Goal: Information Seeking & Learning: Learn about a topic

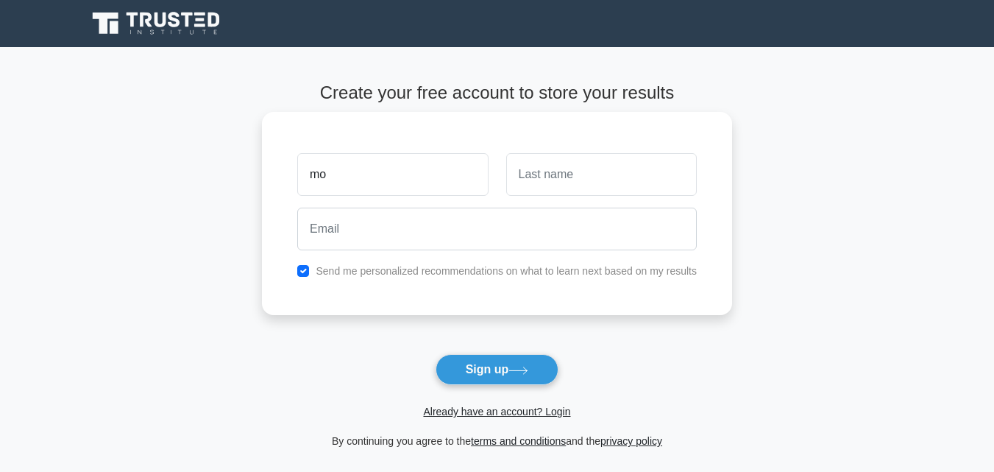
type input "mo"
click at [562, 173] on input "text" at bounding box center [601, 174] width 191 height 43
type input "ra"
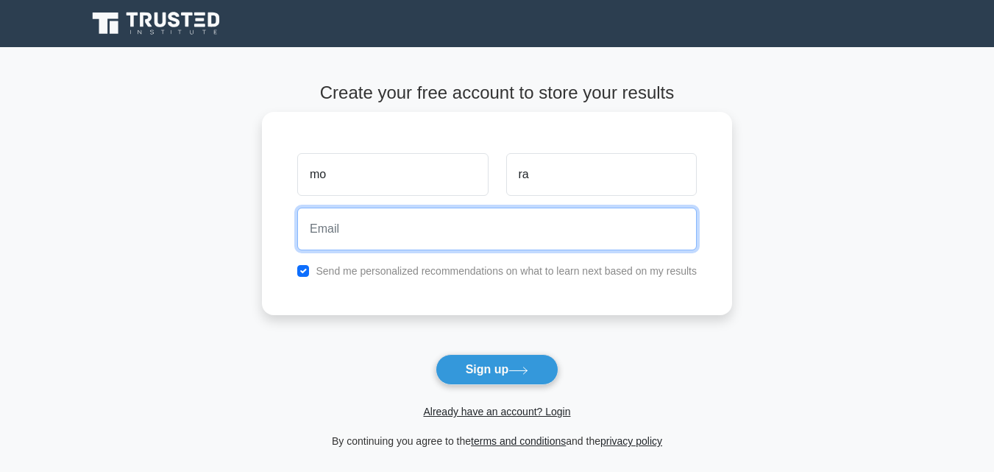
click at [422, 233] on input "email" at bounding box center [496, 228] width 399 height 43
type input "[EMAIL_ADDRESS][DOMAIN_NAME]"
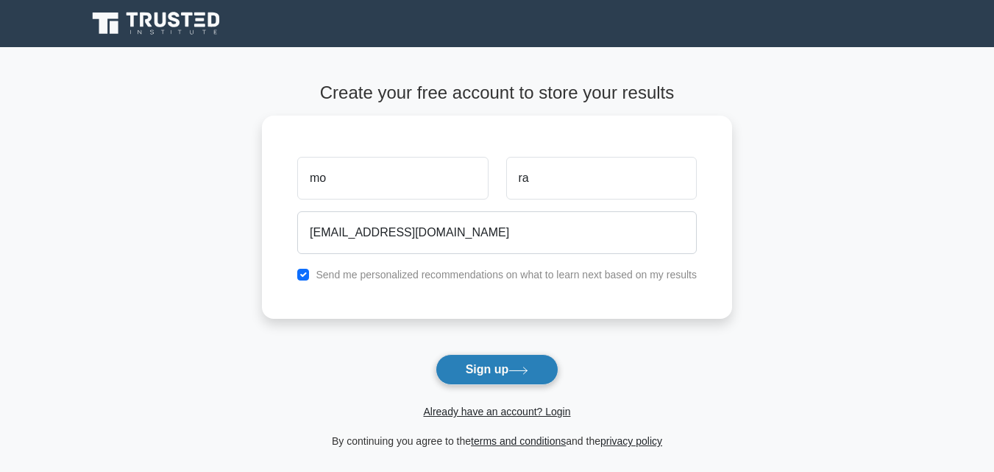
click at [494, 367] on button "Sign up" at bounding box center [498, 369] width 124 height 31
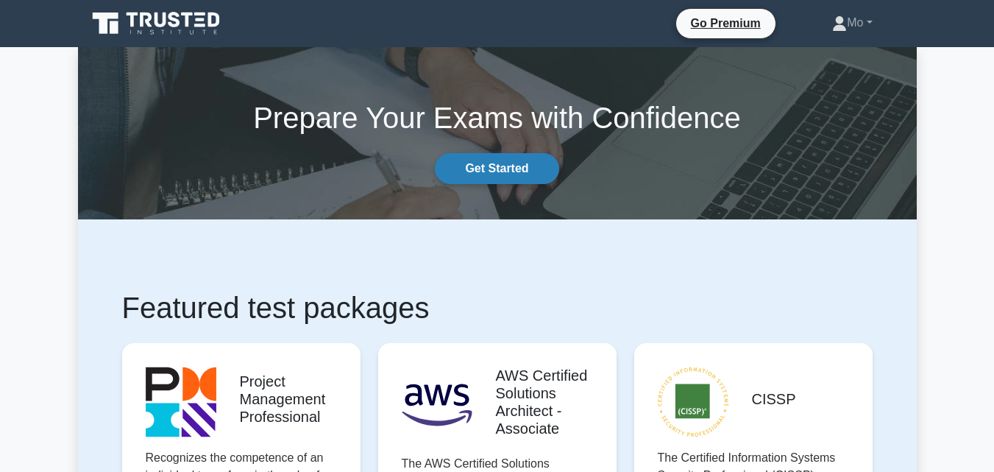
click at [533, 161] on link "Get Started" at bounding box center [497, 168] width 124 height 31
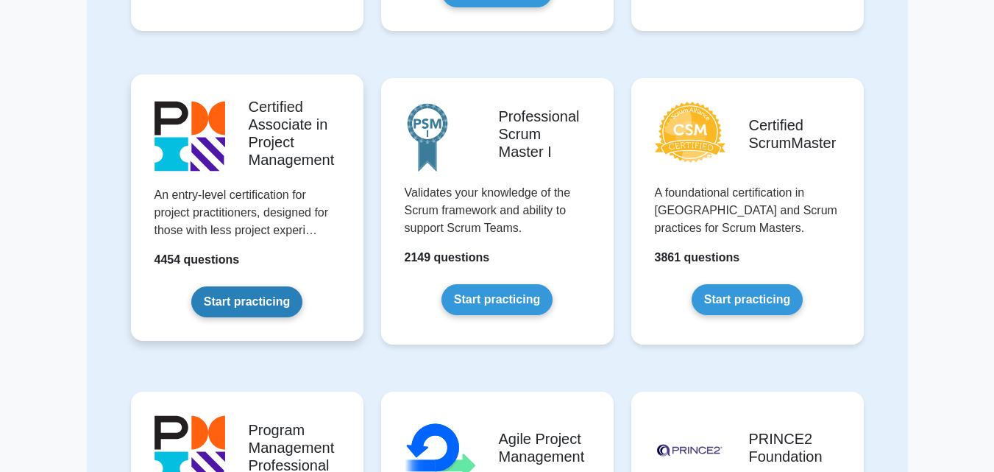
scroll to position [147, 0]
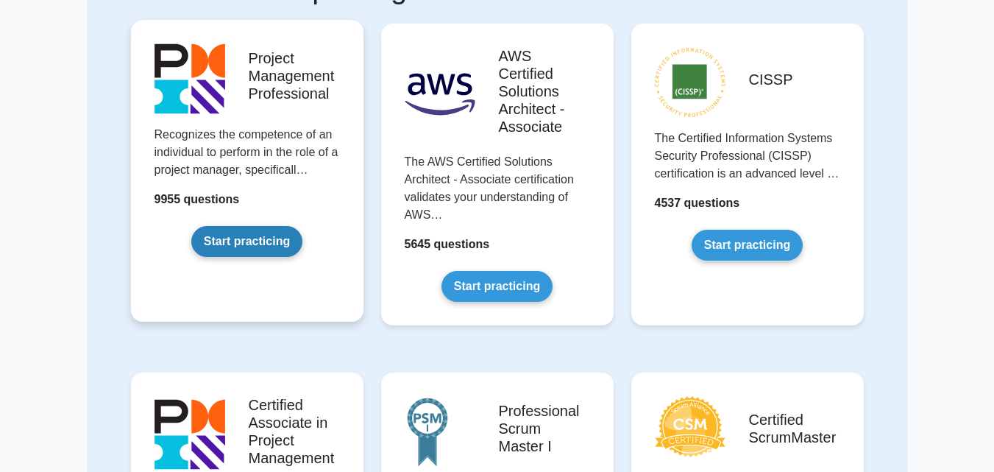
click at [285, 230] on link "Start practicing" at bounding box center [246, 241] width 111 height 31
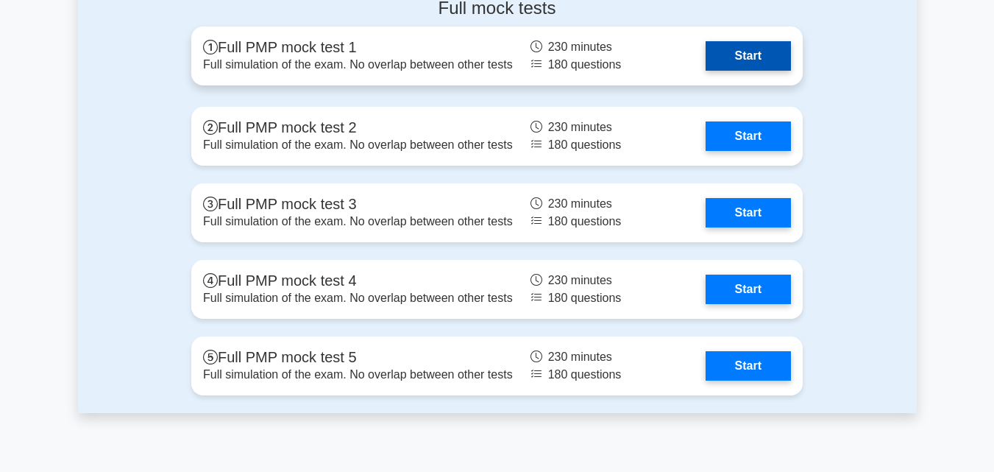
scroll to position [4488, 0]
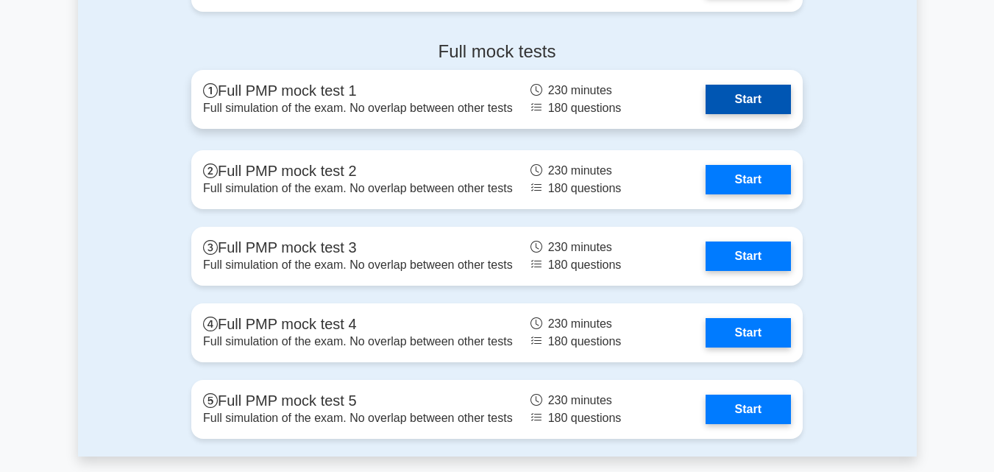
click at [739, 88] on link "Start" at bounding box center [748, 99] width 85 height 29
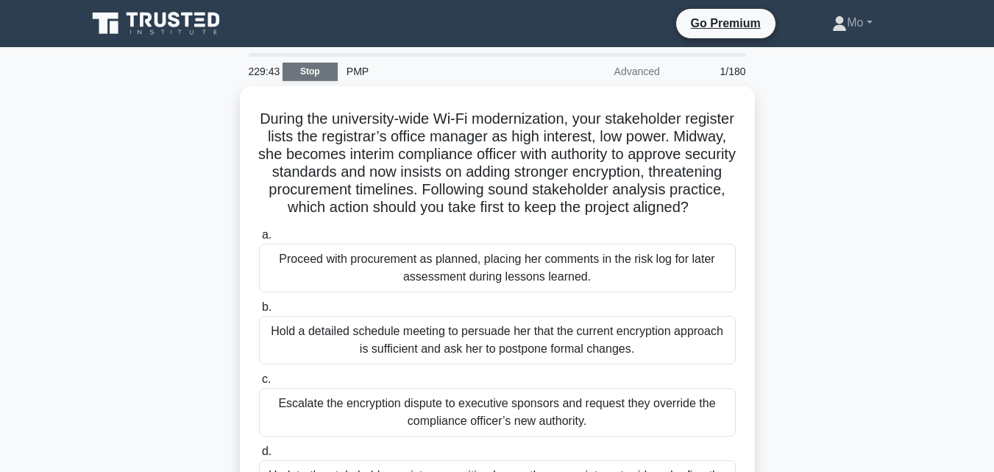
click at [321, 65] on link "Stop" at bounding box center [310, 72] width 55 height 18
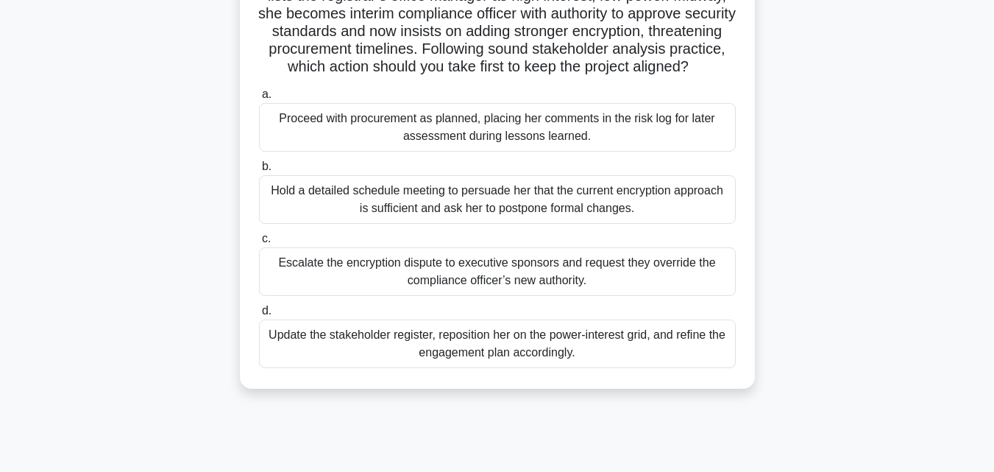
scroll to position [147, 0]
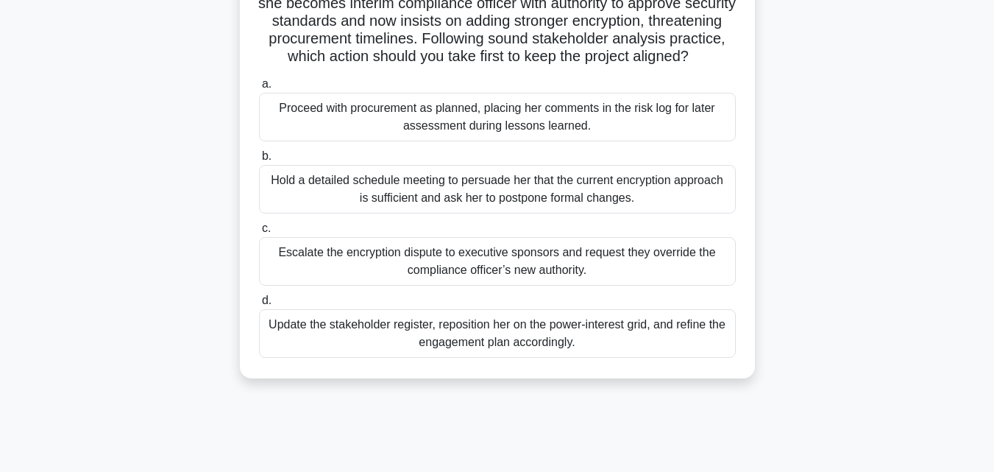
drag, startPoint x: 397, startPoint y: 366, endPoint x: 514, endPoint y: 335, distance: 121.7
click at [512, 335] on div "Update the stakeholder register, reposition her on the power-interest grid, and…" at bounding box center [497, 333] width 477 height 49
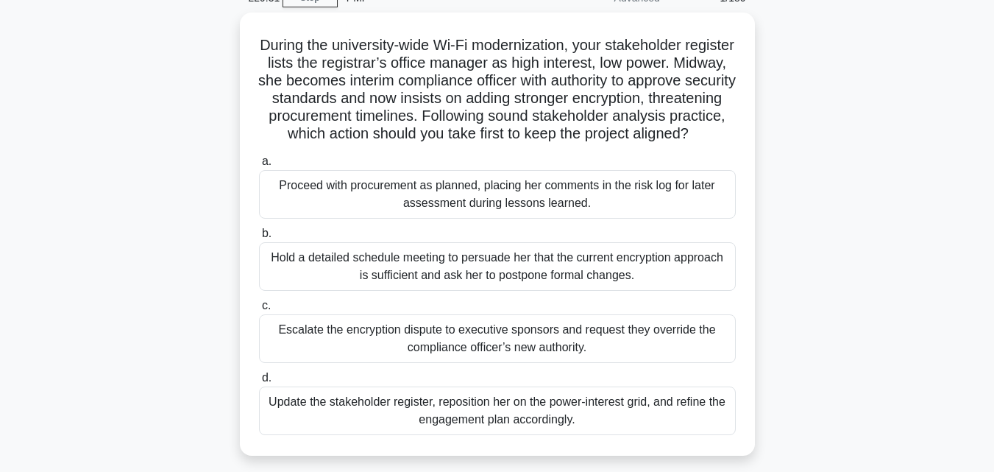
drag, startPoint x: 593, startPoint y: 435, endPoint x: 224, endPoint y: 34, distance: 544.6
click at [224, 34] on div "During the university-wide Wi-Fi modernization, your stakeholder register lists…" at bounding box center [497, 243] width 839 height 461
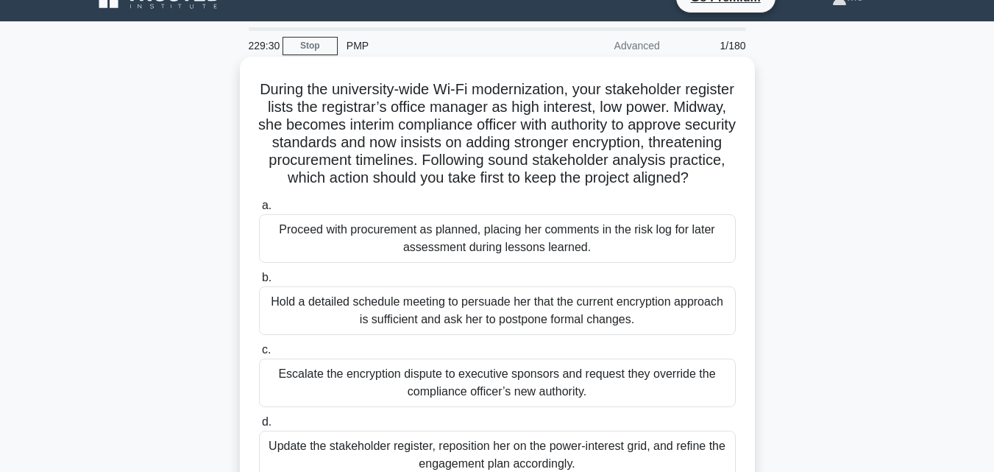
scroll to position [0, 0]
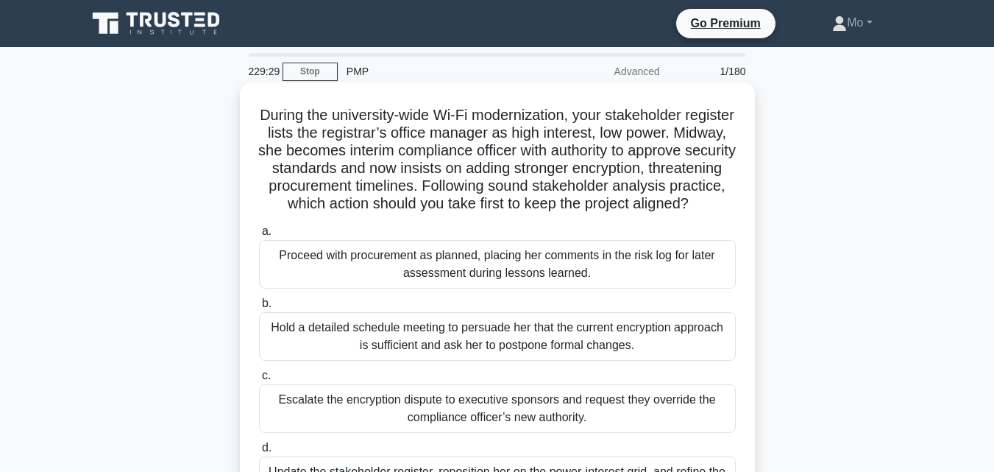
copy div "Loremi dol sitametcon-adip El-Se doeiusmodtemp, inci utlaboreetd magnaali enima…"
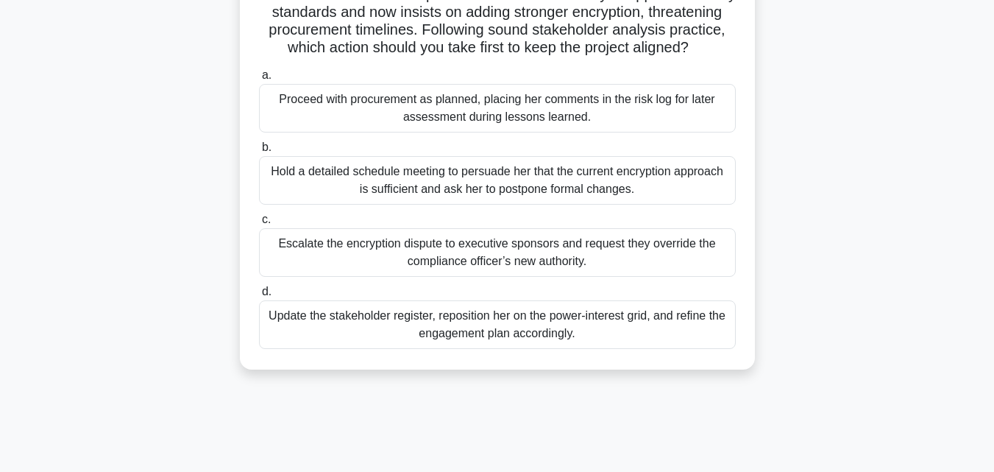
scroll to position [221, 0]
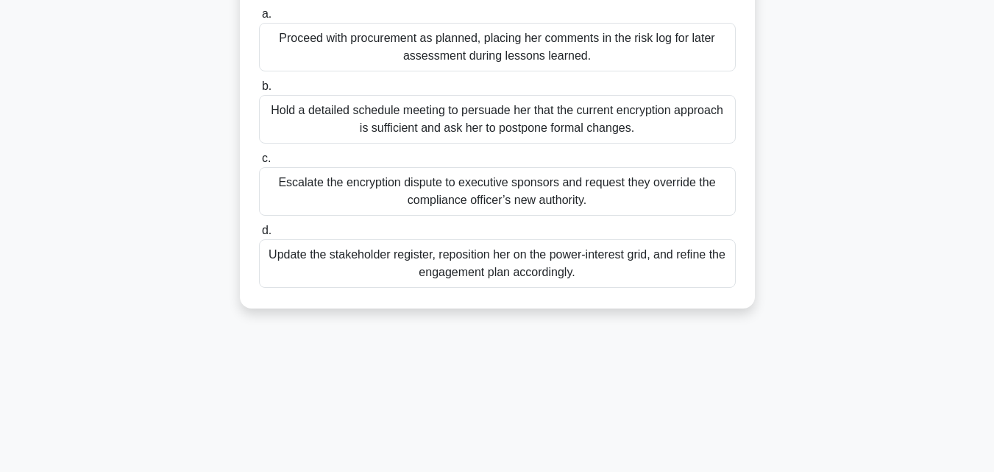
click at [307, 359] on div "228:24 Stop PMP Advanced 1/180 During the university-wide Wi-Fi modernization, …" at bounding box center [497, 200] width 839 height 736
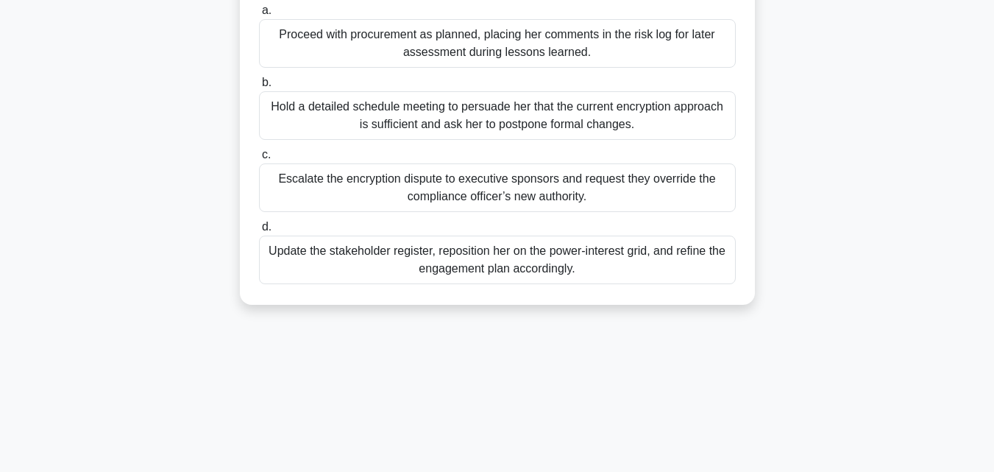
click at [348, 276] on div "Update the stakeholder register, reposition her on the power-interest grid, and…" at bounding box center [497, 259] width 477 height 49
click at [259, 232] on input "d. Update the stakeholder register, reposition her on the power-interest grid, …" at bounding box center [259, 227] width 0 height 10
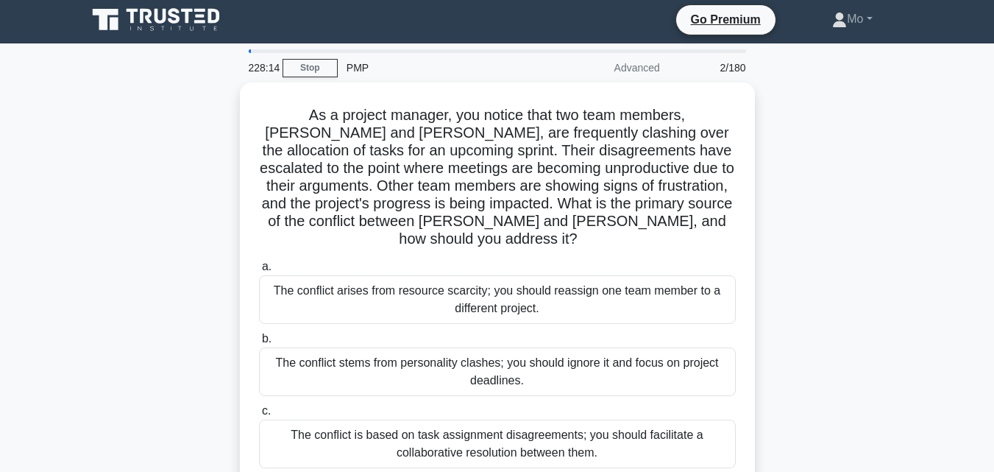
scroll to position [0, 0]
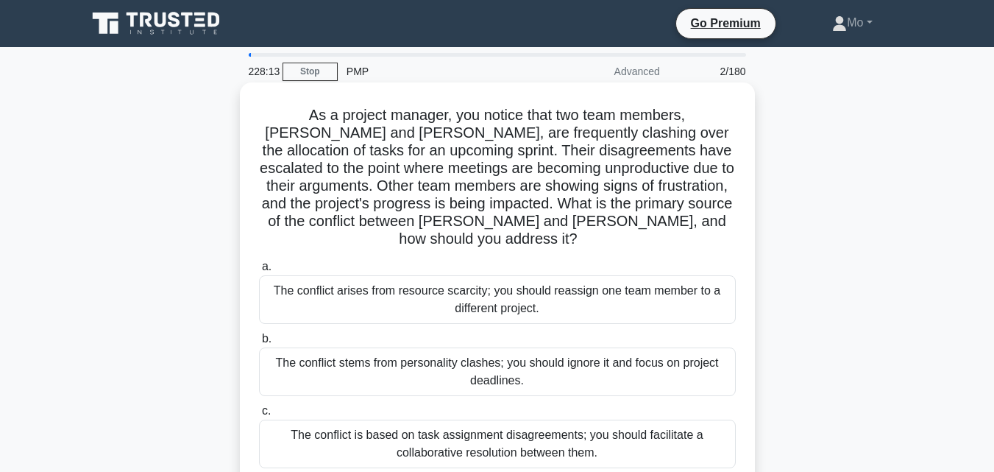
drag, startPoint x: 664, startPoint y: 293, endPoint x: 273, endPoint y: 99, distance: 436.3
click at [273, 99] on div "As a project manager, you notice that two team members, [PERSON_NAME] and [PERS…" at bounding box center [497, 321] width 503 height 466
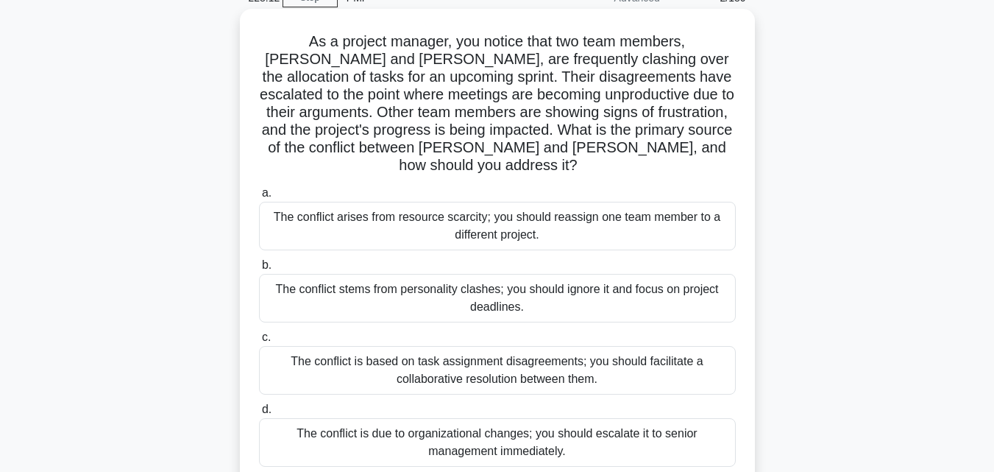
scroll to position [147, 0]
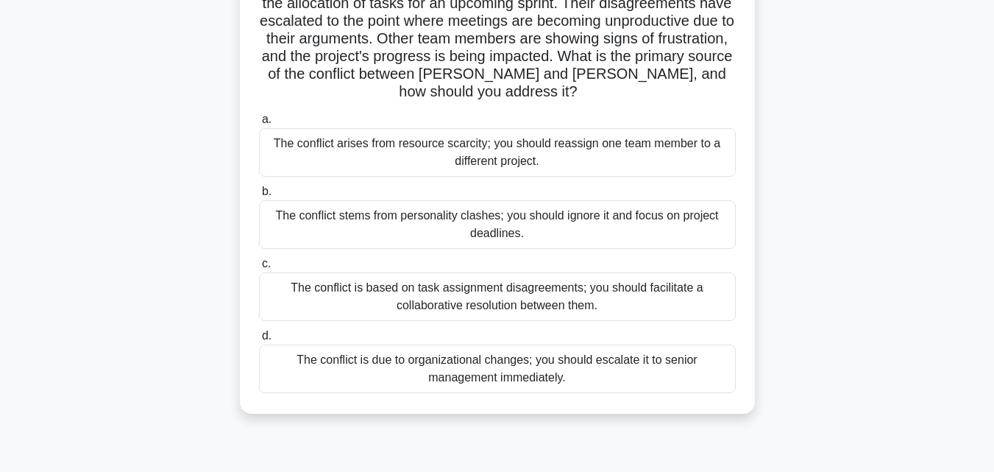
copy div "As a project manager, you notice that two team members, [PERSON_NAME] and [PERS…"
click at [356, 272] on div "The conflict is based on task assignment disagreements; you should facilitate a…" at bounding box center [497, 296] width 477 height 49
click at [259, 269] on input "c. The conflict is based on task assignment disagreements; you should facilitat…" at bounding box center [259, 264] width 0 height 10
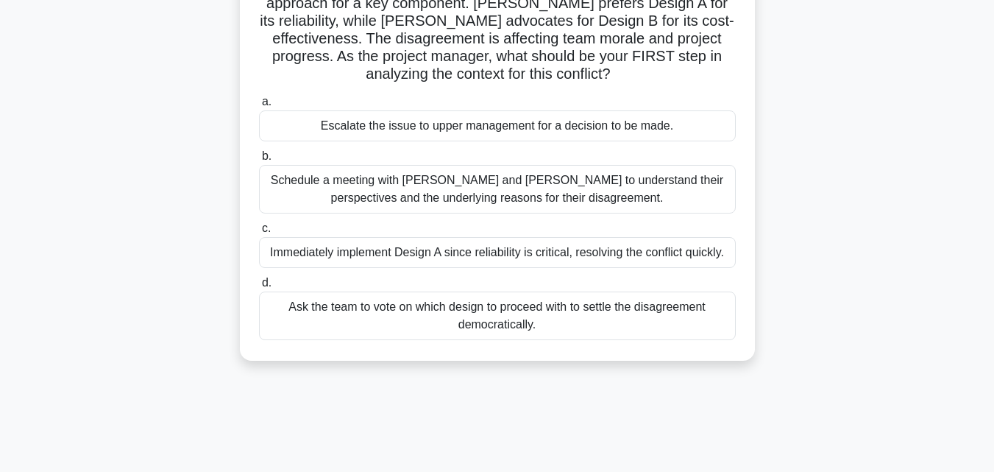
scroll to position [74, 0]
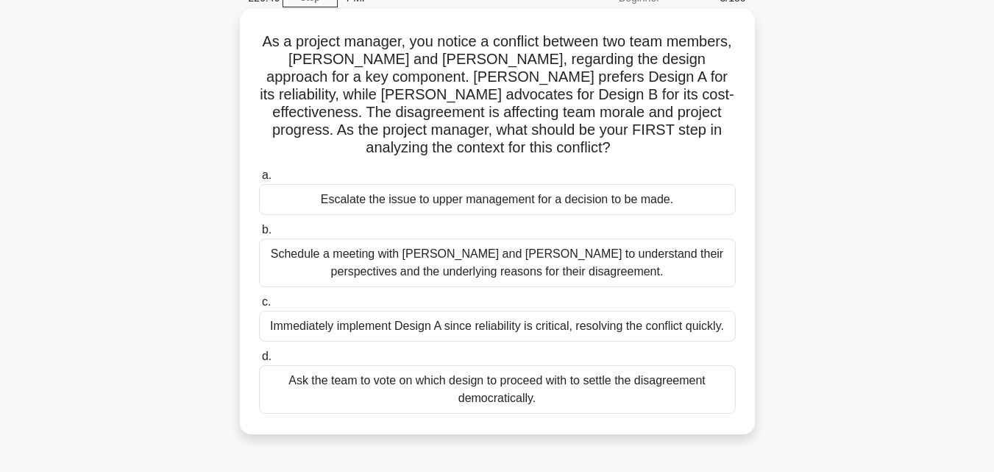
drag, startPoint x: 577, startPoint y: 408, endPoint x: 269, endPoint y: 43, distance: 477.7
click at [269, 43] on div "As a project manager, you notice a conflict between two team members, Sarah and…" at bounding box center [497, 221] width 503 height 413
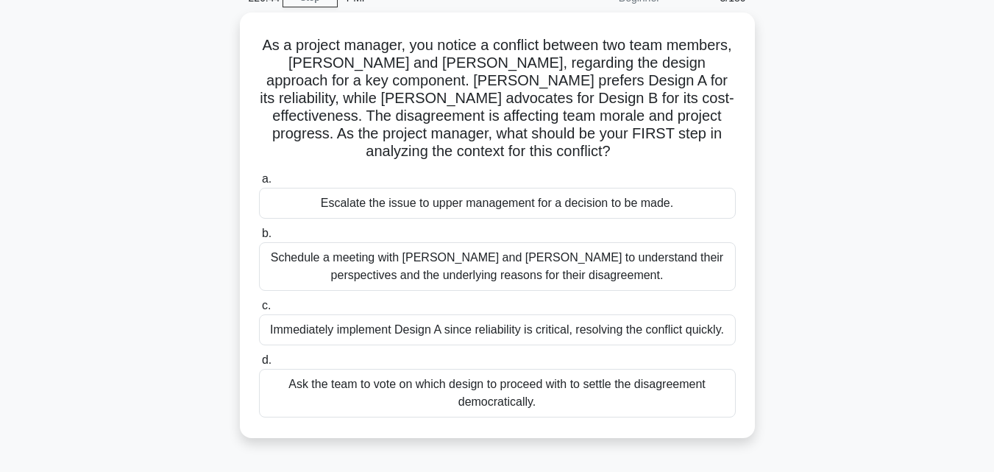
copy div "As a project manager, you notice a conflict between two team members, Sarah and…"
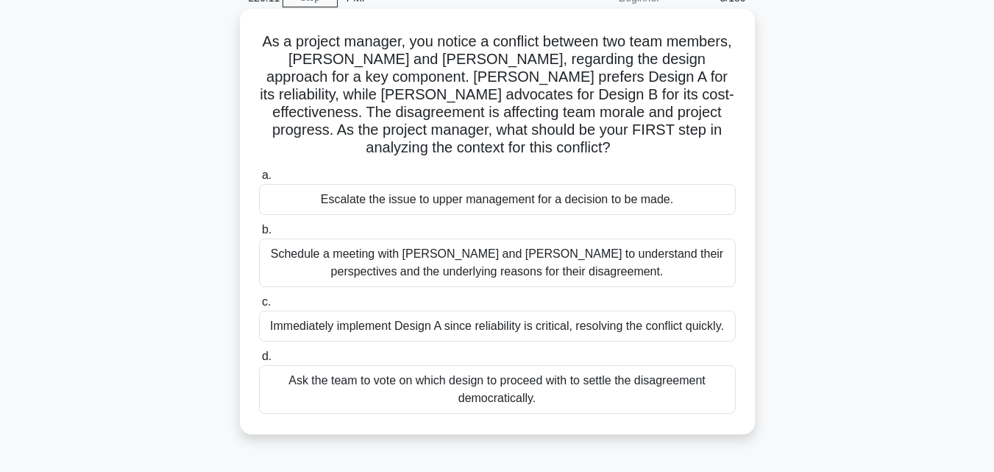
click at [370, 249] on div "Schedule a meeting with Sarah and John to understand their perspectives and the…" at bounding box center [497, 262] width 477 height 49
click at [259, 235] on input "b. Schedule a meeting with Sarah and John to understand their perspectives and …" at bounding box center [259, 230] width 0 height 10
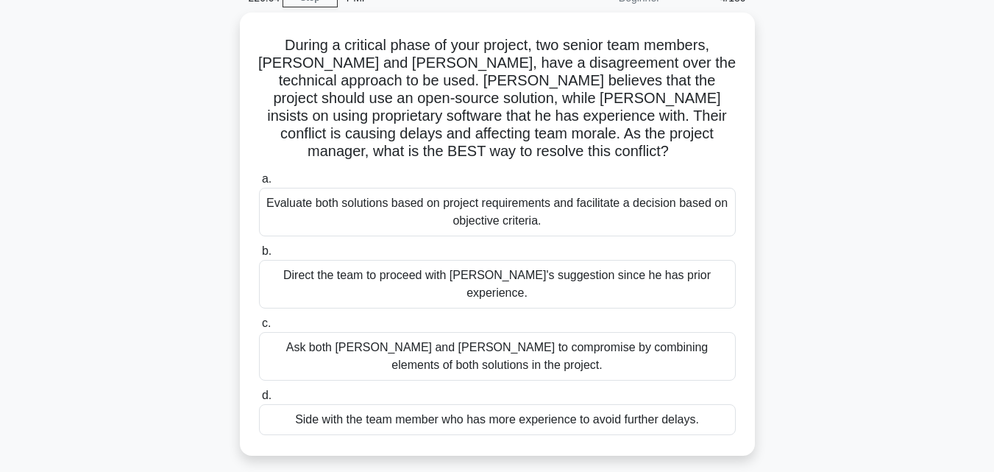
drag, startPoint x: 714, startPoint y: 378, endPoint x: 205, endPoint y: 38, distance: 611.5
click at [205, 38] on div "During a critical phase of your project, two senior team members, Alice and Bob…" at bounding box center [497, 243] width 839 height 461
copy div "During a critical phase of your project, two senior team members, Alice and Bob…"
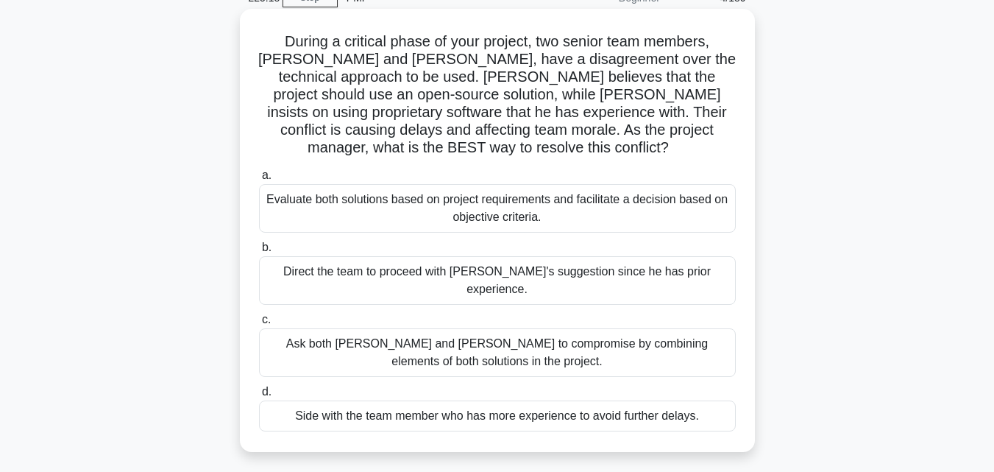
click at [366, 185] on div "Evaluate both solutions based on project requirements and facilitate a decision…" at bounding box center [497, 208] width 477 height 49
click at [259, 180] on input "a. Evaluate both solutions based on project requirements and facilitate a decis…" at bounding box center [259, 176] width 0 height 10
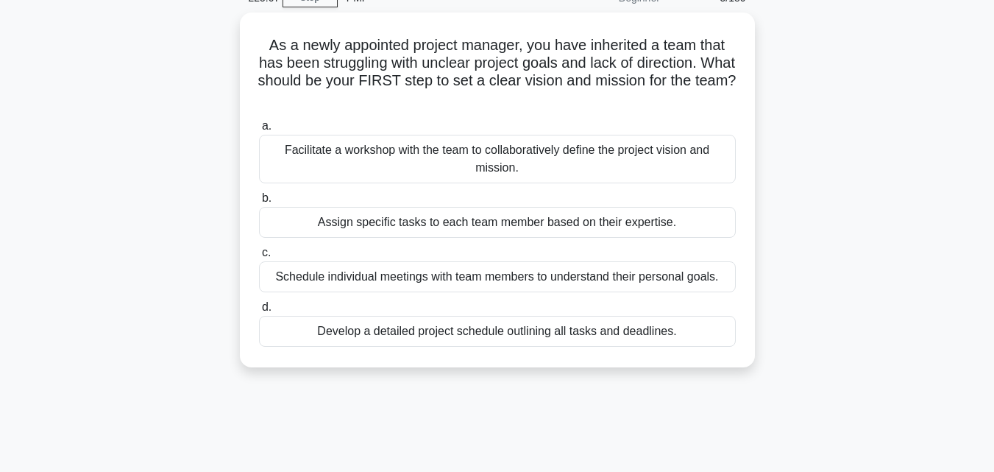
drag, startPoint x: 689, startPoint y: 327, endPoint x: 211, endPoint y: 49, distance: 553.2
click at [211, 49] on div "As a newly appointed project manager, you have inherited a team that has been s…" at bounding box center [497, 199] width 839 height 372
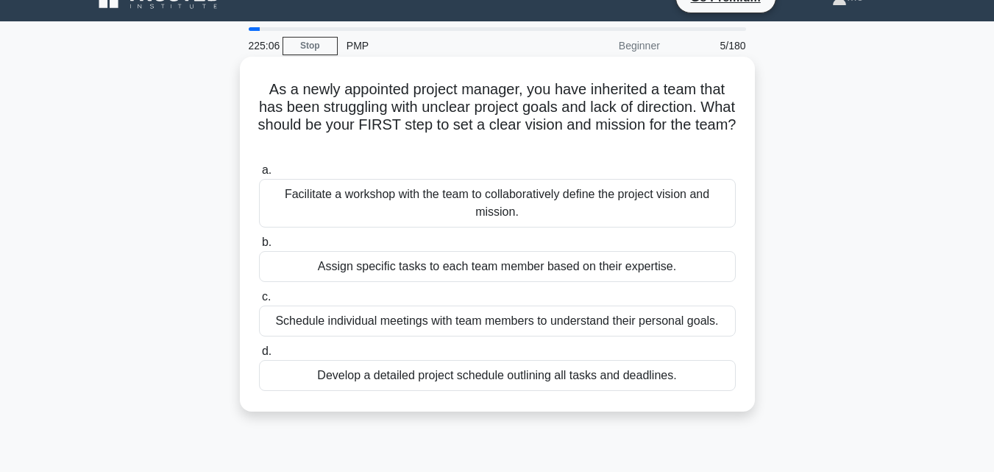
scroll to position [0, 0]
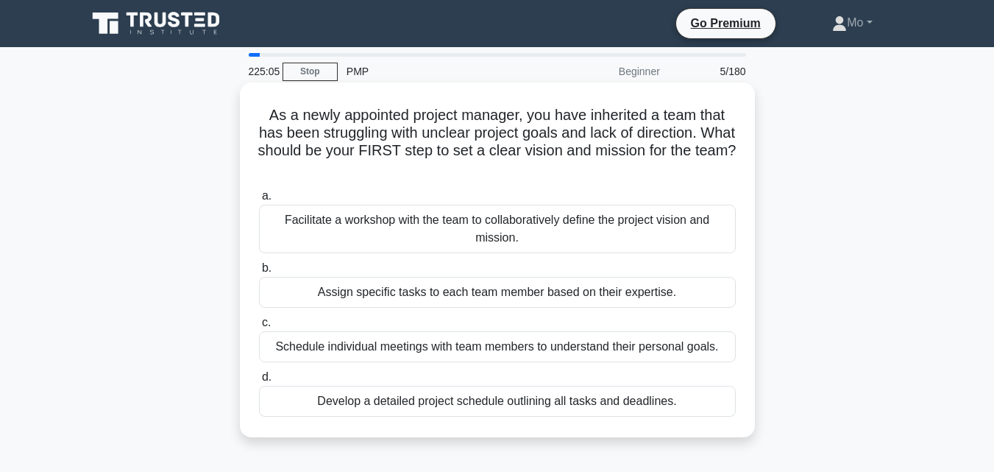
copy div "As a newly appointed project manager, you have inherited a team that has been s…"
click at [387, 189] on label "a. Facilitate a workshop with the team to collaboratively define the project vi…" at bounding box center [497, 220] width 477 height 66
click at [259, 191] on input "a. Facilitate a workshop with the team to collaboratively define the project vi…" at bounding box center [259, 196] width 0 height 10
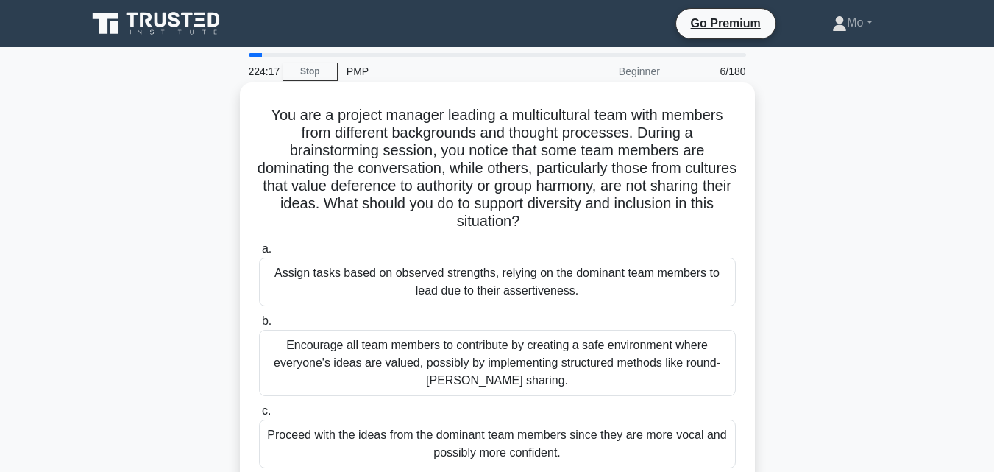
drag, startPoint x: 737, startPoint y: 290, endPoint x: 255, endPoint y: 104, distance: 516.6
click at [255, 104] on div "You are a project manager leading a multicultural team with members from differ…" at bounding box center [497, 312] width 503 height 449
copy div "You are a project manager leading a multicultural team with members from differ…"
click at [436, 354] on div "Encourage all team members to contribute by creating a safe environment where e…" at bounding box center [497, 363] width 477 height 66
click at [259, 326] on input "b. Encourage all team members to contribute by creating a safe environment wher…" at bounding box center [259, 321] width 0 height 10
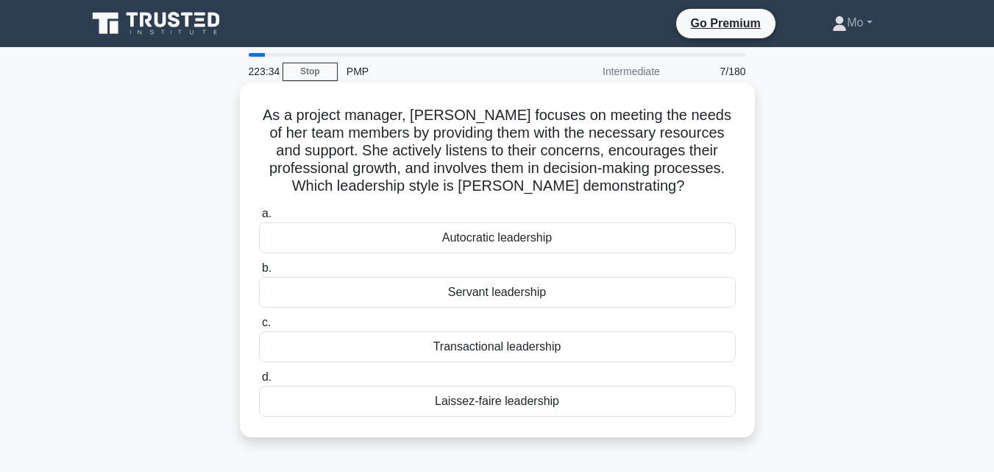
drag, startPoint x: 570, startPoint y: 404, endPoint x: 245, endPoint y: 104, distance: 442.0
click at [246, 104] on div "As a project manager, Lisa focuses on meeting the needs of her team members by …" at bounding box center [497, 259] width 503 height 343
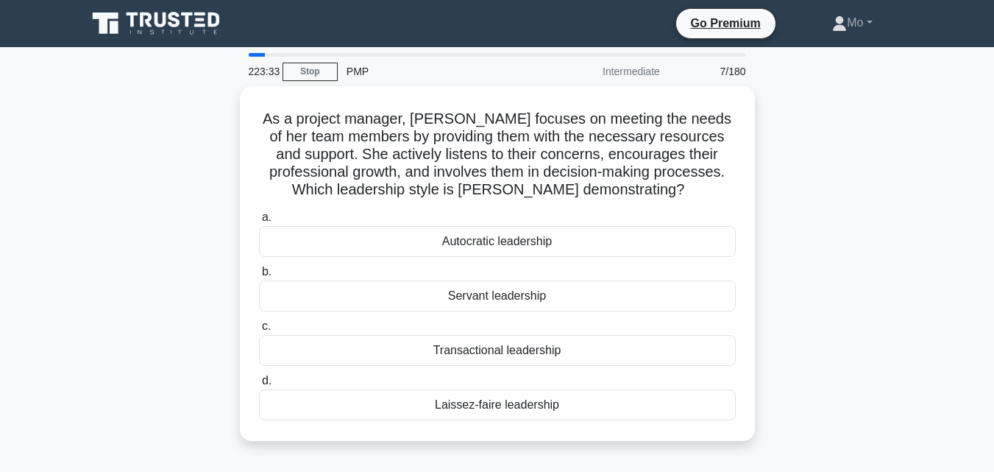
copy div "As a project manager, Lisa focuses on meeting the needs of her team members by …"
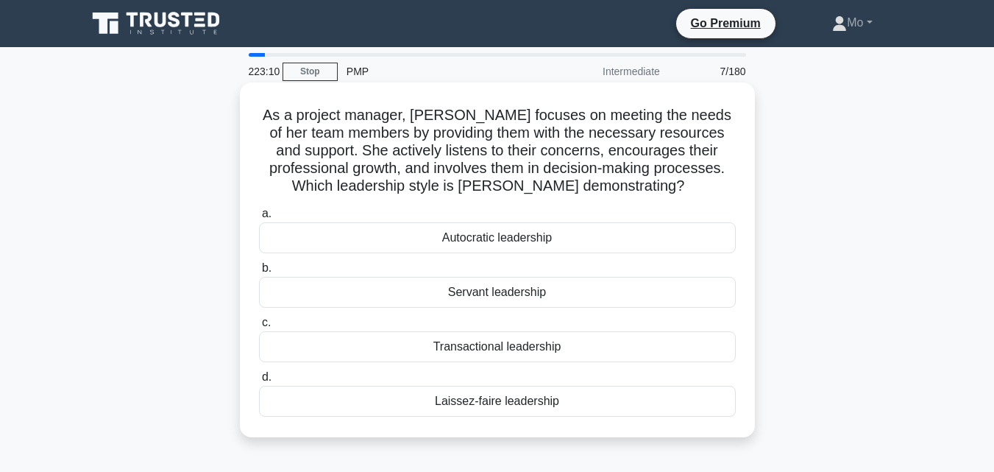
click at [450, 297] on div "Servant leadership" at bounding box center [497, 292] width 477 height 31
click at [259, 273] on input "b. Servant leadership" at bounding box center [259, 268] width 0 height 10
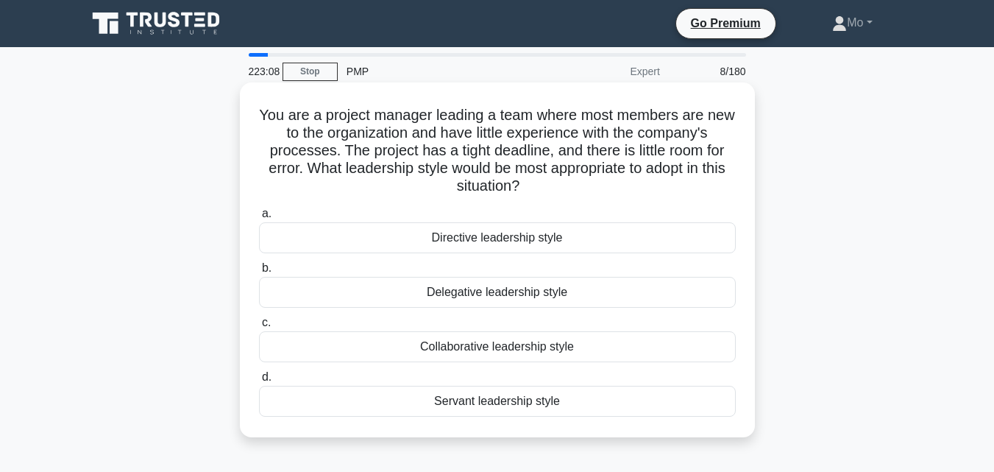
drag, startPoint x: 568, startPoint y: 402, endPoint x: 268, endPoint y: 99, distance: 427.1
click at [268, 99] on div "You are a project manager leading a team where most members are new to the orga…" at bounding box center [497, 259] width 503 height 343
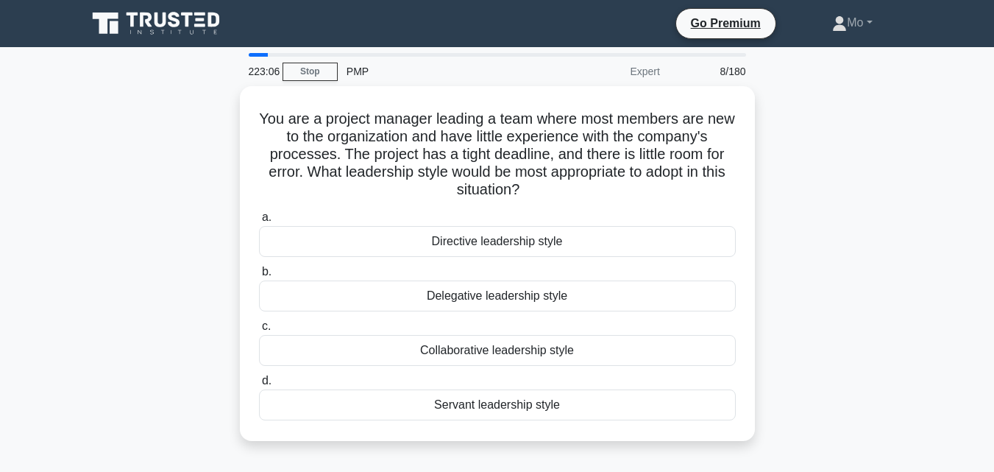
copy div "You are a project manager leading a team where most members are new to the orga…"
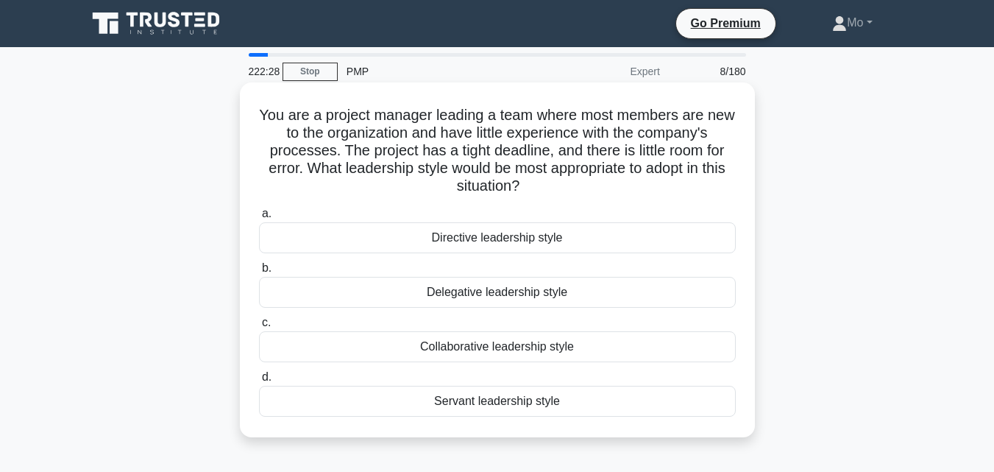
click at [409, 230] on div "Directive leadership style" at bounding box center [497, 237] width 477 height 31
click at [259, 219] on input "a. Directive leadership style" at bounding box center [259, 214] width 0 height 10
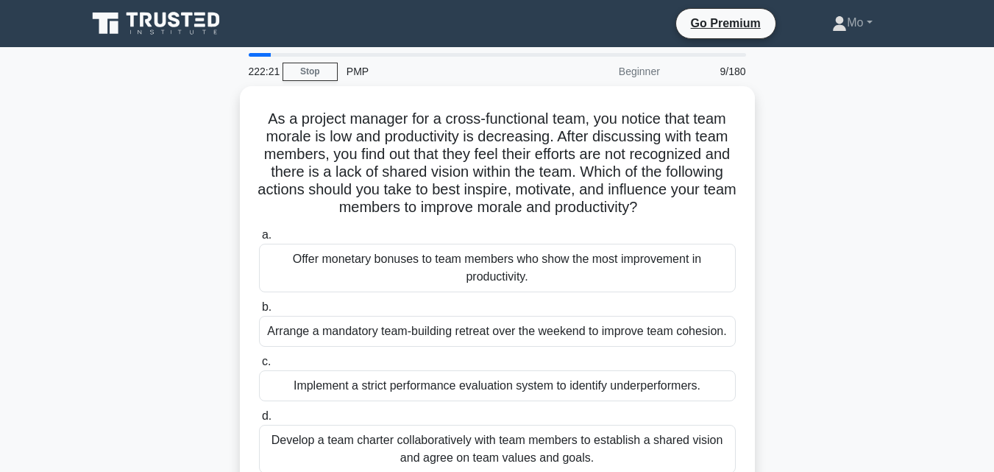
drag, startPoint x: 641, startPoint y: 311, endPoint x: 204, endPoint y: 116, distance: 478.5
click at [204, 116] on div "As a project manager for a cross-functional team, you notice that team morale i…" at bounding box center [497, 298] width 839 height 425
copy div "As a project manager for a cross-functional team, you notice that team morale i…"
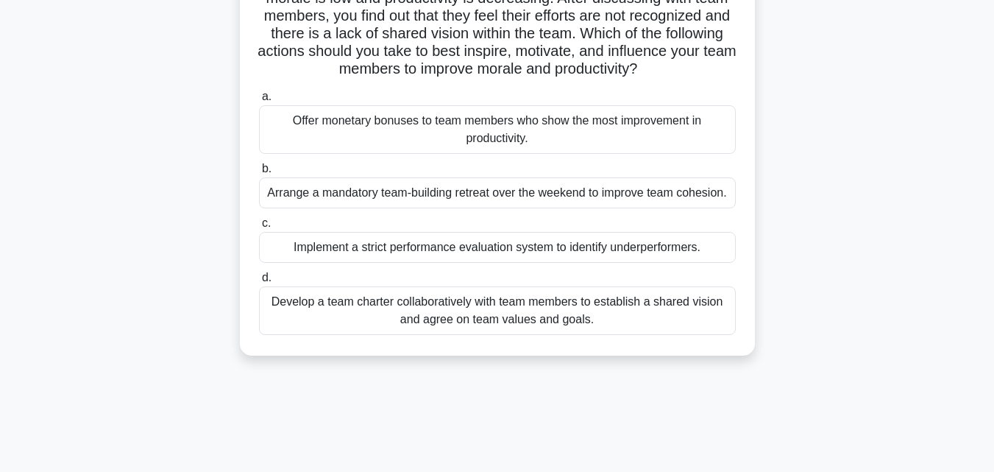
scroll to position [147, 0]
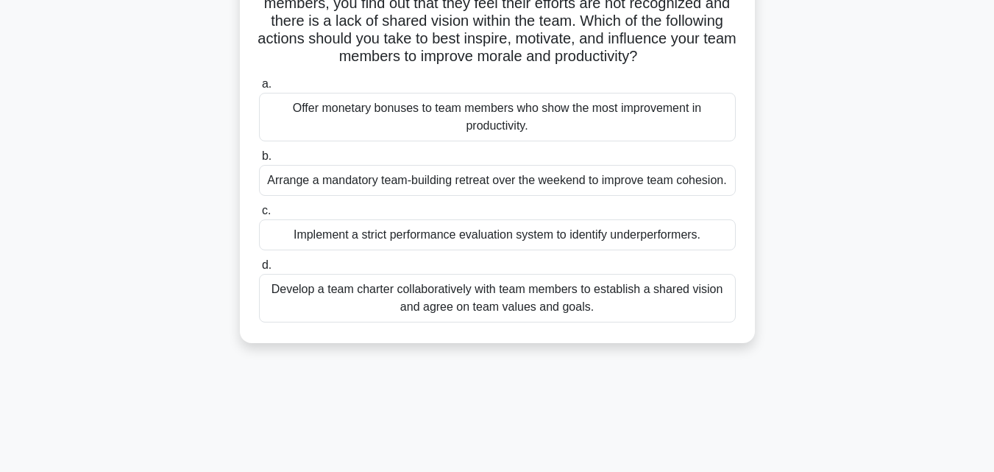
click at [505, 298] on div "Develop a team charter collaboratively with team members to establish a shared …" at bounding box center [497, 298] width 477 height 49
click at [259, 270] on input "d. Develop a team charter collaboratively with team members to establish a shar…" at bounding box center [259, 265] width 0 height 10
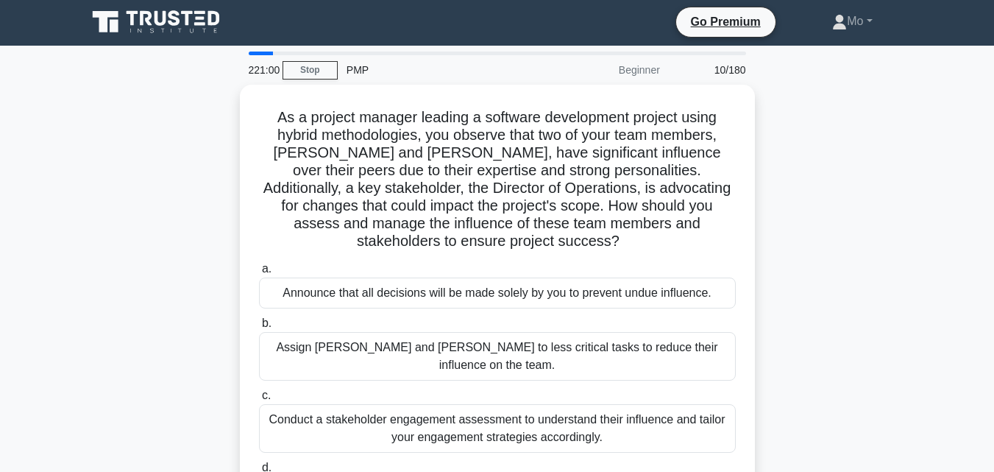
scroll to position [0, 0]
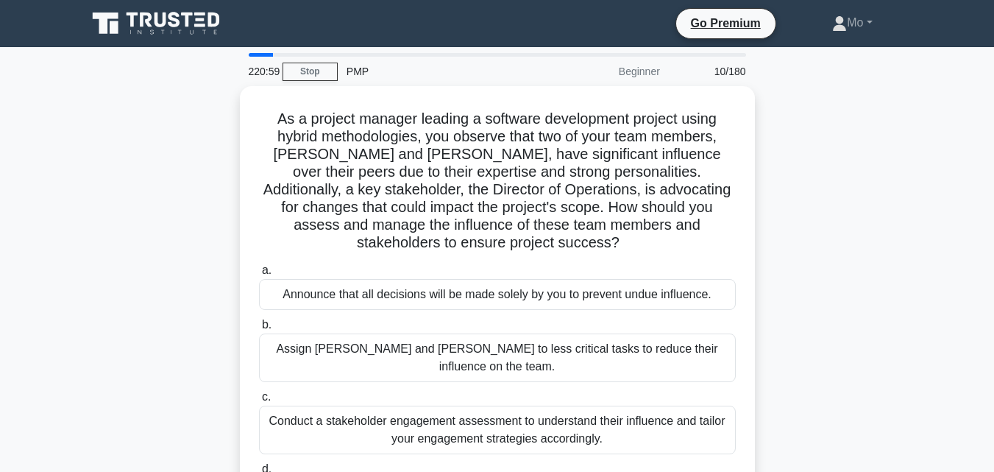
drag, startPoint x: 608, startPoint y: 336, endPoint x: 217, endPoint y: 124, distance: 444.8
click at [217, 124] on div "As a project manager leading a software development project using hybrid method…" at bounding box center [497, 325] width 839 height 478
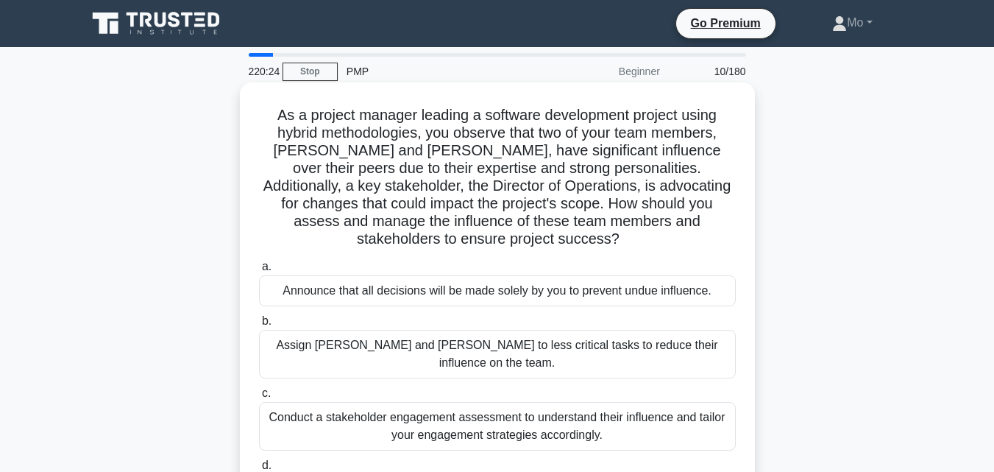
click at [469, 402] on div "Conduct a stakeholder engagement assessment to understand their influence and t…" at bounding box center [497, 426] width 477 height 49
click at [259, 393] on input "c. Conduct a stakeholder engagement assessment to understand their influence an…" at bounding box center [259, 393] width 0 height 10
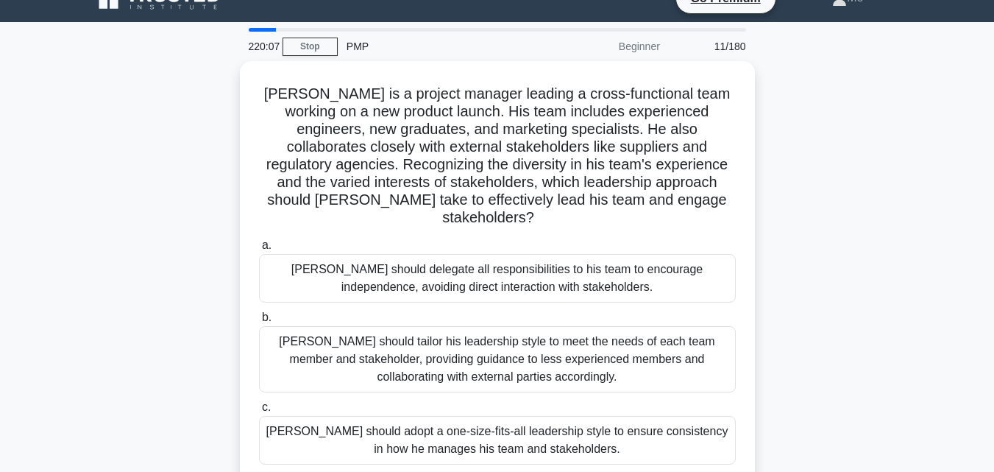
scroll to position [22, 0]
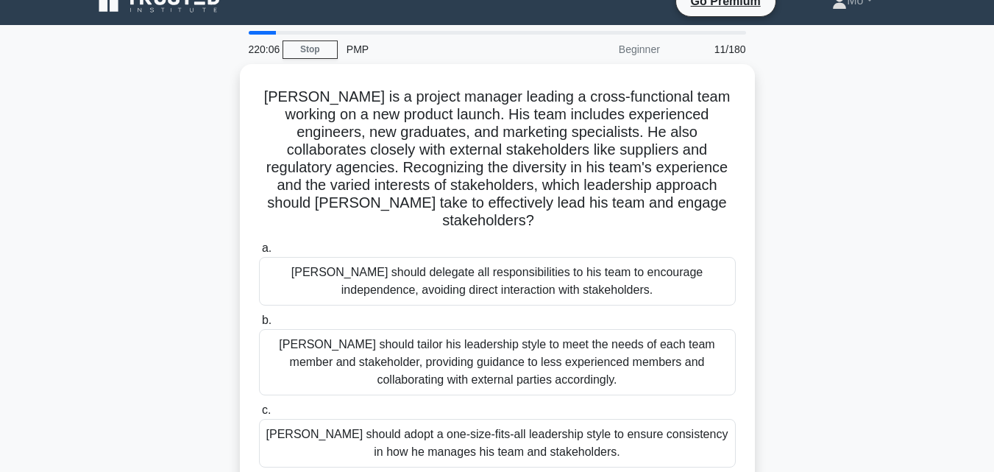
drag, startPoint x: 650, startPoint y: 379, endPoint x: 235, endPoint y: 69, distance: 517.2
click at [235, 69] on div "John is a project manager leading a cross-functional team working on a new prod…" at bounding box center [497, 321] width 839 height 514
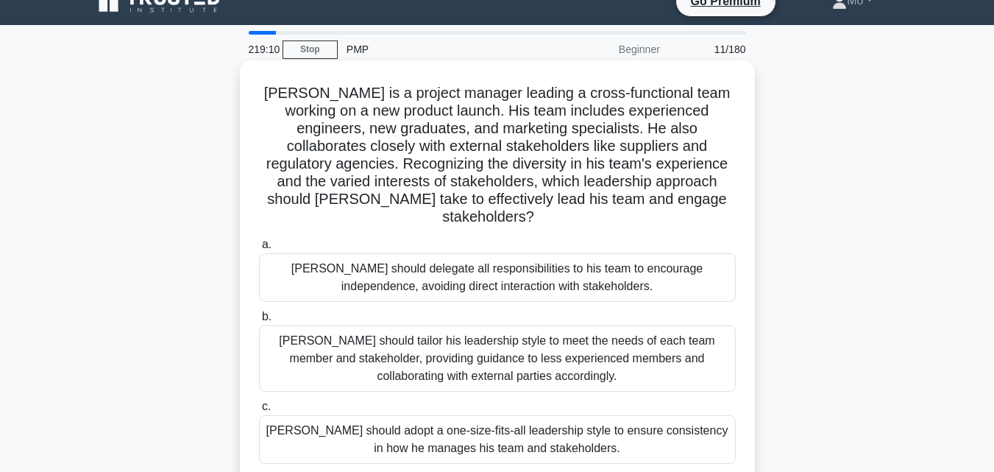
click at [416, 325] on div "John should tailor his leadership style to meet the needs of each team member a…" at bounding box center [497, 358] width 477 height 66
click at [259, 317] on input "b. John should tailor his leadership style to meet the needs of each team membe…" at bounding box center [259, 317] width 0 height 10
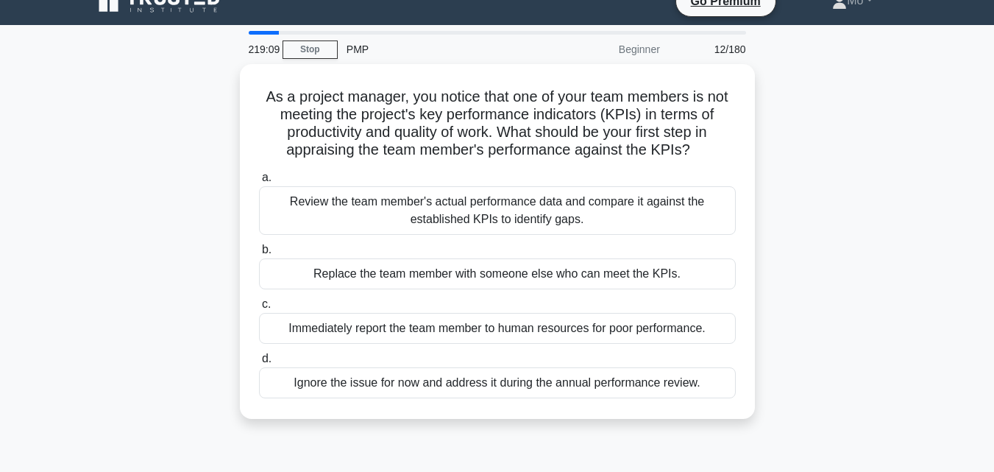
scroll to position [0, 0]
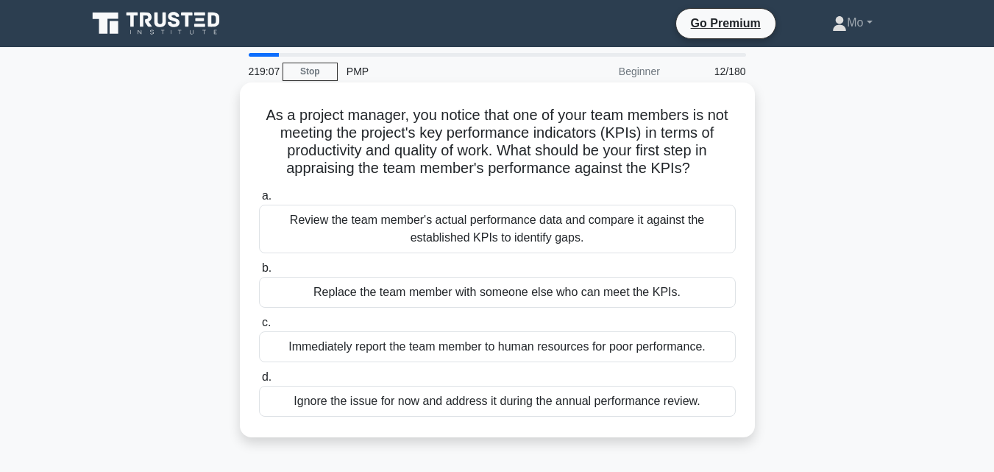
drag, startPoint x: 735, startPoint y: 399, endPoint x: 254, endPoint y: 101, distance: 566.3
click at [254, 101] on div "As a project manager, you notice that one of your team members is not meeting t…" at bounding box center [497, 259] width 503 height 343
click at [359, 207] on div "Review the team member's actual performance data and compare it against the est…" at bounding box center [497, 229] width 477 height 49
click at [259, 201] on input "a. Review the team member's actual performance data and compare it against the …" at bounding box center [259, 196] width 0 height 10
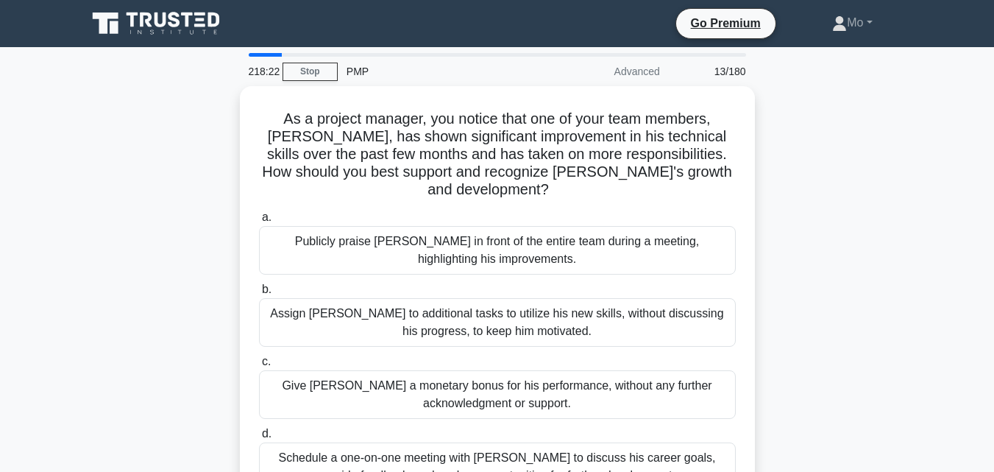
drag, startPoint x: 681, startPoint y: 319, endPoint x: 189, endPoint y: 120, distance: 531.0
click at [189, 120] on div "As a project manager, you notice that one of your team members, Alex, has shown…" at bounding box center [497, 307] width 839 height 443
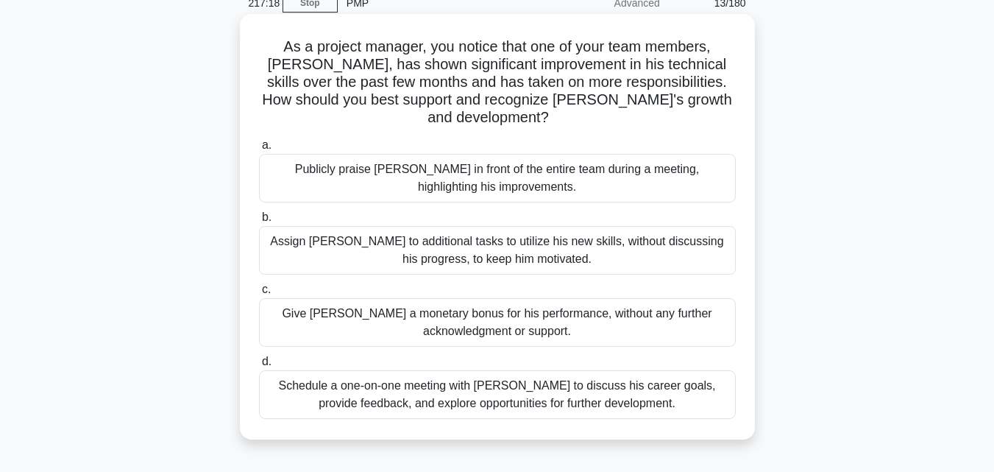
scroll to position [147, 0]
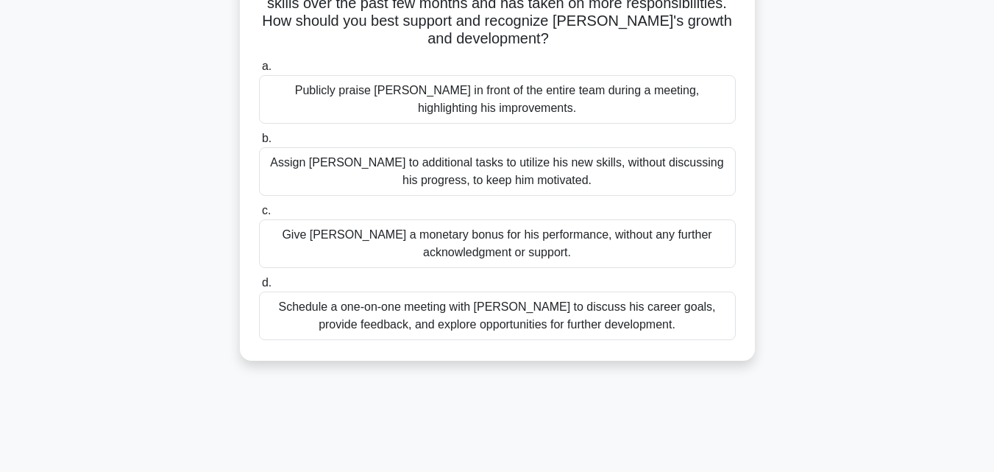
click at [561, 291] on div "Schedule a one-on-one meeting with Alex to discuss his career goals, provide fe…" at bounding box center [497, 315] width 477 height 49
click at [259, 281] on input "d. Schedule a one-on-one meeting with Alex to discuss his career goals, provide…" at bounding box center [259, 283] width 0 height 10
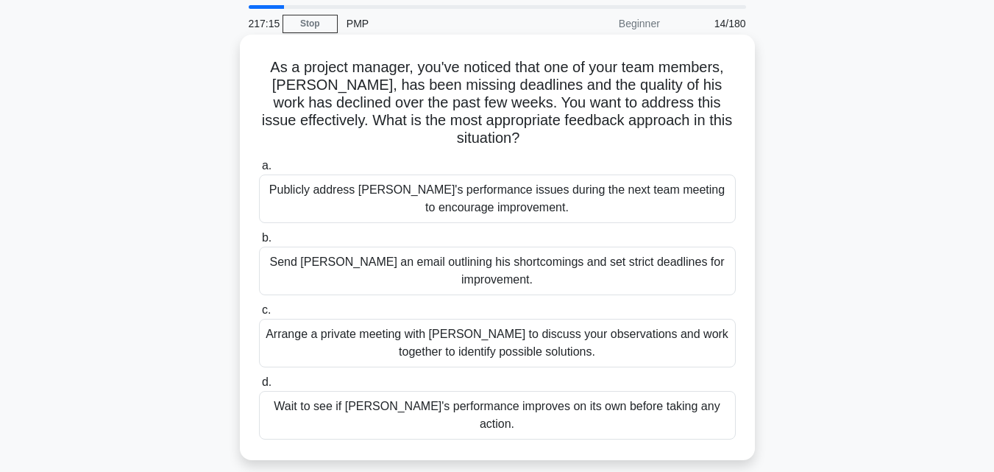
scroll to position [74, 0]
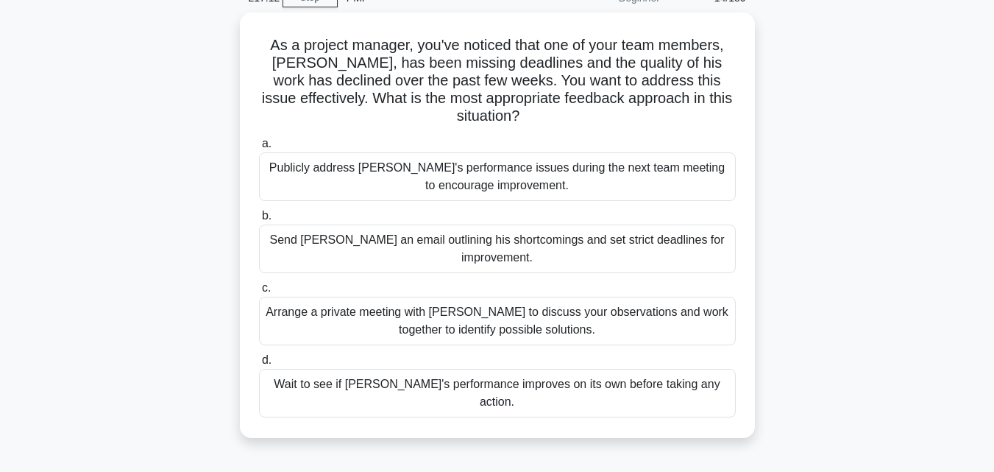
drag, startPoint x: 715, startPoint y: 358, endPoint x: 184, endPoint y: 50, distance: 613.8
click at [184, 50] on div "As a project manager, you've noticed that one of your team members, Alex, has b…" at bounding box center [497, 234] width 839 height 443
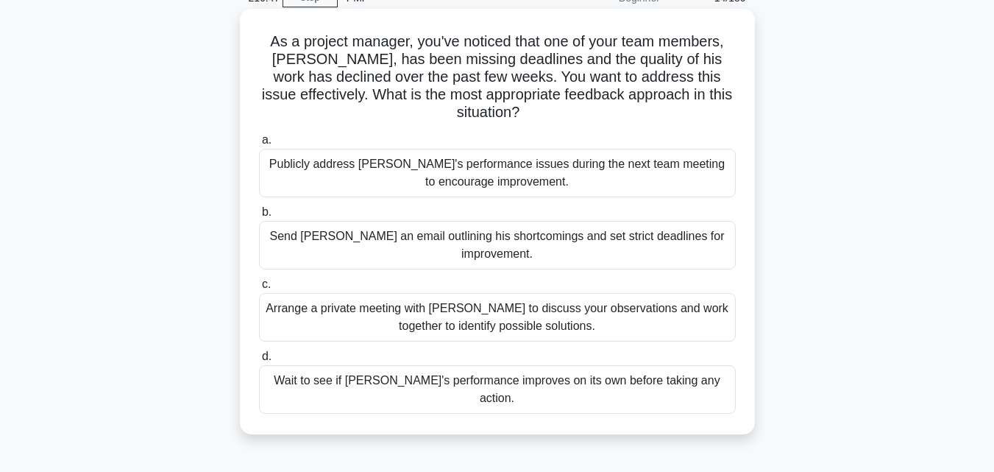
click at [419, 293] on div "Arrange a private meeting with Alex to discuss your observations and work toget…" at bounding box center [497, 317] width 477 height 49
click at [259, 284] on input "c. Arrange a private meeting with Alex to discuss your observations and work to…" at bounding box center [259, 285] width 0 height 10
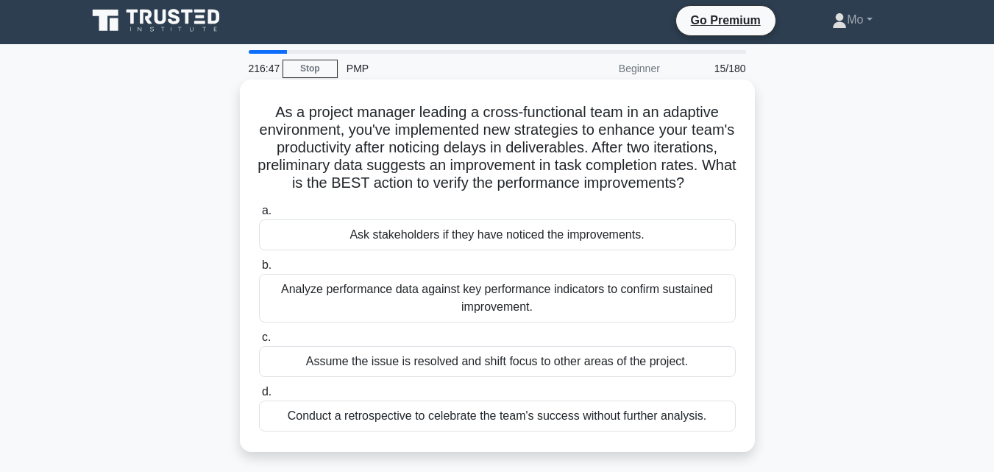
scroll to position [0, 0]
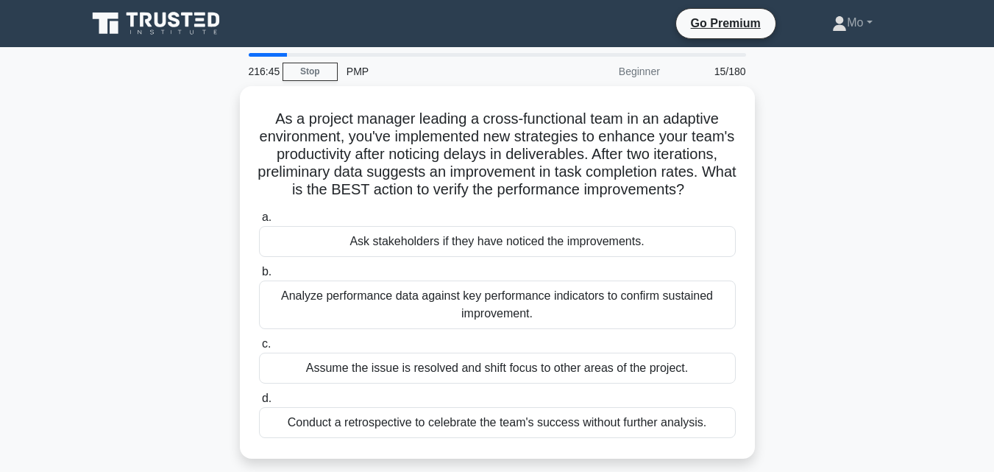
drag, startPoint x: 731, startPoint y: 435, endPoint x: 29, endPoint y: 99, distance: 778.6
click at [29, 99] on main "216:45 Stop PMP Beginner 15/180 As a project manager leading a cross-functional…" at bounding box center [497, 420] width 994 height 747
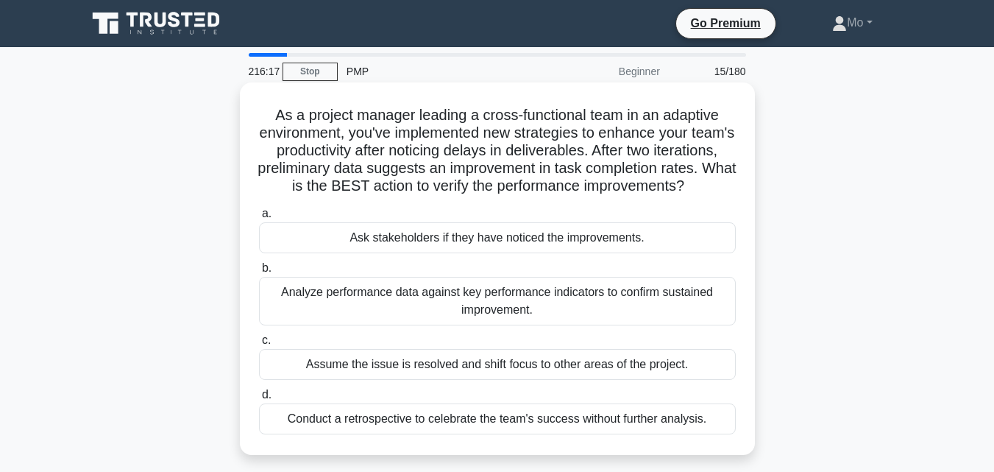
click at [412, 302] on div "Analyze performance data against key performance indicators to confirm sustaine…" at bounding box center [497, 301] width 477 height 49
click at [259, 273] on input "b. Analyze performance data against key performance indicators to confirm susta…" at bounding box center [259, 268] width 0 height 10
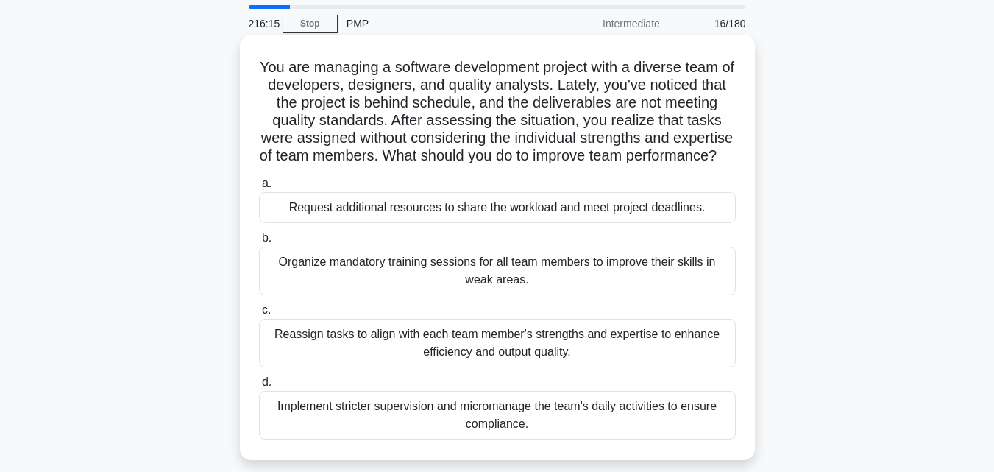
scroll to position [74, 0]
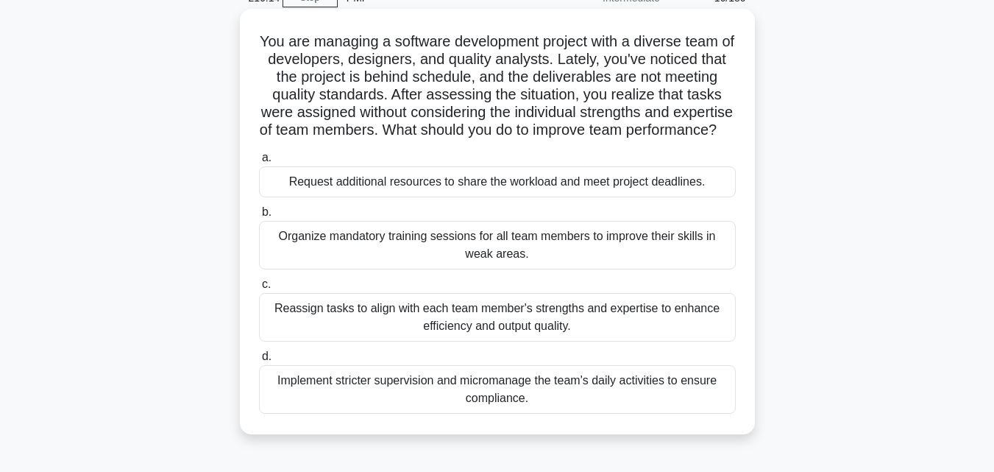
drag, startPoint x: 720, startPoint y: 405, endPoint x: 366, endPoint y: 321, distance: 363.7
click at [366, 321] on div "a. Request additional resources to share the workload and meet project deadline…" at bounding box center [497, 281] width 494 height 271
click at [500, 428] on div "You are managing a software development project with a diverse team of develope…" at bounding box center [497, 221] width 503 height 413
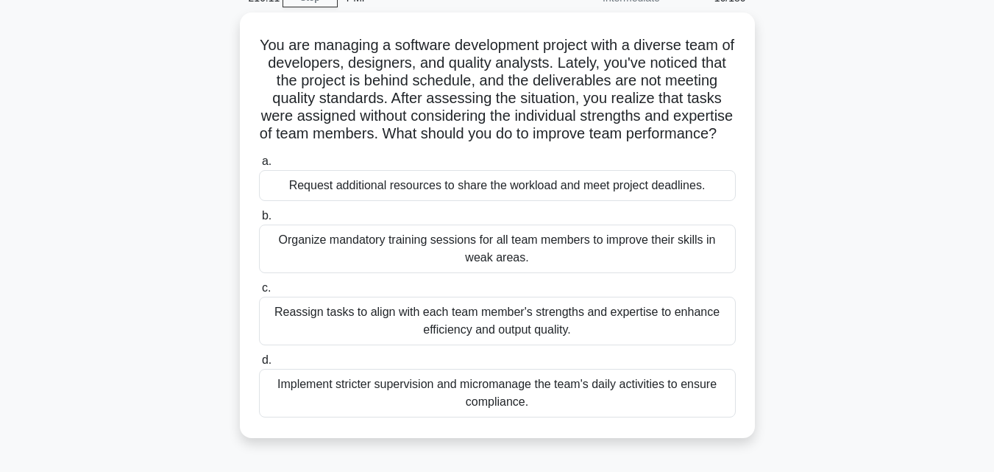
drag, startPoint x: 537, startPoint y: 418, endPoint x: 167, endPoint y: 31, distance: 535.4
click at [167, 31] on div "You are managing a software development project with a diverse team of develope…" at bounding box center [497, 234] width 839 height 443
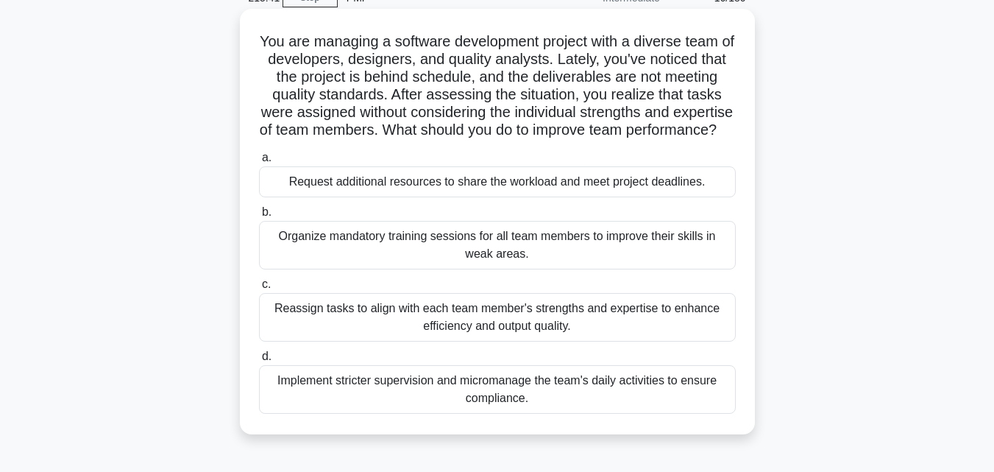
click at [435, 301] on label "c. Reassign tasks to align with each team member's strengths and expertise to e…" at bounding box center [497, 308] width 477 height 66
click at [259, 289] on input "c. Reassign tasks to align with each team member's strengths and expertise to e…" at bounding box center [259, 285] width 0 height 10
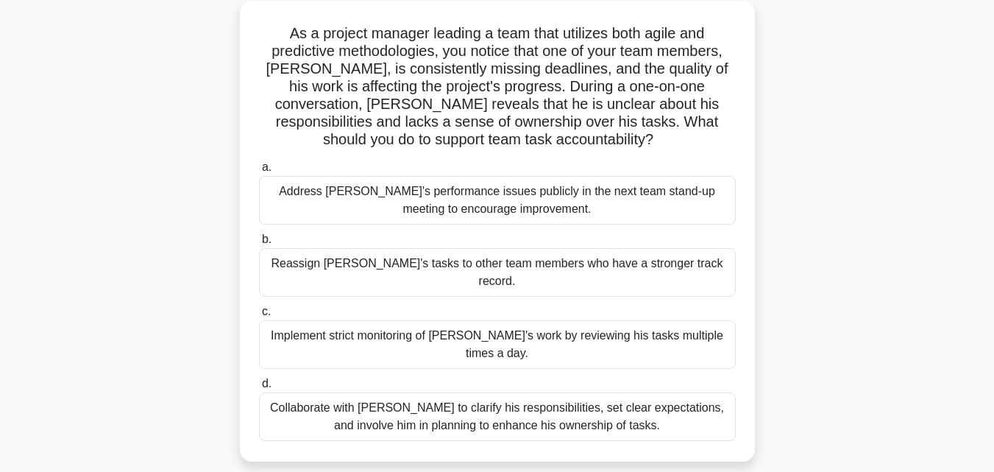
scroll to position [0, 0]
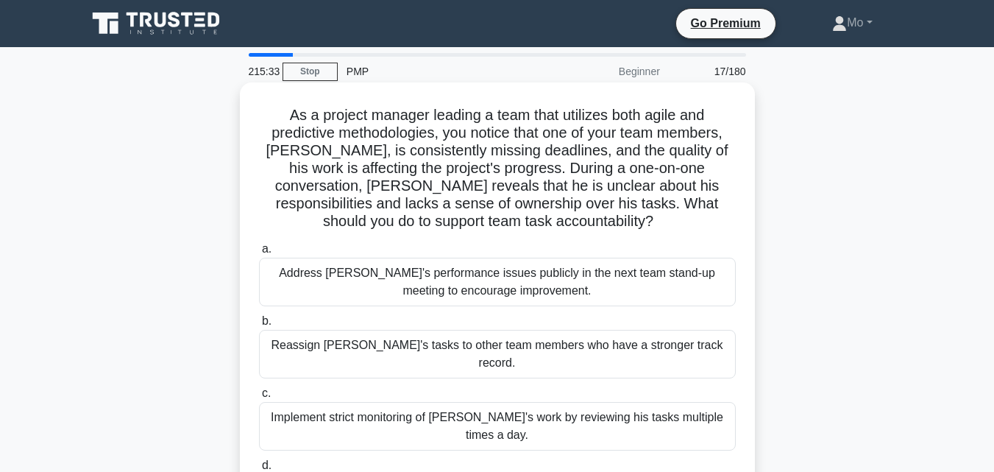
drag, startPoint x: 645, startPoint y: 337, endPoint x: 260, endPoint y: 92, distance: 456.8
click at [260, 92] on div "As a project manager leading a team that utilizes both agile and predictive met…" at bounding box center [497, 312] width 503 height 449
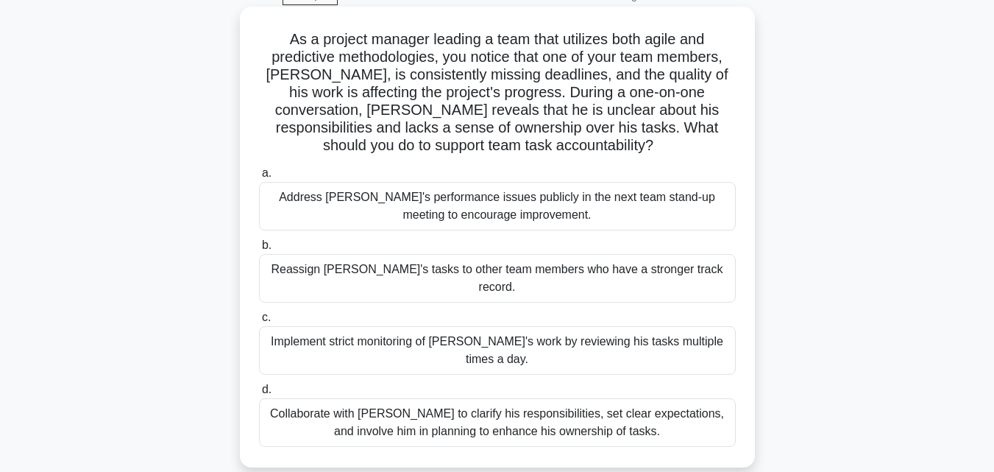
scroll to position [147, 0]
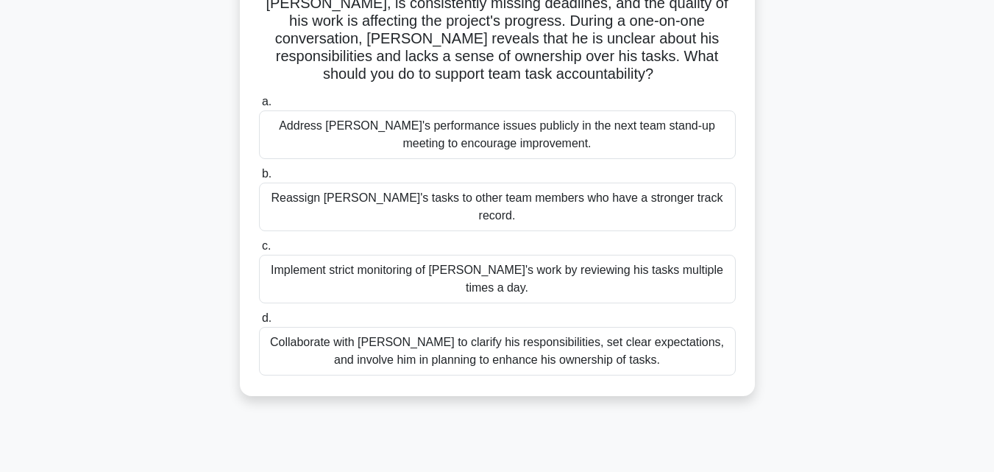
click at [479, 327] on div "Collaborate with Alex to clarify his responsibilities, set clear expectations, …" at bounding box center [497, 351] width 477 height 49
click at [259, 323] on input "d. Collaborate with Alex to clarify his responsibilities, set clear expectation…" at bounding box center [259, 318] width 0 height 10
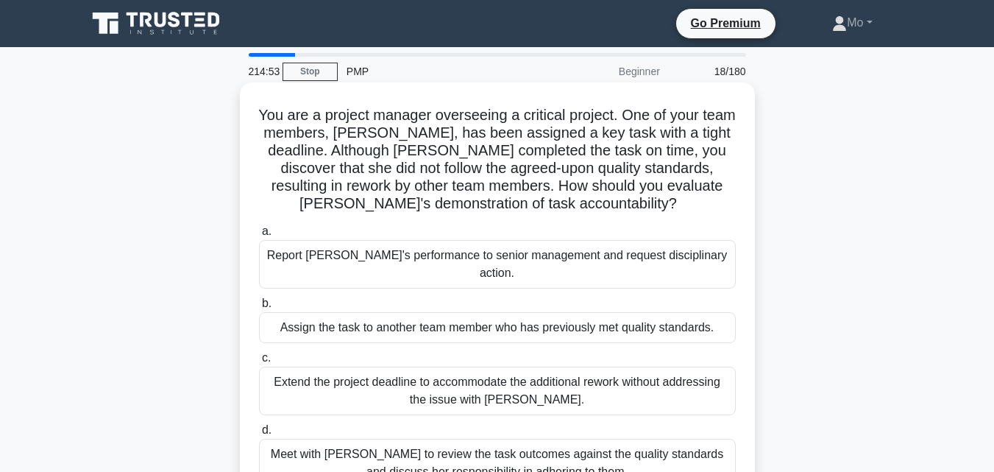
scroll to position [74, 0]
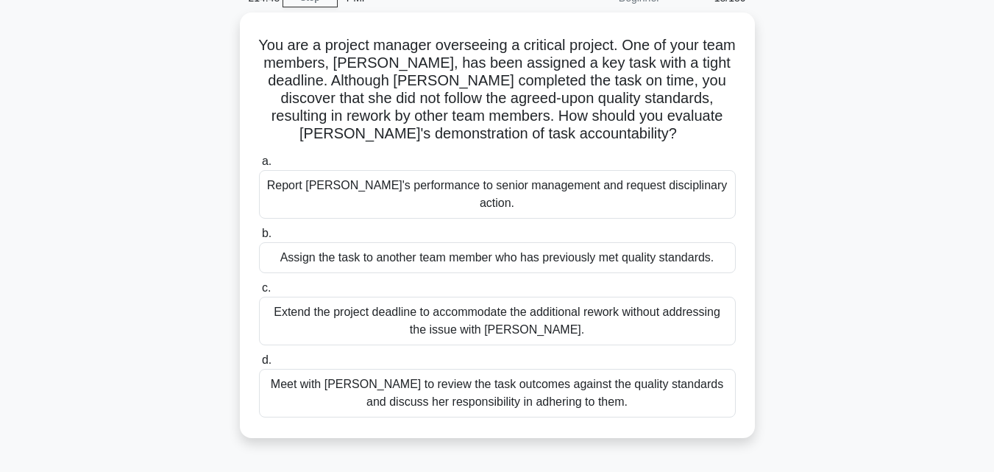
drag, startPoint x: 634, startPoint y: 385, endPoint x: 217, endPoint y: 50, distance: 534.8
click at [217, 50] on div "You are a project manager overseeing a critical project. One of your team membe…" at bounding box center [497, 234] width 839 height 443
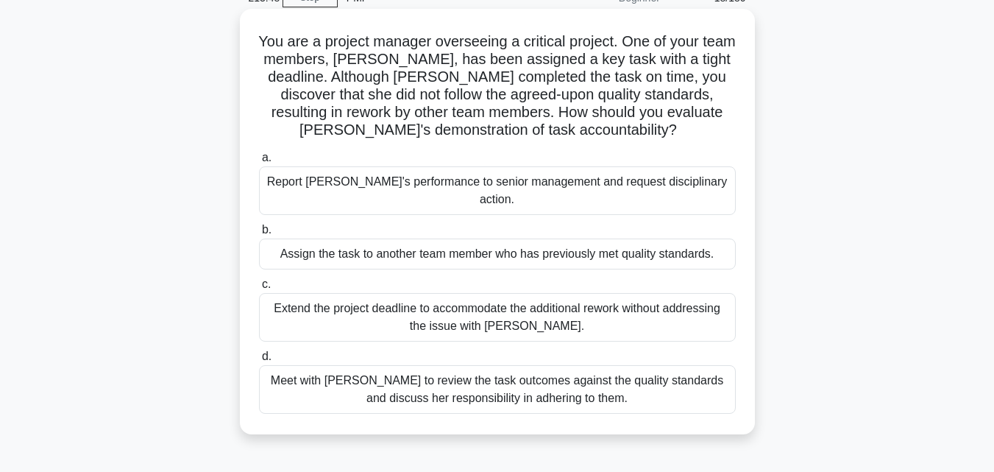
click at [448, 375] on div "Meet with Priya to review the task outcomes against the quality standards and d…" at bounding box center [497, 389] width 477 height 49
click at [259, 361] on input "d. Meet with Priya to review the task outcomes against the quality standards an…" at bounding box center [259, 357] width 0 height 10
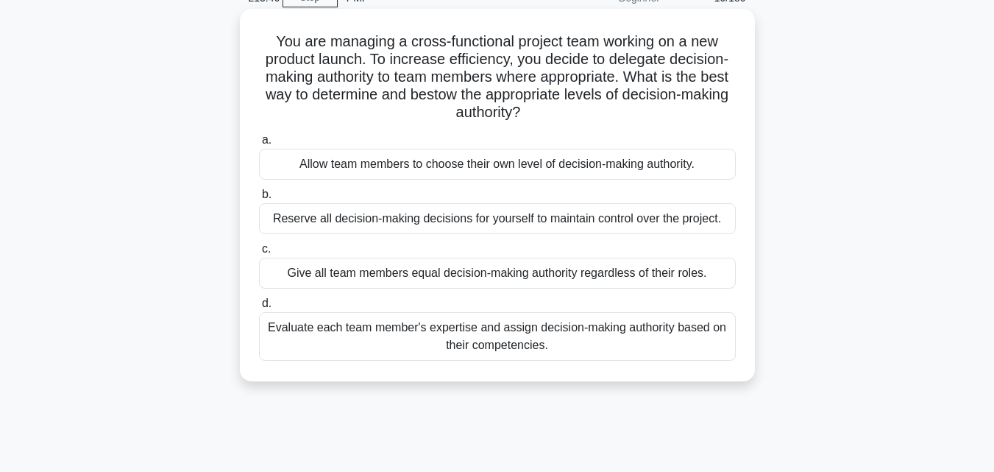
scroll to position [0, 0]
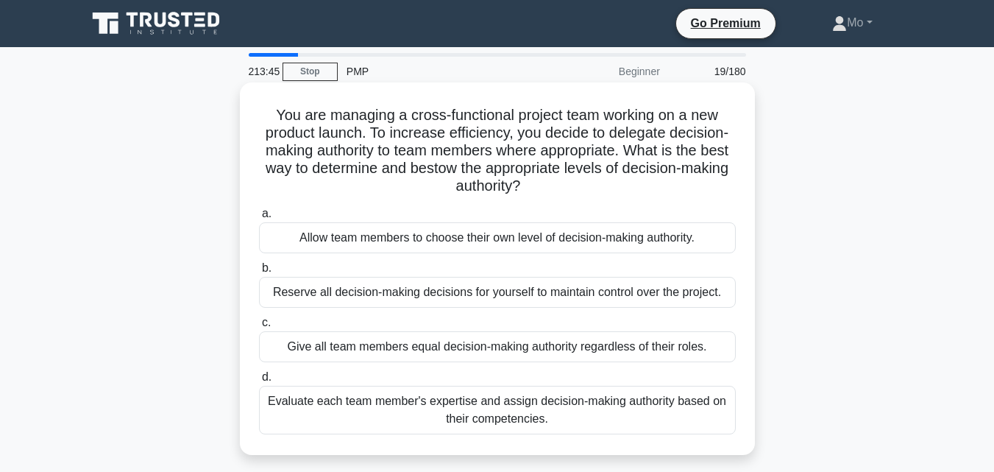
drag, startPoint x: 589, startPoint y: 359, endPoint x: 405, endPoint y: 341, distance: 184.8
click at [405, 341] on div "a. Allow team members to choose their own level of decision-making authority. b…" at bounding box center [497, 319] width 494 height 235
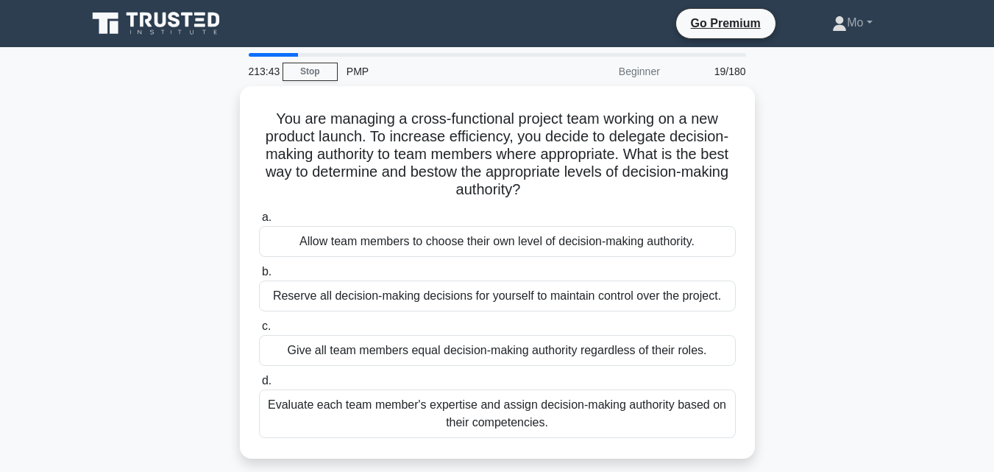
drag, startPoint x: 566, startPoint y: 422, endPoint x: 228, endPoint y: 122, distance: 451.9
click at [228, 122] on div "You are managing a cross-functional project team working on a new product launc…" at bounding box center [497, 281] width 839 height 390
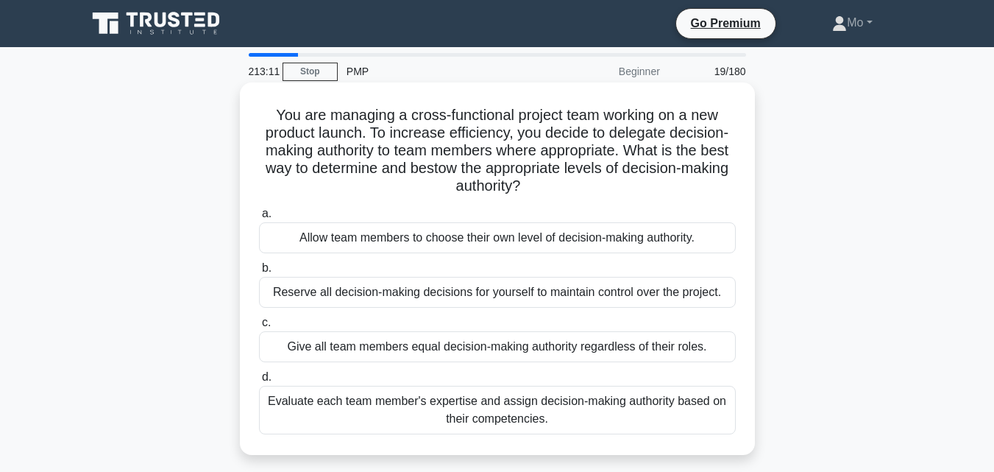
click at [464, 405] on div "Evaluate each team member's expertise and assign decision-making authority base…" at bounding box center [497, 410] width 477 height 49
click at [259, 382] on input "d. Evaluate each team member's expertise and assign decision-making authority b…" at bounding box center [259, 377] width 0 height 10
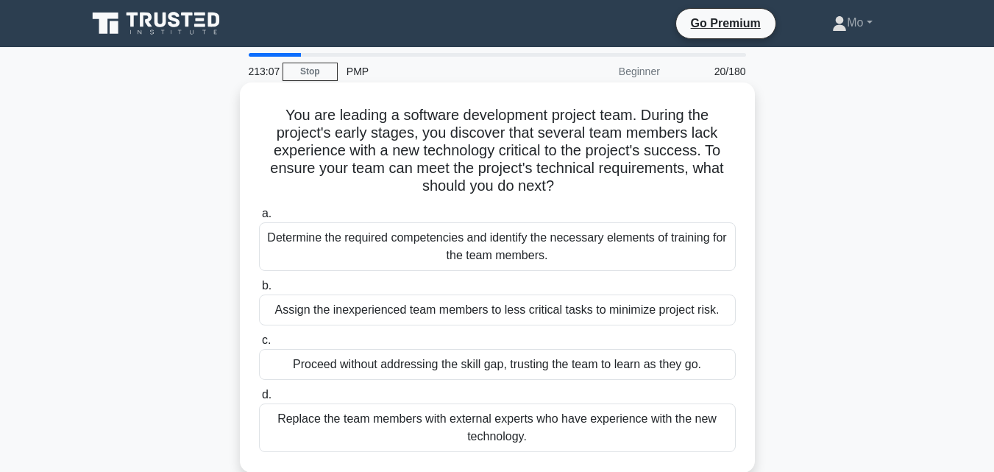
drag, startPoint x: 581, startPoint y: 439, endPoint x: 257, endPoint y: 114, distance: 459.4
click at [257, 114] on div "You are leading a software development project team. During the project's early…" at bounding box center [497, 277] width 503 height 378
click at [421, 230] on div "Determine the required competencies and identify the necessary elements of trai…" at bounding box center [497, 246] width 477 height 49
click at [259, 219] on input "a. Determine the required competencies and identify the necessary elements of t…" at bounding box center [259, 214] width 0 height 10
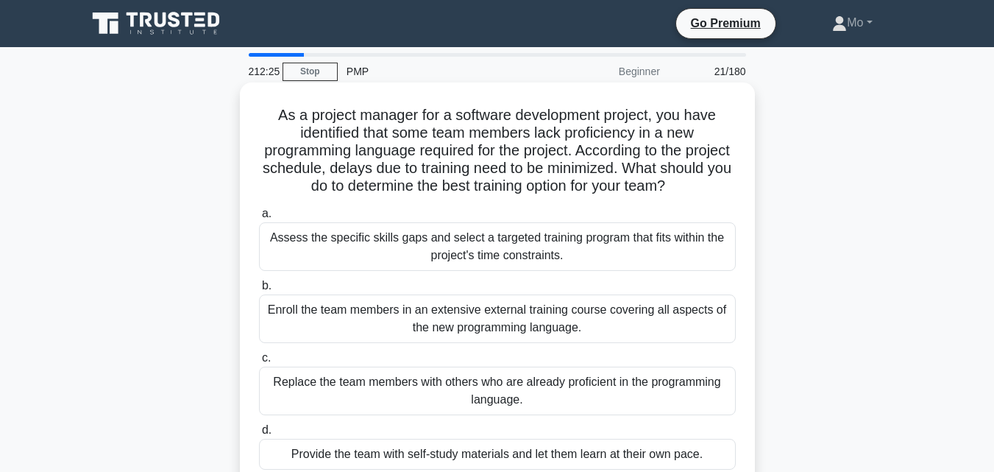
drag, startPoint x: 712, startPoint y: 316, endPoint x: 249, endPoint y: 100, distance: 511.2
click at [249, 100] on div "As a project manager for a software development project, you have identified th…" at bounding box center [497, 286] width 503 height 396
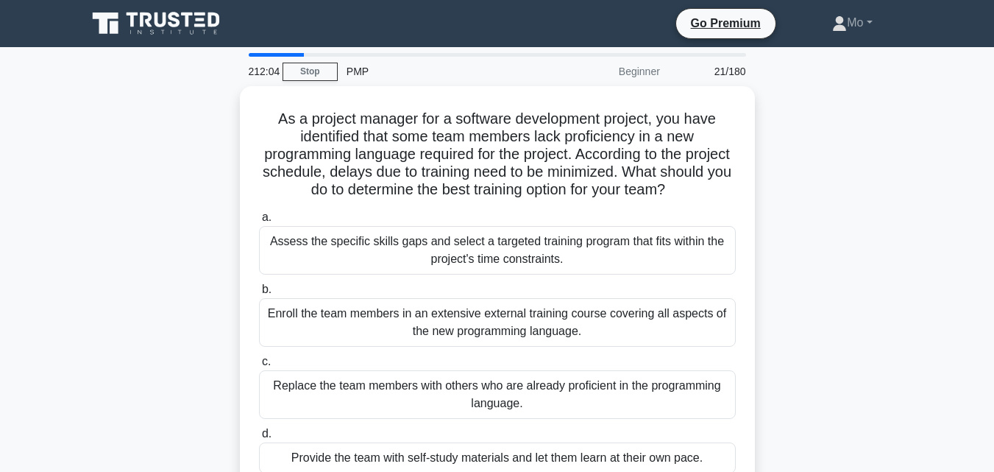
click at [647, 71] on div "Beginner" at bounding box center [604, 71] width 129 height 29
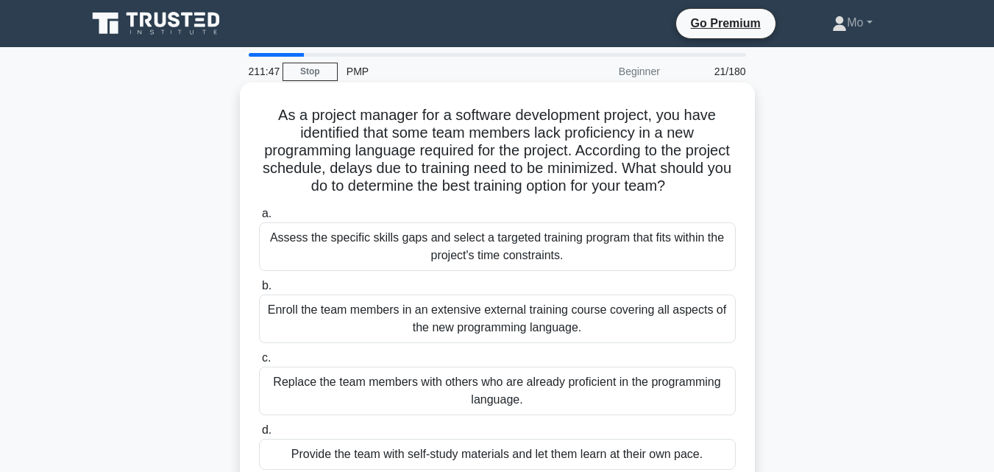
click at [444, 278] on label "b. Enroll the team members in an extensive external training course covering al…" at bounding box center [497, 310] width 477 height 66
click at [259, 281] on input "b. Enroll the team members in an extensive external training course covering al…" at bounding box center [259, 286] width 0 height 10
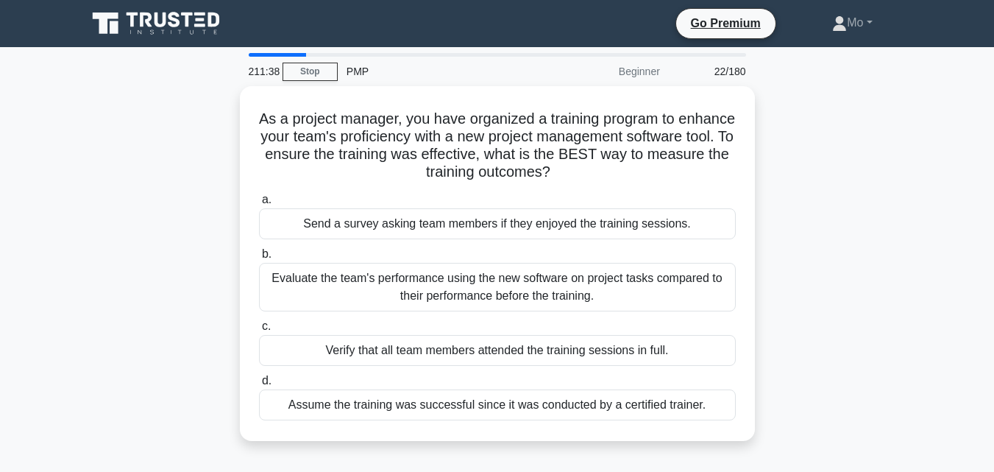
drag, startPoint x: 725, startPoint y: 402, endPoint x: 214, endPoint y: 111, distance: 587.8
click at [214, 111] on div "As a project manager, you have organized a training program to enhance your tea…" at bounding box center [497, 272] width 839 height 372
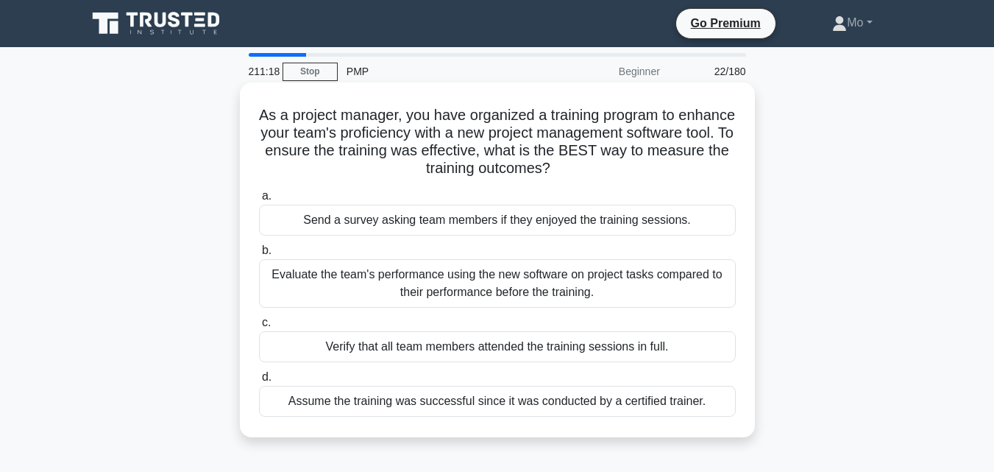
click at [391, 294] on div "Evaluate the team's performance using the new software on project tasks compare…" at bounding box center [497, 283] width 477 height 49
click at [259, 255] on input "b. Evaluate the team's performance using the new software on project tasks comp…" at bounding box center [259, 251] width 0 height 10
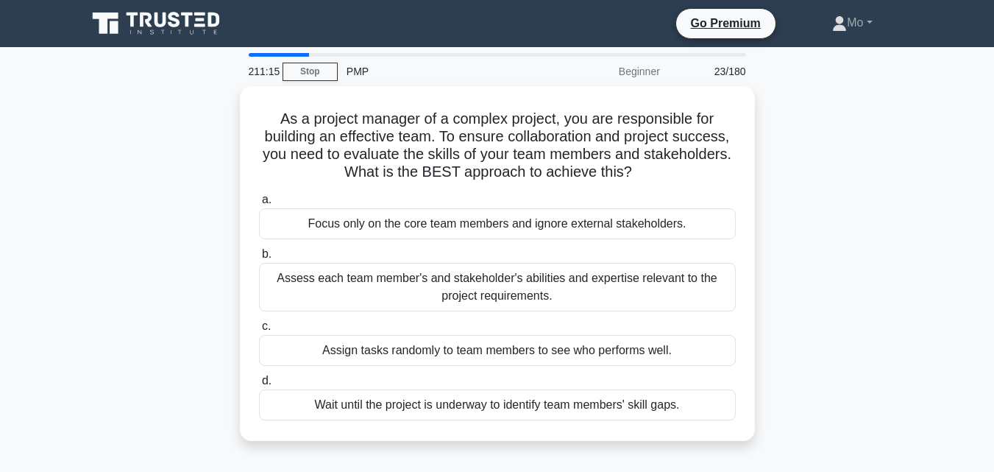
drag, startPoint x: 683, startPoint y: 402, endPoint x: 145, endPoint y: 118, distance: 608.8
click at [145, 118] on div "As a project manager of a complex project, you are responsible for building an …" at bounding box center [497, 272] width 839 height 372
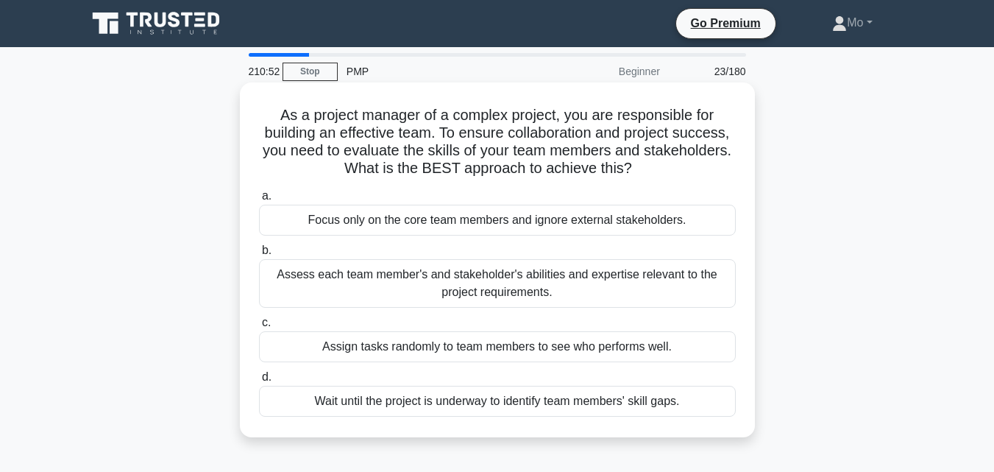
click at [416, 284] on div "Assess each team member's and stakeholder's abilities and expertise relevant to…" at bounding box center [497, 283] width 477 height 49
click at [259, 255] on input "b. Assess each team member's and stakeholder's abilities and expertise relevant…" at bounding box center [259, 251] width 0 height 10
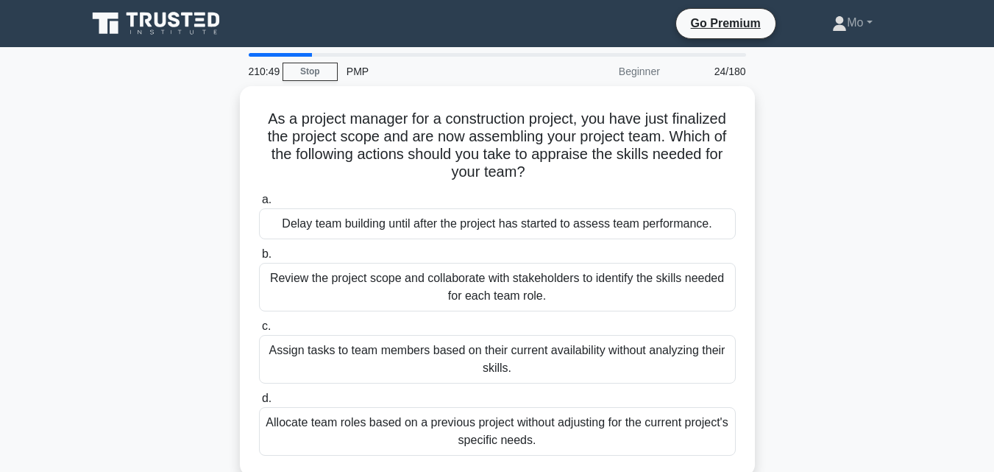
drag, startPoint x: 631, startPoint y: 441, endPoint x: 220, endPoint y: 110, distance: 528.4
click at [220, 110] on div "As a project manager for a construction project, you have just finalized the pr…" at bounding box center [497, 290] width 839 height 408
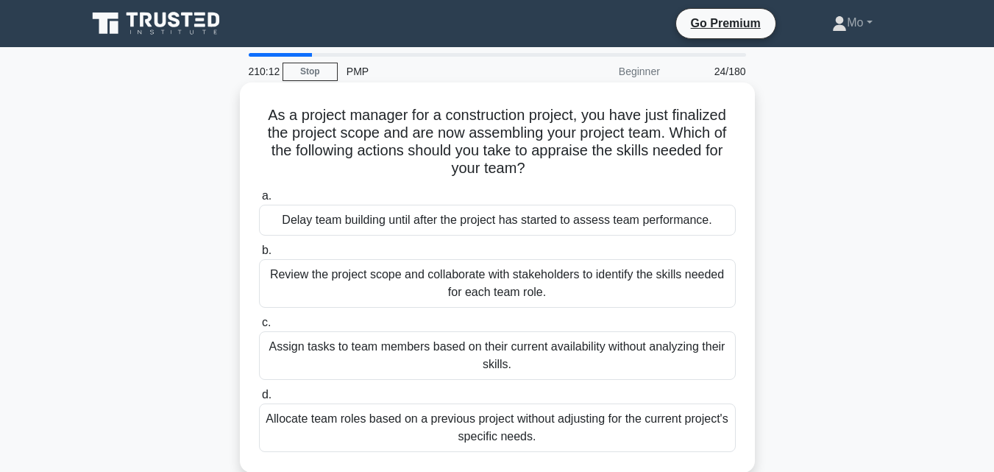
click at [402, 271] on div "Review the project scope and collaborate with stakeholders to identify the skil…" at bounding box center [497, 283] width 477 height 49
click at [259, 255] on input "b. Review the project scope and collaborate with stakeholders to identify the s…" at bounding box center [259, 251] width 0 height 10
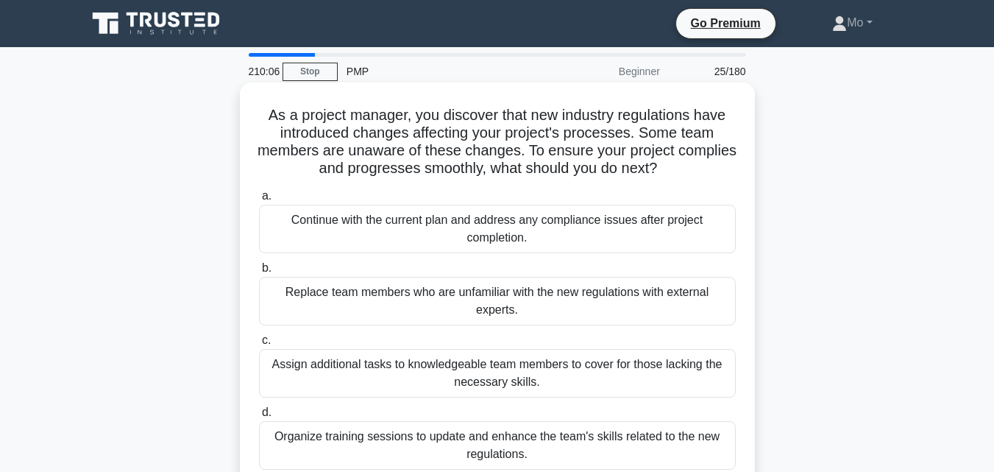
drag, startPoint x: 599, startPoint y: 383, endPoint x: 258, endPoint y: 93, distance: 446.8
click at [258, 93] on div "As a project manager, you discover that new industry regulations have introduce…" at bounding box center [497, 286] width 503 height 396
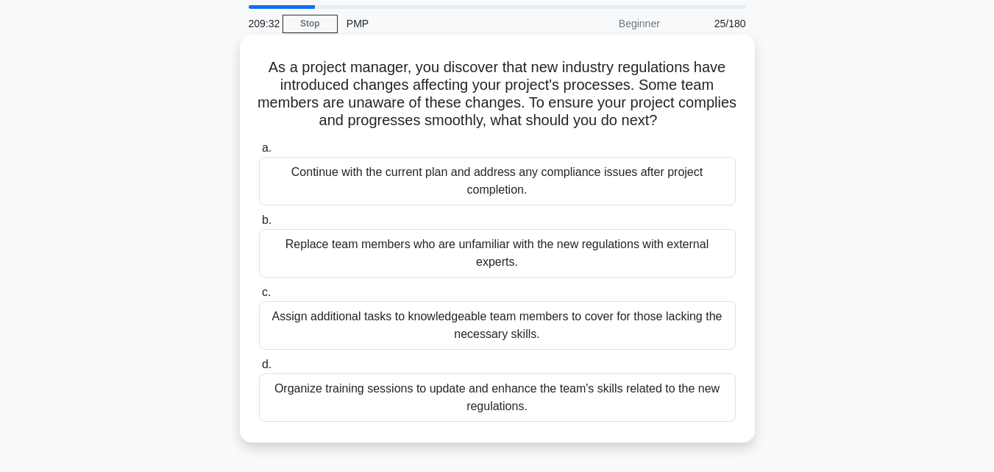
scroll to position [74, 0]
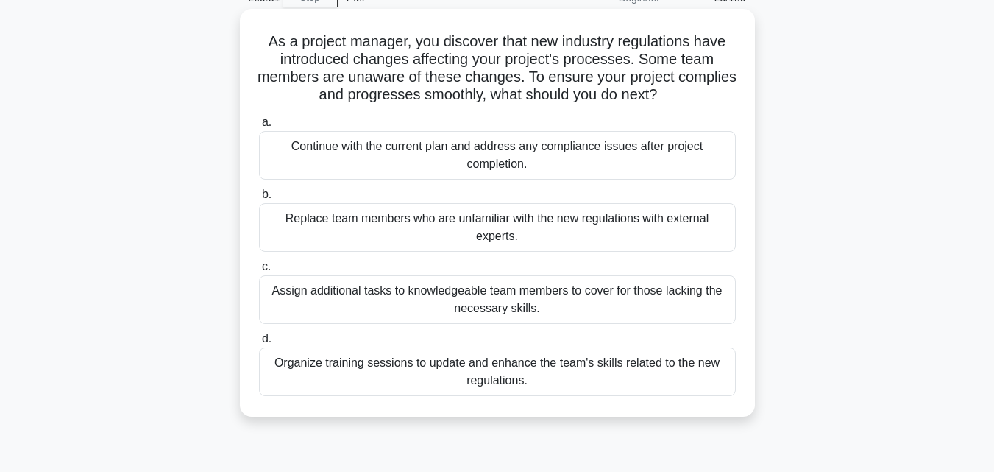
click at [438, 352] on div "Organize training sessions to update and enhance the team's skills related to t…" at bounding box center [497, 371] width 477 height 49
click at [259, 344] on input "d. Organize training sessions to update and enhance the team's skills related t…" at bounding box center [259, 339] width 0 height 10
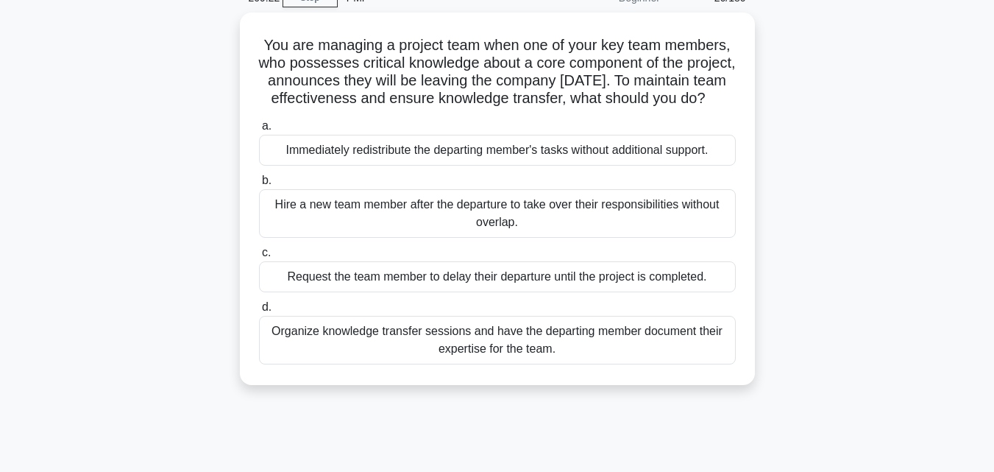
drag, startPoint x: 621, startPoint y: 366, endPoint x: 238, endPoint y: 44, distance: 499.7
click at [238, 44] on div "You are managing a project team when one of your key team members, who possesse…" at bounding box center [497, 208] width 839 height 390
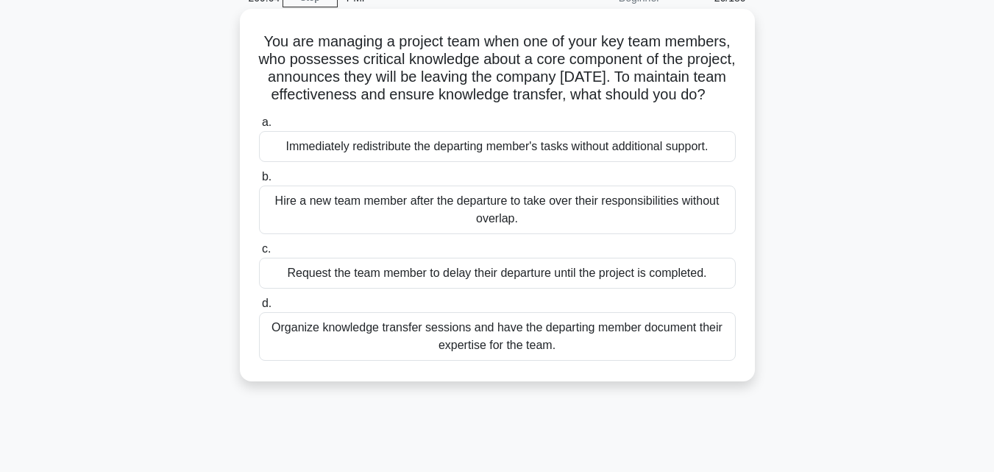
click at [624, 356] on div "Organize knowledge transfer sessions and have the departing member document the…" at bounding box center [497, 336] width 477 height 49
click at [259, 308] on input "d. Organize knowledge transfer sessions and have the departing member document …" at bounding box center [259, 304] width 0 height 10
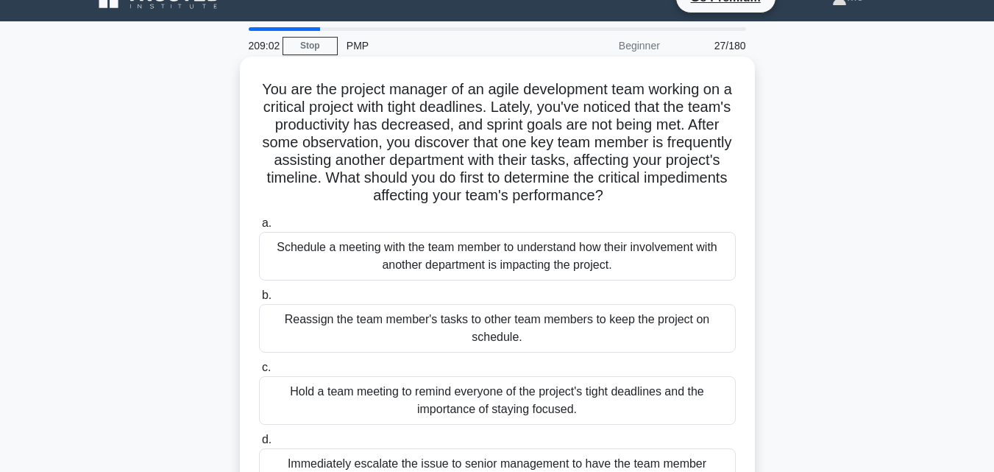
scroll to position [0, 0]
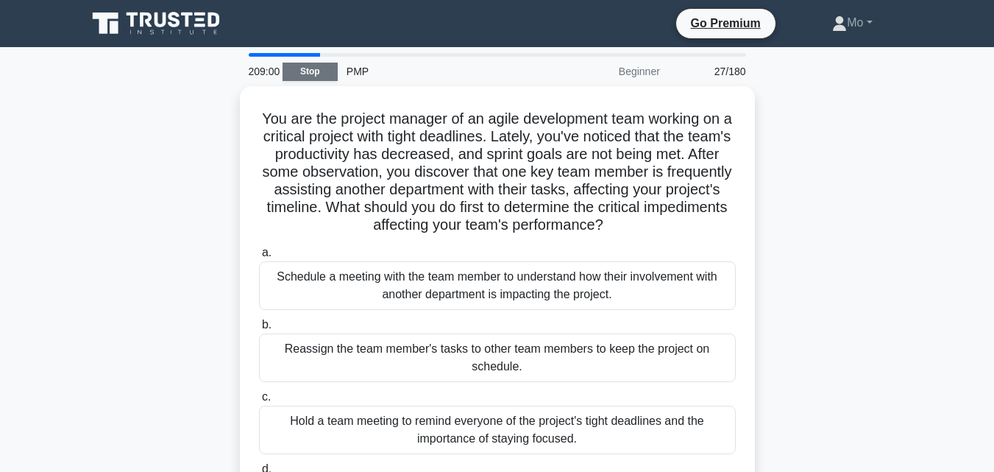
click at [300, 66] on link "Stop" at bounding box center [310, 72] width 55 height 18
click at [313, 75] on link "Stop" at bounding box center [310, 72] width 55 height 18
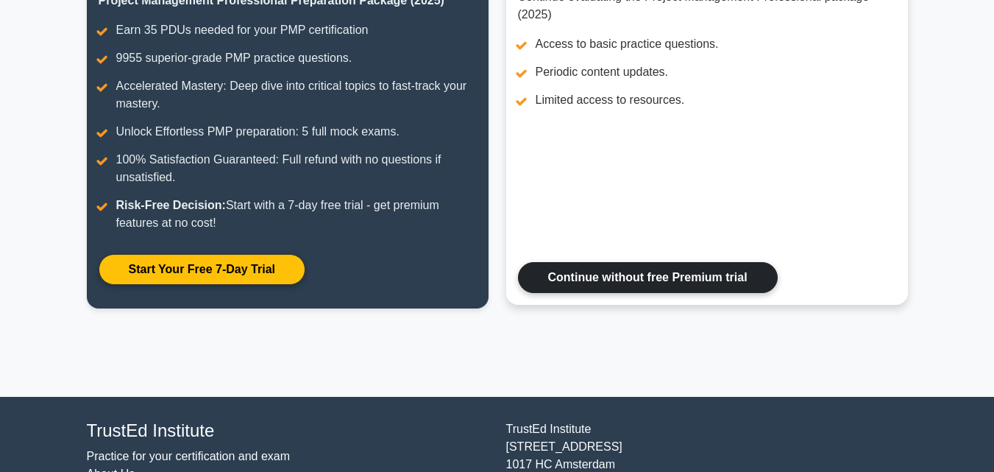
scroll to position [294, 0]
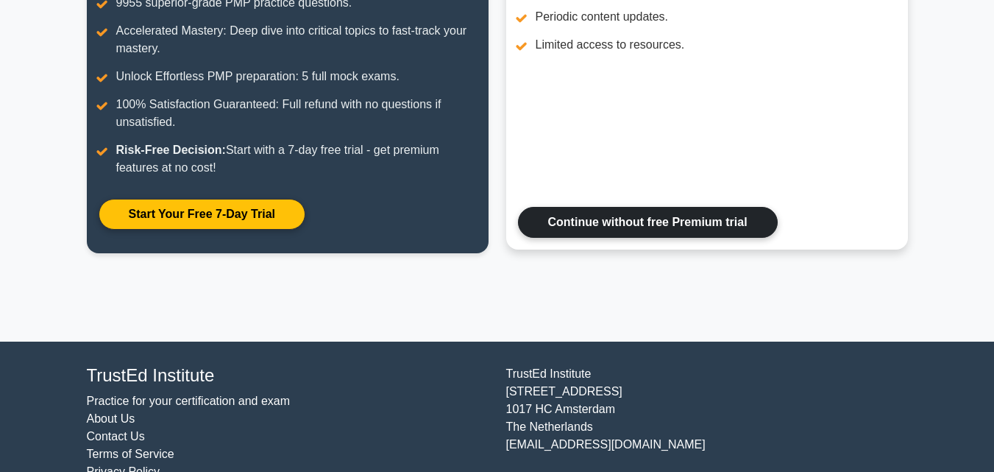
click at [700, 210] on link "Continue without free Premium trial" at bounding box center [648, 222] width 260 height 31
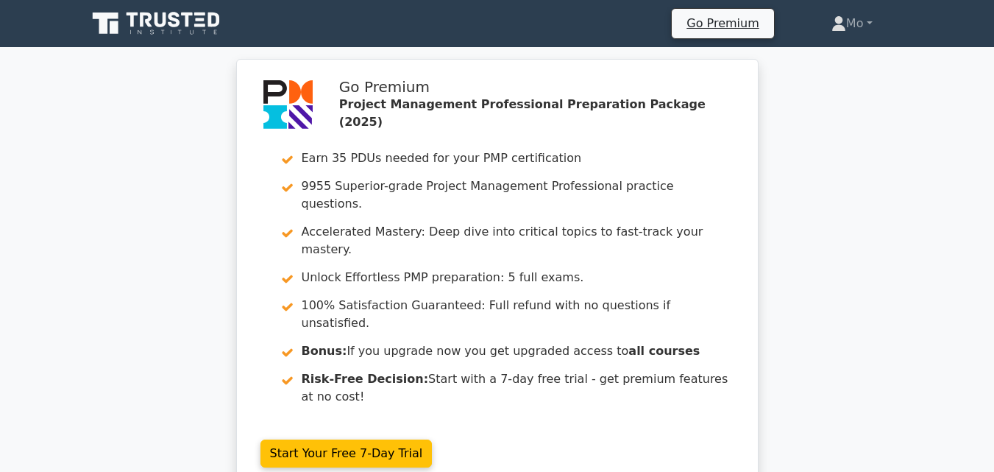
click at [99, 23] on icon at bounding box center [105, 23] width 26 height 21
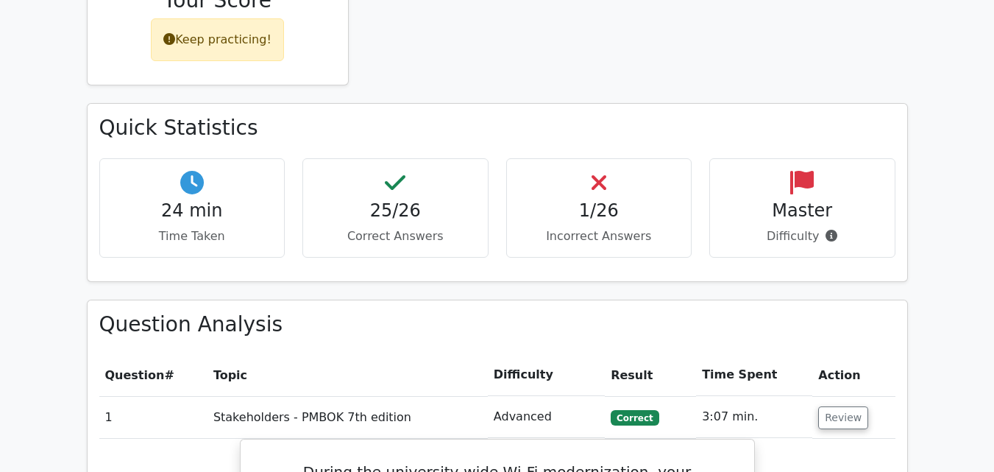
scroll to position [883, 0]
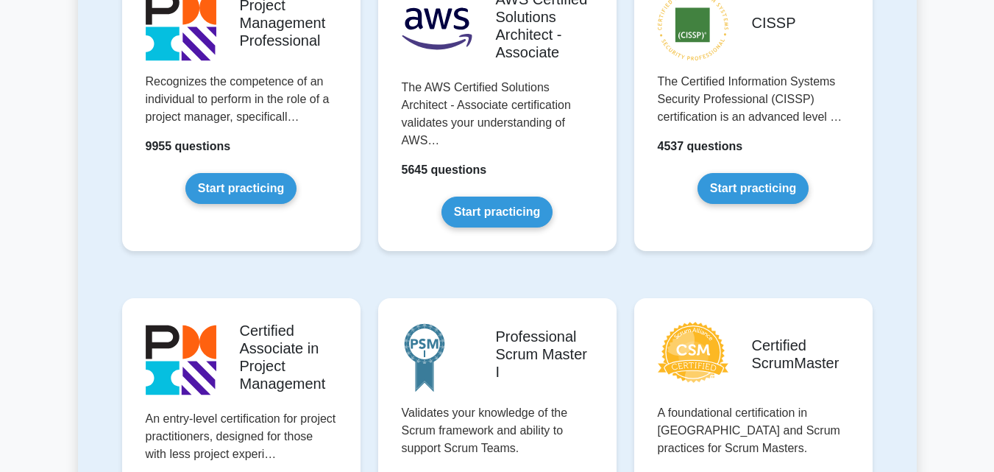
scroll to position [354, 0]
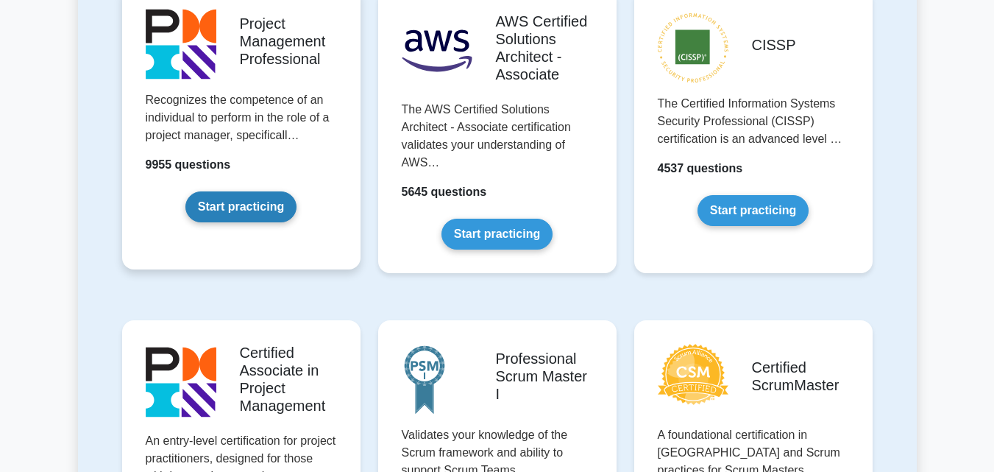
click at [244, 202] on link "Start practicing" at bounding box center [240, 206] width 111 height 31
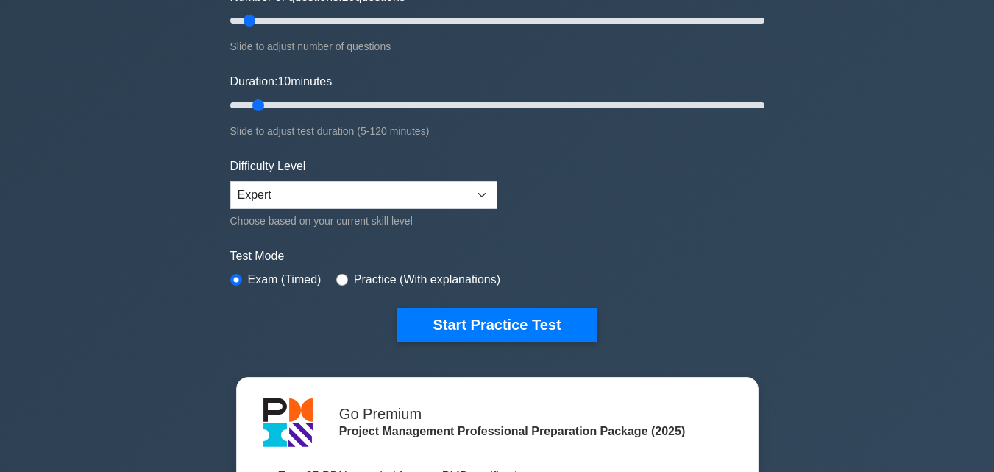
scroll to position [221, 0]
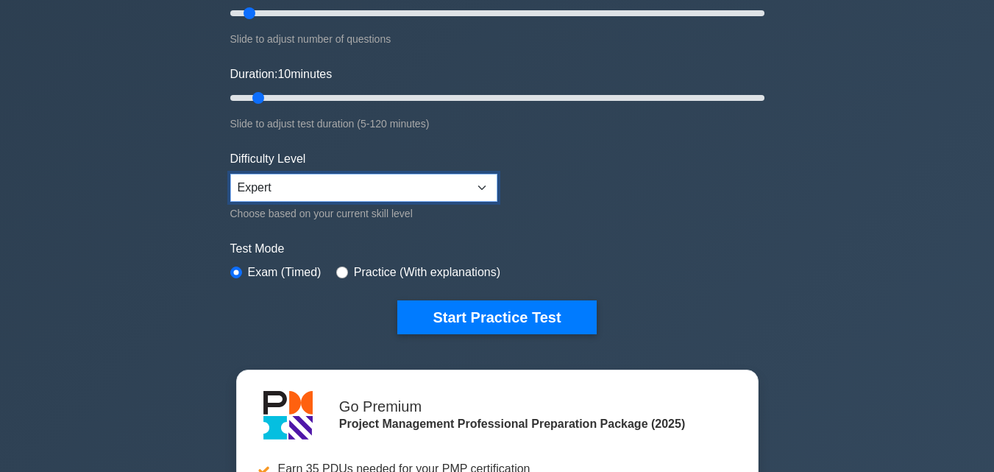
click at [481, 185] on select "Beginner Intermediate Expert" at bounding box center [363, 188] width 267 height 28
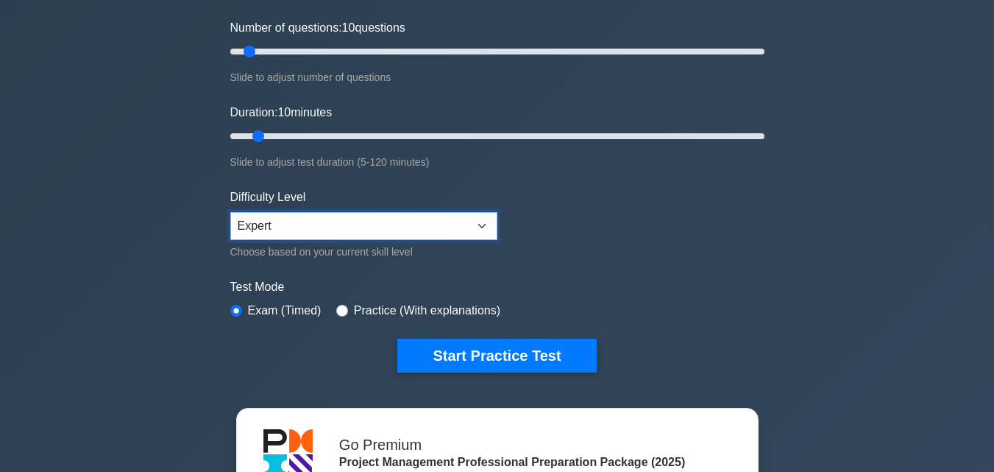
scroll to position [147, 0]
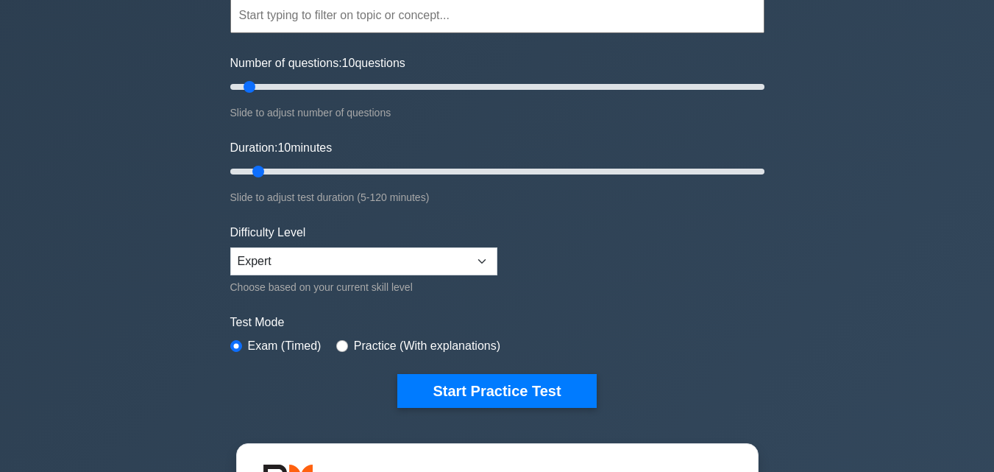
click at [498, 266] on form "Topics Scope Management Time Management Cost Management Quality Management Risk…" at bounding box center [497, 180] width 534 height 455
click at [472, 260] on select "Beginner Intermediate Expert" at bounding box center [363, 261] width 267 height 28
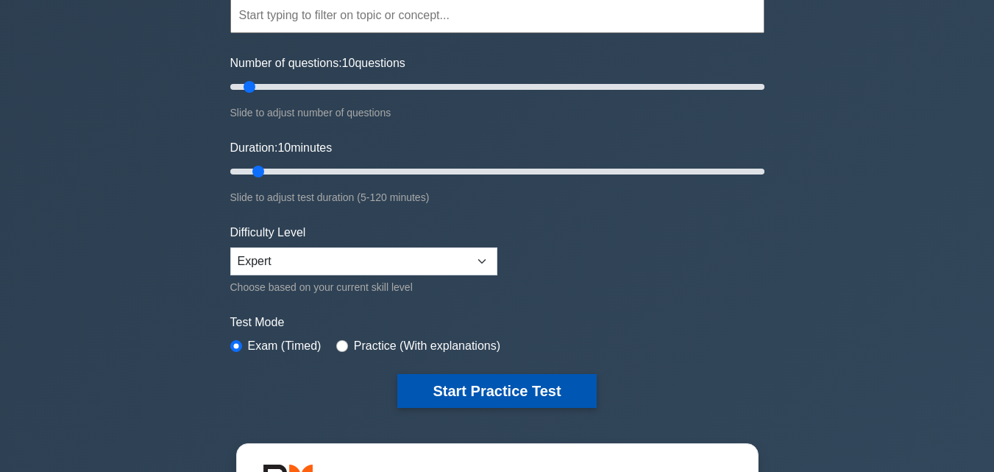
click at [506, 388] on button "Start Practice Test" at bounding box center [496, 391] width 199 height 34
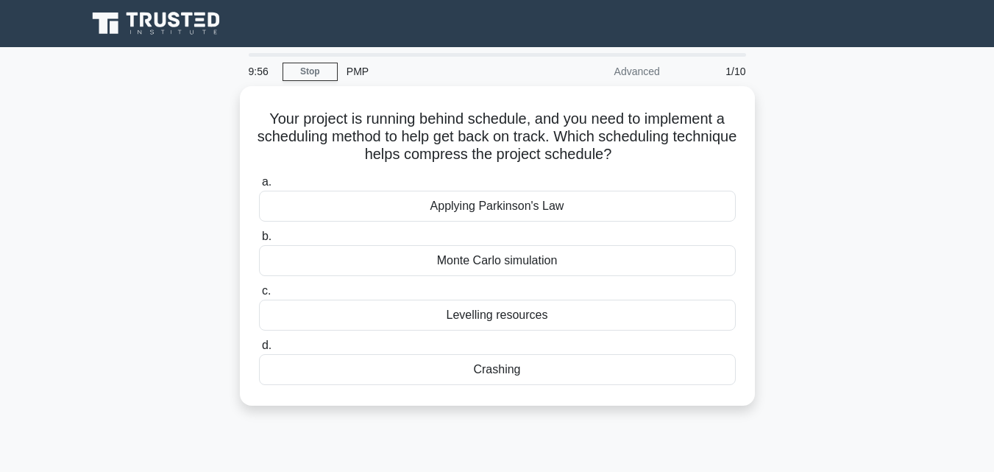
drag, startPoint x: 541, startPoint y: 373, endPoint x: 187, endPoint y: 111, distance: 440.8
click at [187, 111] on div "Your project is running behind schedule, and you need to implement a scheduling…" at bounding box center [497, 254] width 839 height 337
copy div "Your project is running behind schedule, and you need to implement a scheduling…"
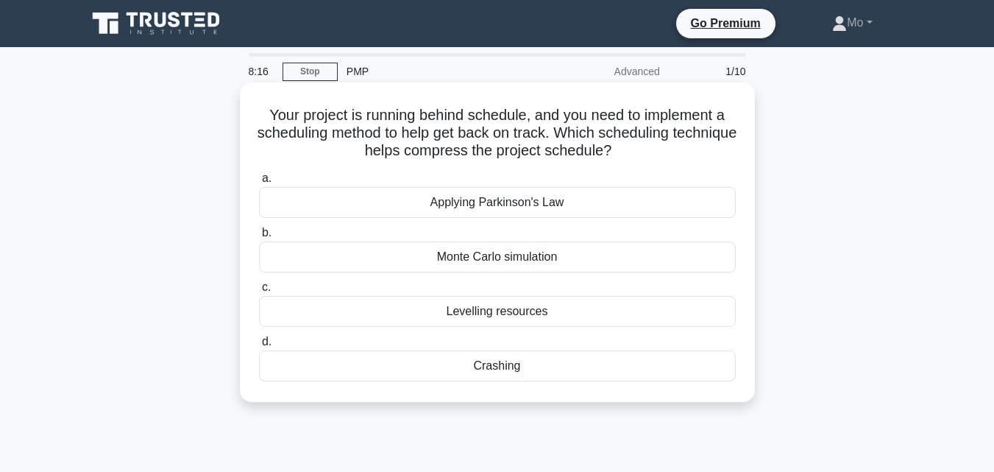
click at [483, 374] on div "Crashing" at bounding box center [497, 365] width 477 height 31
click at [259, 347] on input "d. Crashing" at bounding box center [259, 342] width 0 height 10
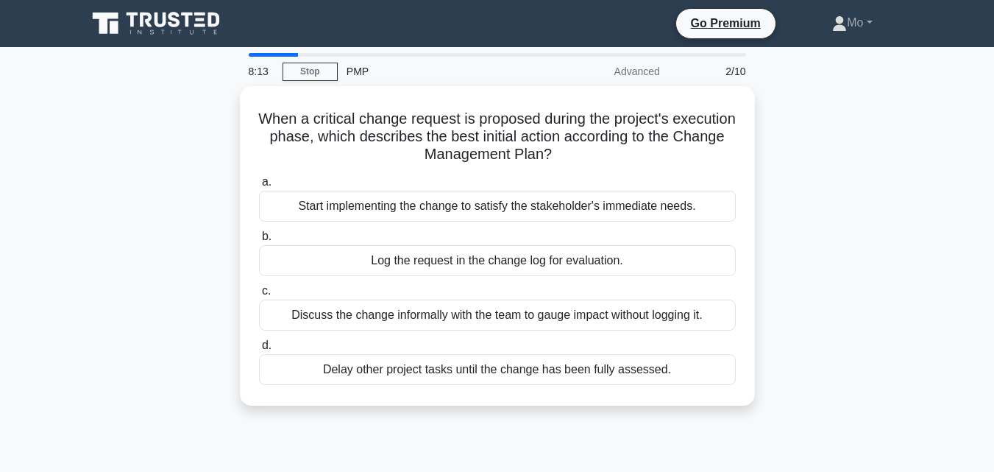
drag, startPoint x: 682, startPoint y: 371, endPoint x: 168, endPoint y: 102, distance: 579.5
click at [168, 102] on div "When a critical change request is proposed during the project's execution phase…" at bounding box center [497, 254] width 839 height 337
copy div "When a critical change request is proposed during the project's execution phase…"
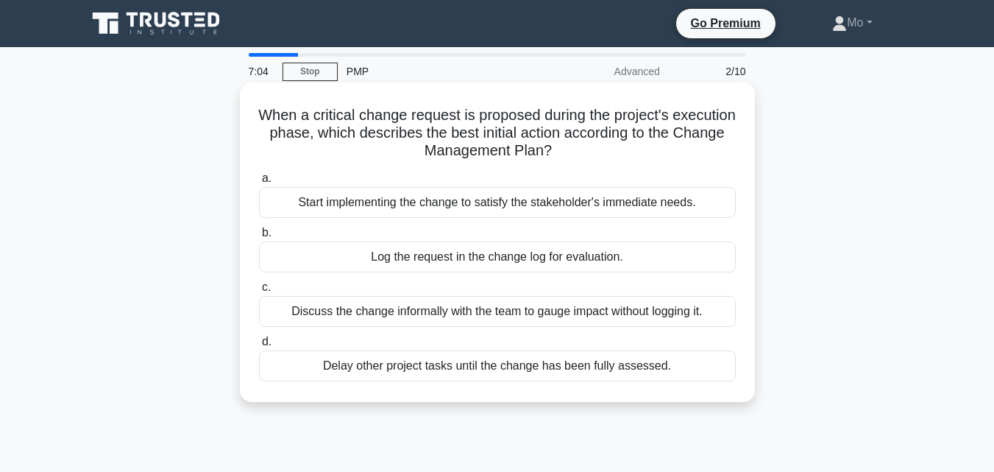
click at [490, 264] on div "Log the request in the change log for evaluation." at bounding box center [497, 256] width 477 height 31
click at [259, 238] on input "b. Log the request in the change log for evaluation." at bounding box center [259, 233] width 0 height 10
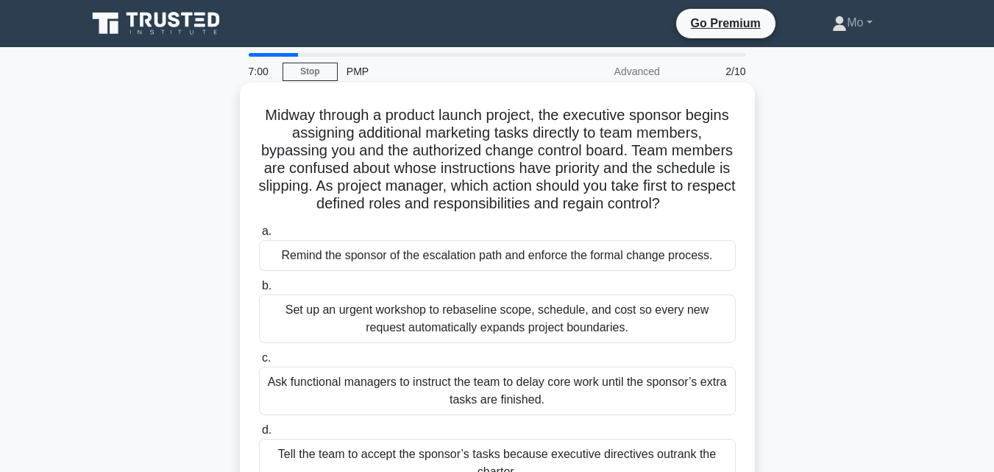
drag, startPoint x: 667, startPoint y: 335, endPoint x: 249, endPoint y: 118, distance: 470.9
click at [249, 118] on div "Midway through a product launch project, the executive sponsor begins assigning…" at bounding box center [497, 294] width 503 height 413
copy div "Midway through a product launch project, the executive sponsor begins assigning…"
click at [361, 255] on div "Remind the sponsor of the escalation path and enforce the formal change process." at bounding box center [497, 255] width 477 height 31
click at [259, 236] on input "a. Remind the sponsor of the escalation path and enforce the formal change proc…" at bounding box center [259, 232] width 0 height 10
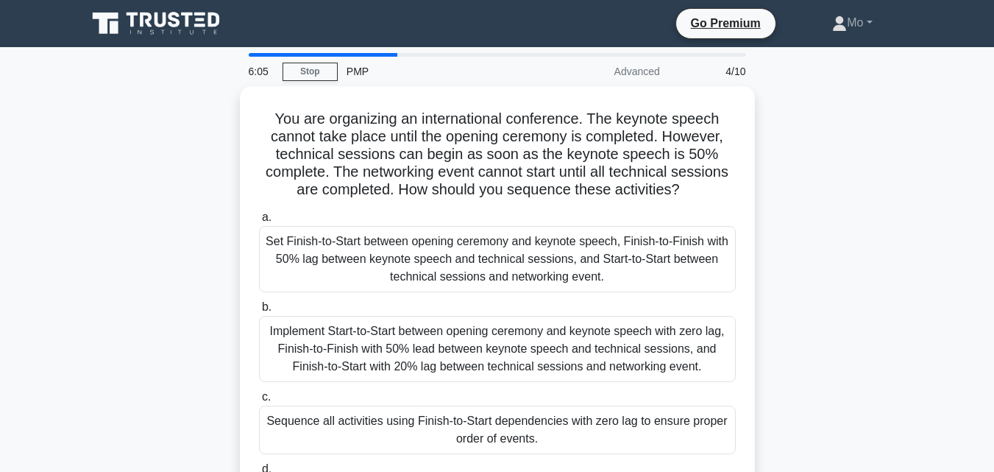
drag, startPoint x: 643, startPoint y: 385, endPoint x: 230, endPoint y: 109, distance: 496.4
click at [230, 109] on div "You are organizing an international conference. The keynote speech cannot take …" at bounding box center [497, 334] width 839 height 496
copy div "You are organizing an international conference. The keynote speech cannot take …"
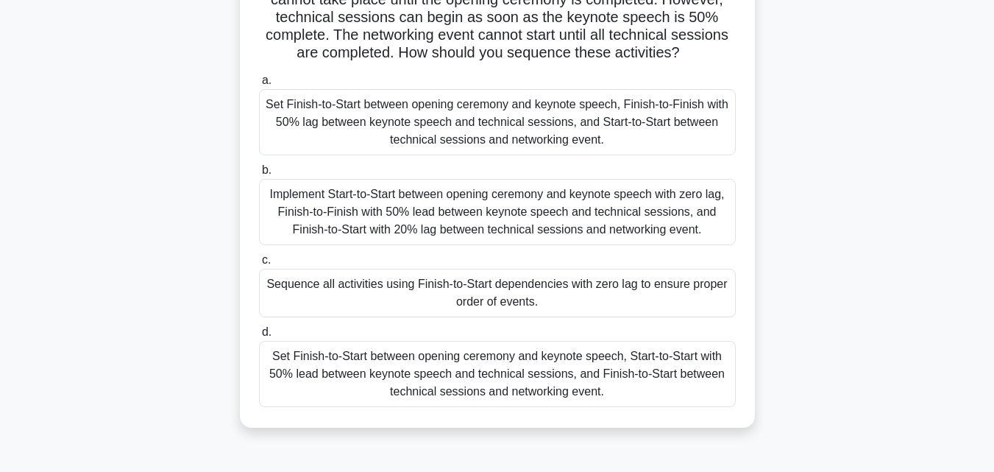
scroll to position [294, 0]
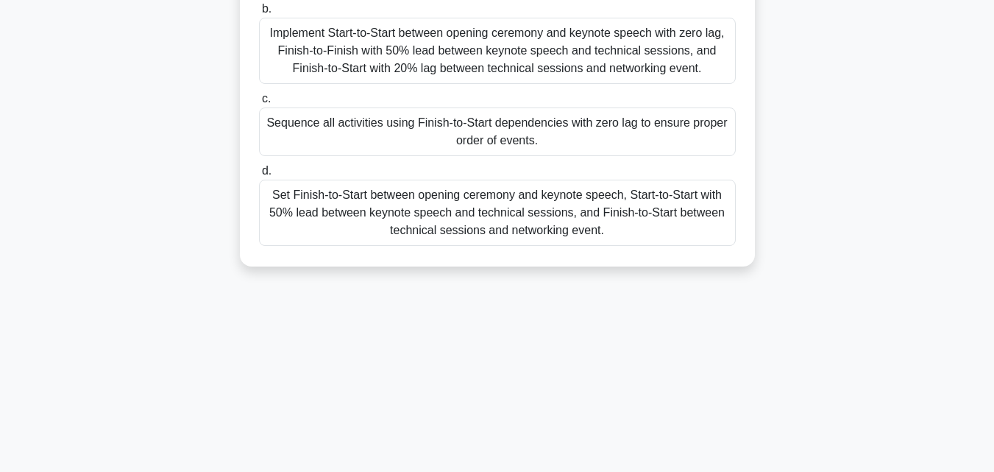
click at [457, 182] on div "Set Finish-to-Start between opening ceremony and keynote speech, Start-to-Start…" at bounding box center [497, 213] width 477 height 66
click at [259, 176] on input "d. Set Finish-to-Start between opening ceremony and keynote speech, Start-to-St…" at bounding box center [259, 171] width 0 height 10
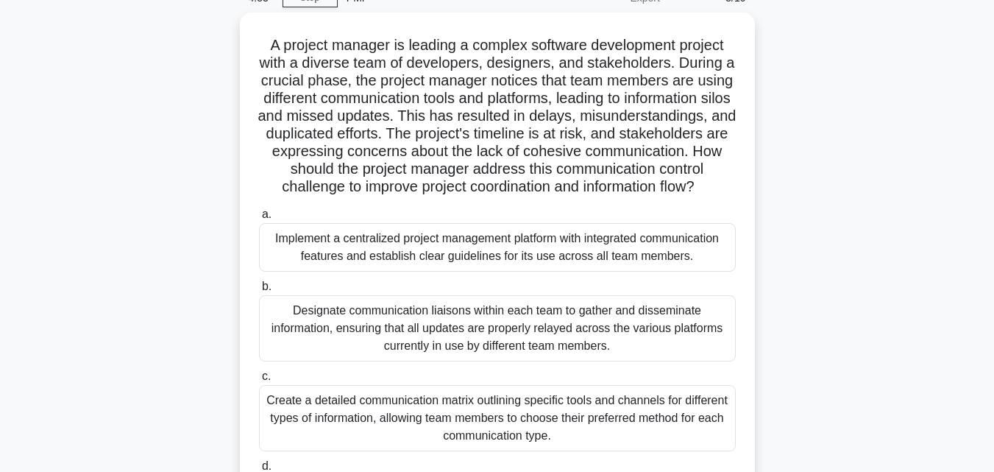
scroll to position [0, 0]
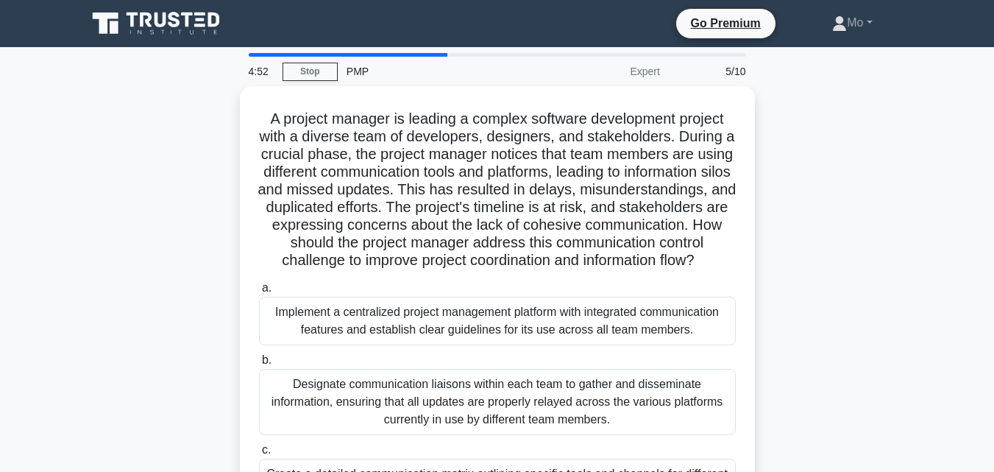
drag, startPoint x: 690, startPoint y: 385, endPoint x: 238, endPoint y: 93, distance: 538.1
click at [238, 93] on div "A project manager is leading a complex software development project with a dive…" at bounding box center [497, 360] width 839 height 549
copy div "A project manager is leading a complex software development project with a dive…"
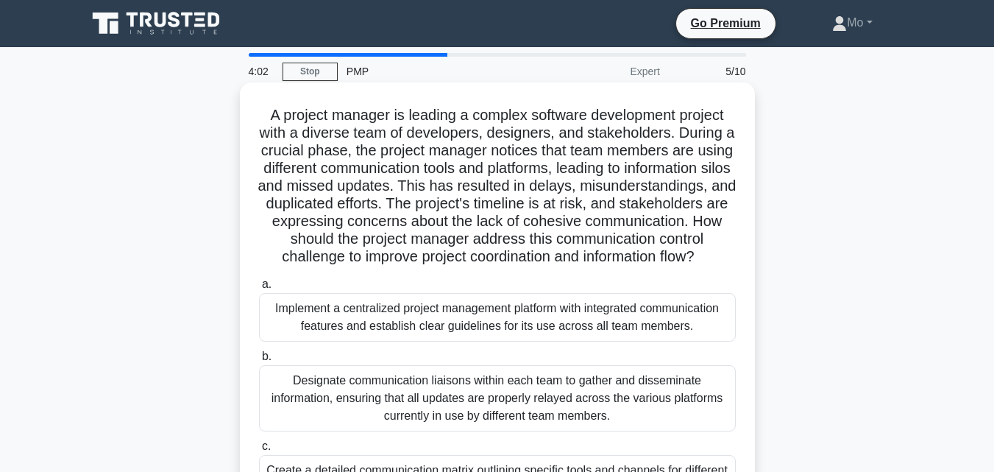
click at [383, 313] on div "Implement a centralized project management platform with integrated communicati…" at bounding box center [497, 317] width 477 height 49
click at [259, 289] on input "a. Implement a centralized project management platform with integrated communic…" at bounding box center [259, 285] width 0 height 10
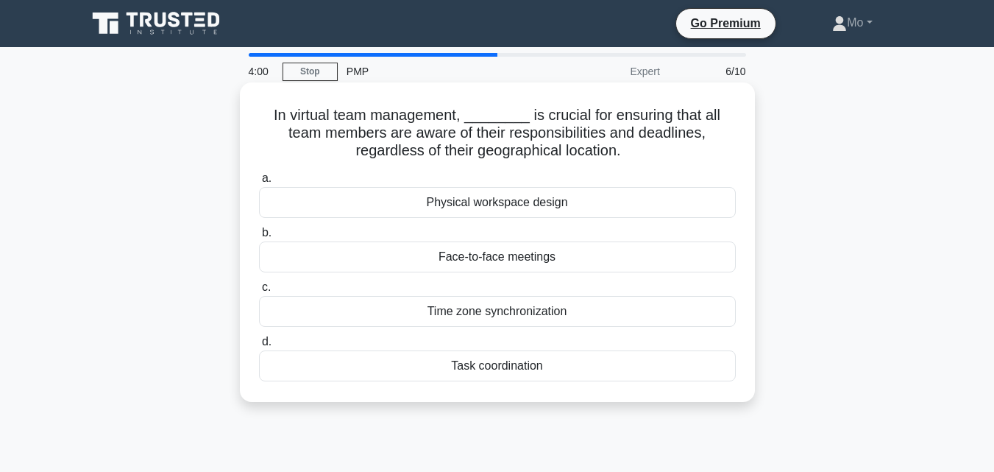
drag, startPoint x: 653, startPoint y: 386, endPoint x: 250, endPoint y: 104, distance: 491.4
click at [250, 104] on div "In virtual team management, ________ is crucial for ensuring that all team memb…" at bounding box center [497, 242] width 503 height 308
copy div "In virtual team management, ________ is crucial for ensuring that all team memb…"
click at [467, 315] on div "Time zone synchronization" at bounding box center [497, 311] width 477 height 31
click at [259, 292] on input "c. Time zone synchronization" at bounding box center [259, 288] width 0 height 10
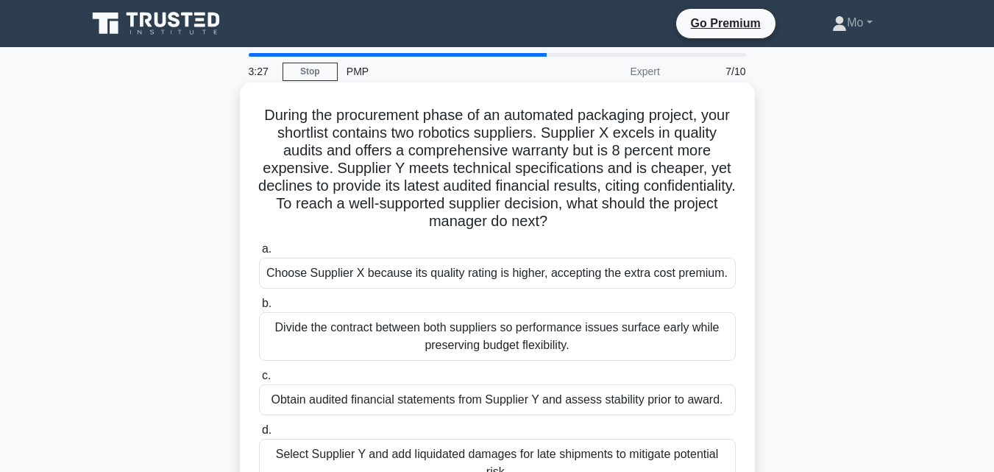
drag, startPoint x: 654, startPoint y: 328, endPoint x: 266, endPoint y: 94, distance: 453.5
click at [266, 94] on div "During the procurement phase of an automated packaging project, your shortlist …" at bounding box center [497, 294] width 503 height 413
copy div "During the procurement phase of an automated packaging project, your shortlist …"
click at [497, 281] on div "Choose Supplier X because its quality rating is higher, accepting the extra cos…" at bounding box center [497, 272] width 477 height 31
click at [259, 254] on input "a. Choose Supplier X because its quality rating is higher, accepting the extra …" at bounding box center [259, 249] width 0 height 10
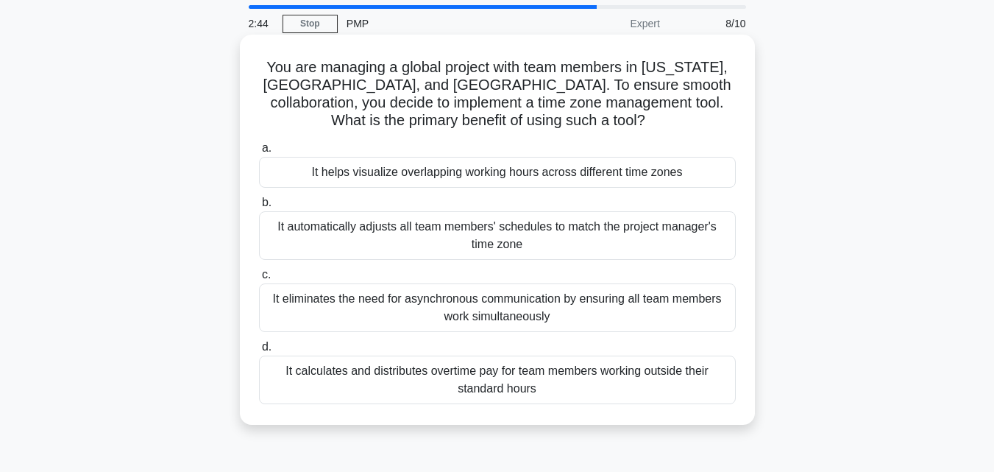
scroll to position [74, 0]
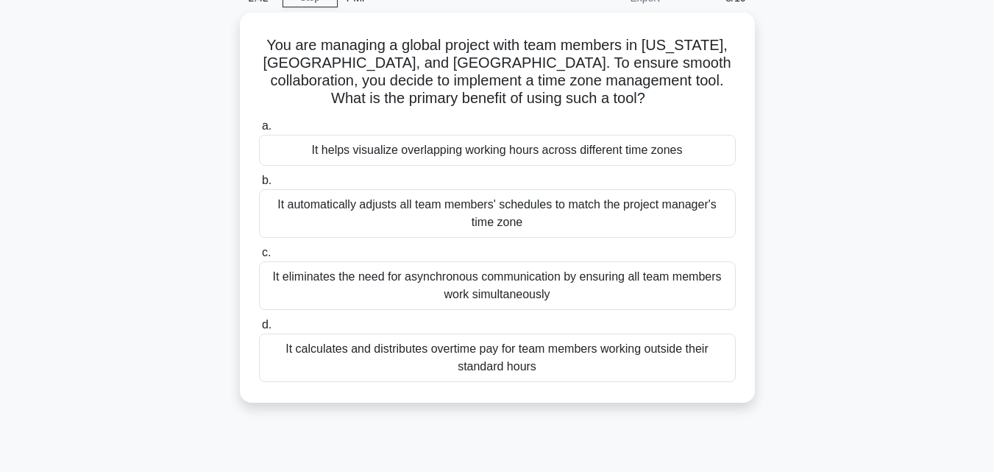
drag, startPoint x: 573, startPoint y: 367, endPoint x: 185, endPoint y: 51, distance: 501.0
click at [185, 51] on div "You are managing a global project with team members in New York, Dubai, and Sin…" at bounding box center [497, 217] width 839 height 408
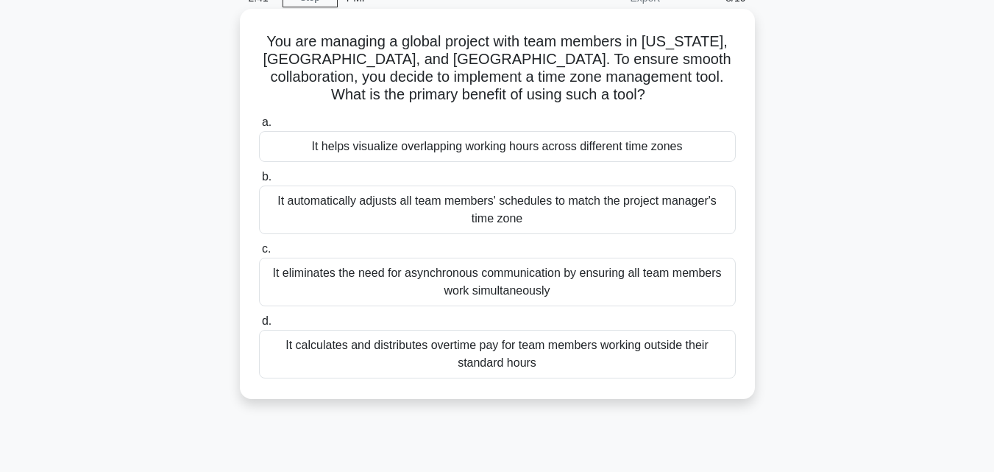
scroll to position [0, 0]
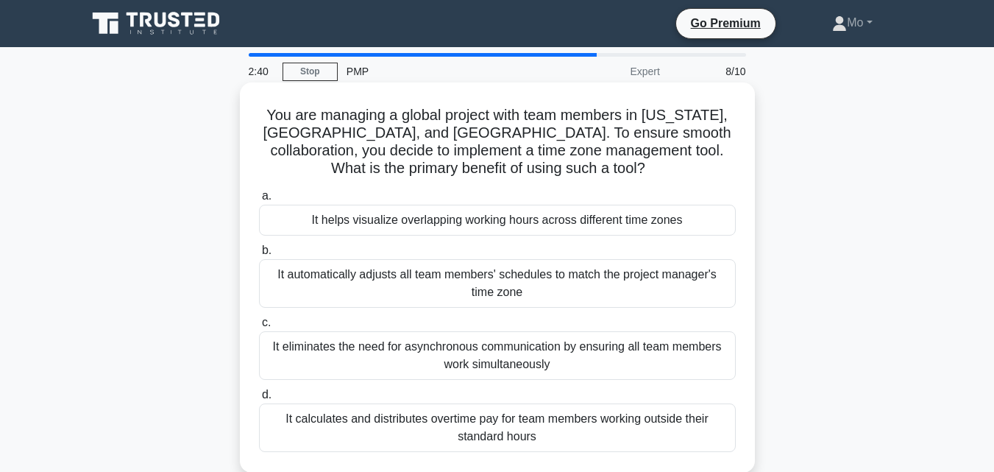
copy div "You are managing a global project with team members in New York, Dubai, and Sin…"
click at [391, 219] on div "It helps visualize overlapping working hours across different time zones" at bounding box center [497, 220] width 477 height 31
click at [259, 201] on input "a. It helps visualize overlapping working hours across different time zones" at bounding box center [259, 196] width 0 height 10
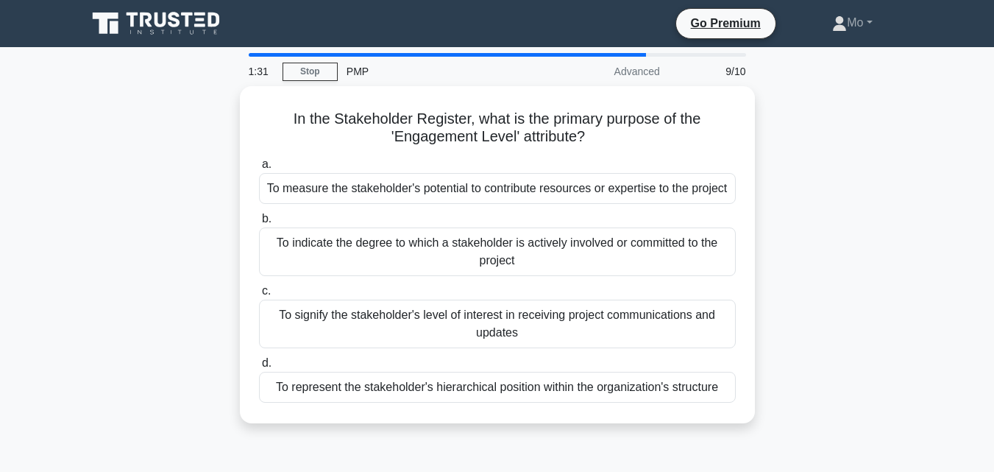
drag, startPoint x: 729, startPoint y: 387, endPoint x: 143, endPoint y: 125, distance: 642.2
click at [143, 125] on div "In the Stakeholder Register, what is the primary purpose of the 'Engagement Lev…" at bounding box center [497, 263] width 839 height 355
copy div "In the Stakeholder Register, what is the primary purpose of the 'Engagement Lev…"
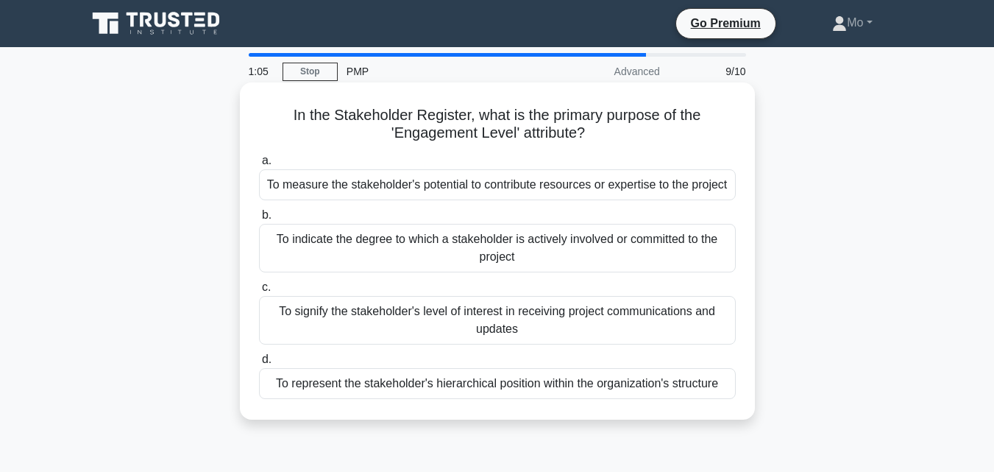
click at [366, 310] on div "To signify the stakeholder's level of interest in receiving project communicati…" at bounding box center [497, 320] width 477 height 49
click at [259, 292] on input "c. To signify the stakeholder's level of interest in receiving project communic…" at bounding box center [259, 288] width 0 height 10
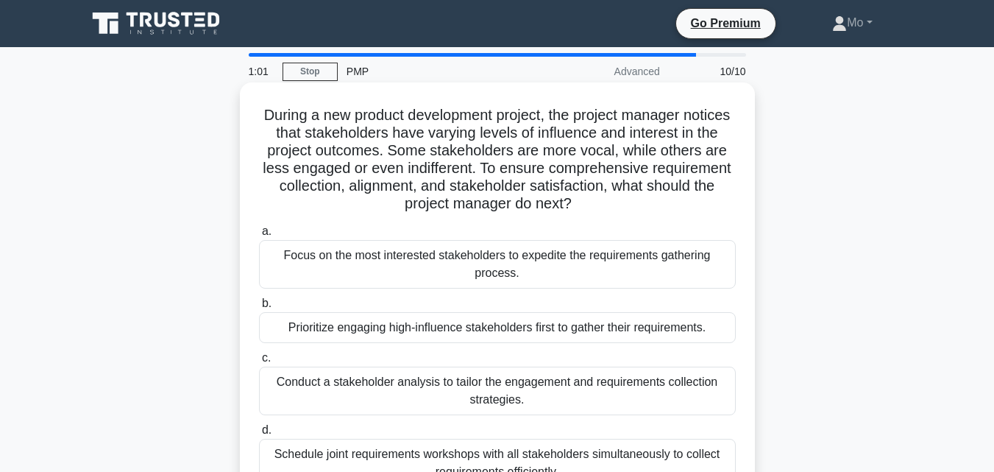
drag, startPoint x: 628, startPoint y: 250, endPoint x: 269, endPoint y: 105, distance: 386.5
click at [269, 105] on div "During a new product development project, the project manager notices that stak…" at bounding box center [497, 294] width 503 height 413
copy div "During a new product development project, the project manager notices that stak…"
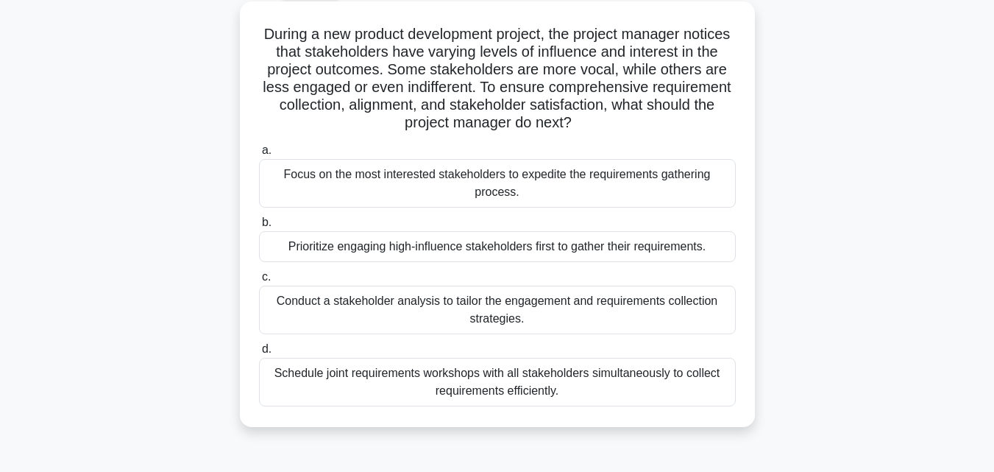
scroll to position [147, 0]
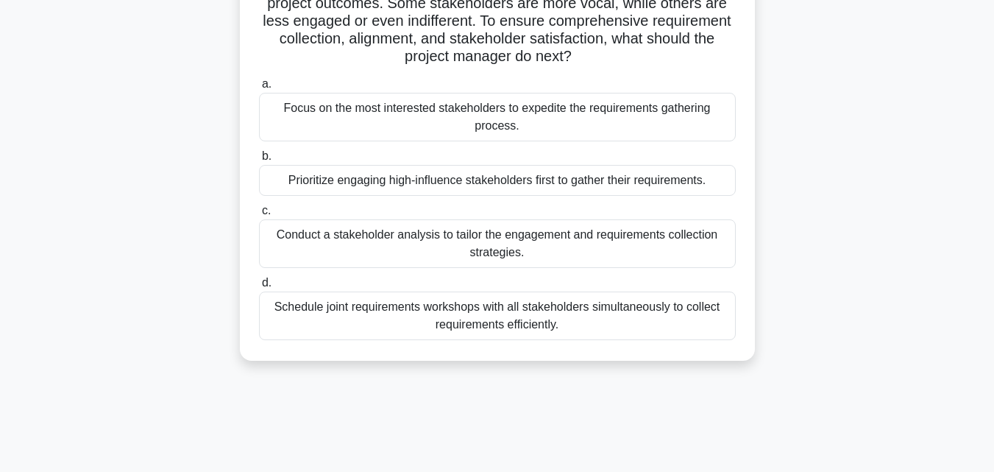
click at [369, 244] on div "Conduct a stakeholder analysis to tailor the engagement and requirements collec…" at bounding box center [497, 243] width 477 height 49
click at [259, 216] on input "c. Conduct a stakeholder analysis to tailor the engagement and requirements col…" at bounding box center [259, 211] width 0 height 10
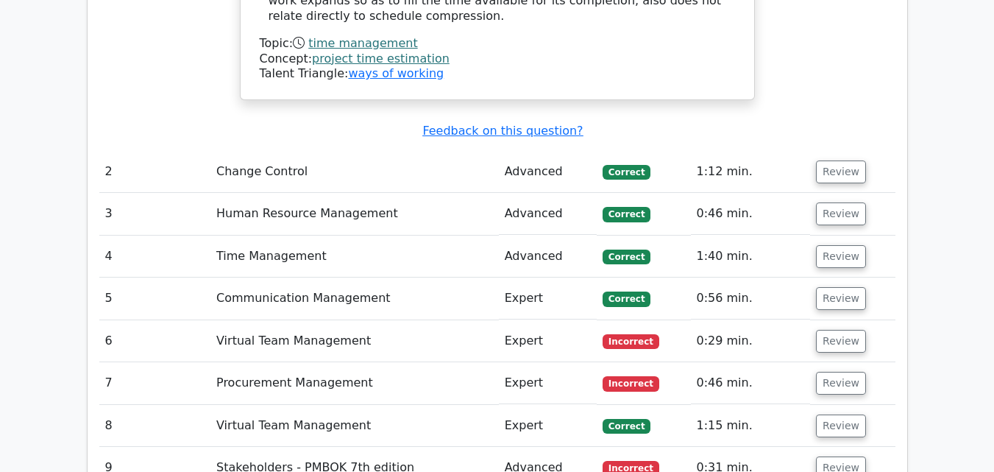
scroll to position [1839, 0]
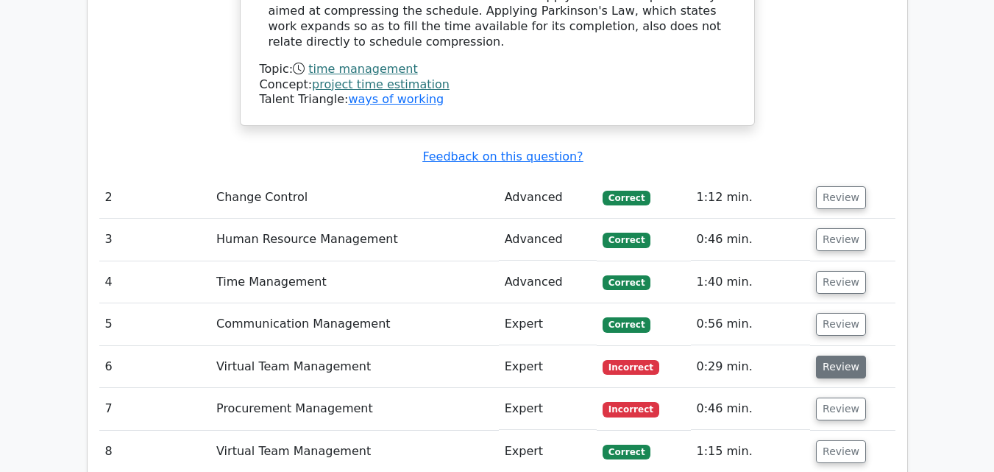
click at [828, 355] on button "Review" at bounding box center [841, 366] width 50 height 23
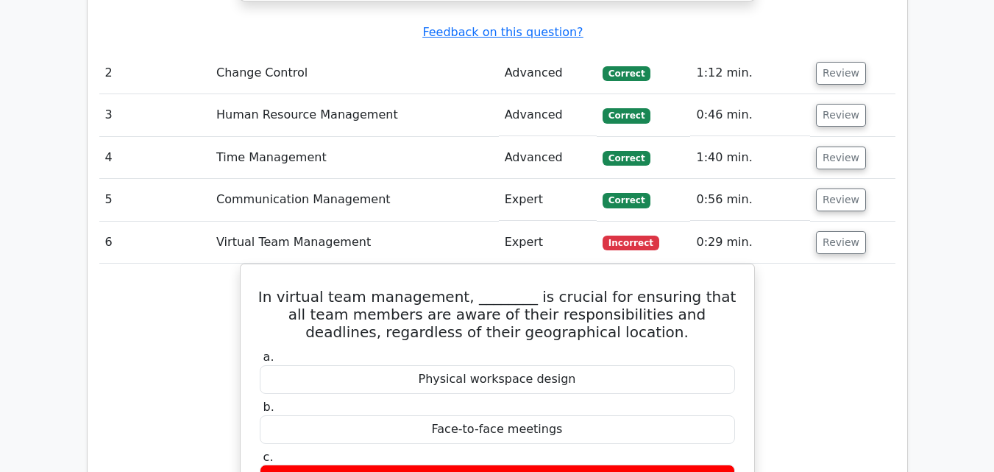
scroll to position [1986, 0]
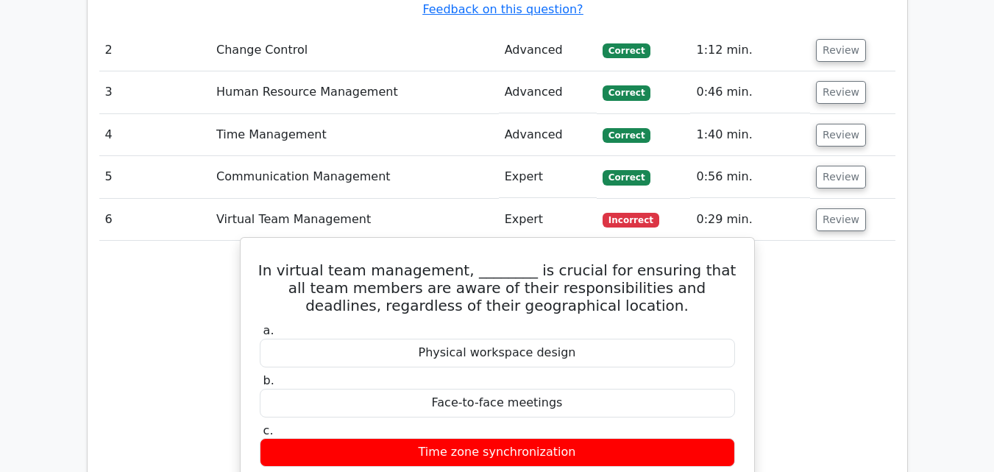
drag, startPoint x: 271, startPoint y: 166, endPoint x: 634, endPoint y: 413, distance: 439.5
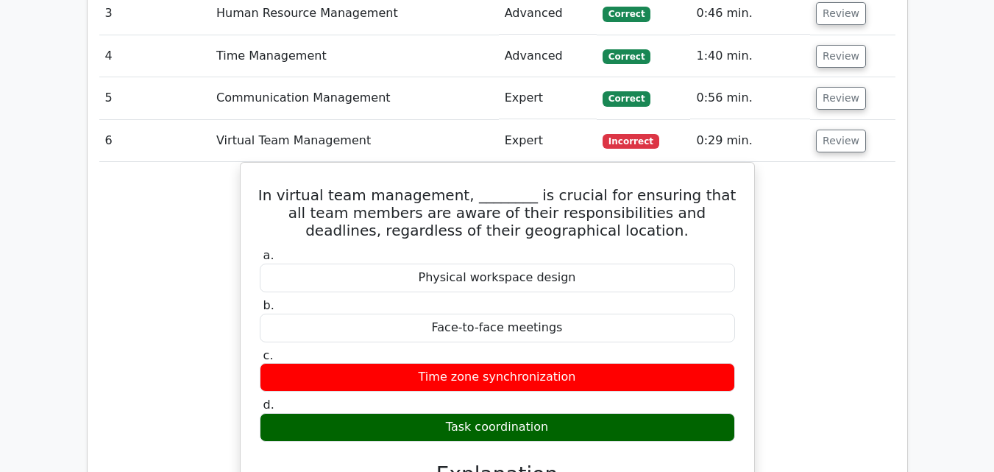
scroll to position [2060, 0]
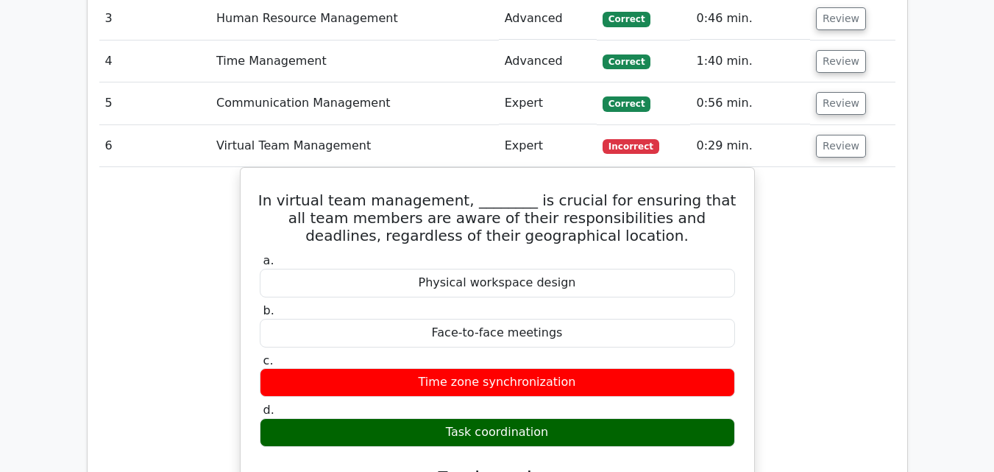
copy div "In virtual team management, ________ is crucial for ensuring that all team memb…"
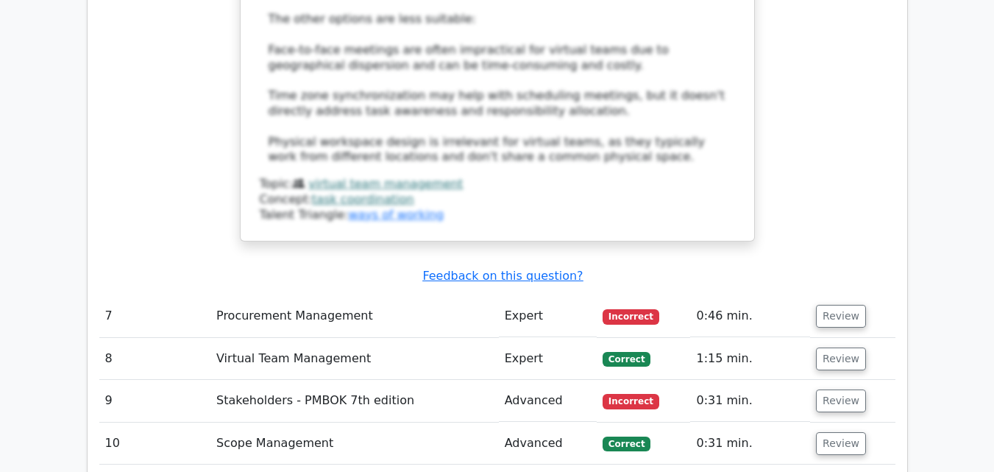
scroll to position [2796, 0]
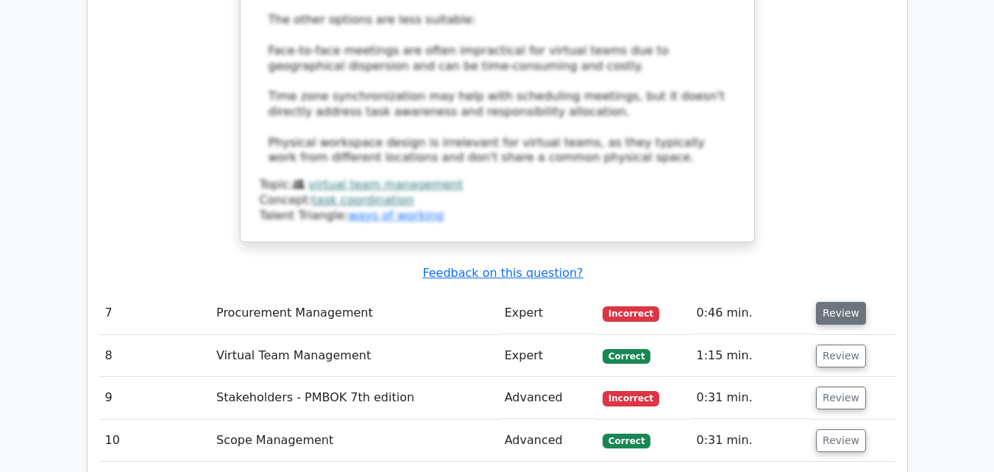
click at [849, 302] on button "Review" at bounding box center [841, 313] width 50 height 23
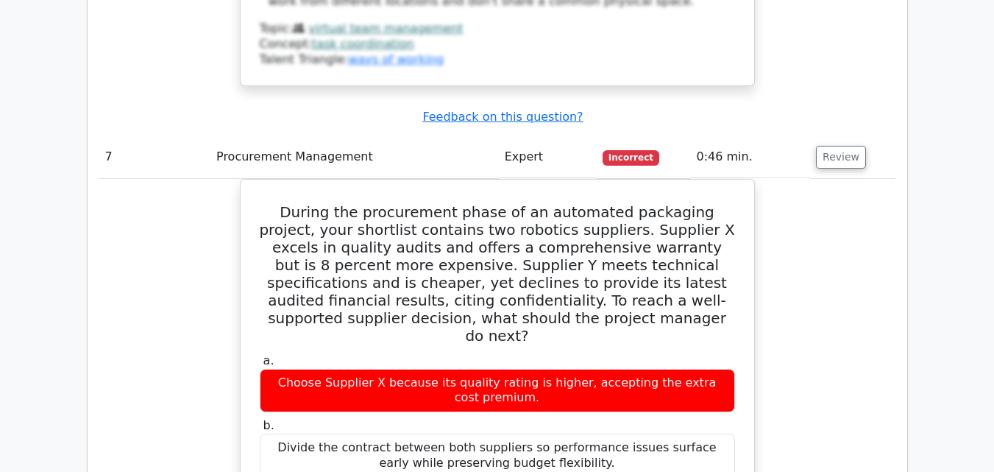
scroll to position [2910, 0]
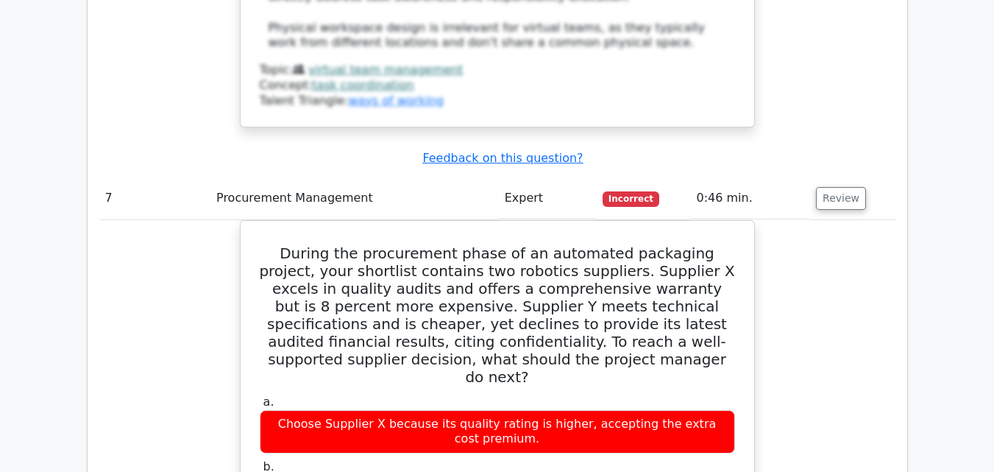
drag, startPoint x: 555, startPoint y: 230, endPoint x: 232, endPoint y: 95, distance: 349.9
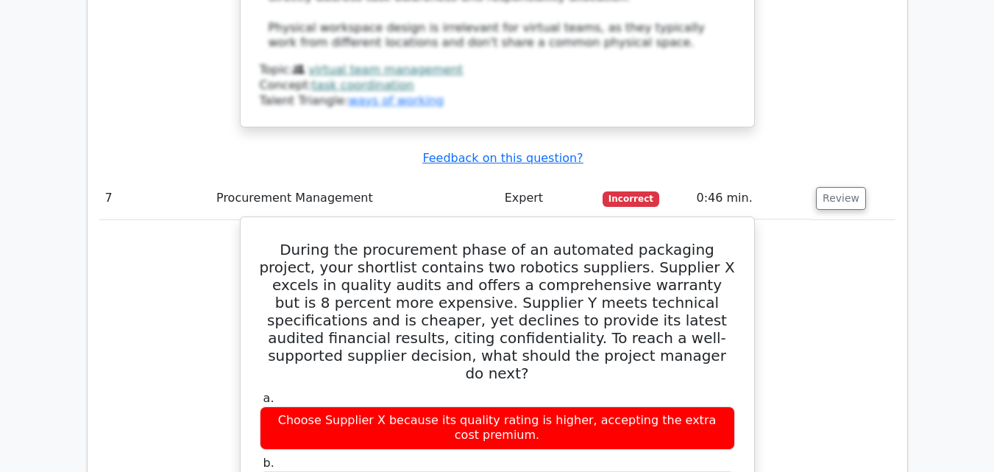
copy div "During the procurement phase of an automated packaging project, your shortlist …"
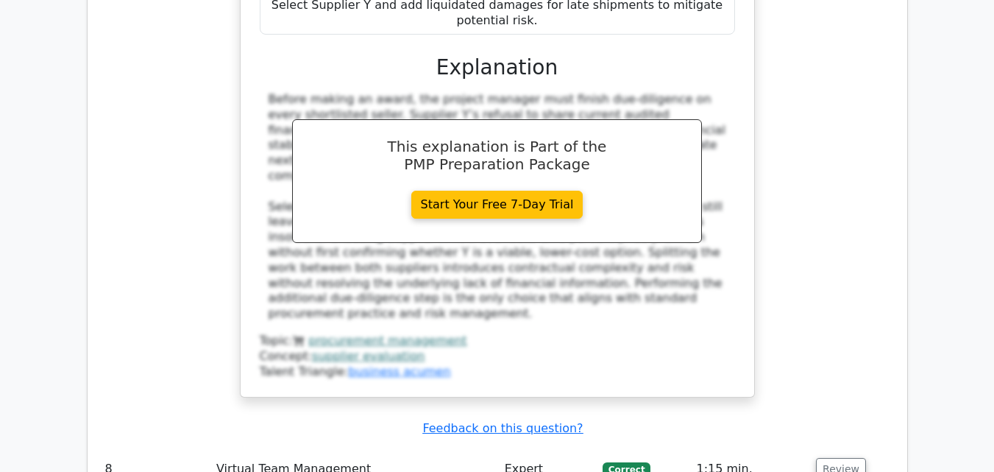
scroll to position [3646, 0]
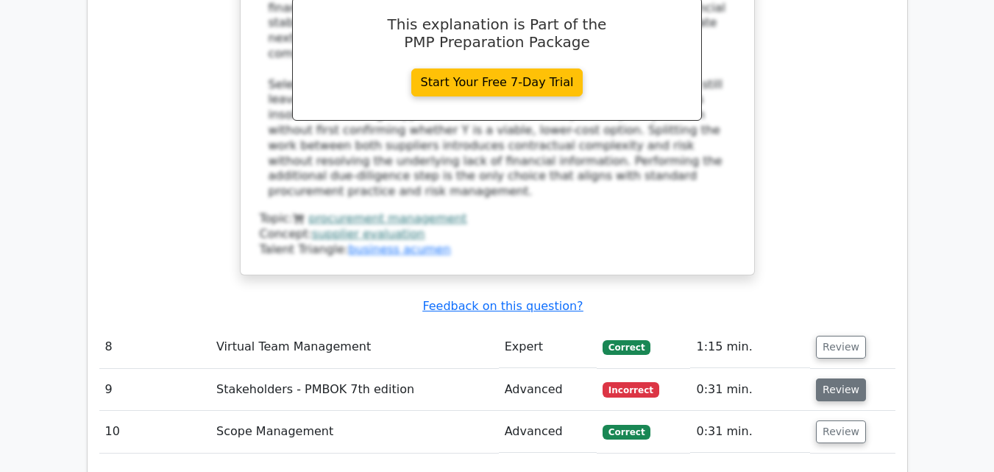
click at [853, 378] on button "Review" at bounding box center [841, 389] width 50 height 23
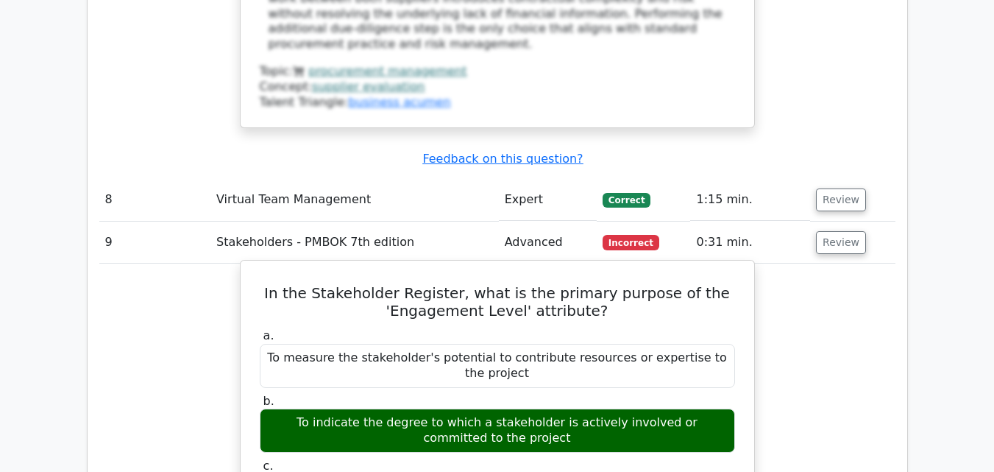
scroll to position [3867, 0]
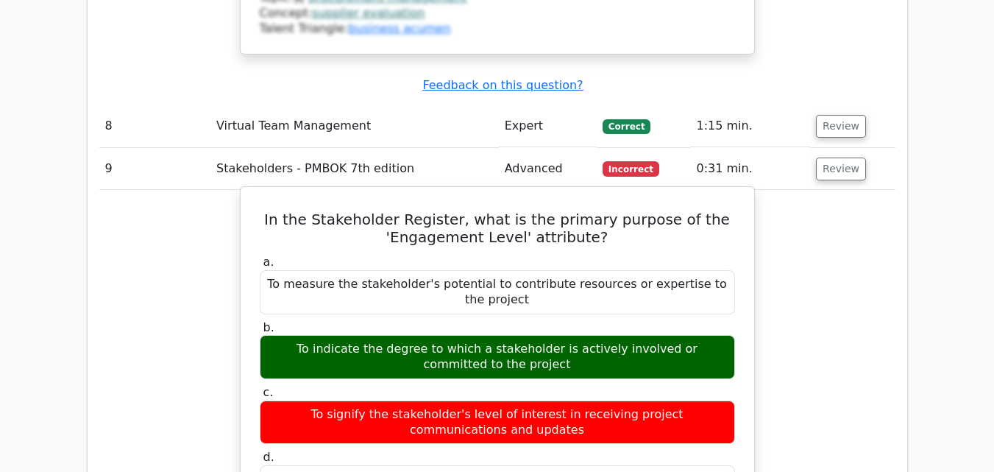
drag, startPoint x: 731, startPoint y: 281, endPoint x: 248, endPoint y: 26, distance: 546.3
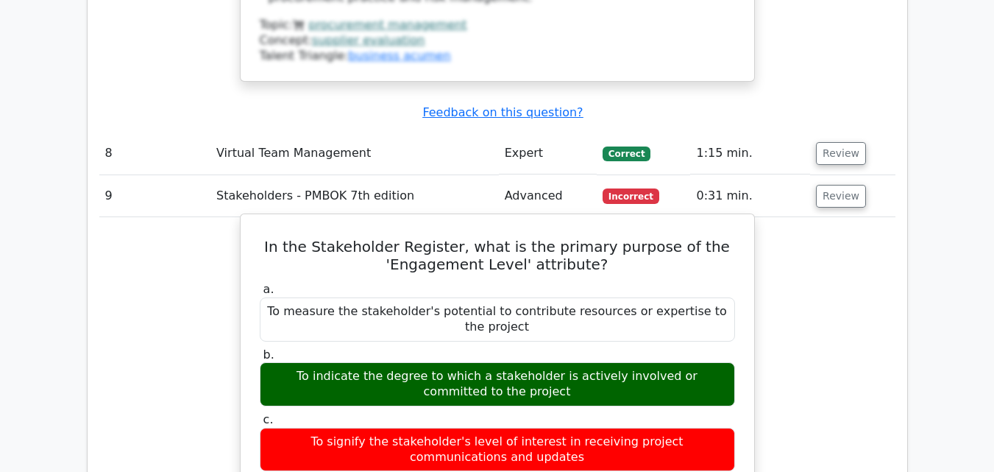
scroll to position [3793, 0]
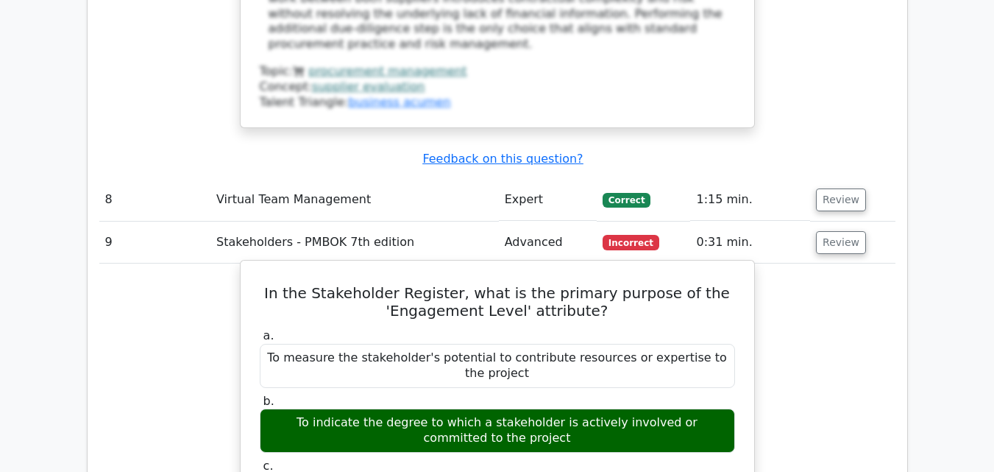
copy div "In the Stakeholder Register, what is the primary purpose of the 'Engagement Lev…"
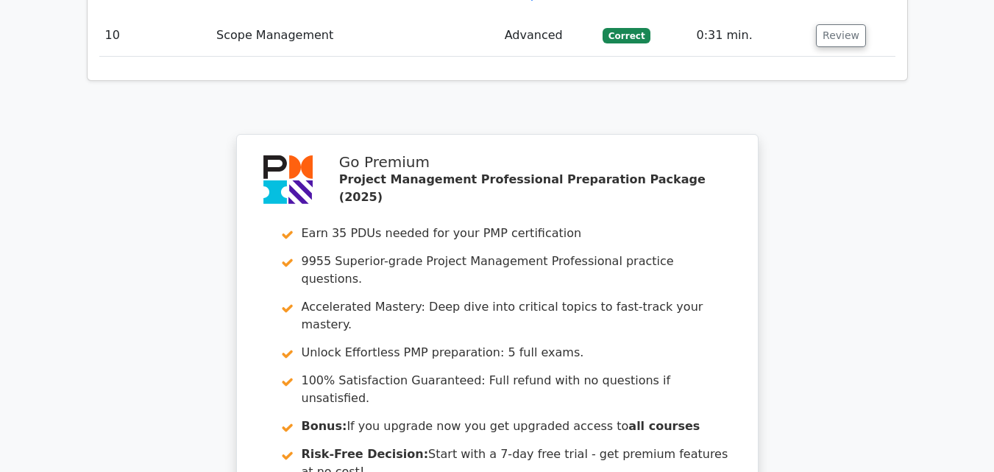
scroll to position [4864, 0]
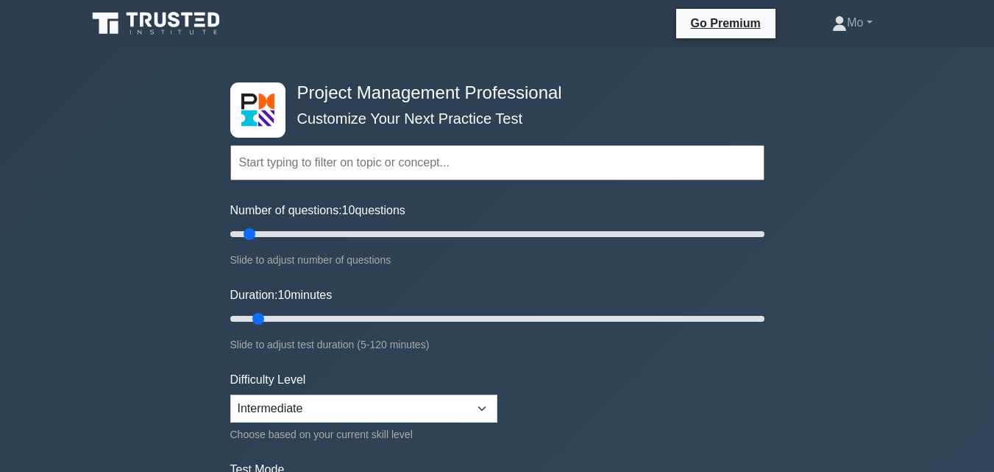
scroll to position [294, 0]
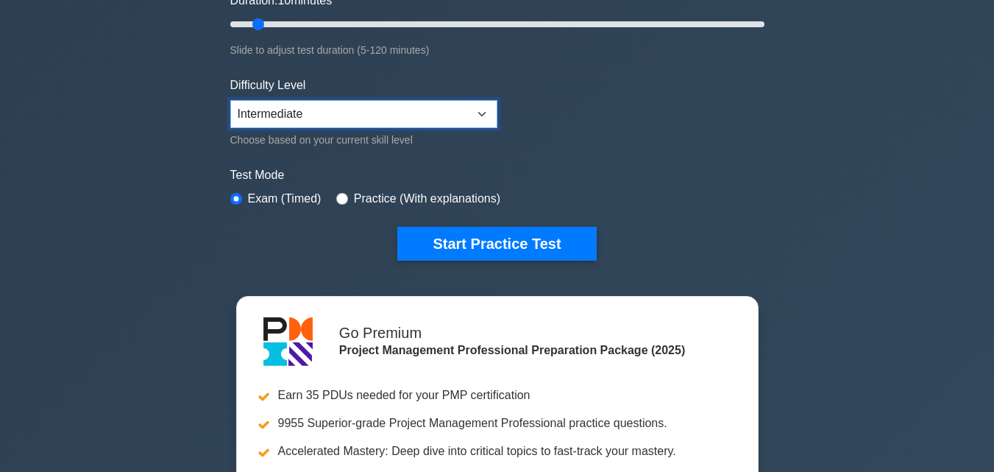
click at [486, 110] on select "Beginner Intermediate Expert" at bounding box center [363, 114] width 267 height 28
select select "expert"
click at [230, 100] on select "Beginner Intermediate Expert" at bounding box center [363, 114] width 267 height 28
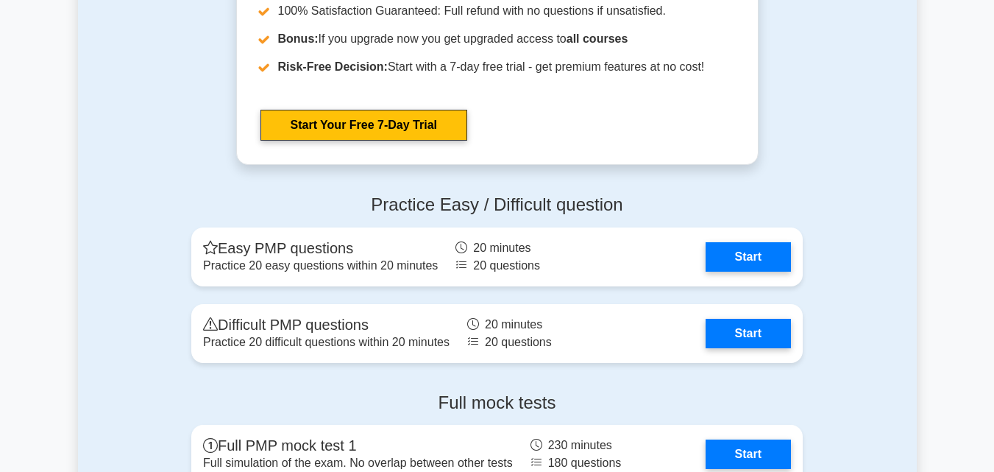
scroll to position [4561, 0]
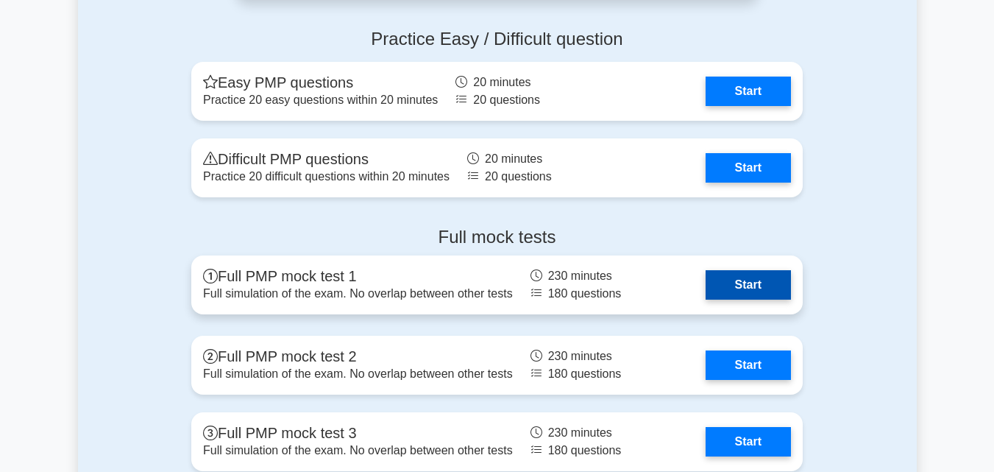
click at [706, 293] on link "Start" at bounding box center [748, 284] width 85 height 29
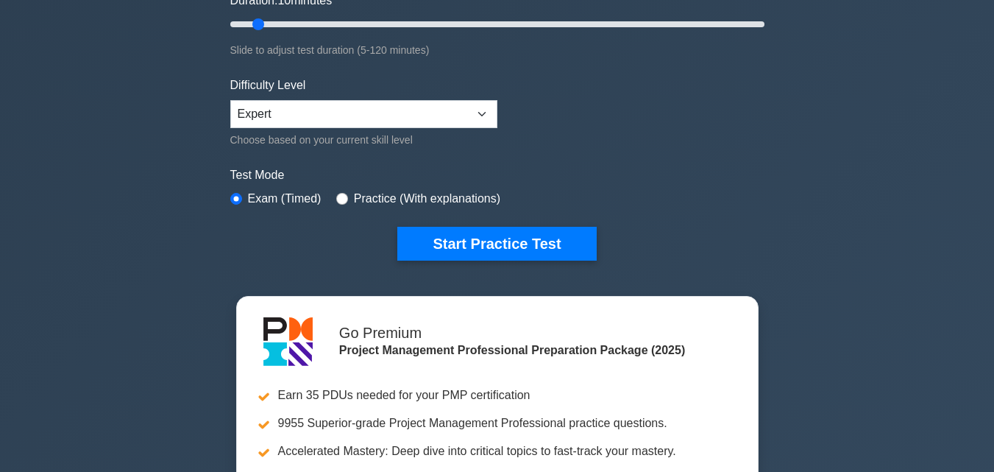
scroll to position [0, 0]
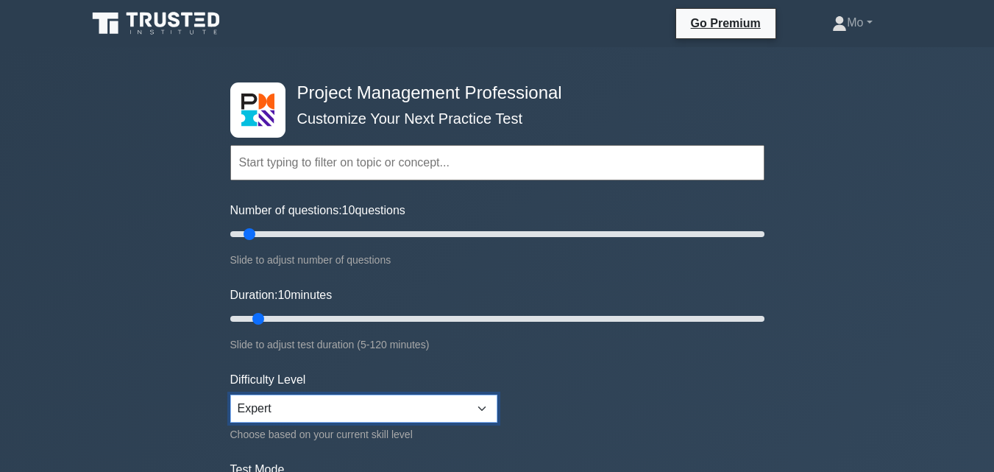
click at [468, 403] on select "Beginner Intermediate Expert" at bounding box center [363, 408] width 267 height 28
click at [230, 394] on select "Beginner Intermediate Expert" at bounding box center [363, 408] width 267 height 28
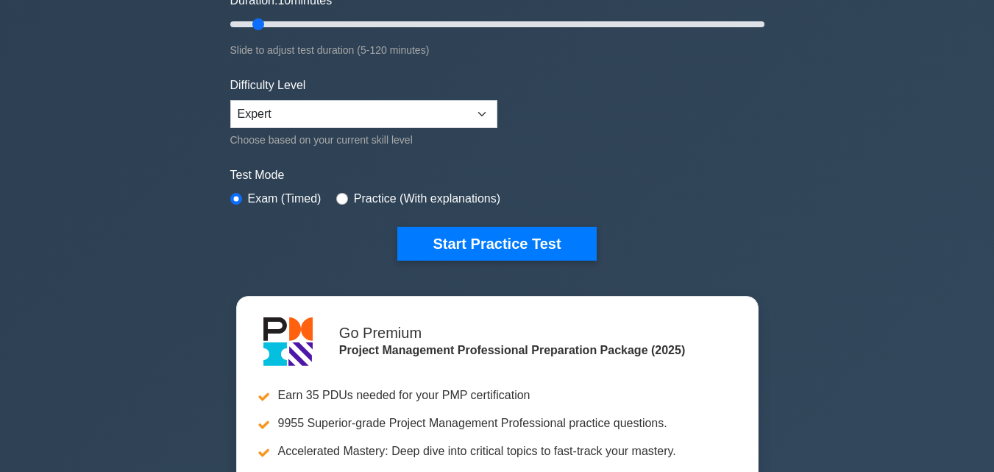
click at [357, 195] on label "Practice (With explanations)" at bounding box center [427, 199] width 146 height 18
click at [337, 194] on input "radio" at bounding box center [342, 199] width 12 height 12
radio input "true"
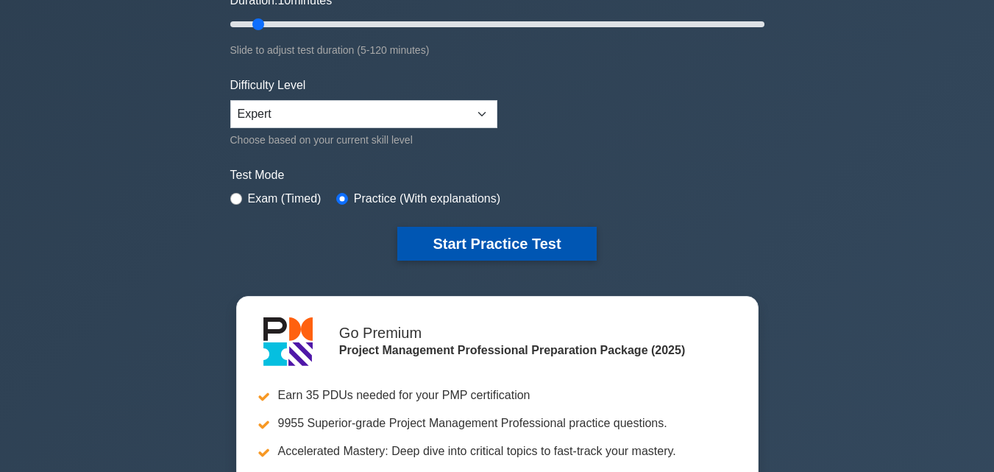
click at [507, 247] on button "Start Practice Test" at bounding box center [496, 244] width 199 height 34
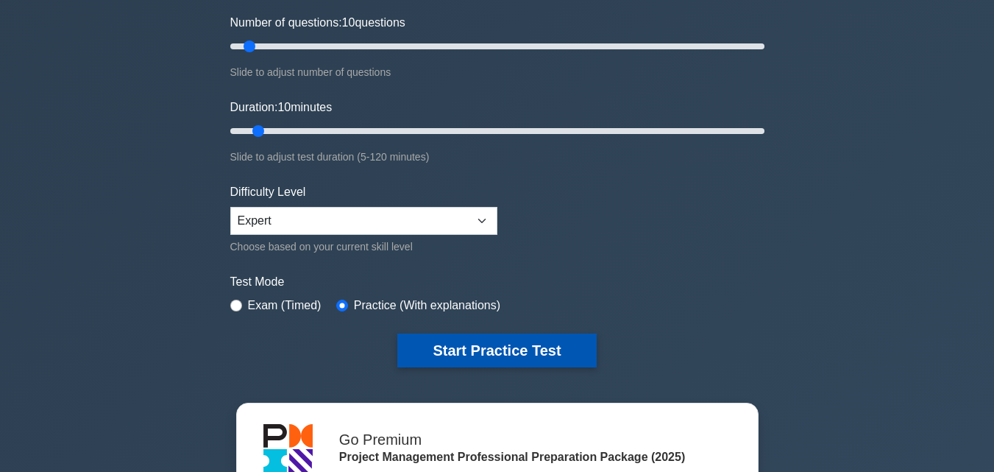
scroll to position [0, 0]
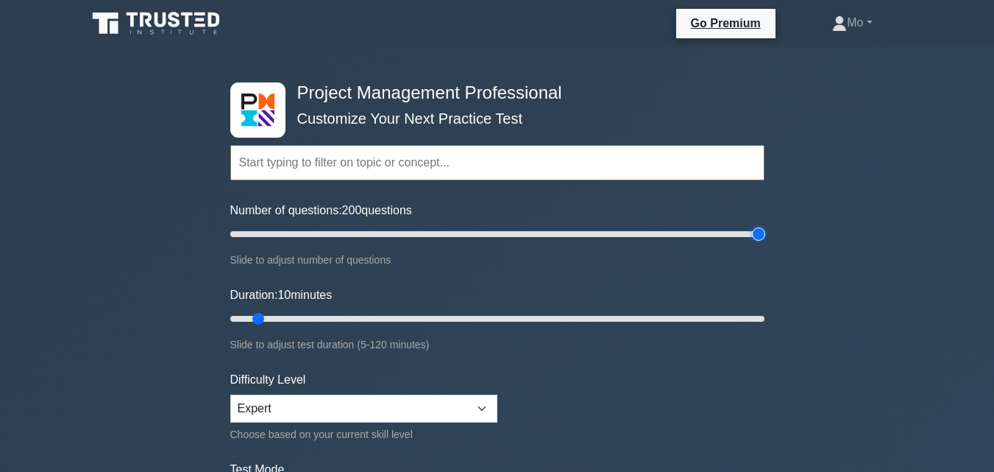
drag, startPoint x: 246, startPoint y: 232, endPoint x: 889, endPoint y: 227, distance: 643.0
type input "200"
click at [764, 227] on input "Number of questions: 200 questions" at bounding box center [497, 234] width 534 height 18
drag, startPoint x: 256, startPoint y: 314, endPoint x: 851, endPoint y: 284, distance: 595.9
click at [764, 310] on input "Duration: 120 minutes" at bounding box center [497, 319] width 534 height 18
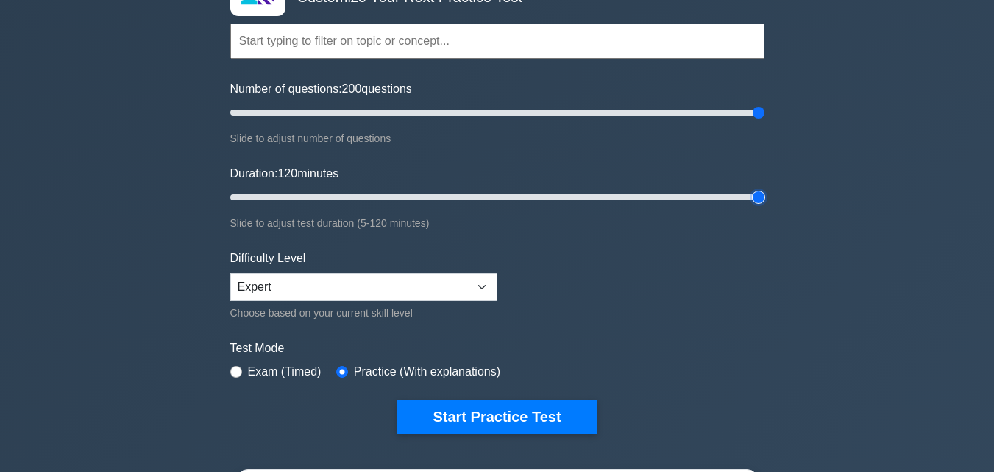
scroll to position [147, 0]
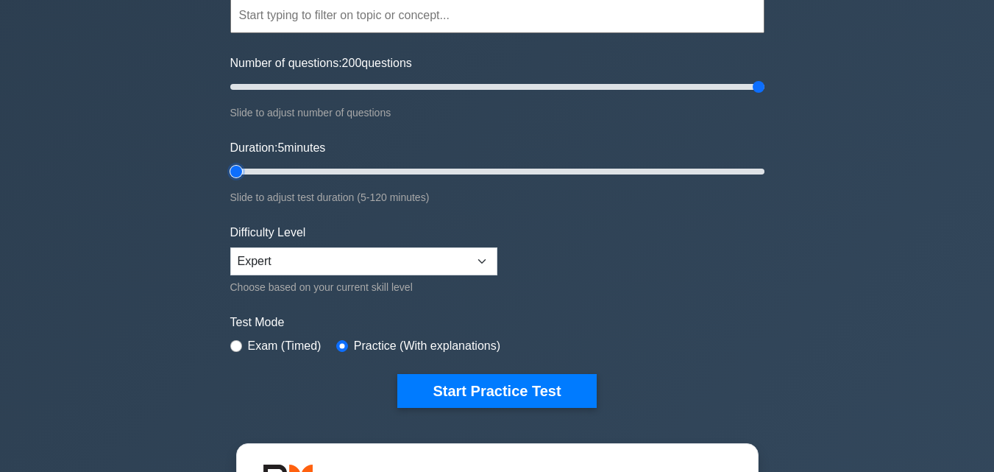
drag, startPoint x: 733, startPoint y: 179, endPoint x: 0, endPoint y: 225, distance: 735.0
type input "5"
click at [230, 180] on input "Duration: 5 minutes" at bounding box center [497, 172] width 534 height 18
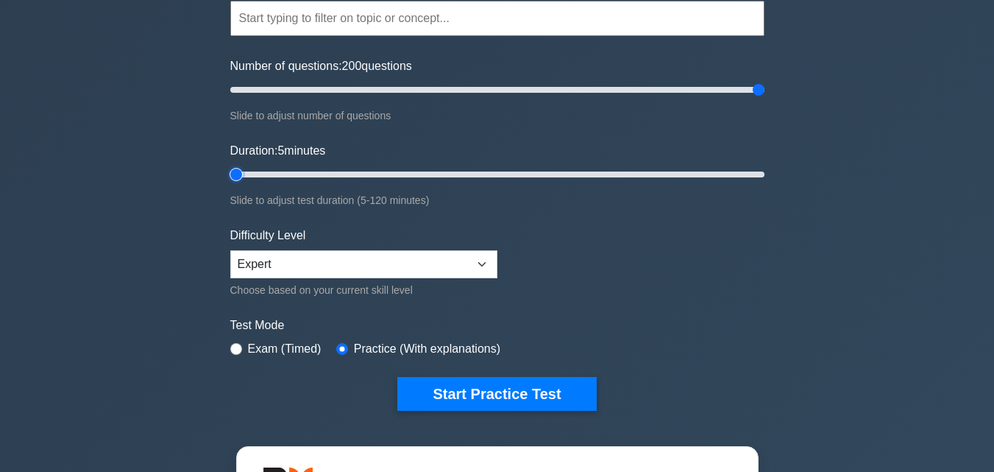
scroll to position [221, 0]
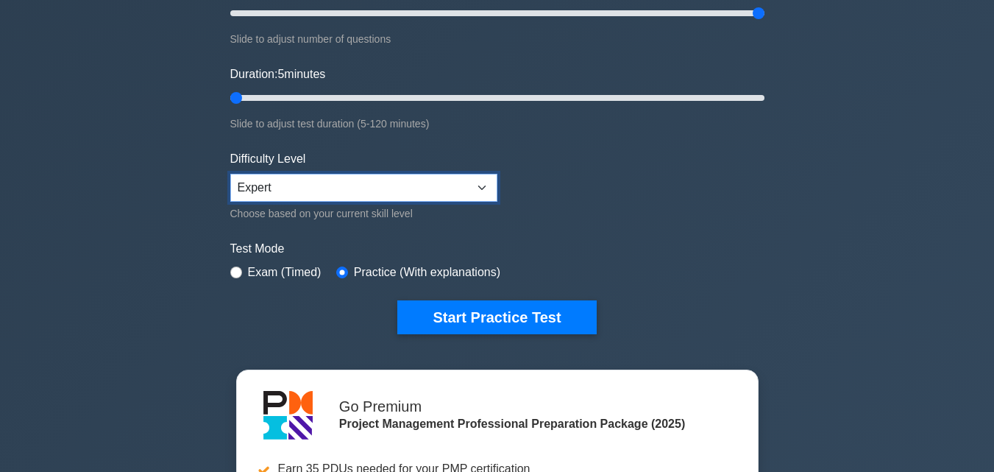
click at [399, 177] on select "Beginner Intermediate Expert" at bounding box center [363, 188] width 267 height 28
click at [230, 174] on select "Beginner Intermediate Expert" at bounding box center [363, 188] width 267 height 28
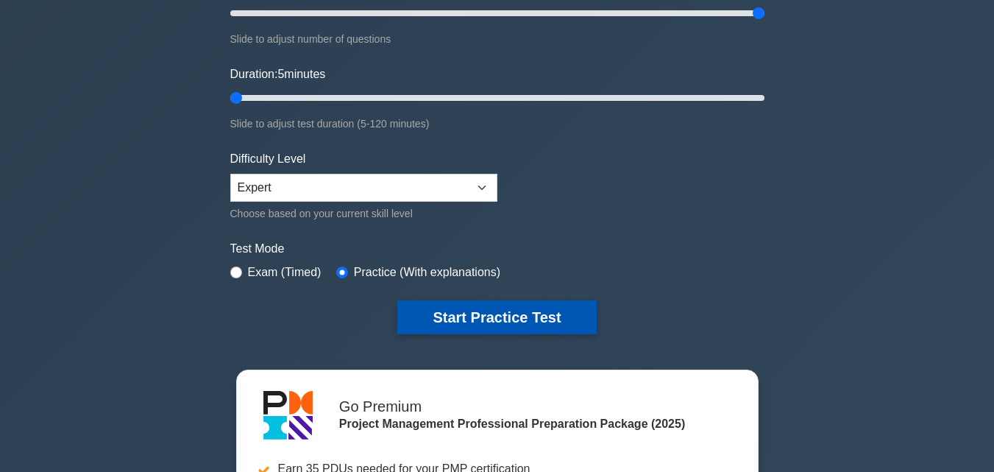
click at [455, 310] on button "Start Practice Test" at bounding box center [496, 317] width 199 height 34
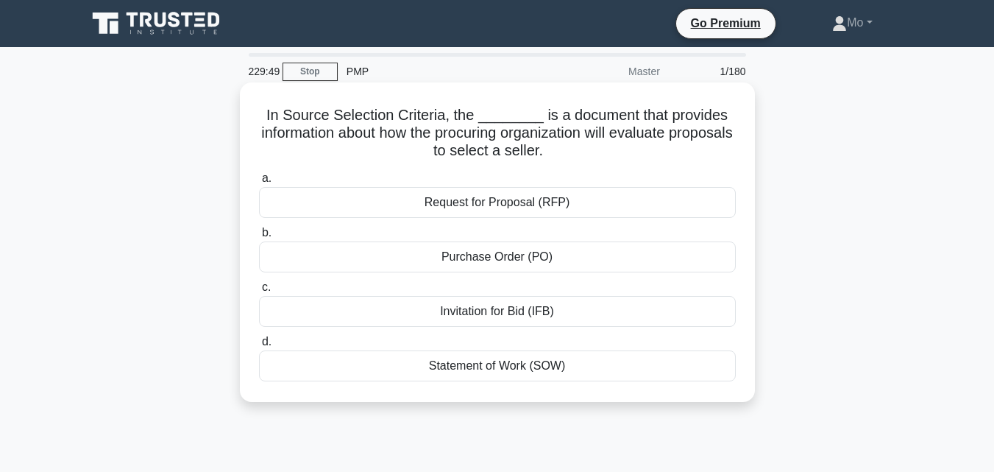
drag, startPoint x: 580, startPoint y: 366, endPoint x: 258, endPoint y: 116, distance: 407.9
click at [258, 116] on div "In Source Selection Criteria, the ________ is a document that provides informat…" at bounding box center [497, 242] width 503 height 308
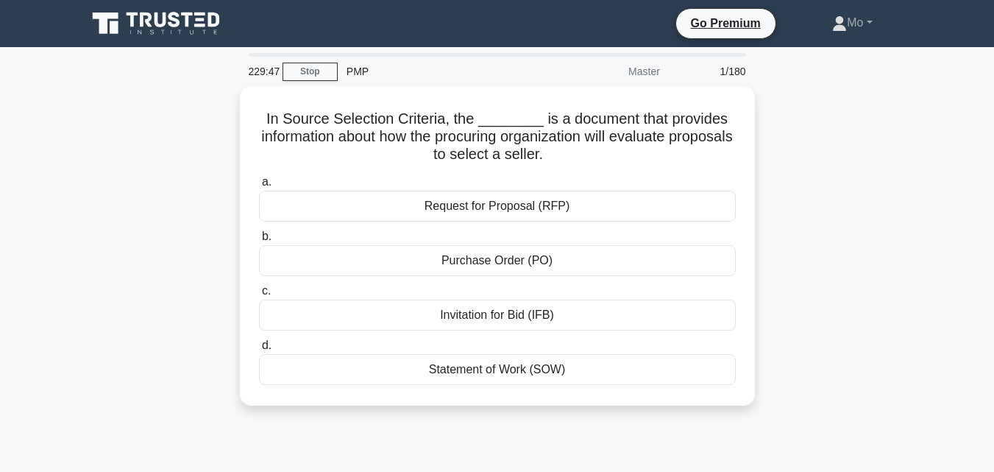
copy div "In Source Selection Criteria, the ________ is a document that provides informat…"
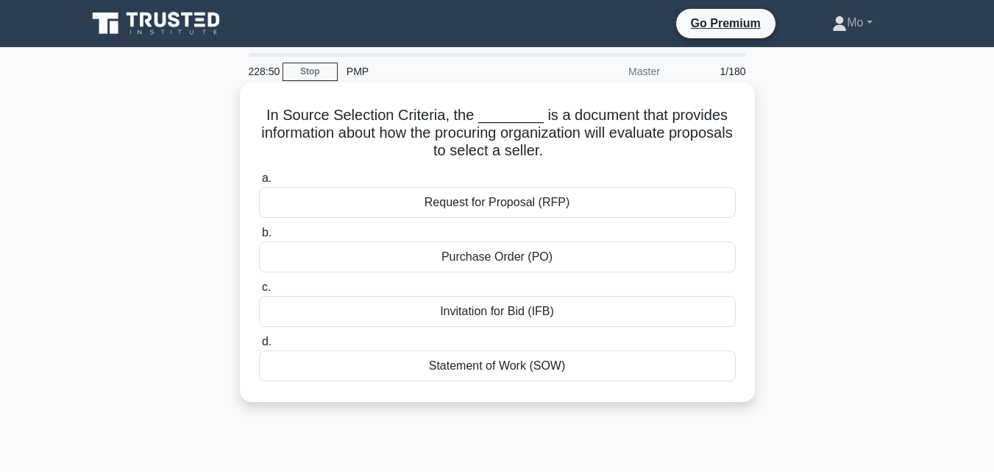
click at [454, 370] on div "Statement of Work (SOW)" at bounding box center [497, 365] width 477 height 31
click at [259, 347] on input "d. Statement of Work (SOW)" at bounding box center [259, 342] width 0 height 10
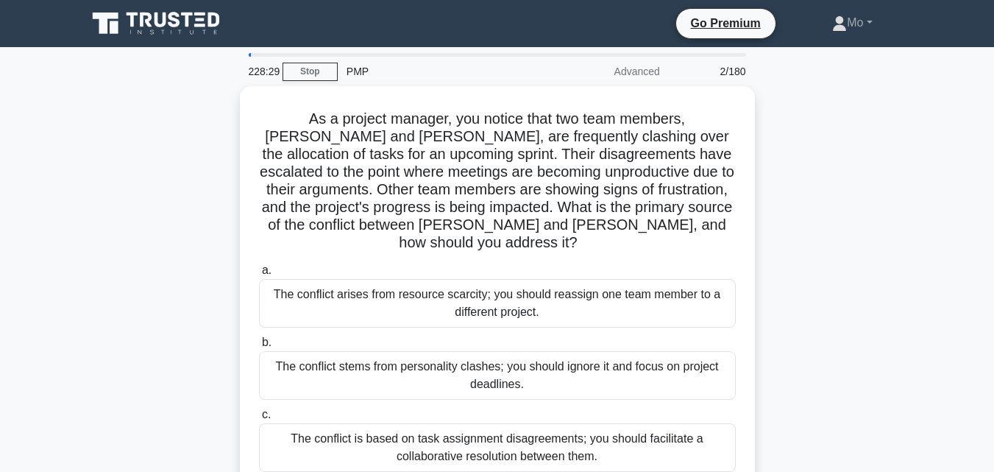
drag, startPoint x: 626, startPoint y: 365, endPoint x: 211, endPoint y: 124, distance: 480.0
click at [211, 124] on div "As a project manager, you notice that two team members, Lisa and Mark, are freq…" at bounding box center [497, 334] width 839 height 496
copy div "As a project manager, you notice that two team members, Lisa and Mark, are freq…"
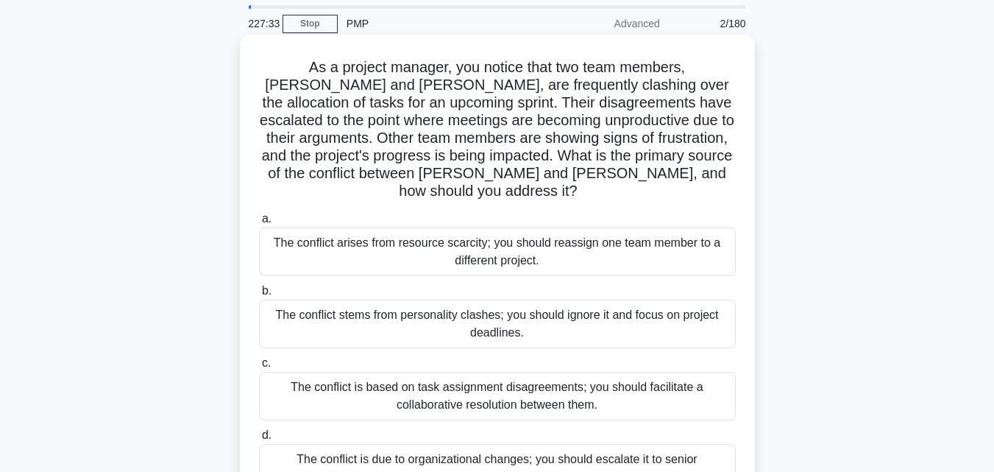
scroll to position [74, 0]
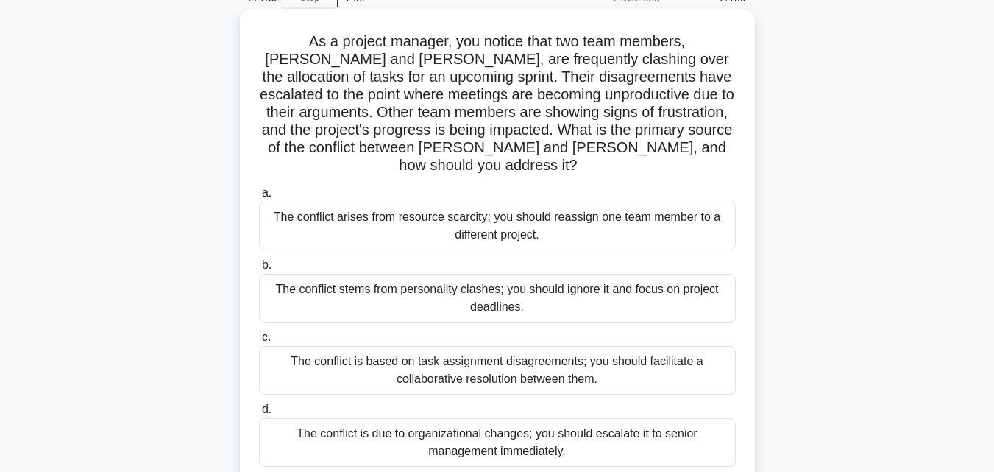
click at [475, 346] on div "The conflict is based on task assignment disagreements; you should facilitate a…" at bounding box center [497, 370] width 477 height 49
click at [259, 342] on input "c. The conflict is based on task assignment disagreements; you should facilitat…" at bounding box center [259, 338] width 0 height 10
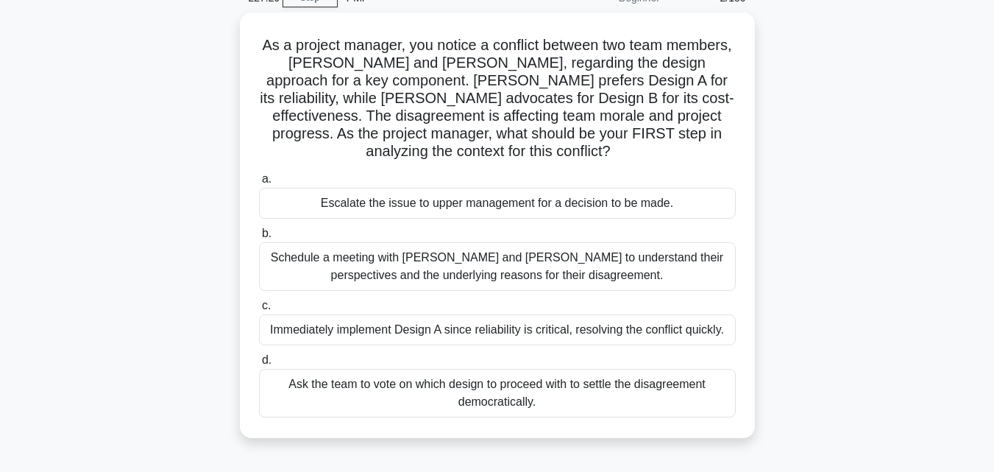
drag, startPoint x: 628, startPoint y: 400, endPoint x: 234, endPoint y: 40, distance: 533.8
click at [234, 40] on div "As a project manager, you notice a conflict between two team members, Sarah and…" at bounding box center [497, 234] width 839 height 443
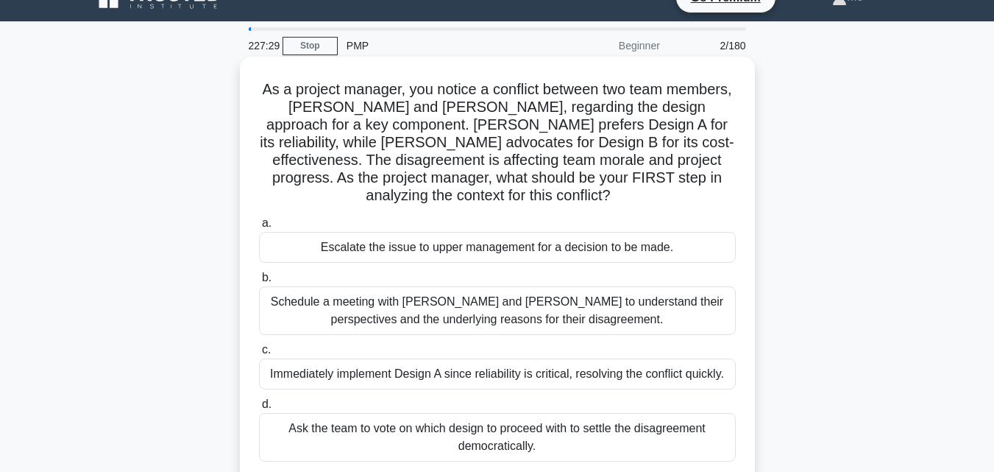
scroll to position [0, 0]
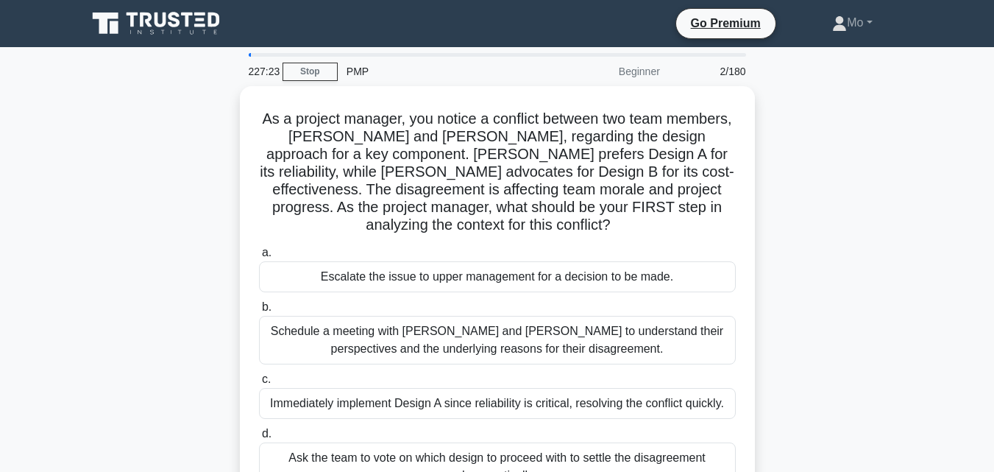
click at [649, 68] on div "Beginner" at bounding box center [604, 71] width 129 height 29
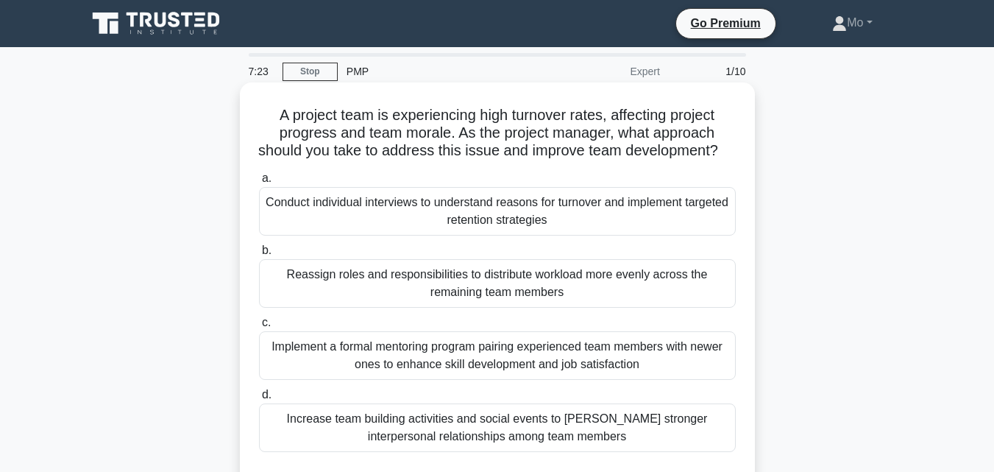
drag, startPoint x: 600, startPoint y: 302, endPoint x: 266, endPoint y: 112, distance: 383.9
click at [266, 112] on div "A project team is experiencing high turnover rates, affecting project progress …" at bounding box center [497, 289] width 503 height 402
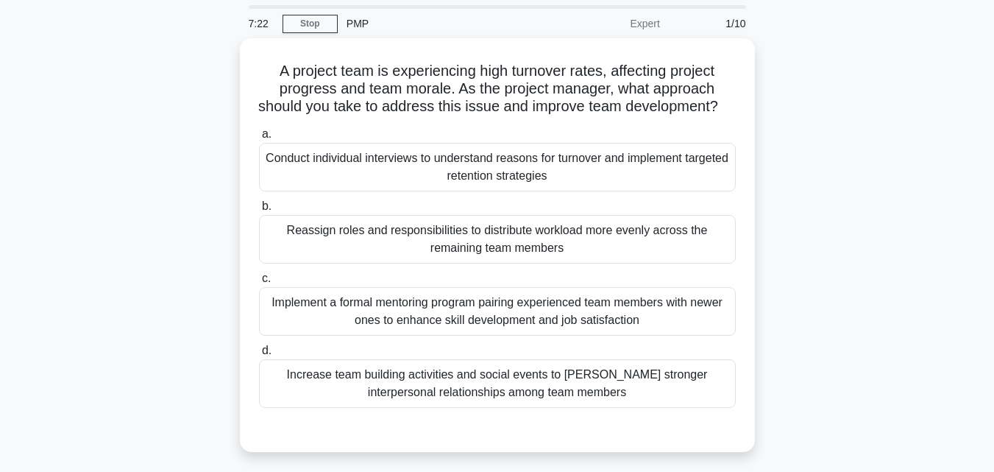
scroll to position [74, 0]
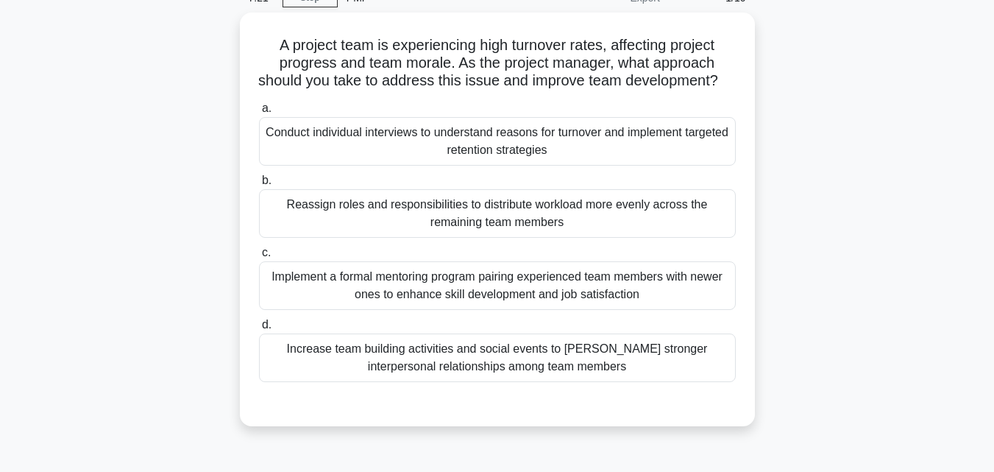
copy div "A project team is experiencing high turnover rates, affecting project progress …"
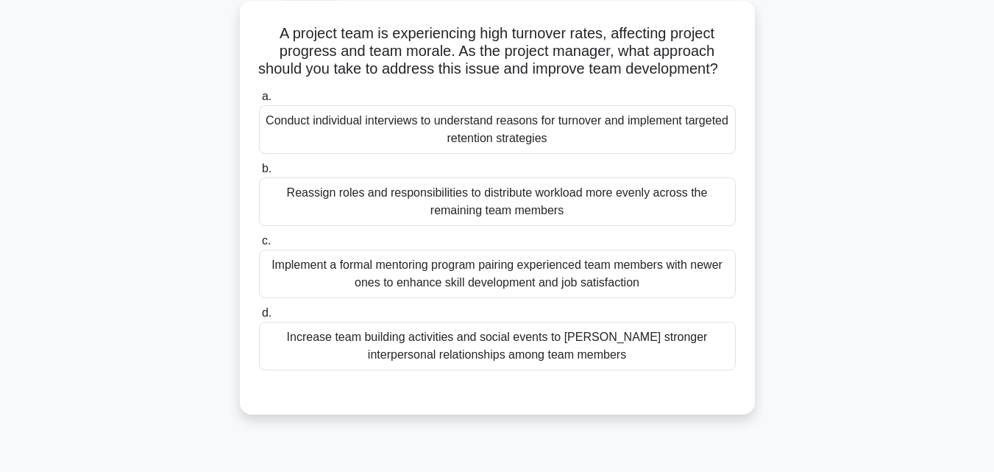
scroll to position [147, 0]
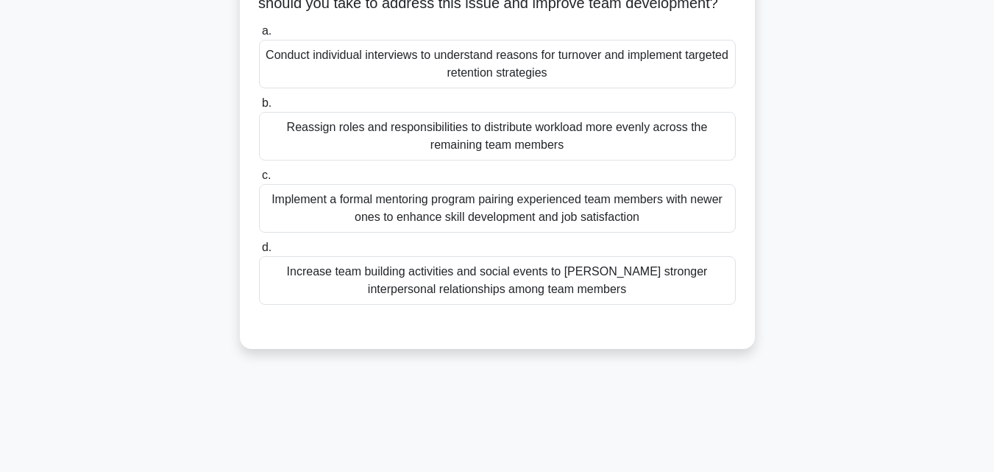
click at [458, 293] on div "Increase team building activities and social events to [PERSON_NAME] stronger i…" at bounding box center [497, 280] width 477 height 49
click at [259, 252] on input "d. Increase team building activities and social events to [PERSON_NAME] stronge…" at bounding box center [259, 248] width 0 height 10
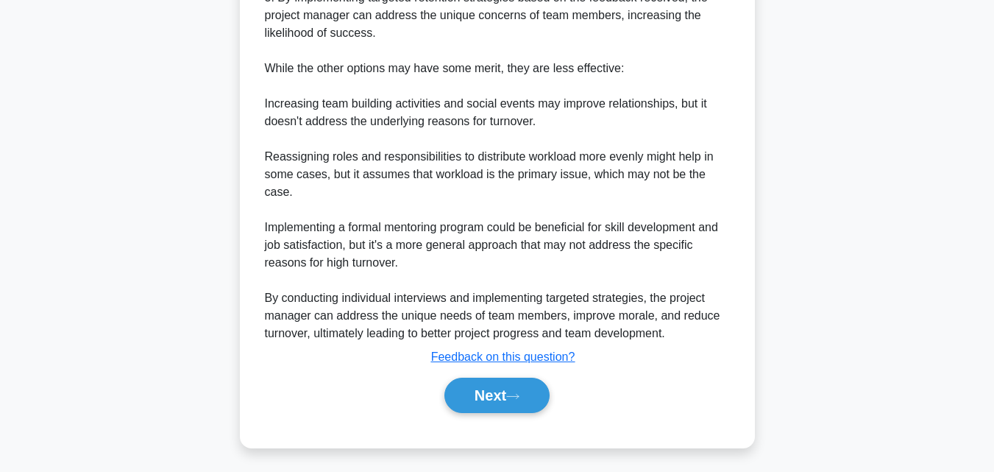
scroll to position [667, 0]
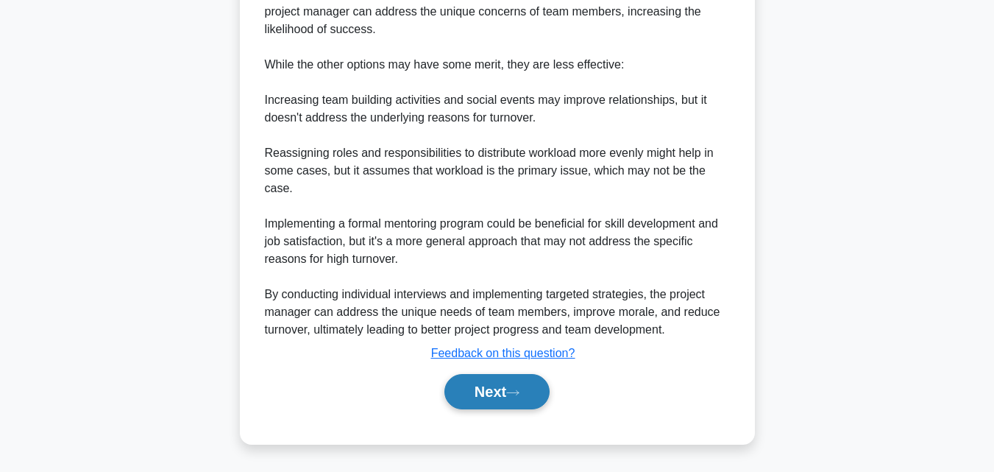
click at [485, 394] on button "Next" at bounding box center [496, 391] width 105 height 35
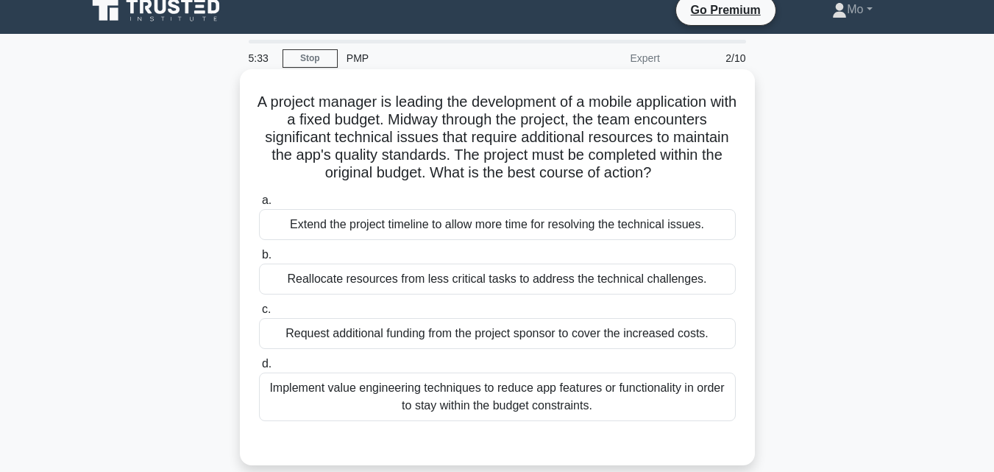
scroll to position [0, 0]
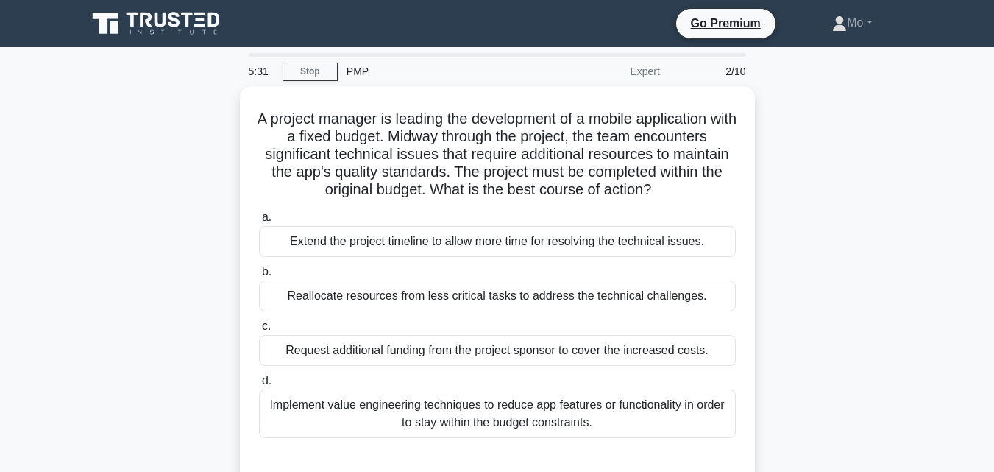
drag, startPoint x: 616, startPoint y: 421, endPoint x: 182, endPoint y: 87, distance: 547.7
click at [182, 87] on div "A project manager is leading the development of a mobile application with a fix…" at bounding box center [497, 292] width 839 height 413
copy div "A project manager is leading the development of a mobile application with a fix…"
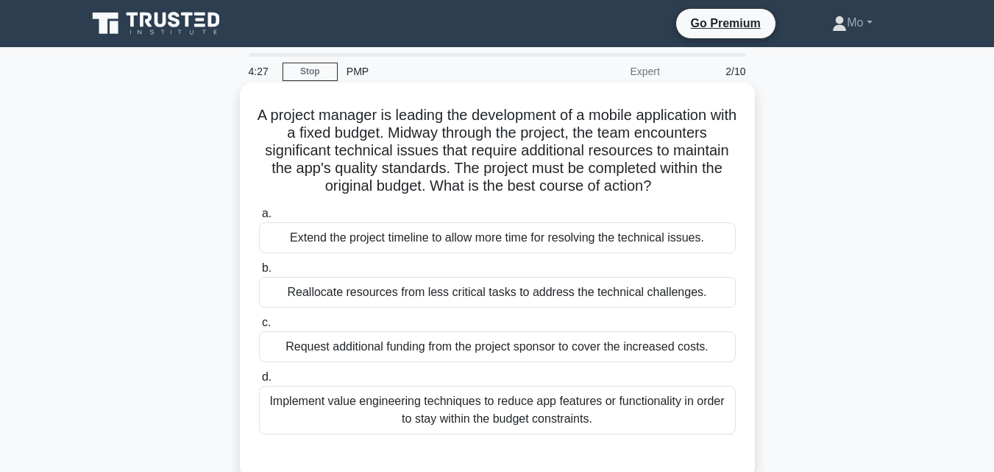
click at [447, 238] on div "Extend the project timeline to allow more time for resolving the technical issu…" at bounding box center [497, 237] width 477 height 31
click at [259, 219] on input "a. Extend the project timeline to allow more time for resolving the technical i…" at bounding box center [259, 214] width 0 height 10
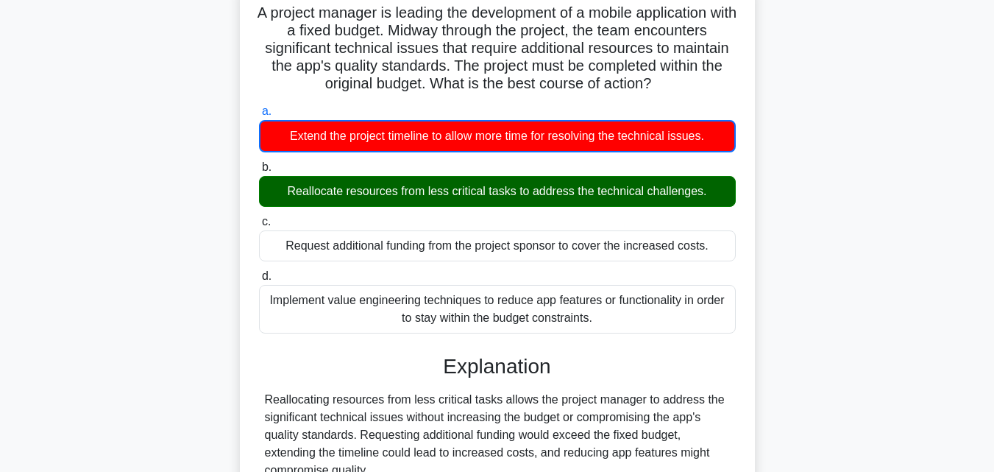
scroll to position [323, 0]
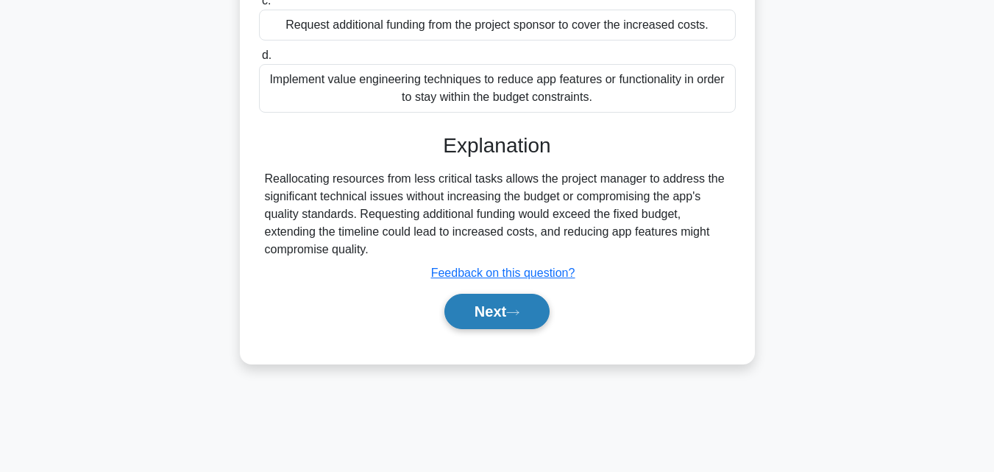
click at [517, 305] on button "Next" at bounding box center [496, 311] width 105 height 35
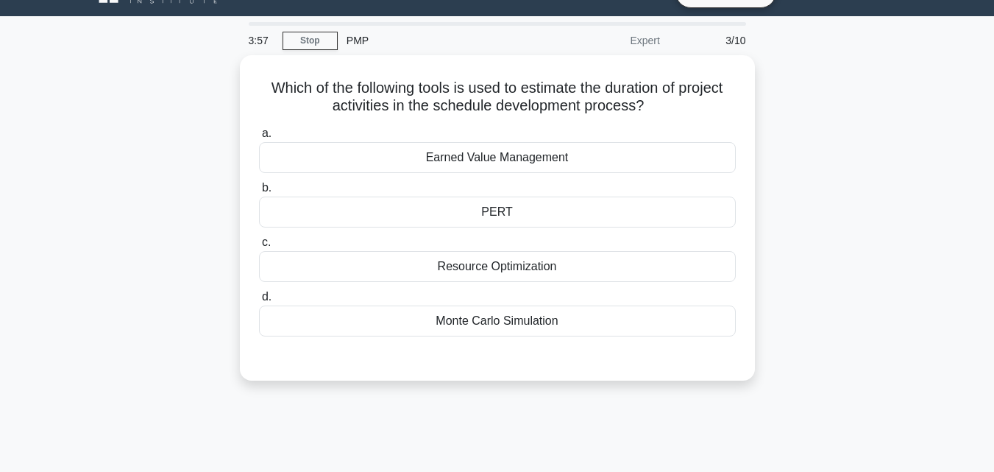
scroll to position [29, 0]
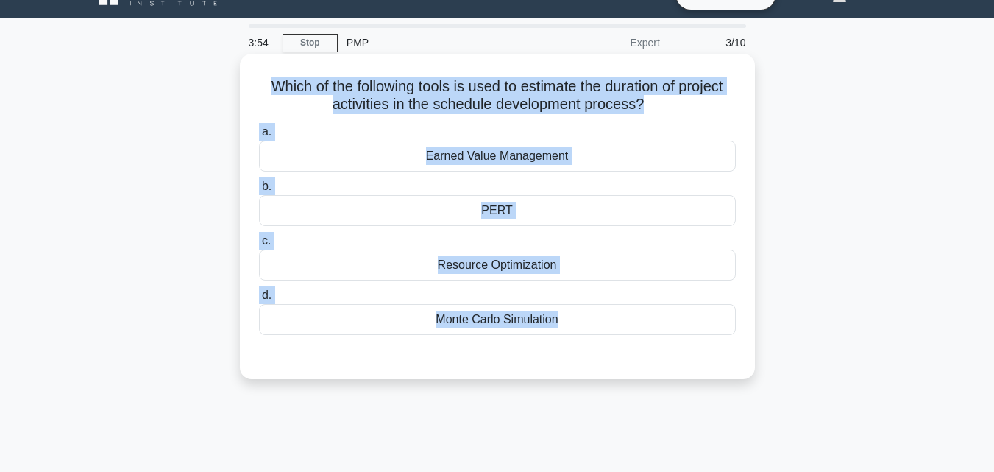
drag, startPoint x: 603, startPoint y: 344, endPoint x: 247, endPoint y: 77, distance: 444.5
click at [247, 77] on div "Which of the following tools is used to estimate the duration of project activi…" at bounding box center [497, 216] width 503 height 313
copy div "Which of the following tools is used to estimate the duration of project activi…"
click at [470, 209] on div "PERT" at bounding box center [497, 210] width 477 height 31
click at [259, 191] on input "b. PERT" at bounding box center [259, 187] width 0 height 10
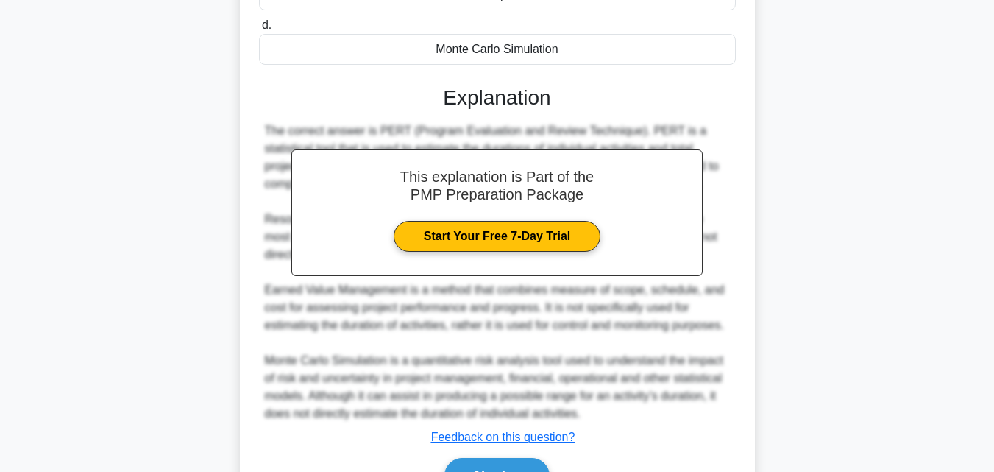
scroll to position [323, 0]
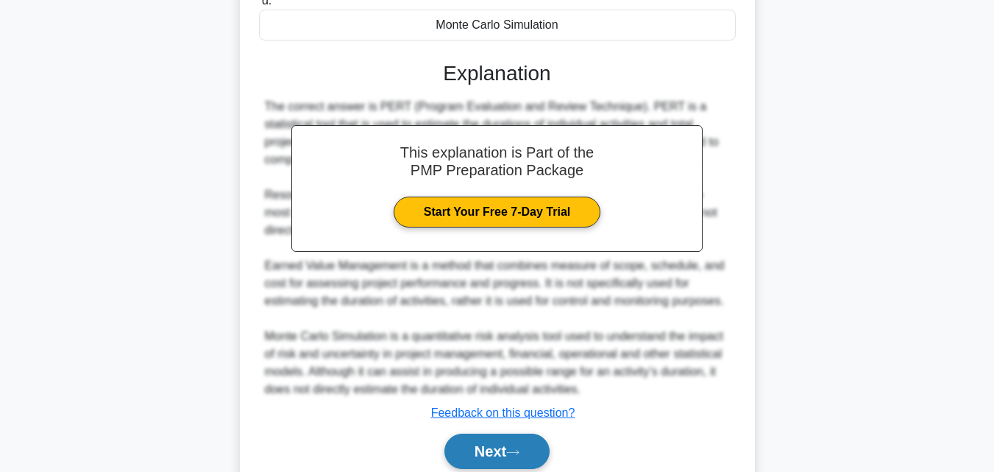
click at [531, 442] on button "Next" at bounding box center [496, 450] width 105 height 35
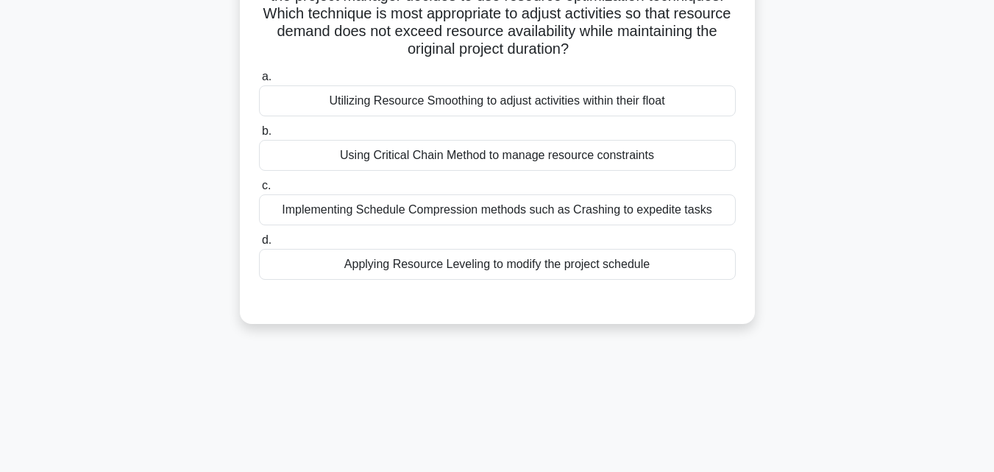
scroll to position [29, 0]
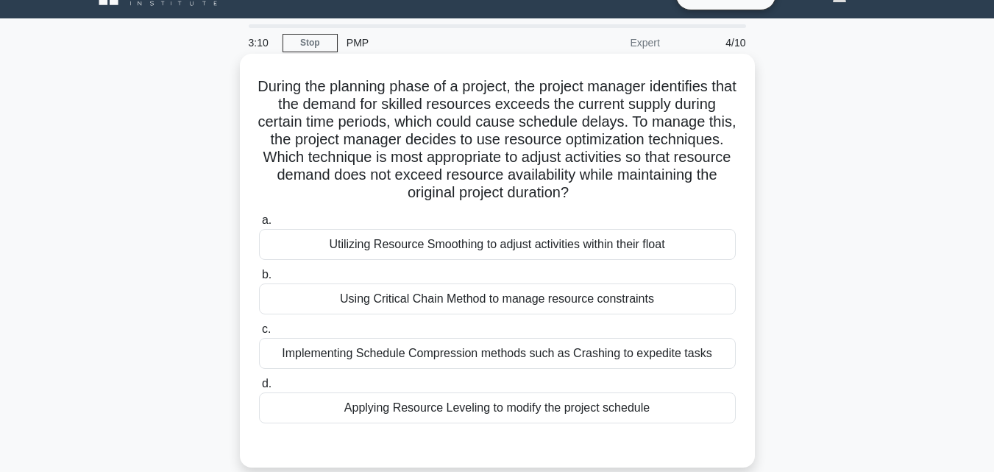
drag, startPoint x: 688, startPoint y: 403, endPoint x: 247, endPoint y: 92, distance: 539.5
click at [247, 92] on div "During the planning phase of a project, the project manager identifies that the…" at bounding box center [497, 261] width 503 height 402
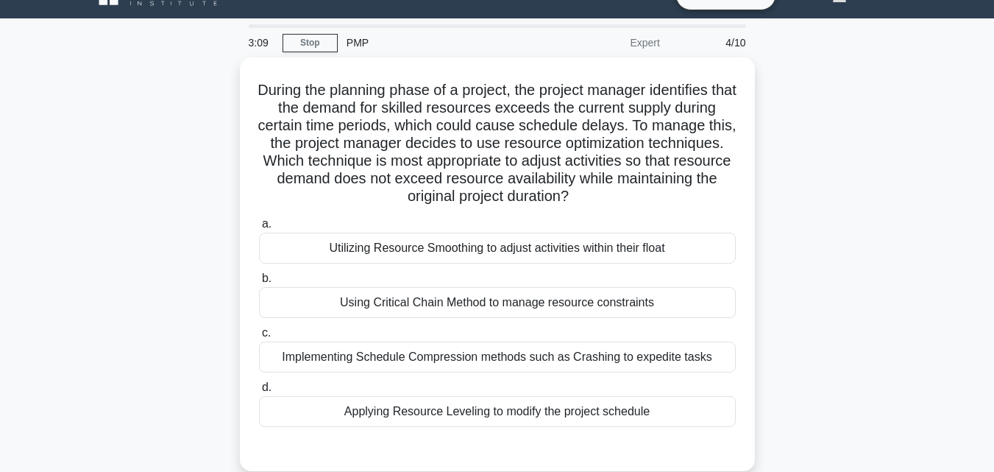
copy div "During the planning phase of a project, the project manager identifies that the…"
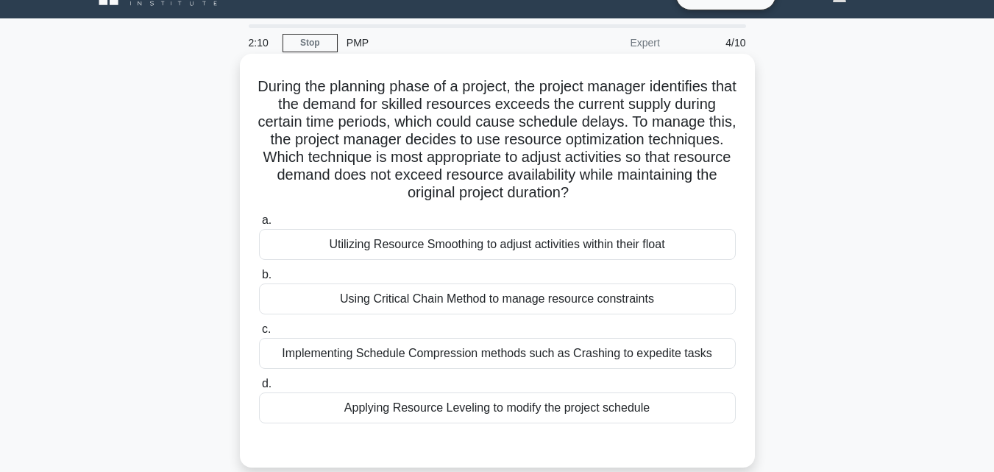
click at [375, 245] on div "Utilizing Resource Smoothing to adjust activities within their float" at bounding box center [497, 244] width 477 height 31
click at [259, 225] on input "a. Utilizing Resource Smoothing to adjust activities within their float" at bounding box center [259, 221] width 0 height 10
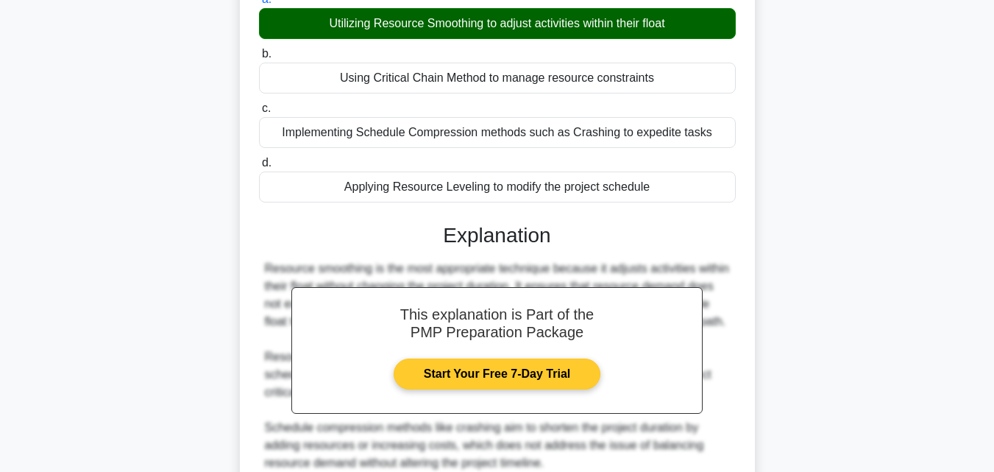
scroll to position [470, 0]
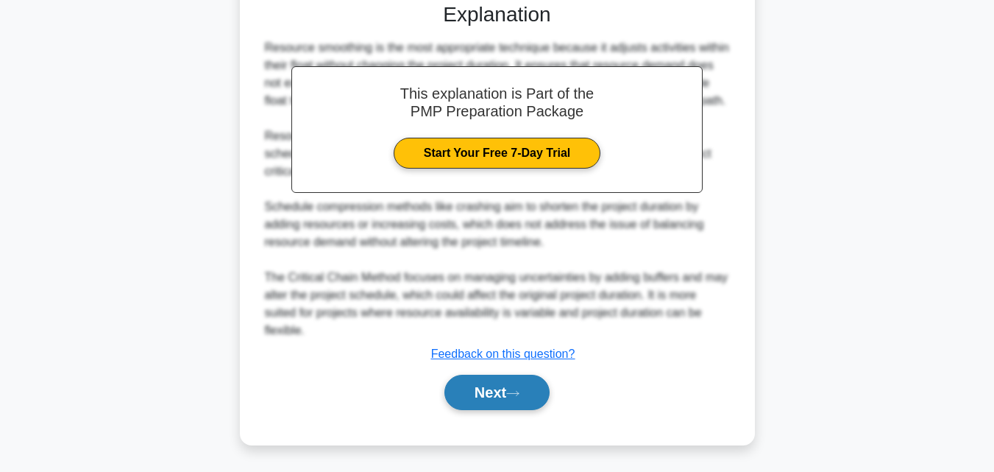
click at [503, 405] on button "Next" at bounding box center [496, 391] width 105 height 35
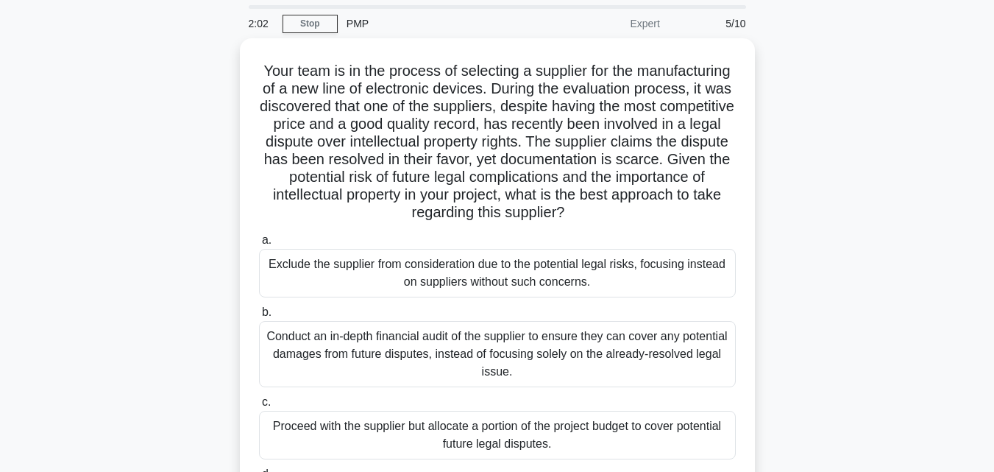
scroll to position [43, 0]
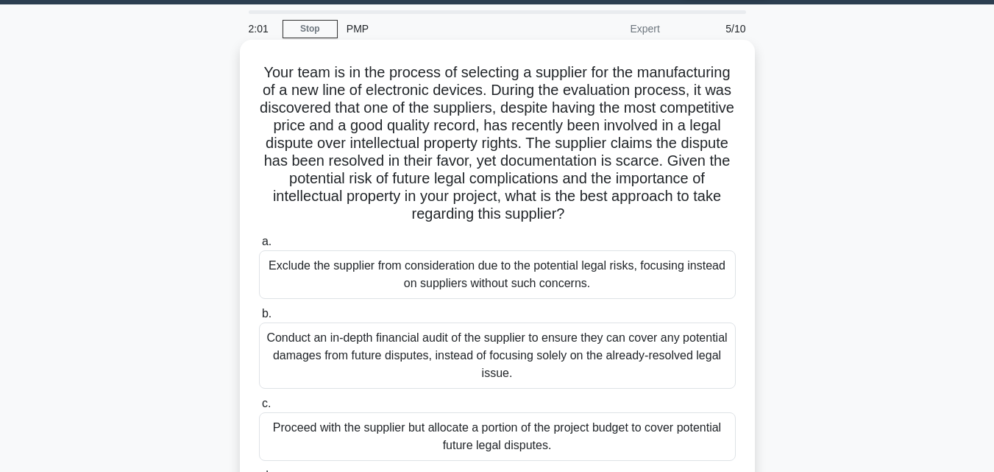
drag, startPoint x: 625, startPoint y: 397, endPoint x: 255, endPoint y: 63, distance: 498.6
click at [255, 63] on div "Your team is in the process of selecting a supplier for the manufacturing of a …" at bounding box center [497, 308] width 503 height 525
copy div "Your team is in the process of selecting a supplier for the manufacturing of a …"
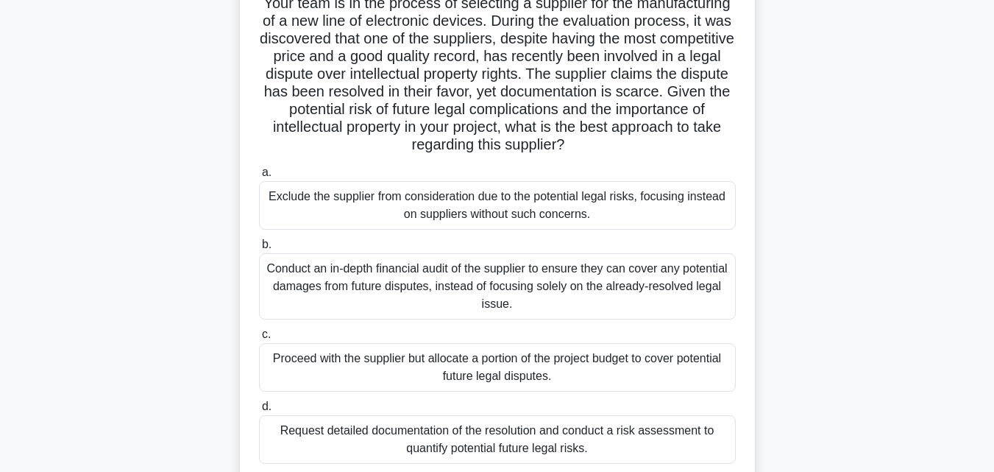
scroll to position [190, 0]
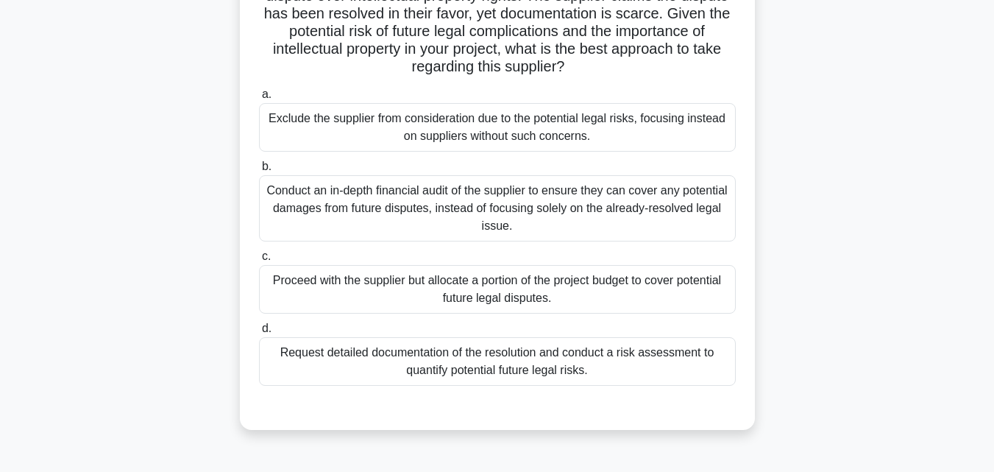
click at [522, 361] on div "Request detailed documentation of the resolution and conduct a risk assessment …" at bounding box center [497, 361] width 477 height 49
click at [259, 333] on input "d. Request detailed documentation of the resolution and conduct a risk assessme…" at bounding box center [259, 329] width 0 height 10
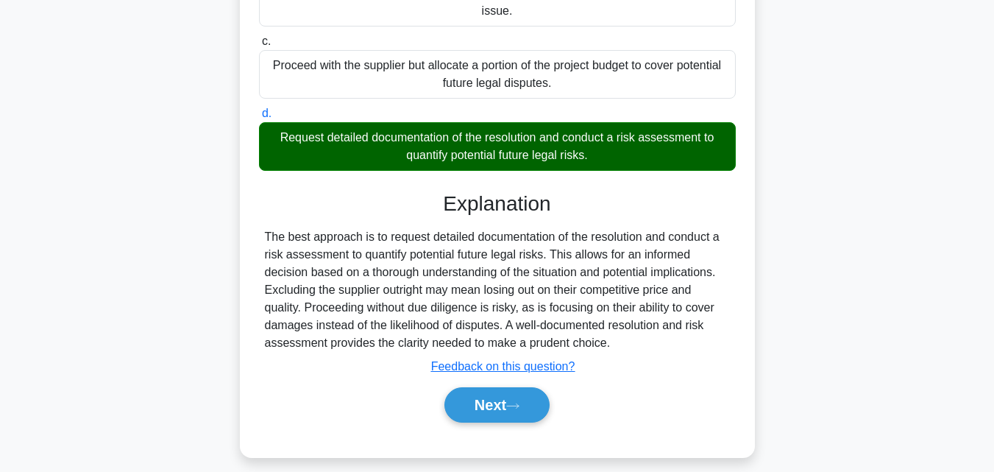
scroll to position [411, 0]
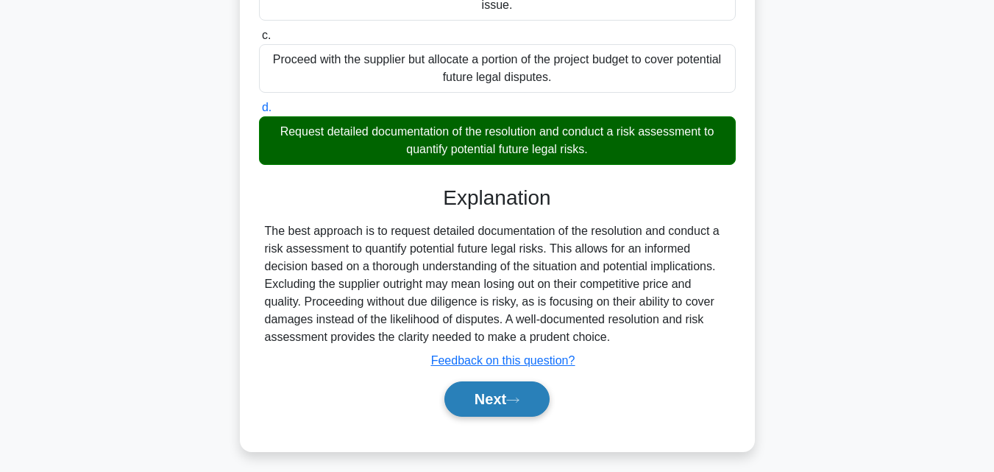
click at [521, 395] on button "Next" at bounding box center [496, 398] width 105 height 35
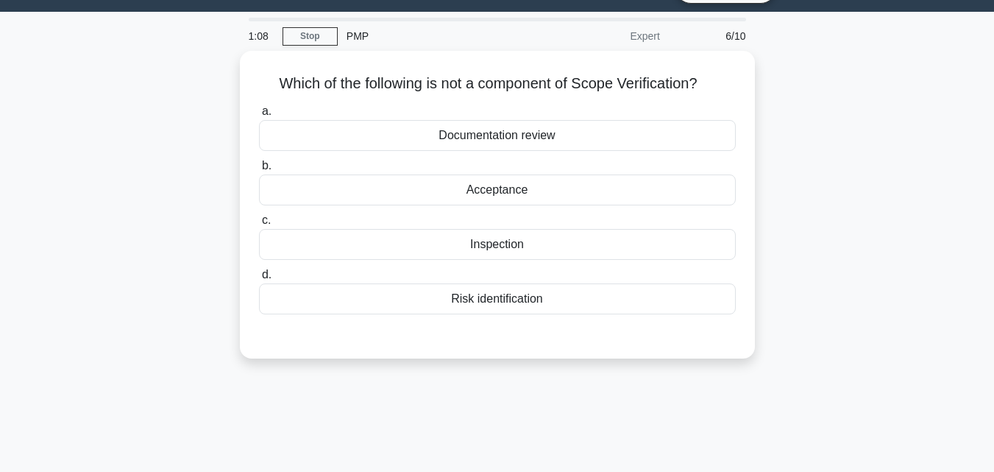
scroll to position [29, 0]
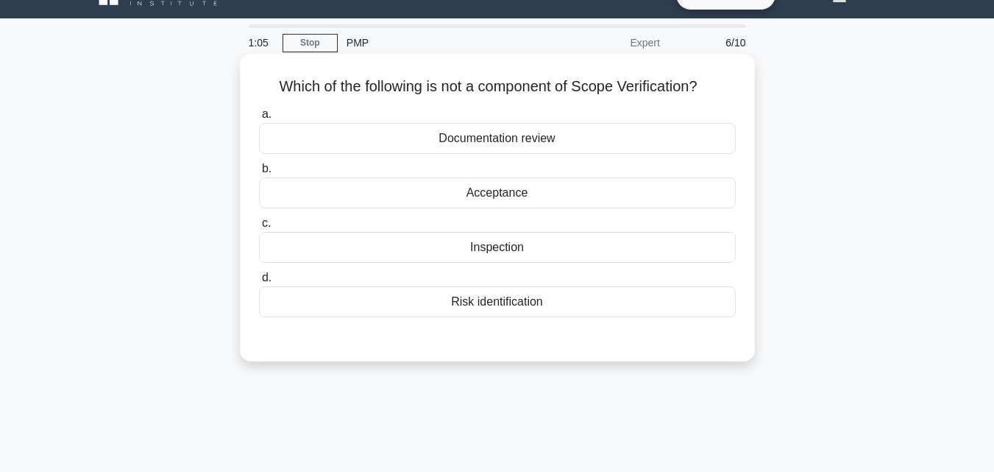
drag, startPoint x: 614, startPoint y: 303, endPoint x: 269, endPoint y: 79, distance: 411.2
click at [269, 79] on div "Which of the following is not a component of Scope Verification? .spinner_0XTQ{…" at bounding box center [497, 208] width 503 height 296
copy div "Which of the following is not a component of Scope Verification? .spinner_0XTQ{…"
click at [398, 307] on div "Risk identification" at bounding box center [497, 301] width 477 height 31
click at [259, 283] on input "d. Risk identification" at bounding box center [259, 278] width 0 height 10
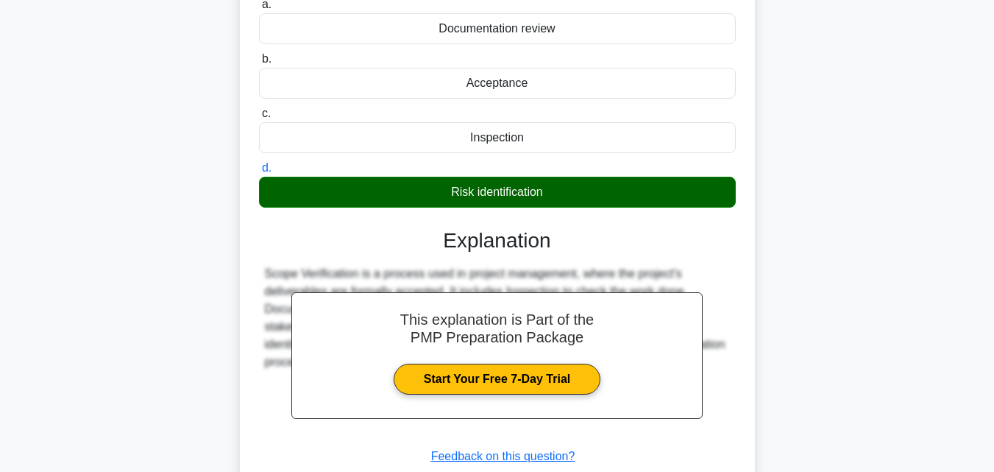
scroll to position [249, 0]
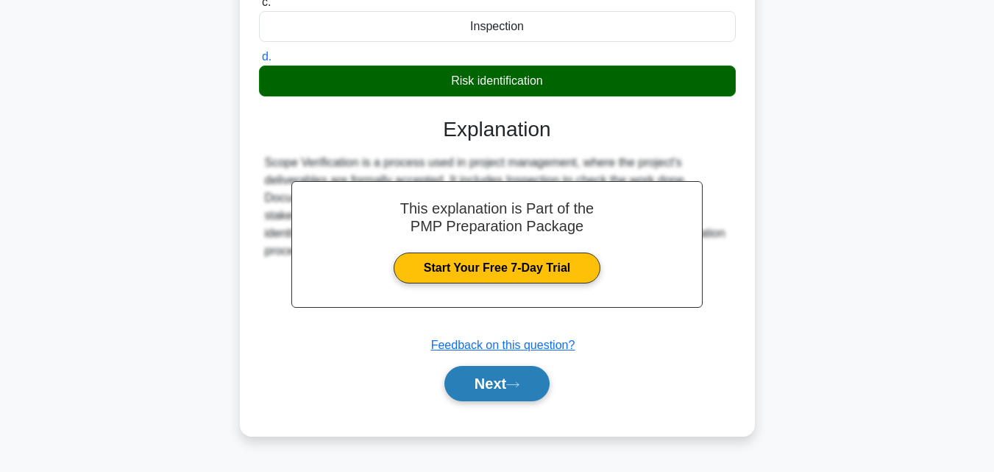
click at [529, 384] on button "Next" at bounding box center [496, 383] width 105 height 35
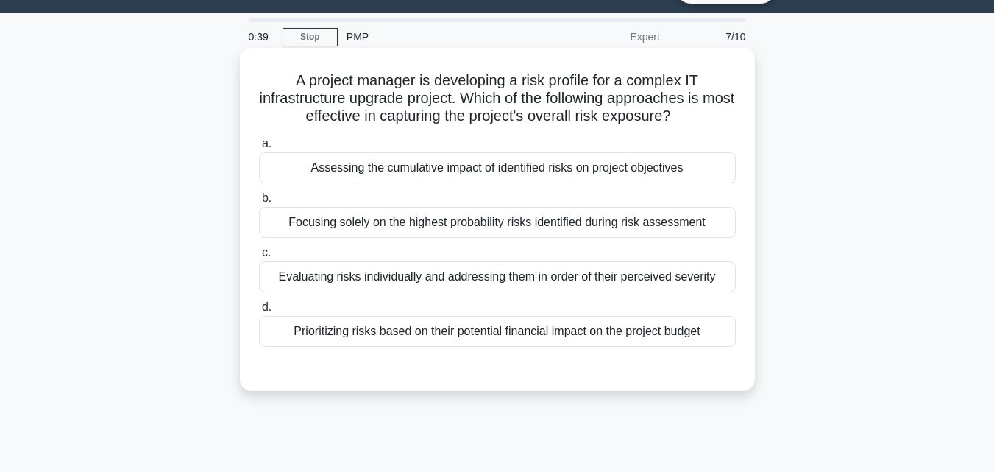
scroll to position [29, 0]
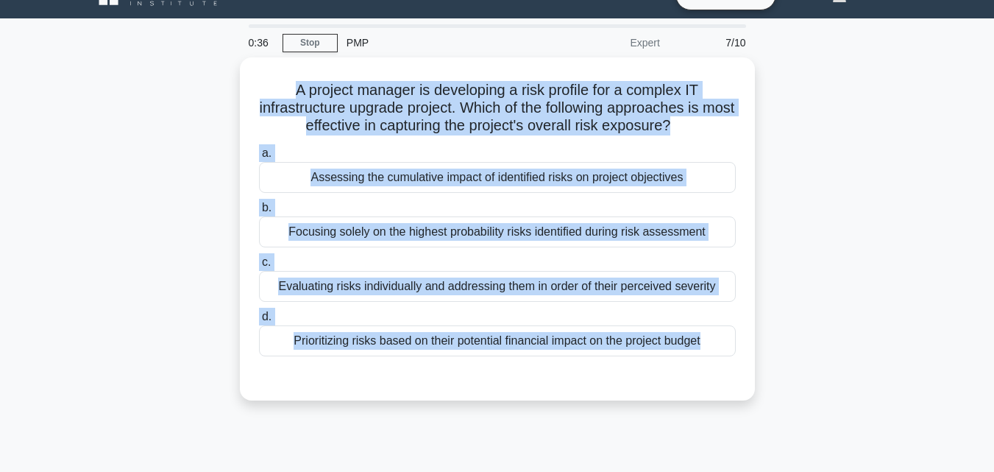
drag, startPoint x: 662, startPoint y: 358, endPoint x: 165, endPoint y: 73, distance: 573.4
click at [165, 73] on div "A project manager is developing a risk profile for a complex IT infrastructure …" at bounding box center [497, 237] width 839 height 360
copy div "A project manager is developing a risk profile for a complex IT infrastructure …"
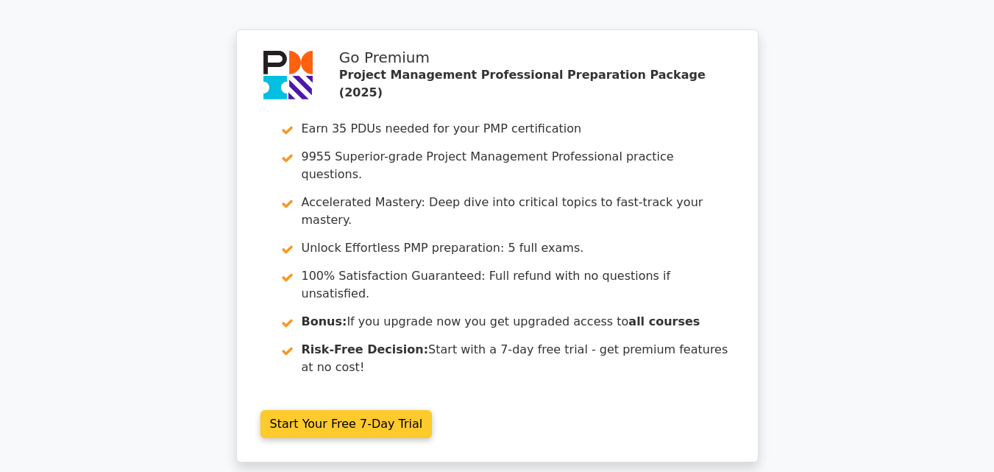
scroll to position [2684, 0]
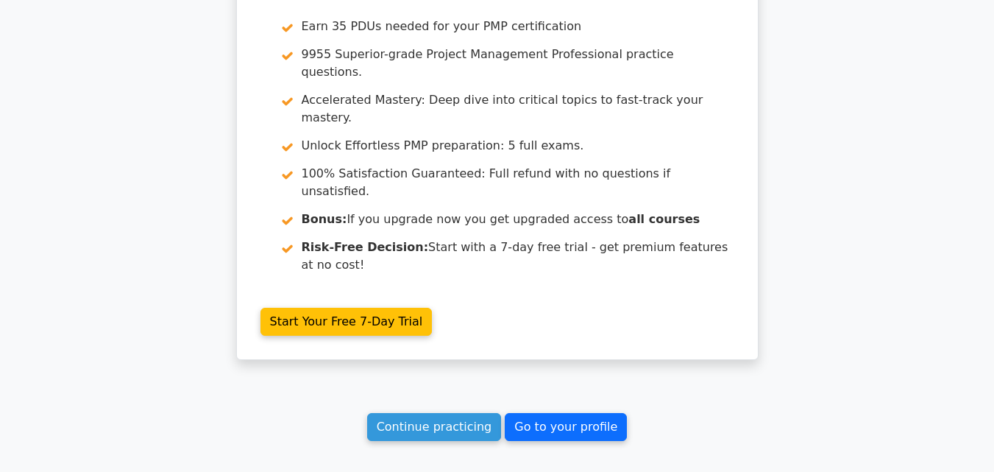
click at [592, 413] on link "Go to your profile" at bounding box center [566, 427] width 122 height 28
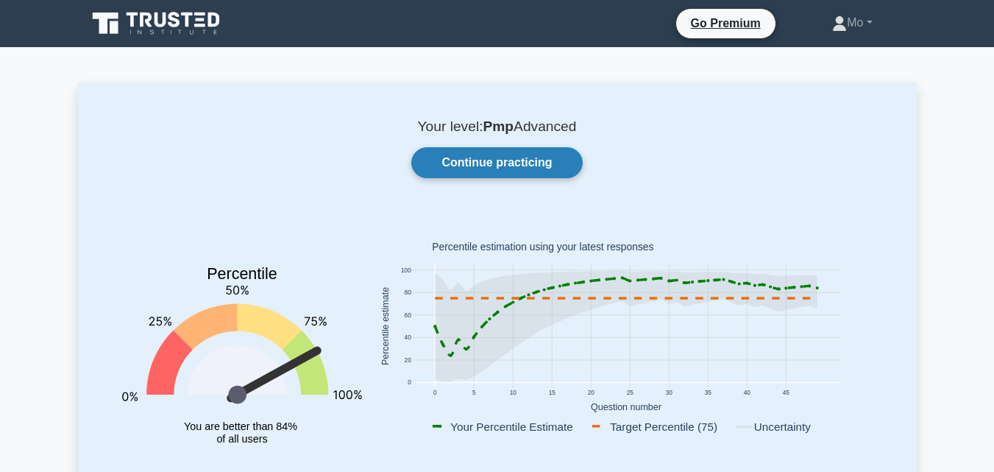
click at [507, 170] on link "Continue practicing" at bounding box center [496, 162] width 171 height 31
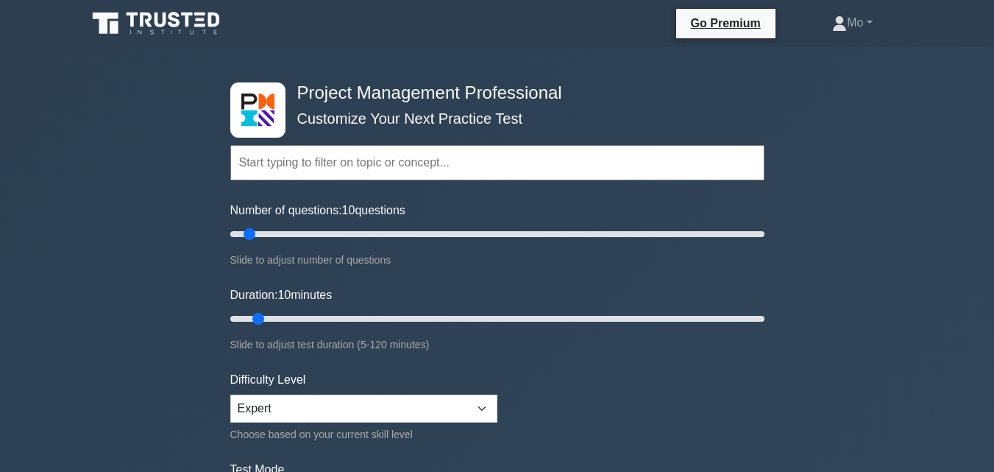
click at [512, 165] on input "text" at bounding box center [497, 162] width 534 height 35
drag, startPoint x: 244, startPoint y: 235, endPoint x: 814, endPoint y: 216, distance: 569.8
type input "200"
click at [764, 225] on input "Number of questions: 200 questions" at bounding box center [497, 234] width 534 height 18
drag, startPoint x: 265, startPoint y: 310, endPoint x: 866, endPoint y: 291, distance: 601.4
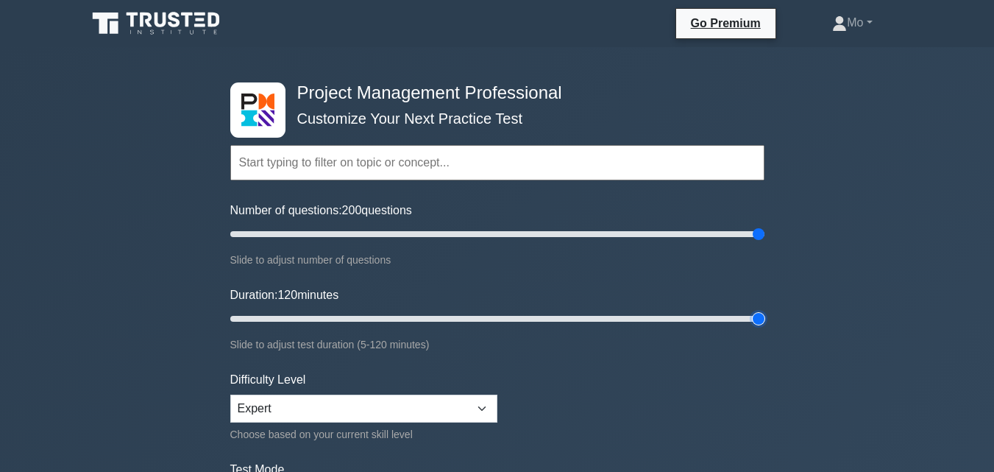
type input "120"
click at [764, 310] on input "Duration: 120 minutes" at bounding box center [497, 319] width 534 height 18
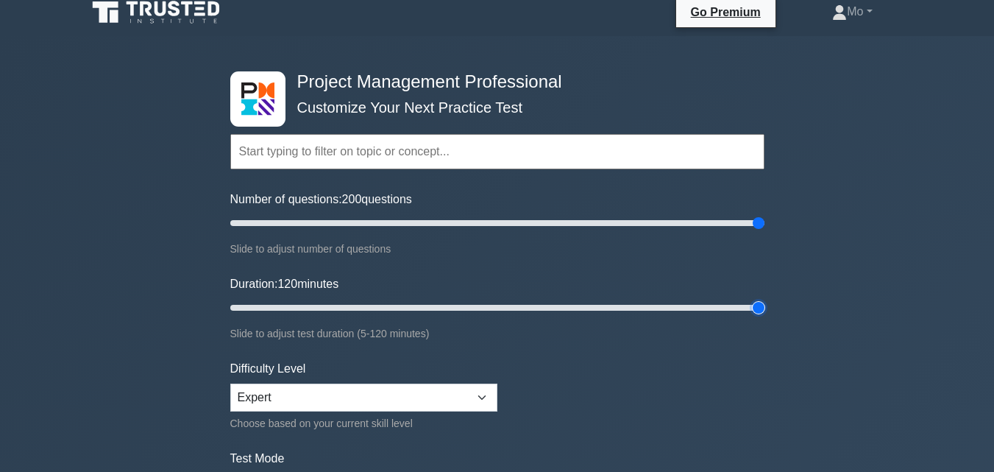
scroll to position [221, 0]
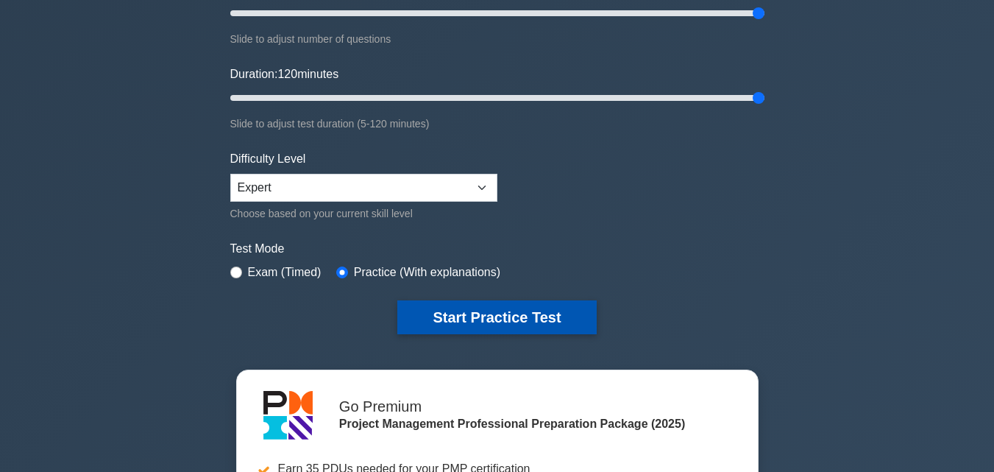
click at [457, 309] on button "Start Practice Test" at bounding box center [496, 317] width 199 height 34
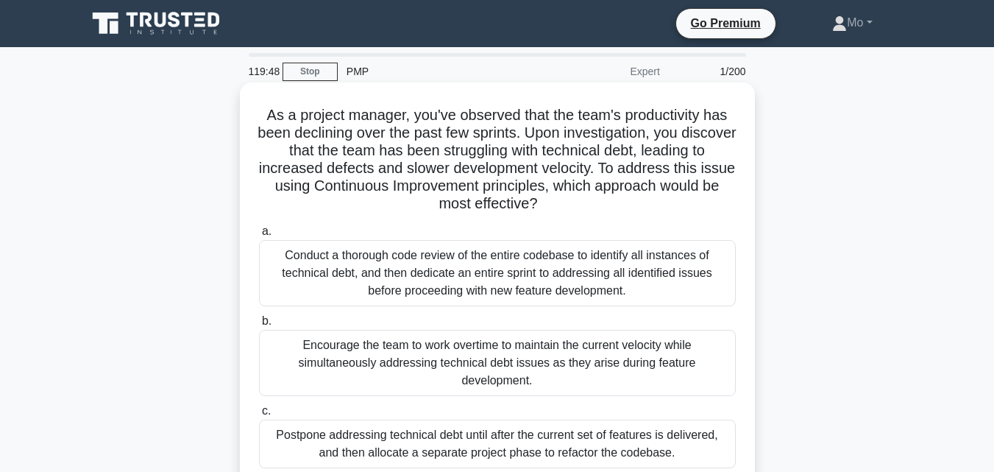
drag, startPoint x: 692, startPoint y: 305, endPoint x: 239, endPoint y: 110, distance: 493.3
click at [240, 110] on div "As a project manager, you've observed that the team's productivity has been dec…" at bounding box center [497, 333] width 515 height 502
copy div "As a project manager, you've observed that the team's productivity has been dec…"
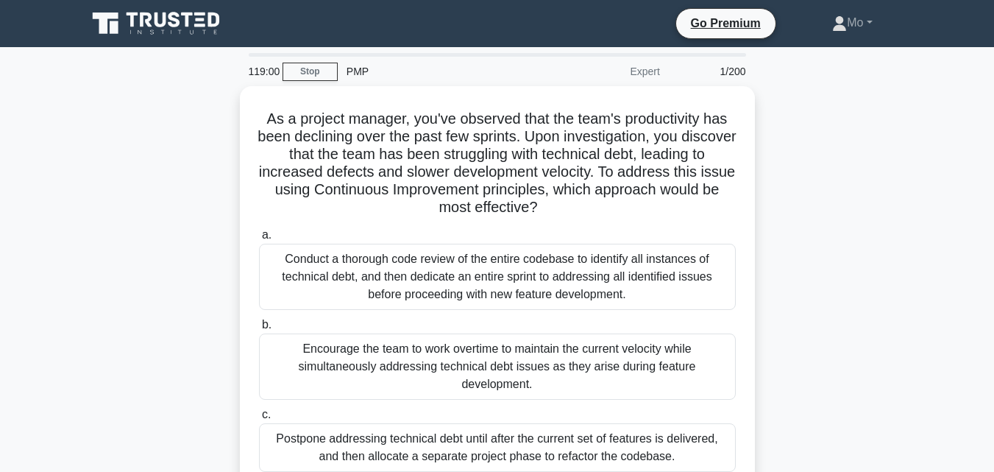
scroll to position [221, 0]
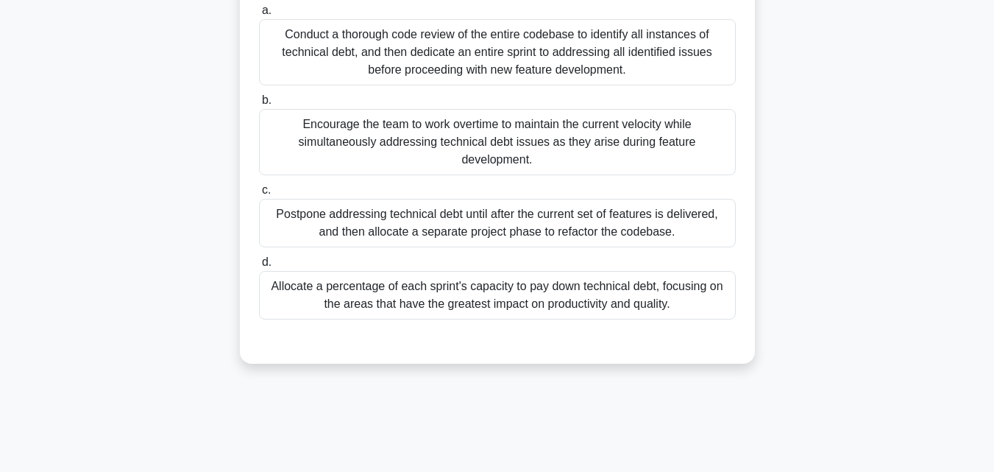
click at [597, 312] on div "Allocate a percentage of each sprint's capacity to pay down technical debt, foc…" at bounding box center [497, 295] width 477 height 49
click at [259, 267] on input "d. Allocate a percentage of each sprint's capacity to pay down technical debt, …" at bounding box center [259, 262] width 0 height 10
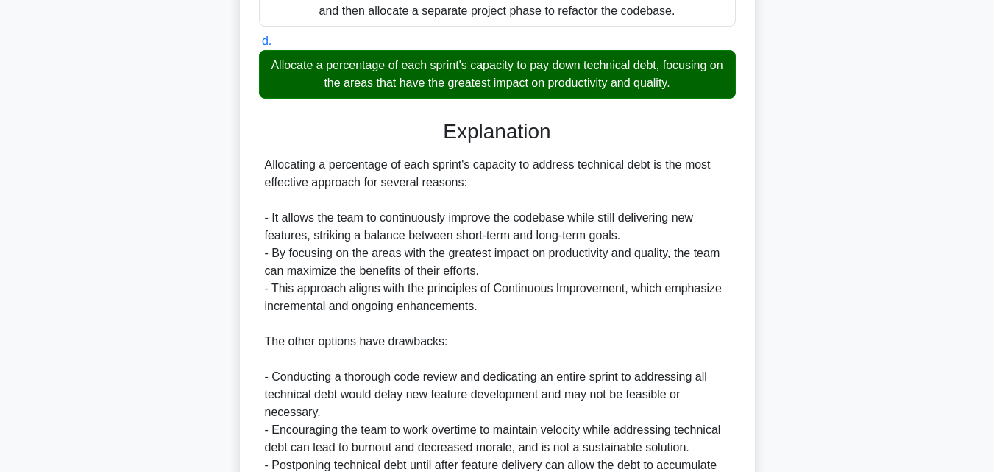
scroll to position [589, 0]
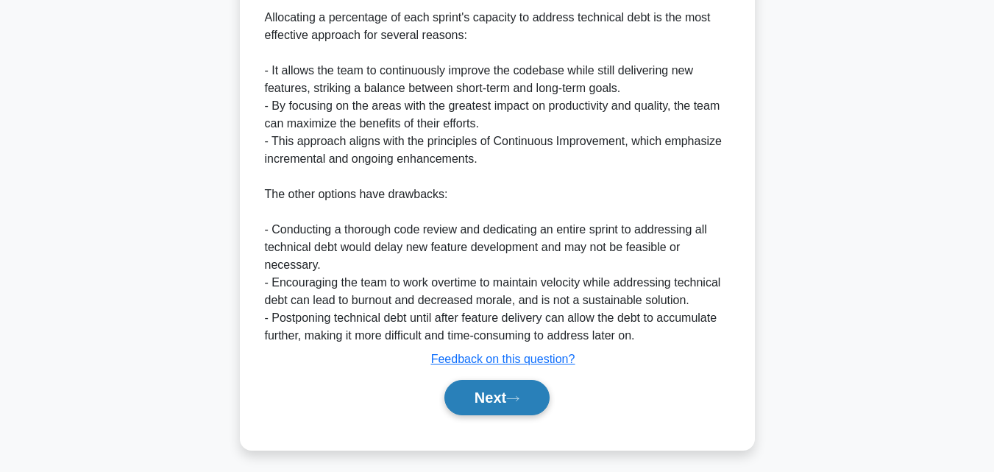
click at [508, 411] on button "Next" at bounding box center [496, 397] width 105 height 35
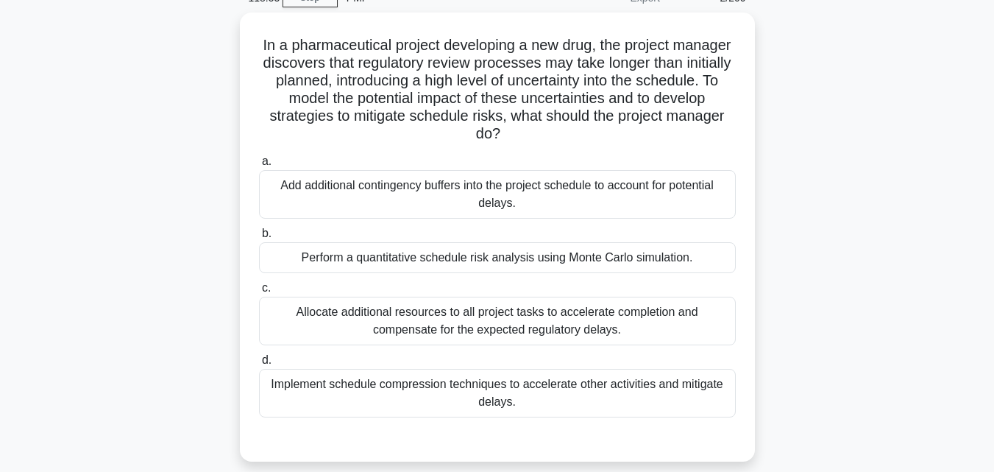
scroll to position [0, 0]
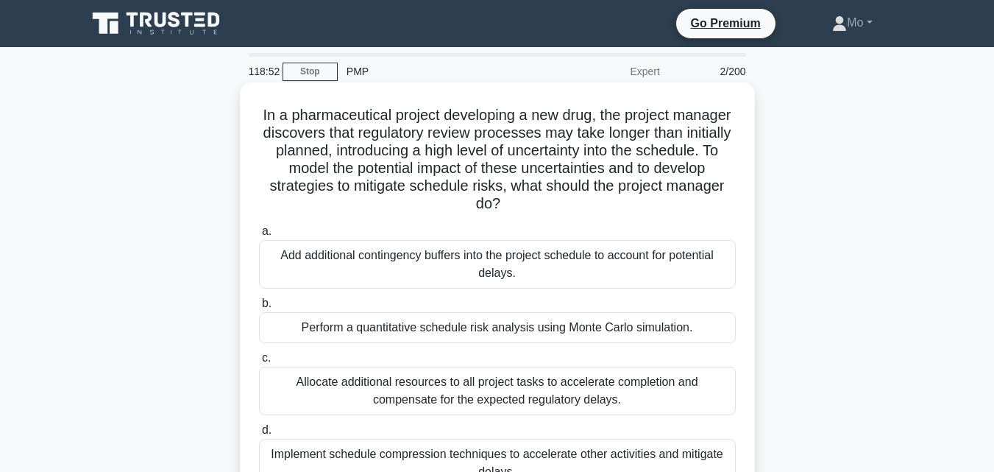
drag, startPoint x: 574, startPoint y: 378, endPoint x: 274, endPoint y: 101, distance: 408.7
click at [274, 101] on div "In a pharmaceutical project developing a new drug, the project manager discover…" at bounding box center [497, 306] width 503 height 437
copy div "In a pharmaceutical project developing a new drug, the project manager discover…"
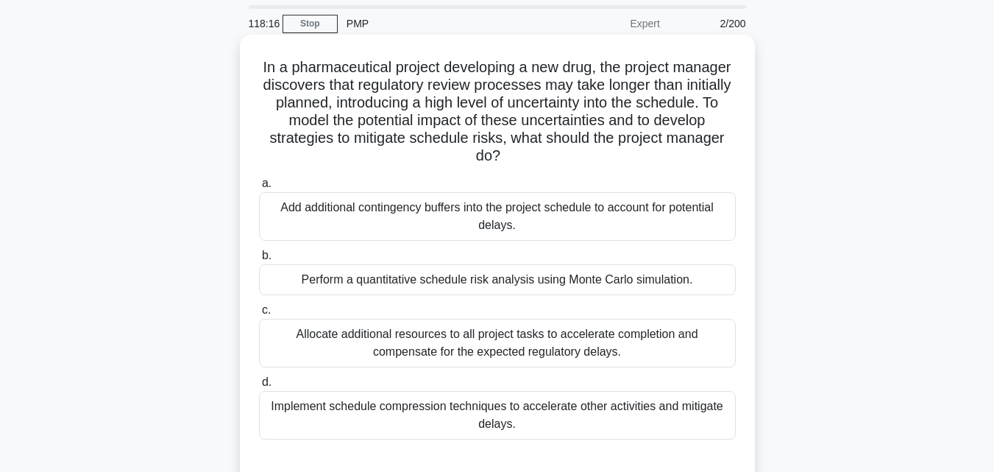
scroll to position [74, 0]
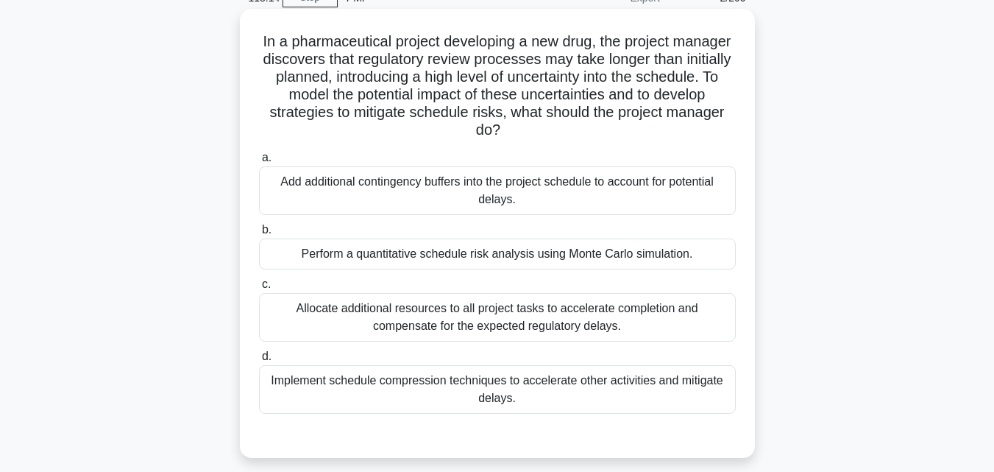
click at [664, 257] on div "Perform a quantitative schedule risk analysis using Monte Carlo simulation." at bounding box center [497, 253] width 477 height 31
click at [259, 235] on input "b. Perform a quantitative schedule risk analysis using Monte Carlo simulation." at bounding box center [259, 230] width 0 height 10
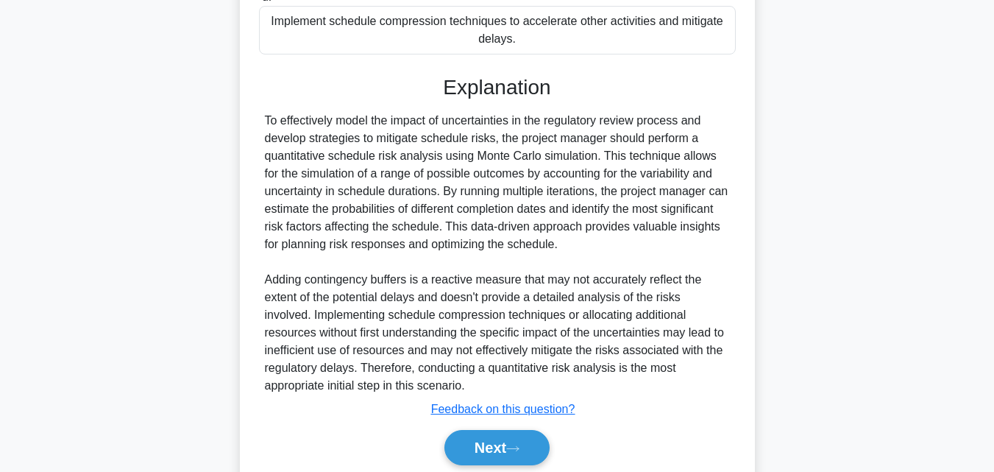
scroll to position [489, 0]
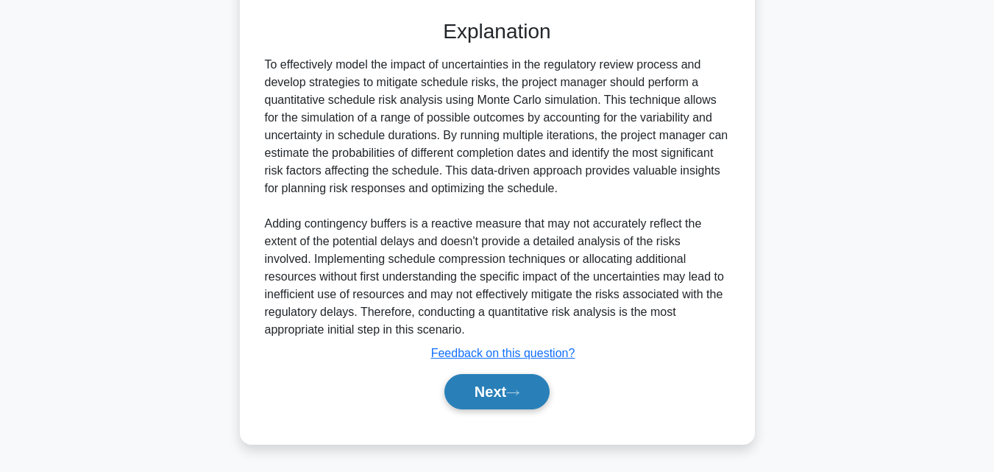
click at [494, 390] on button "Next" at bounding box center [496, 391] width 105 height 35
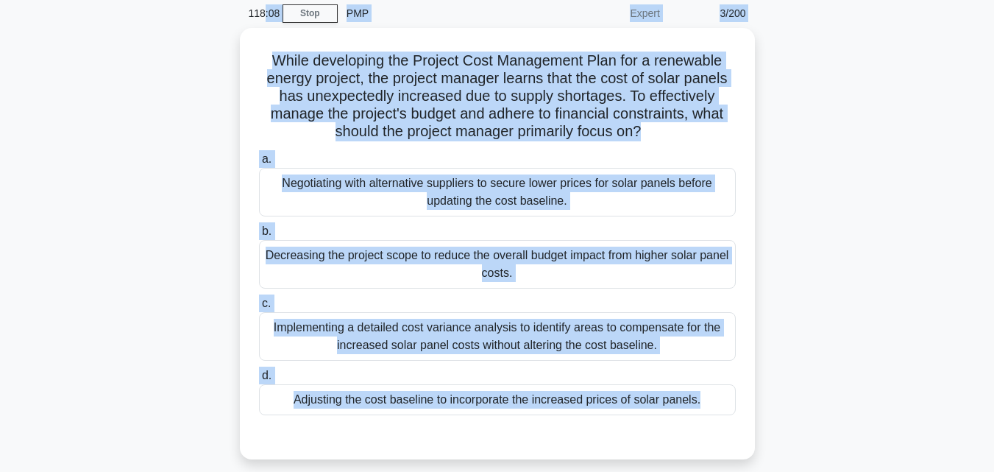
scroll to position [0, 0]
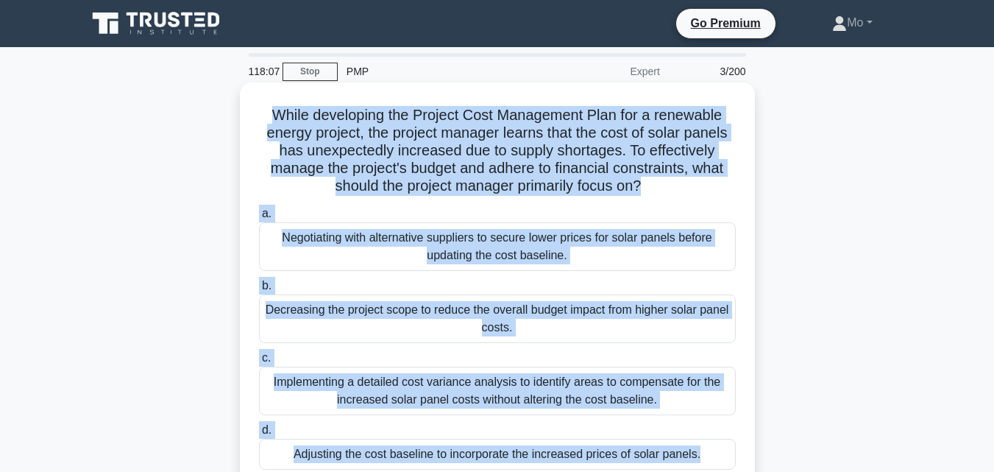
drag, startPoint x: 708, startPoint y: 390, endPoint x: 267, endPoint y: 112, distance: 521.7
click at [267, 112] on div "While developing the Project Cost Management Plan for a renewable energy projec…" at bounding box center [497, 297] width 503 height 419
copy div "While developing the Project Cost Management Plan for a renewable energy projec…"
click at [525, 257] on div "Negotiating with alternative suppliers to secure lower prices for solar panels …" at bounding box center [497, 246] width 477 height 49
click at [259, 219] on input "a. Negotiating with alternative suppliers to secure lower prices for solar pane…" at bounding box center [259, 214] width 0 height 10
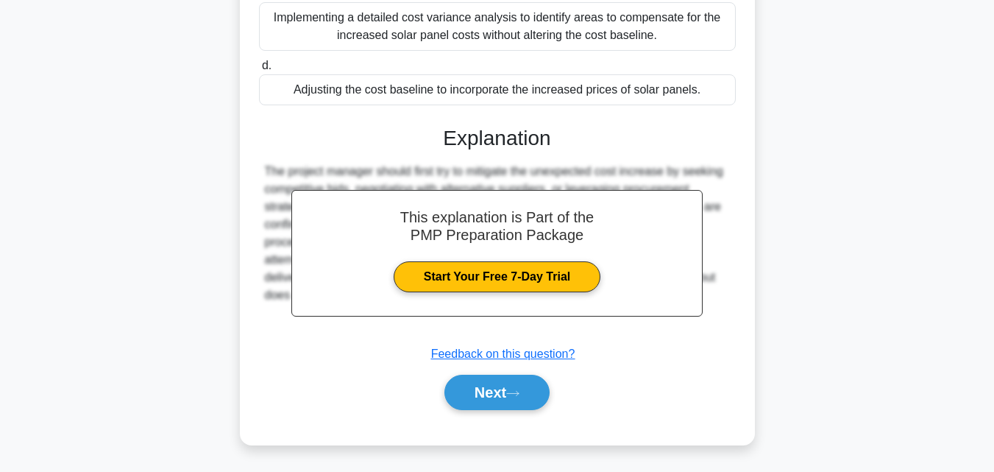
scroll to position [366, 0]
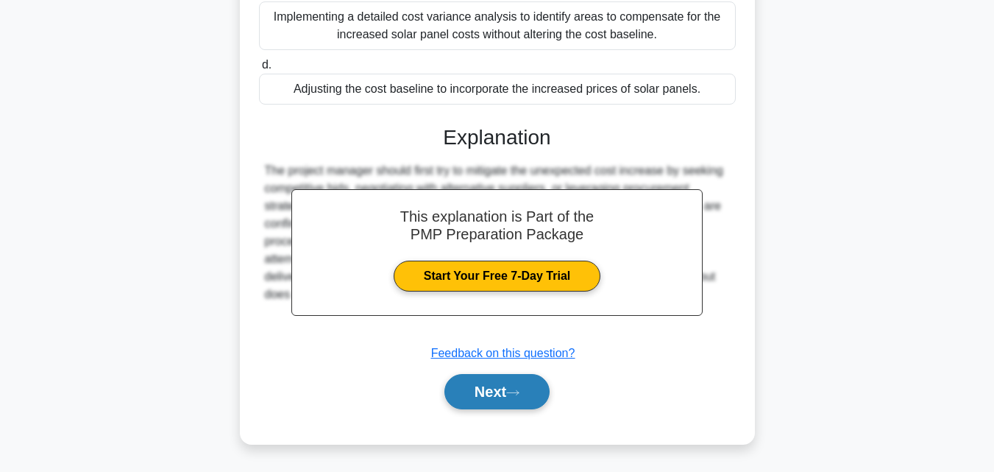
click at [514, 397] on button "Next" at bounding box center [496, 391] width 105 height 35
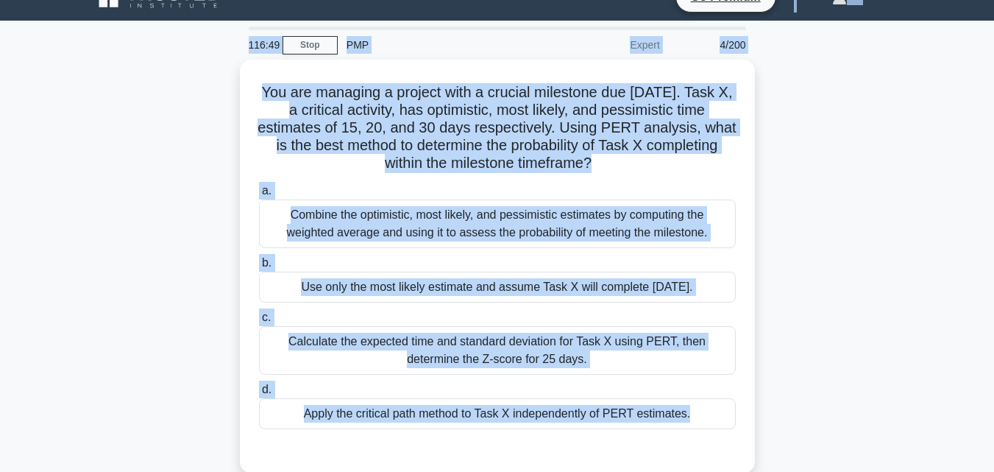
scroll to position [0, 0]
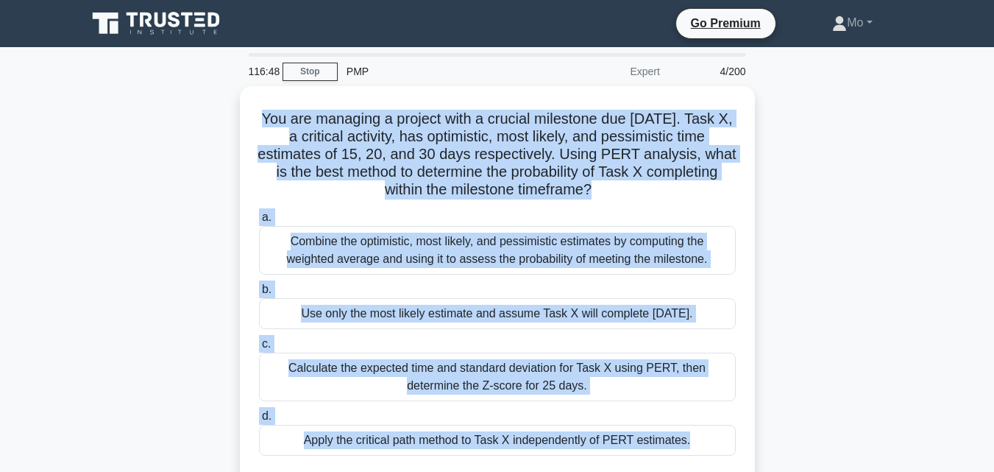
drag, startPoint x: 692, startPoint y: 282, endPoint x: 224, endPoint y: 110, distance: 498.6
click at [224, 110] on div "You are managing a project with a crucial milestone due in 25 days. Task X, a c…" at bounding box center [497, 301] width 839 height 431
copy div "You are managing a project with a crucial milestone due in 25 days. Task X, a c…"
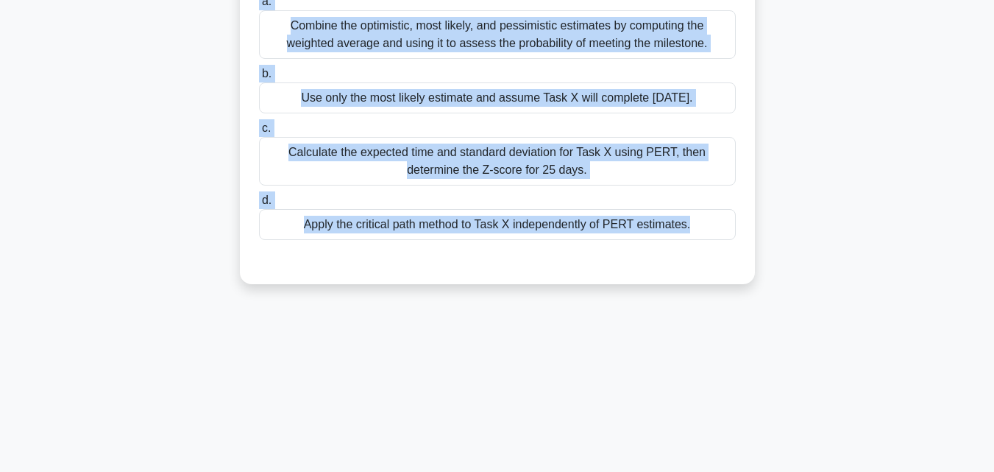
scroll to position [221, 0]
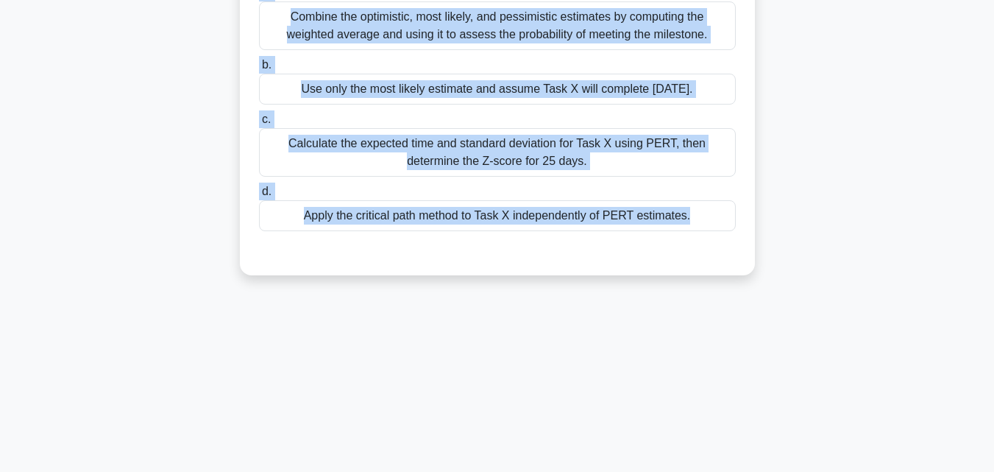
click at [587, 210] on div "Apply the critical path method to Task X independently of PERT estimates." at bounding box center [497, 215] width 477 height 31
click at [259, 196] on input "d. Apply the critical path method to Task X independently of PERT estimates." at bounding box center [259, 192] width 0 height 10
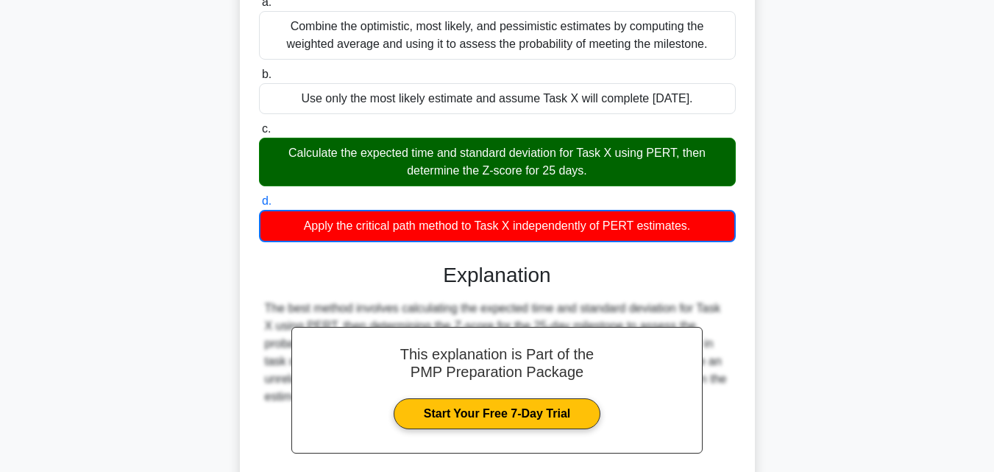
scroll to position [349, 0]
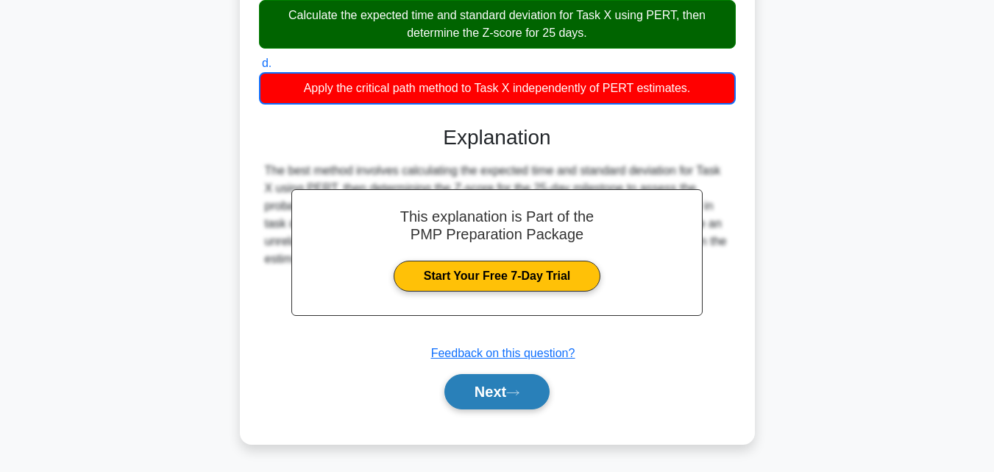
click at [494, 389] on button "Next" at bounding box center [496, 391] width 105 height 35
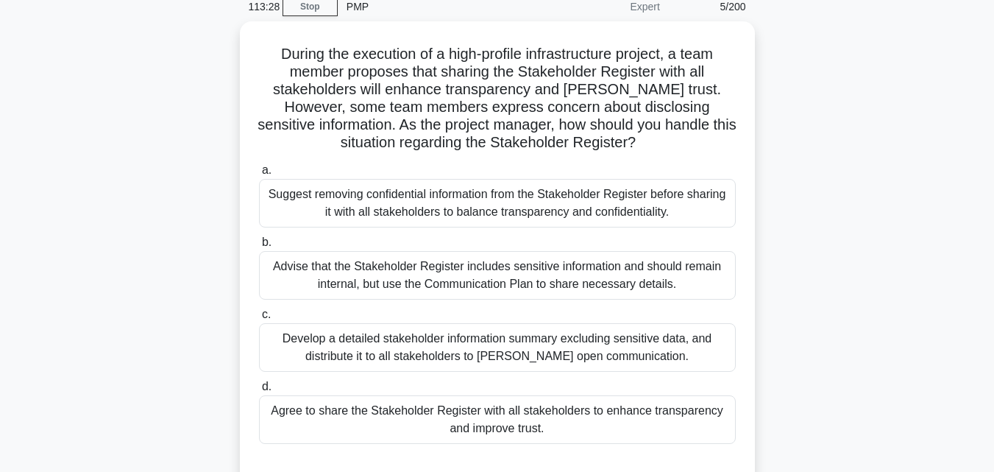
scroll to position [0, 0]
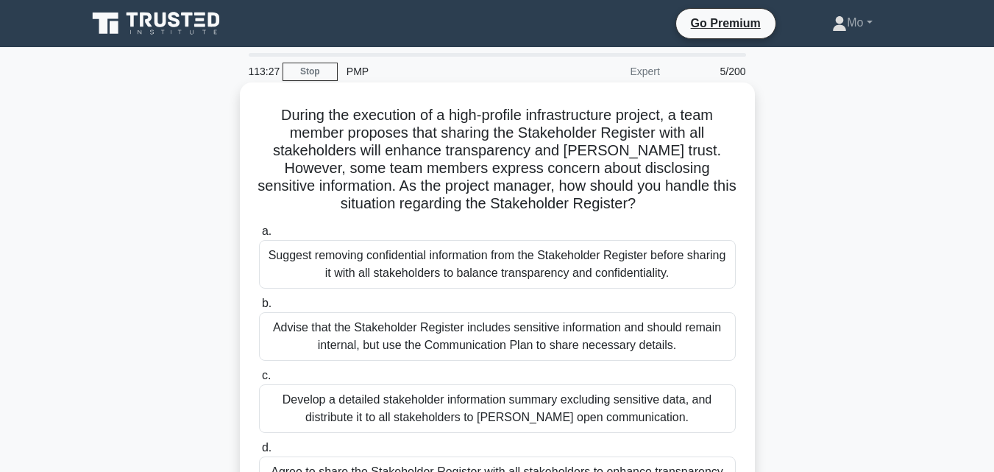
drag, startPoint x: 619, startPoint y: 306, endPoint x: 252, endPoint y: 115, distance: 414.6
click at [252, 115] on div "During the execution of a high-profile infrastructure project, a team member pr…" at bounding box center [497, 315] width 503 height 455
copy div "During the execution of a high-profile infrastructure project, a team member pr…"
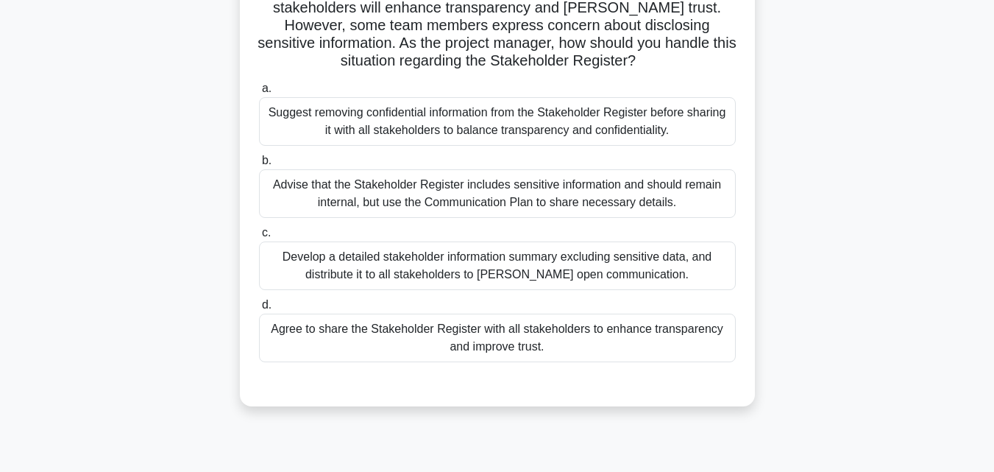
scroll to position [147, 0]
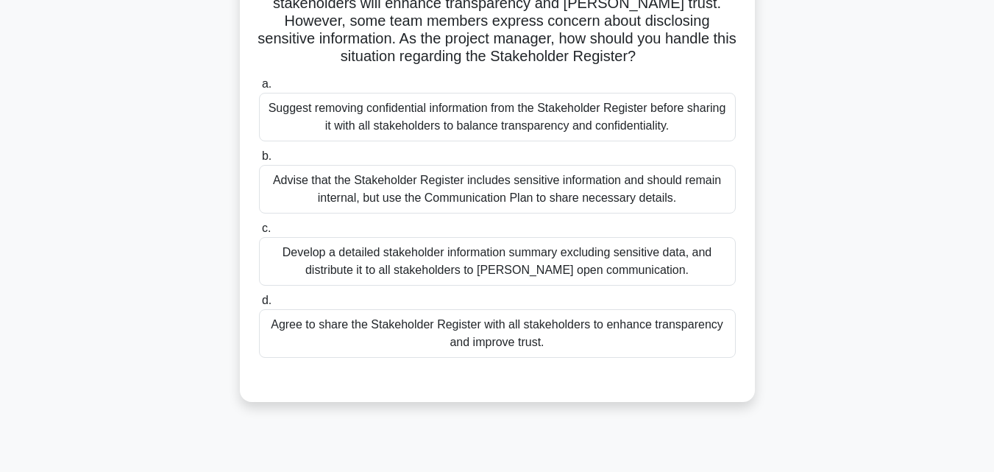
click at [507, 196] on div "Advise that the Stakeholder Register includes sensitive information and should …" at bounding box center [497, 189] width 477 height 49
click at [259, 161] on input "b. Advise that the Stakeholder Register includes sensitive information and shou…" at bounding box center [259, 157] width 0 height 10
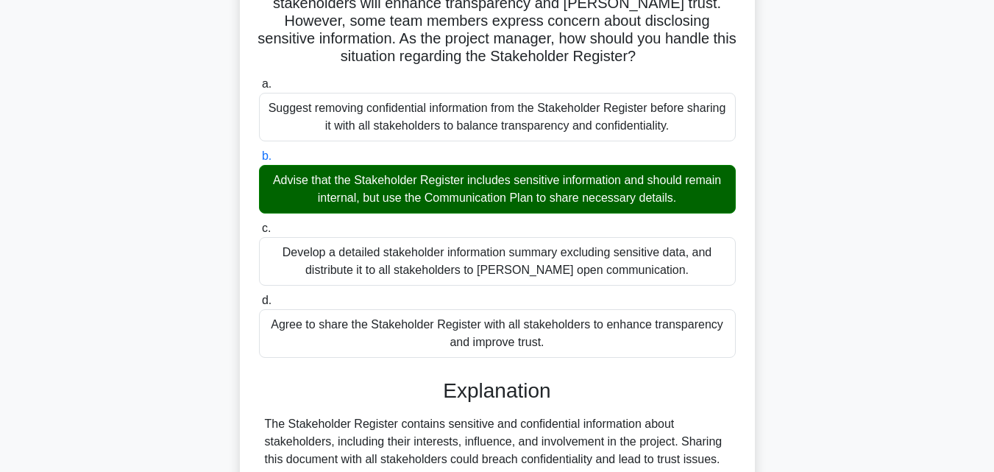
scroll to position [383, 0]
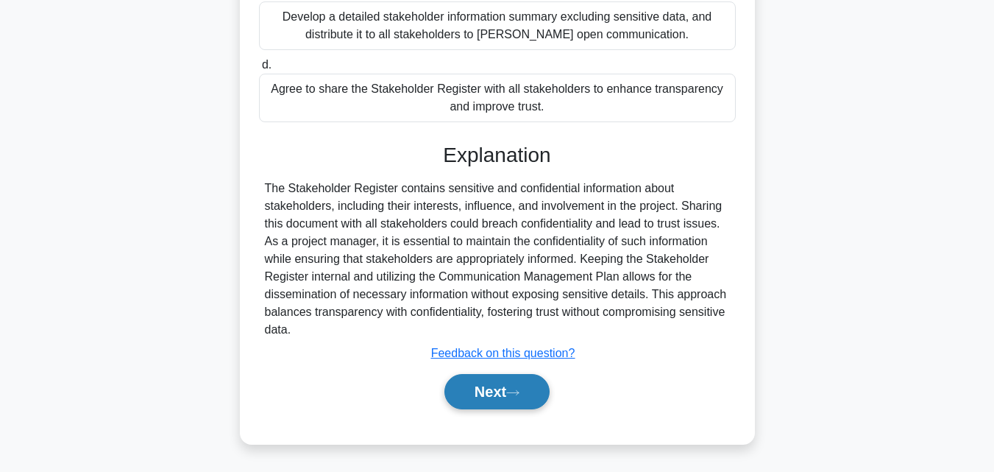
click at [490, 391] on button "Next" at bounding box center [496, 391] width 105 height 35
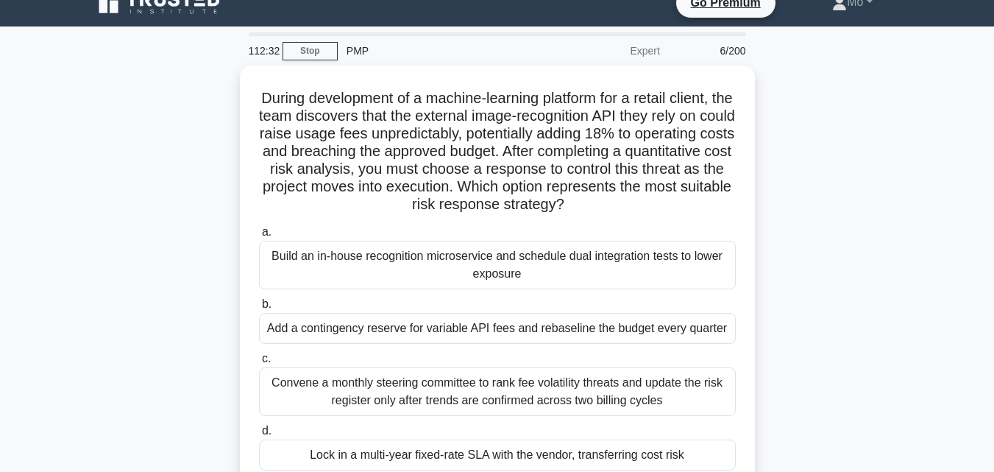
scroll to position [0, 0]
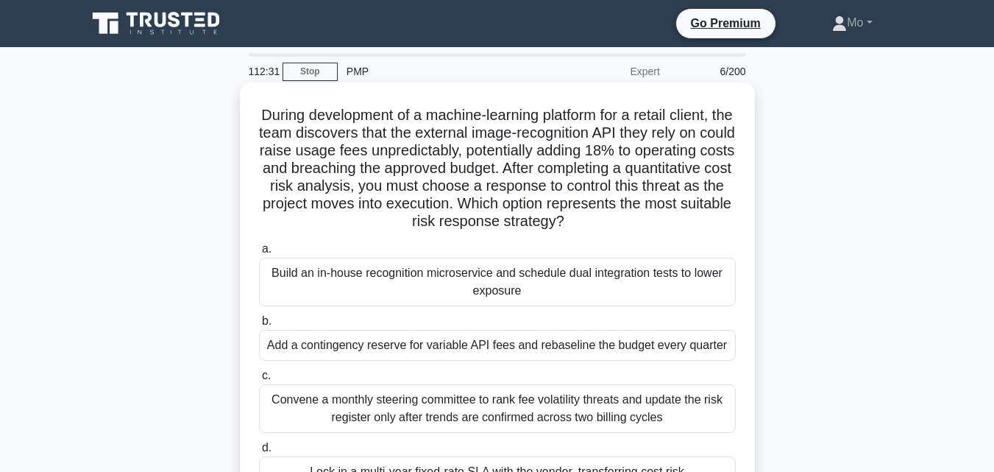
drag, startPoint x: 710, startPoint y: 313, endPoint x: 241, endPoint y: 92, distance: 518.7
click at [241, 92] on div "During development of a machine-learning platform for a retail client, the team…" at bounding box center [497, 306] width 515 height 449
copy div "During development of a machine-learning platform for a retail client, the team…"
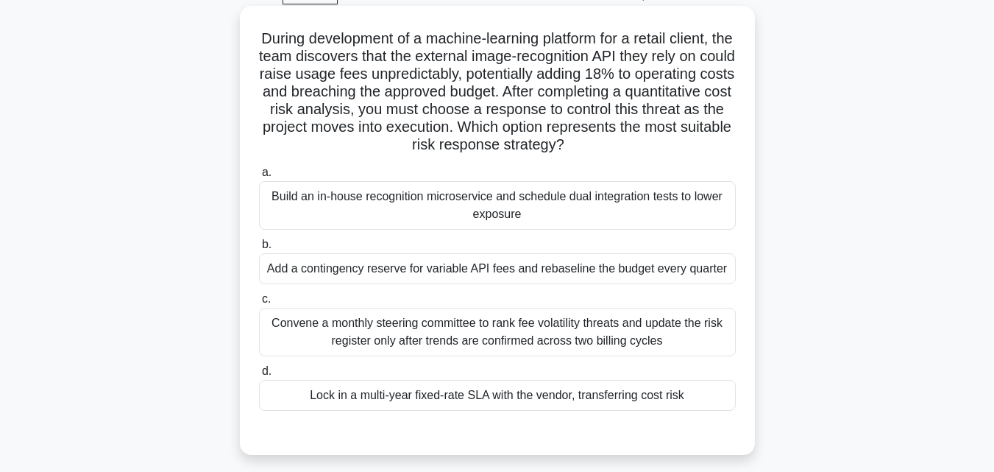
scroll to position [147, 0]
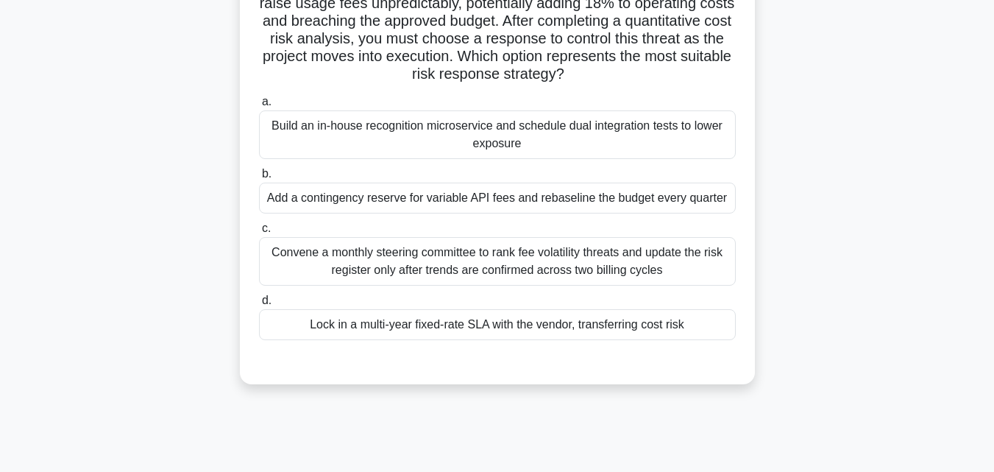
click at [442, 321] on div "Lock in a multi-year fixed-rate SLA with the vendor, transferring cost risk" at bounding box center [497, 324] width 477 height 31
click at [259, 305] on input "d. Lock in a multi-year fixed-rate SLA with the vendor, transferring cost risk" at bounding box center [259, 301] width 0 height 10
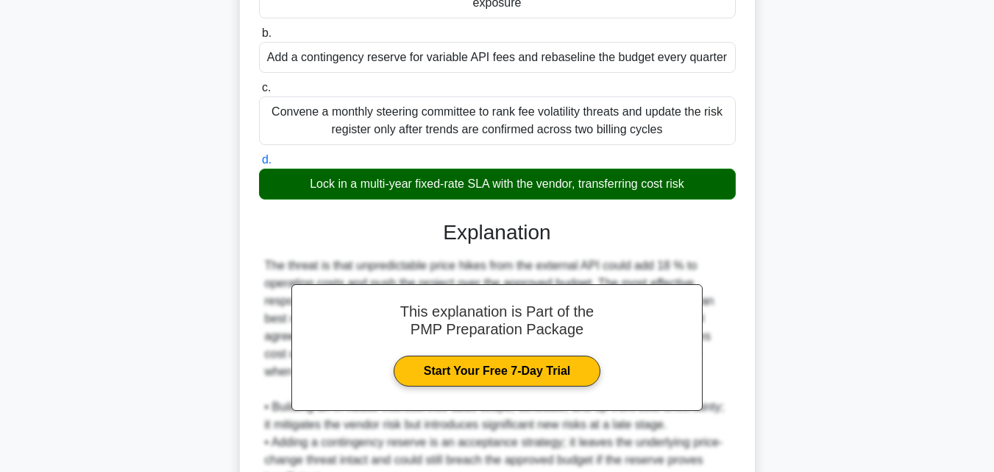
scroll to position [441, 0]
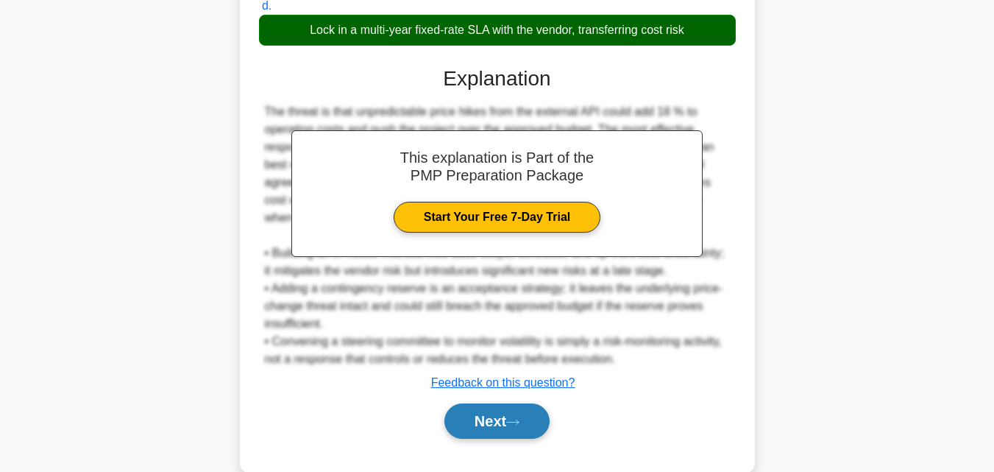
click at [481, 416] on button "Next" at bounding box center [496, 420] width 105 height 35
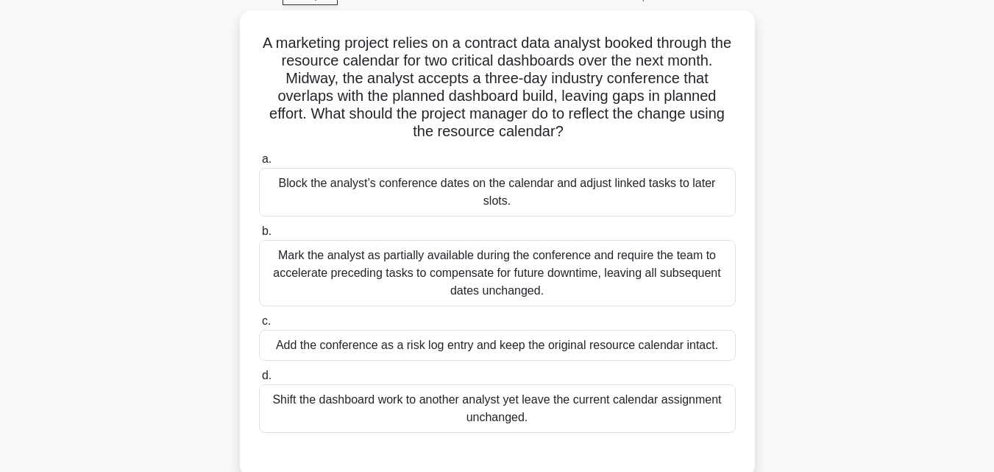
scroll to position [0, 0]
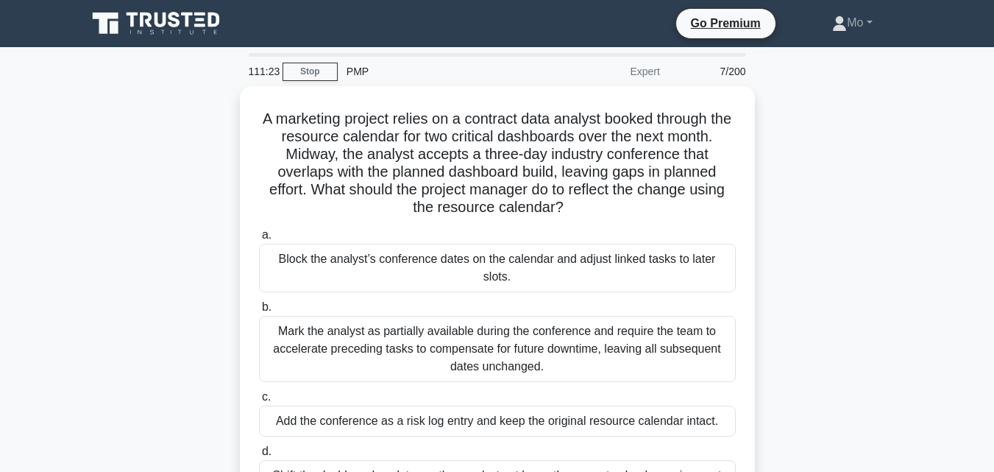
drag, startPoint x: 550, startPoint y: 376, endPoint x: 230, endPoint y: 118, distance: 411.8
click at [230, 118] on div "A marketing project relies on a contract data analyst booked through the resour…" at bounding box center [497, 328] width 839 height 484
copy div "A marketing project relies on a contract data analyst booked through the resour…"
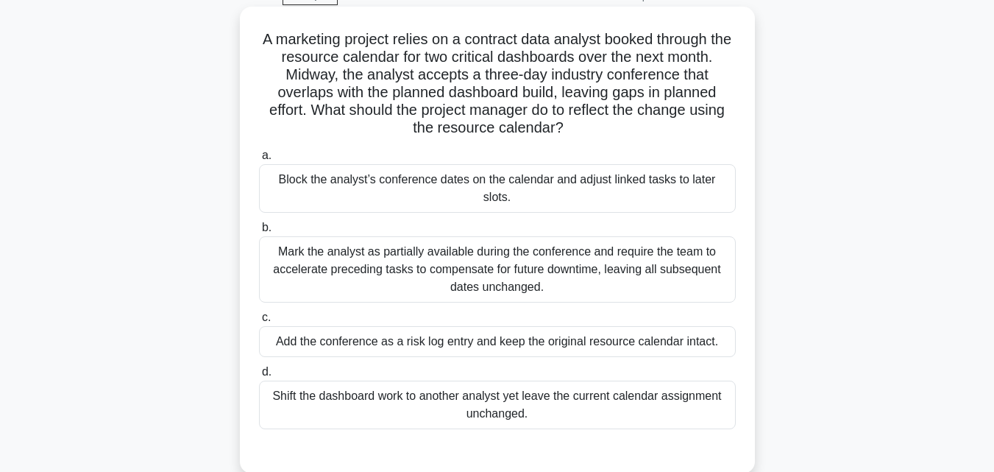
scroll to position [147, 0]
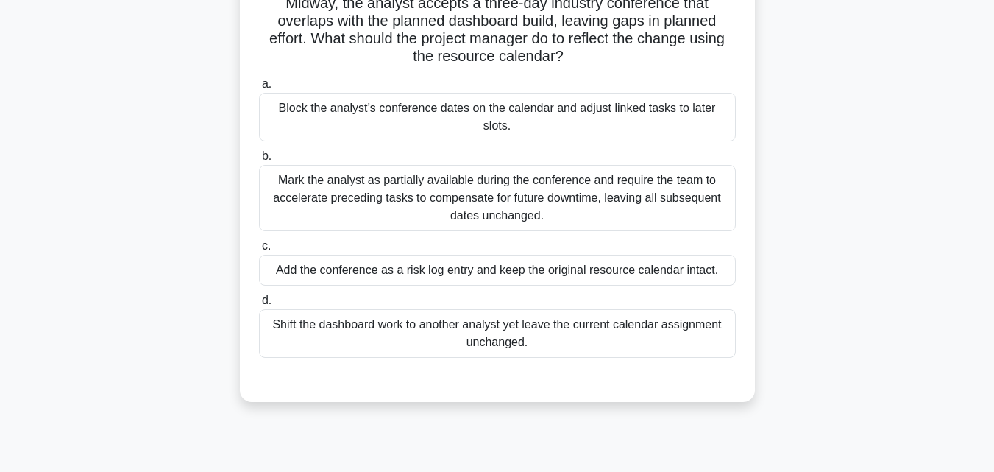
click at [491, 256] on div "Add the conference as a risk log entry and keep the original resource calendar …" at bounding box center [497, 270] width 477 height 31
click at [259, 251] on input "c. Add the conference as a risk log entry and keep the original resource calend…" at bounding box center [259, 246] width 0 height 10
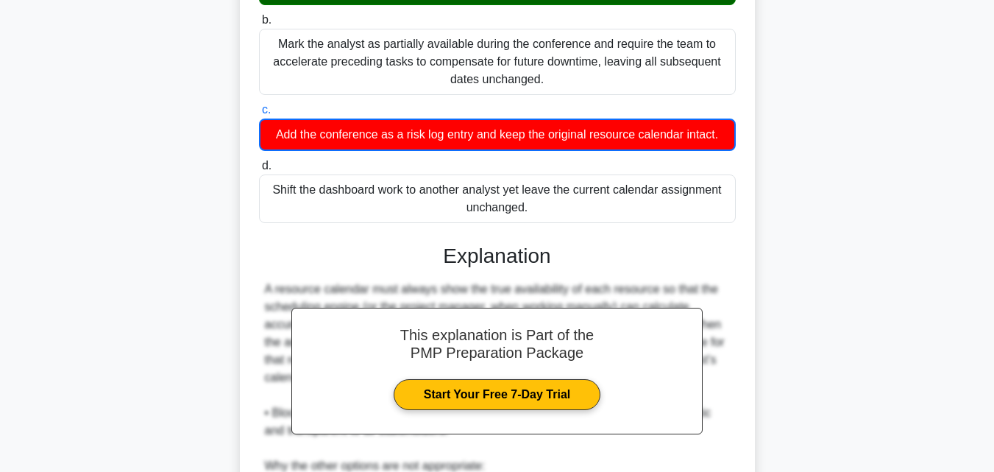
scroll to position [368, 0]
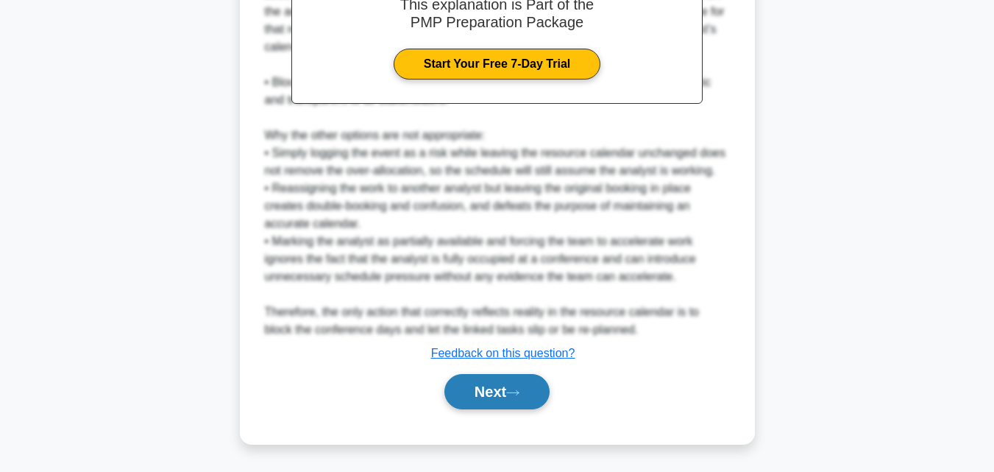
click at [489, 379] on button "Next" at bounding box center [496, 391] width 105 height 35
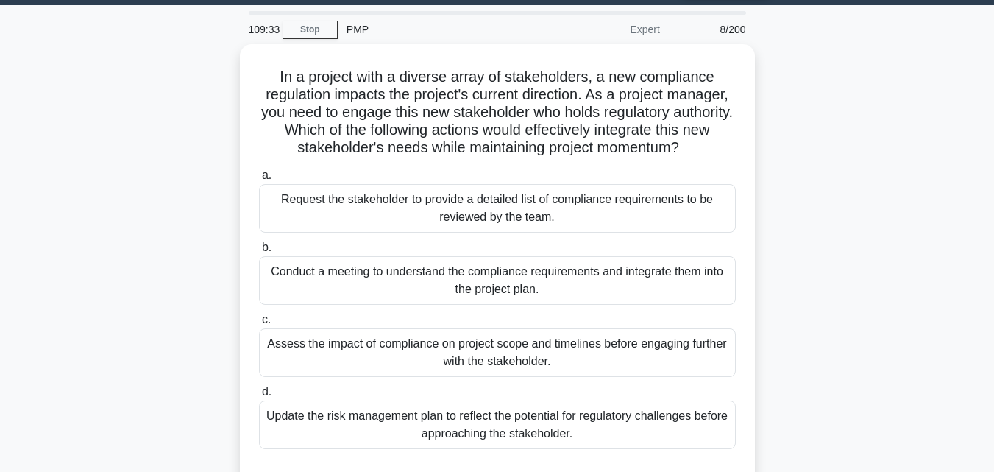
scroll to position [0, 0]
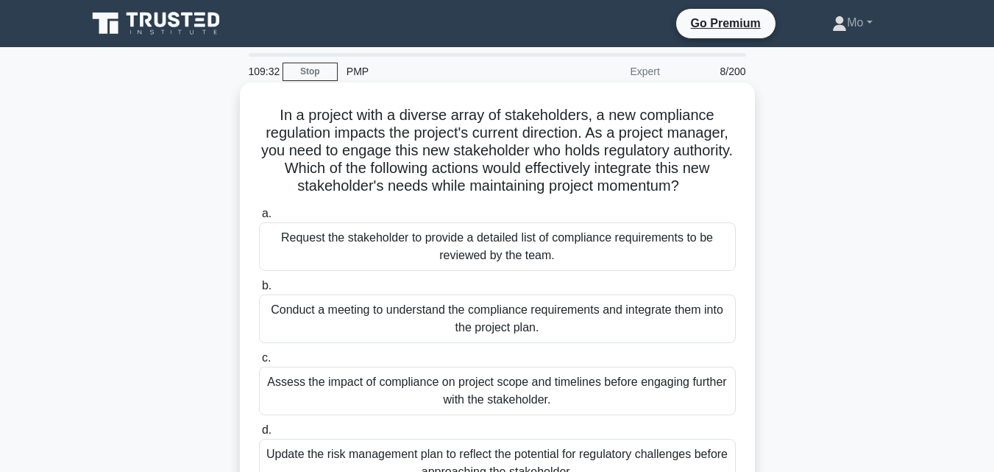
drag, startPoint x: 605, startPoint y: 226, endPoint x: 252, endPoint y: 107, distance: 372.5
click at [252, 107] on div "In a project with a diverse array of stakeholders, a new compliance regulation …" at bounding box center [497, 306] width 503 height 437
copy div "In a project with a diverse array of stakeholders, a new compliance regulation …"
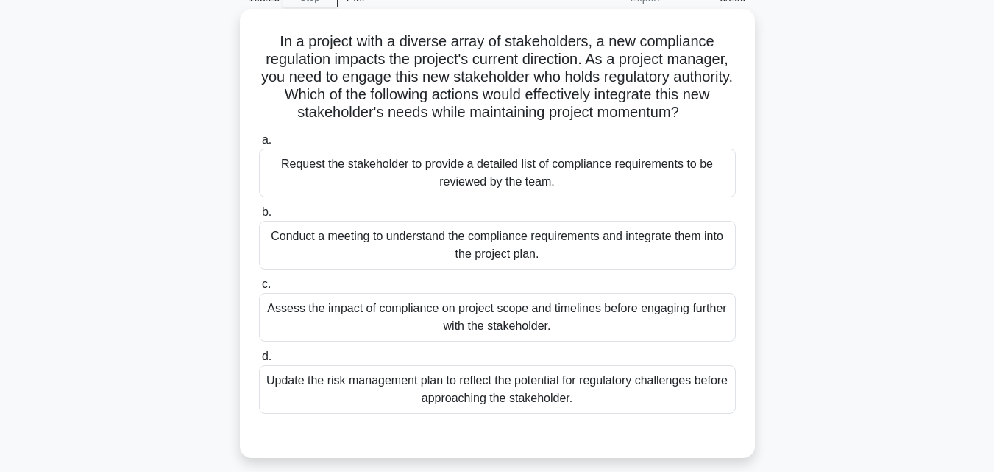
click at [506, 241] on div "Conduct a meeting to understand the compliance requirements and integrate them …" at bounding box center [497, 245] width 477 height 49
click at [259, 217] on input "b. Conduct a meeting to understand the compliance requirements and integrate th…" at bounding box center [259, 212] width 0 height 10
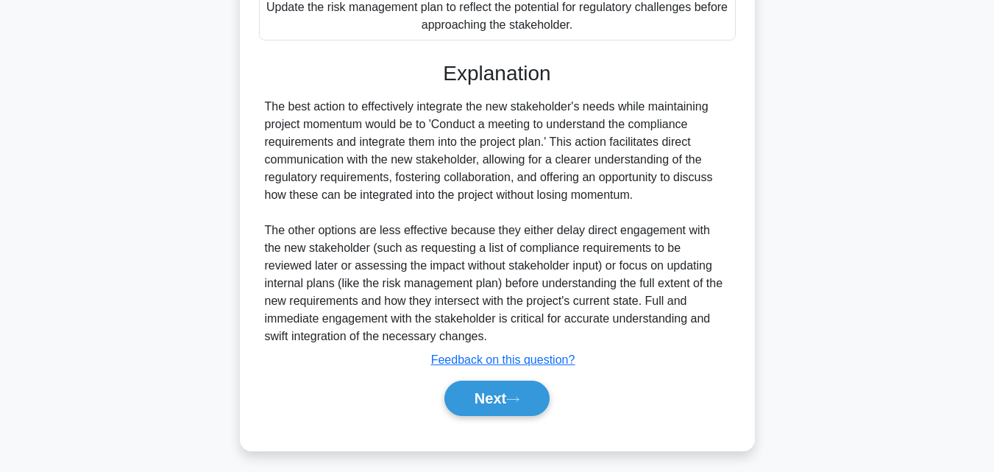
scroll to position [454, 0]
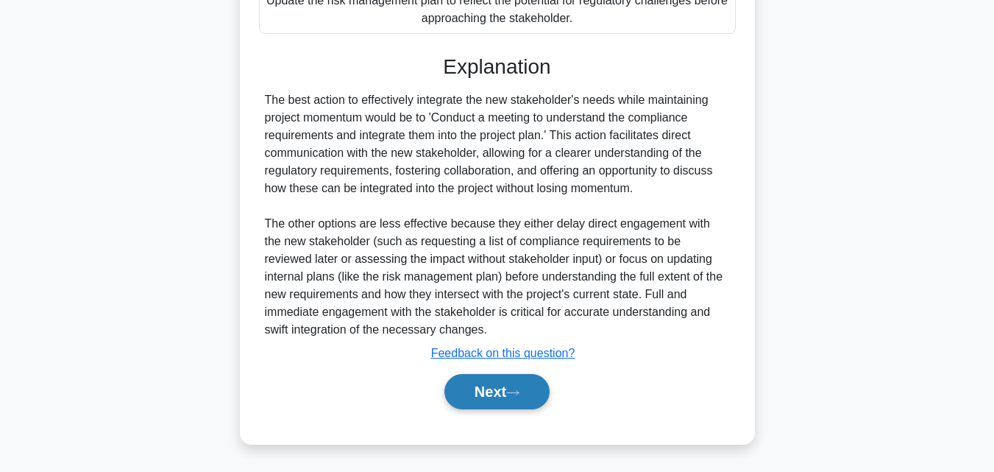
click at [509, 395] on button "Next" at bounding box center [496, 391] width 105 height 35
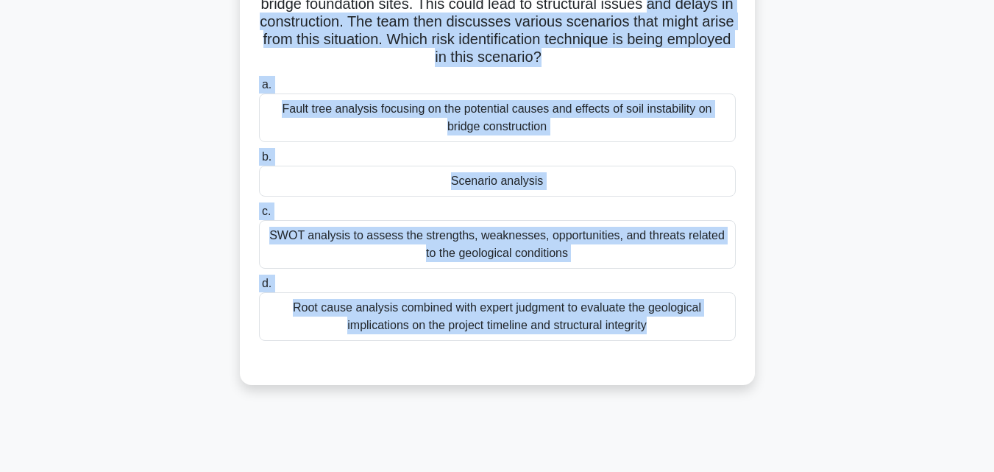
scroll to position [0, 0]
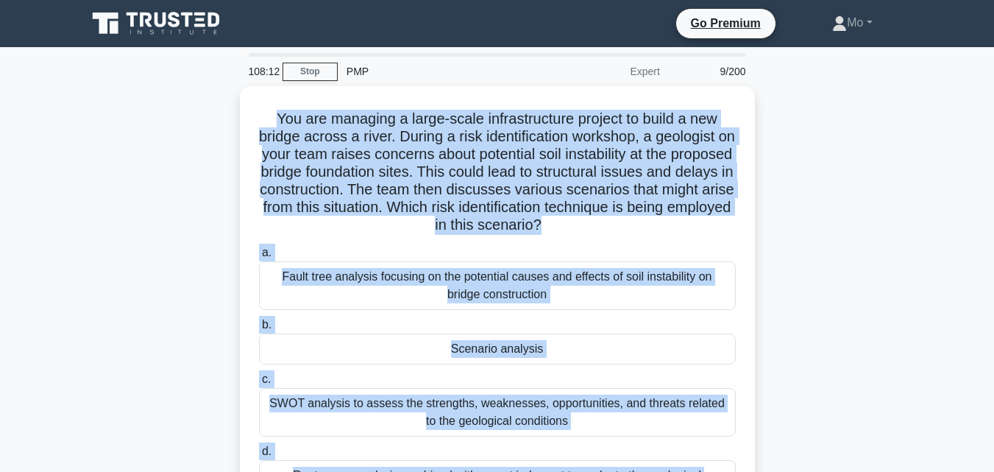
drag, startPoint x: 670, startPoint y: 339, endPoint x: 238, endPoint y: 97, distance: 495.7
click at [238, 97] on div "You are managing a large-scale infrastructure project to build a new bridge acr…" at bounding box center [497, 328] width 839 height 484
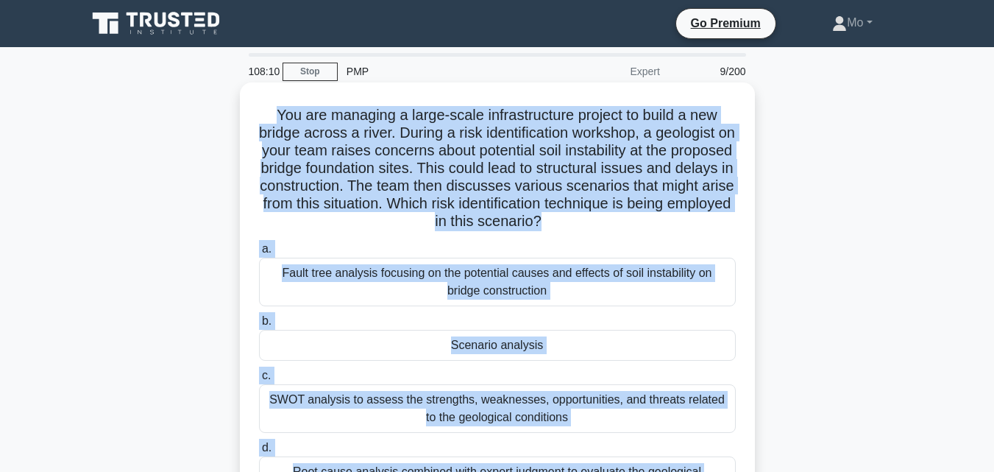
copy div "You are managing a large-scale infrastructure project to build a new bridge acr…"
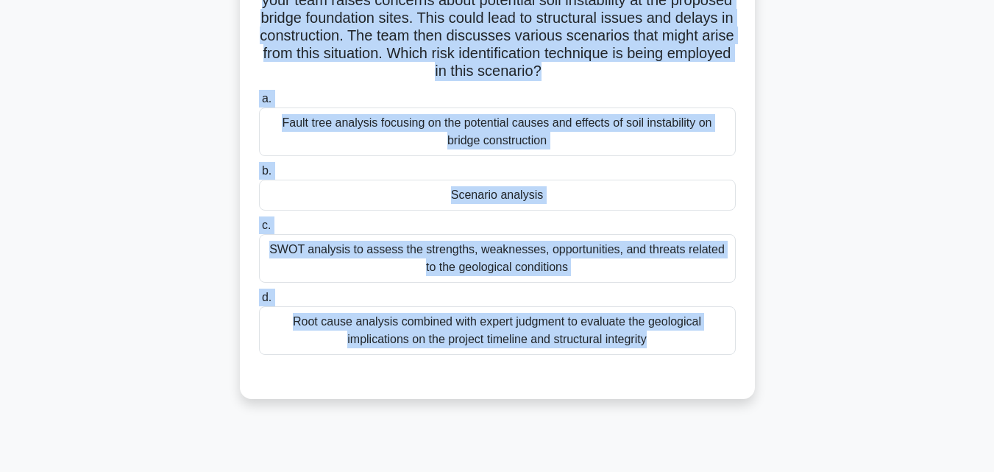
scroll to position [294, 0]
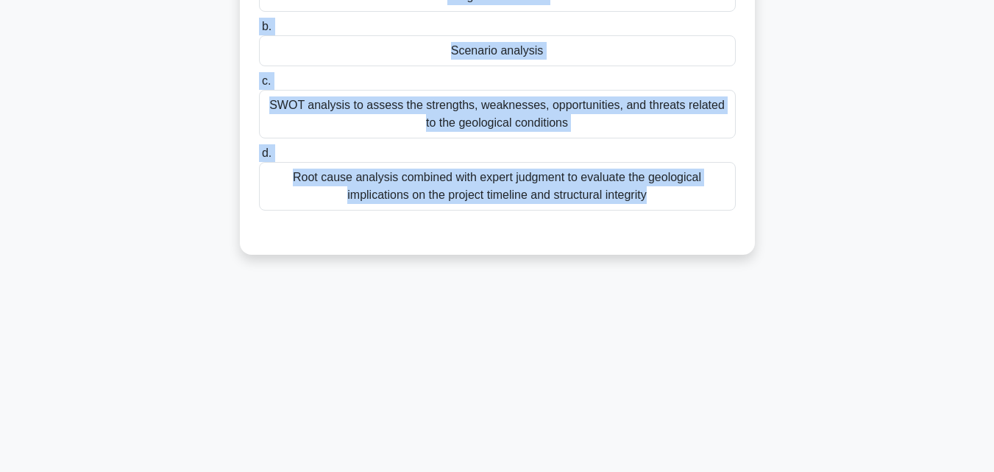
click at [444, 185] on div "Root cause analysis combined with expert judgment to evaluate the geological im…" at bounding box center [497, 186] width 477 height 49
click at [259, 158] on input "d. Root cause analysis combined with expert judgment to evaluate the geological…" at bounding box center [259, 154] width 0 height 10
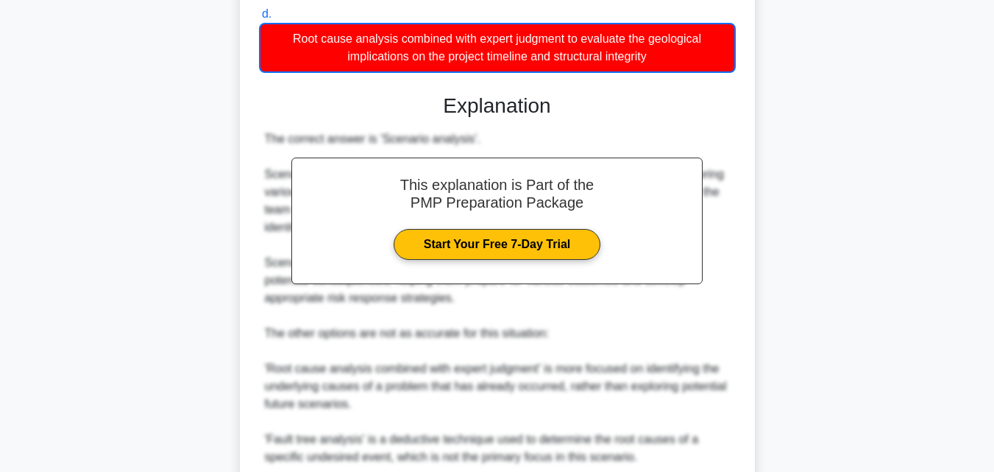
scroll to position [685, 0]
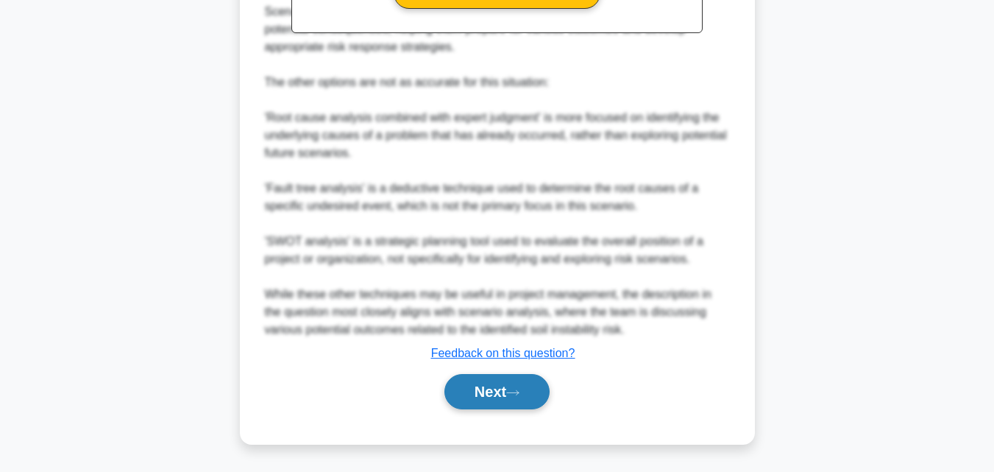
click at [499, 392] on button "Next" at bounding box center [496, 391] width 105 height 35
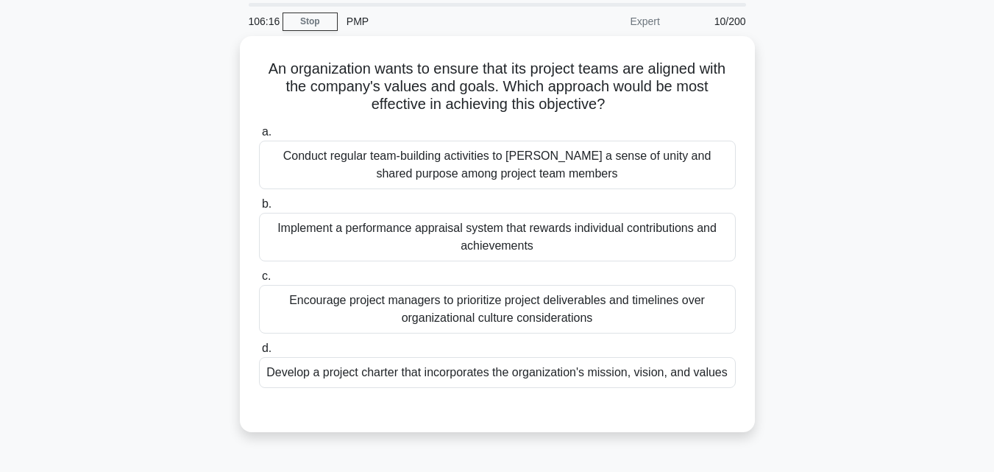
scroll to position [0, 0]
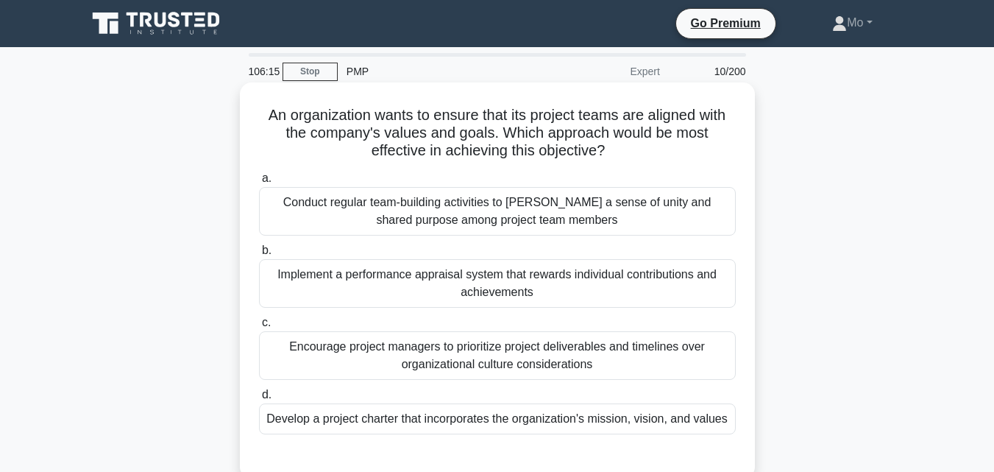
drag, startPoint x: 729, startPoint y: 324, endPoint x: 253, endPoint y: 114, distance: 520.1
click at [253, 114] on div "An organization wants to ensure that its project teams are aligned with the com…" at bounding box center [497, 280] width 503 height 384
copy div "An organization wants to ensure that its project teams are aligned with the com…"
click at [358, 204] on div "Conduct regular team-building activities to foster a sense of unity and shared …" at bounding box center [497, 211] width 477 height 49
click at [259, 183] on input "a. Conduct regular team-building activities to foster a sense of unity and shar…" at bounding box center [259, 179] width 0 height 10
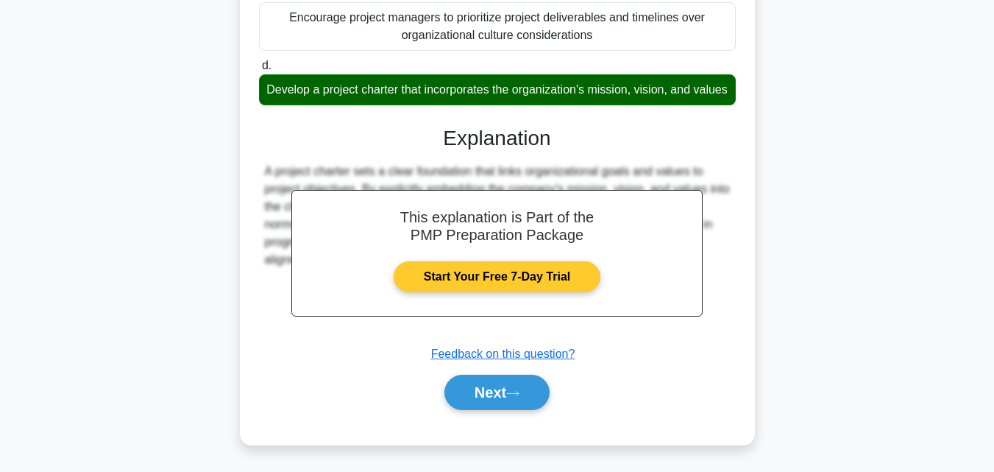
scroll to position [349, 0]
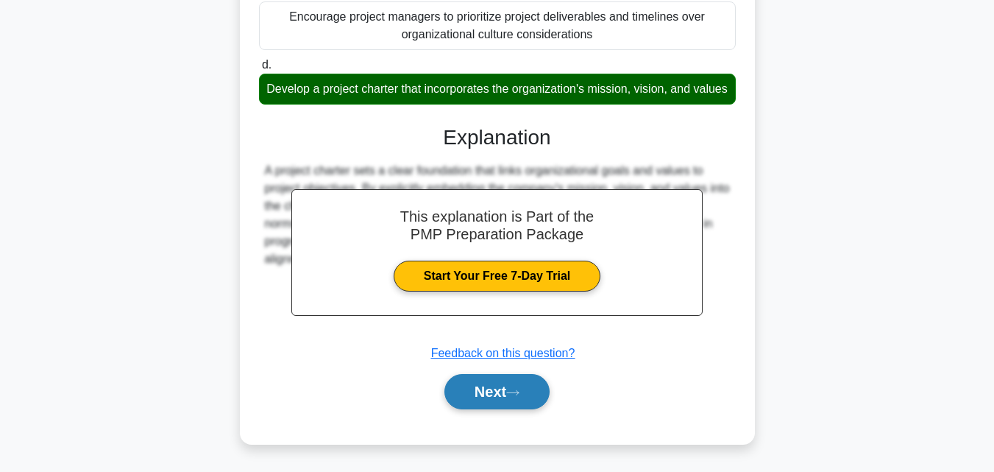
click at [505, 395] on button "Next" at bounding box center [496, 391] width 105 height 35
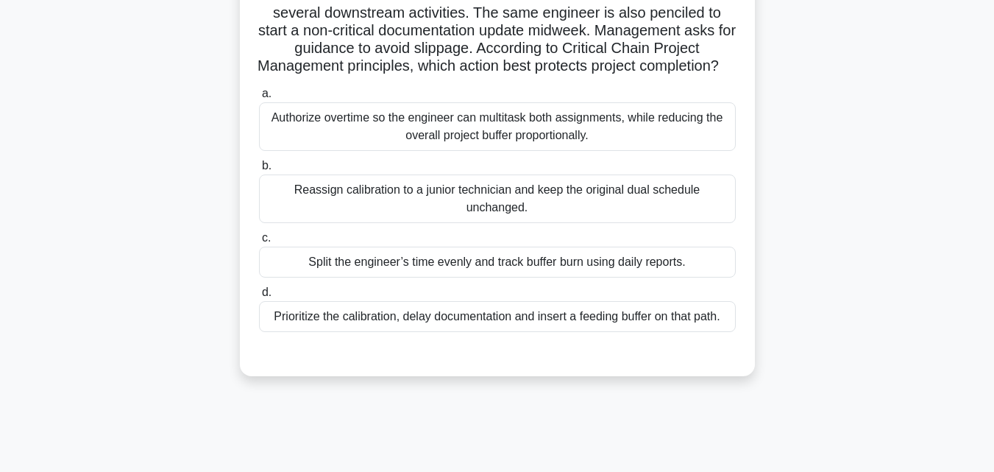
scroll to position [0, 0]
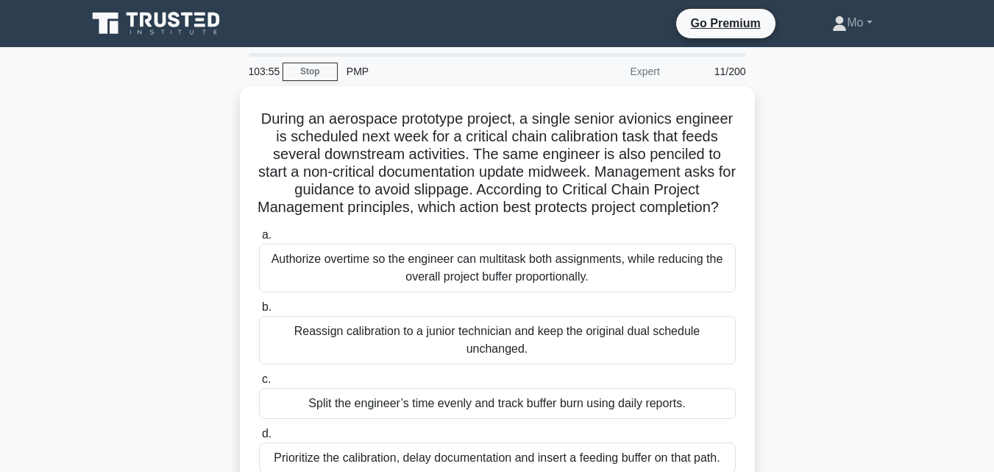
drag, startPoint x: 735, startPoint y: 146, endPoint x: 236, endPoint y: 99, distance: 501.1
click at [236, 99] on div "During an aerospace prototype project, a single senior avionics engineer is sch…" at bounding box center [497, 310] width 839 height 449
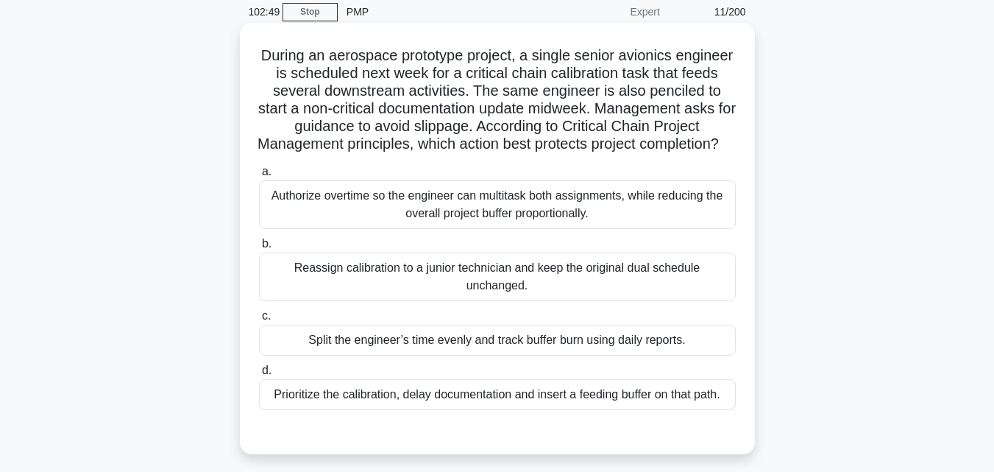
scroll to position [147, 0]
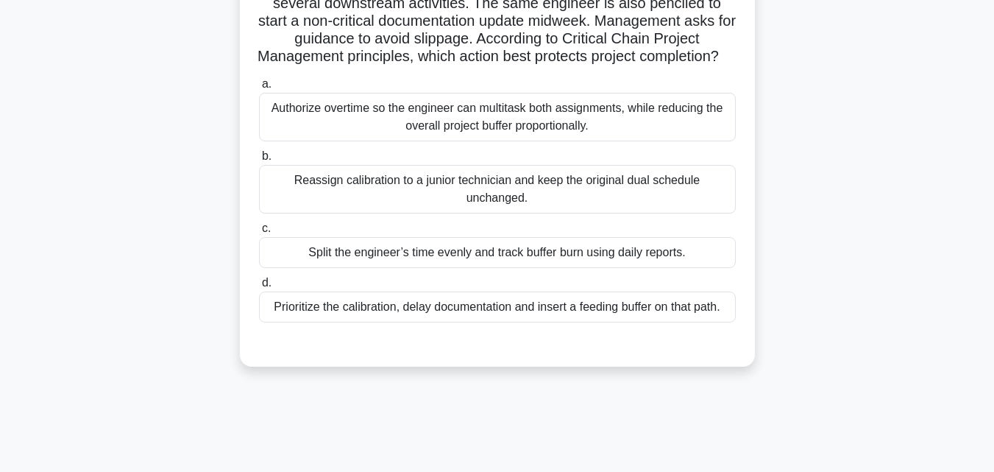
click at [522, 310] on div "Prioritize the calibration, delay documentation and insert a feeding buffer on …" at bounding box center [497, 306] width 477 height 31
click at [259, 288] on input "d. Prioritize the calibration, delay documentation and insert a feeding buffer …" at bounding box center [259, 283] width 0 height 10
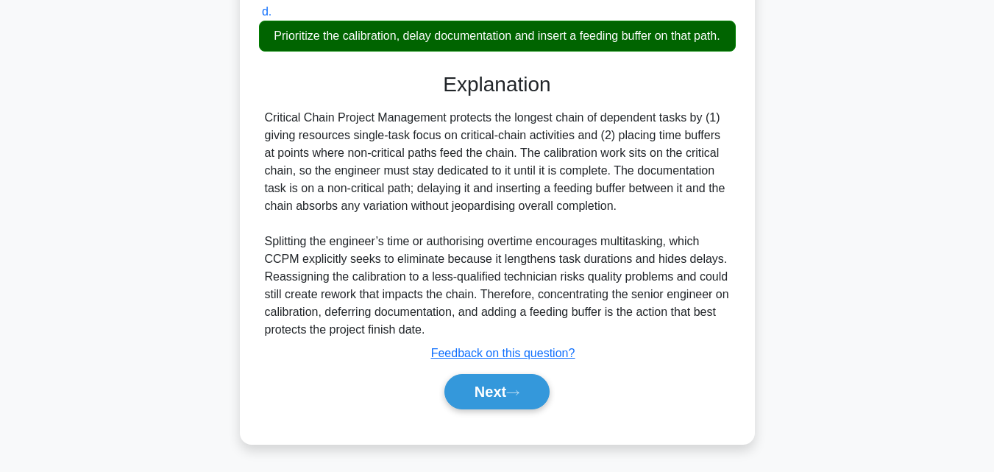
scroll to position [454, 0]
click at [519, 396] on icon at bounding box center [512, 392] width 13 height 8
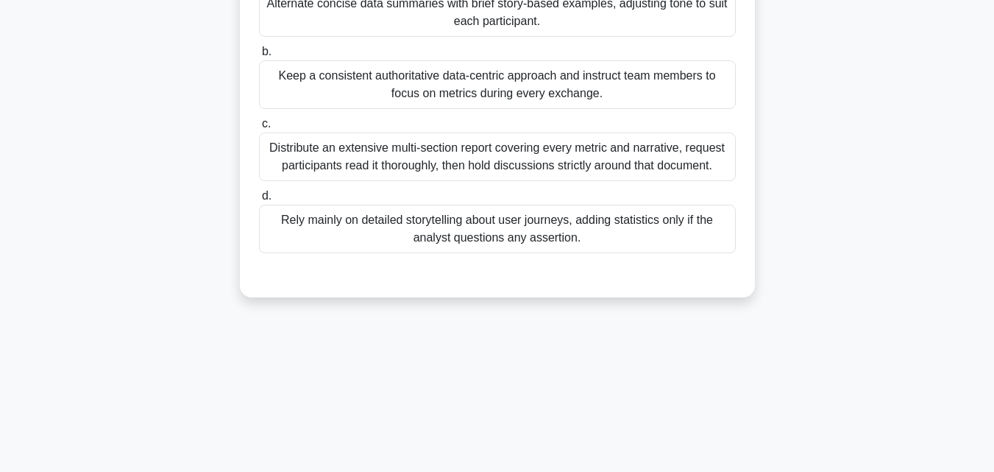
scroll to position [176, 0]
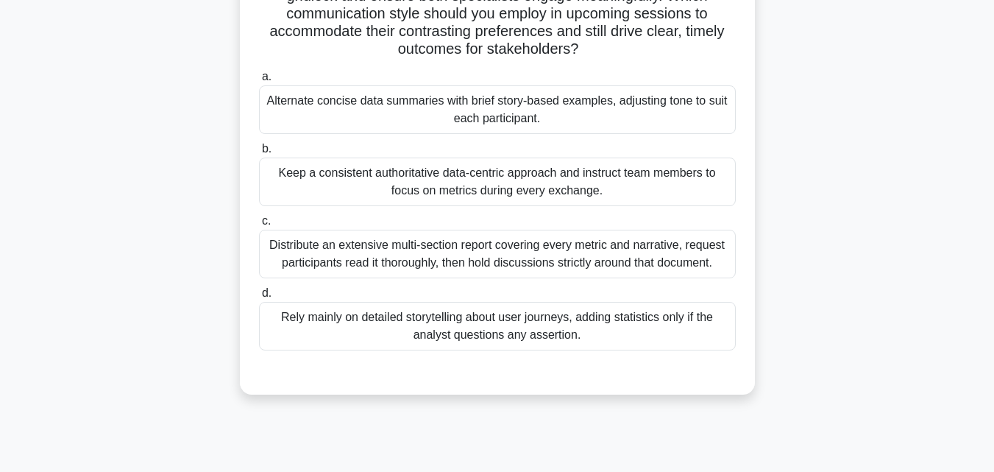
drag, startPoint x: 629, startPoint y: 321, endPoint x: 193, endPoint y: 155, distance: 465.9
click at [193, 155] on div "During a sprint review, a data-driven analyst floods the call with charts while…" at bounding box center [497, 161] width 839 height 502
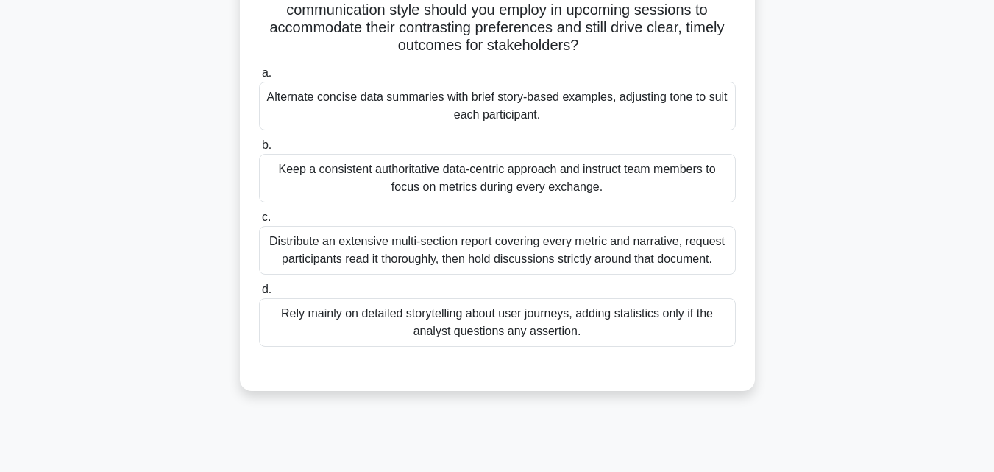
click at [347, 362] on div at bounding box center [497, 361] width 477 height 12
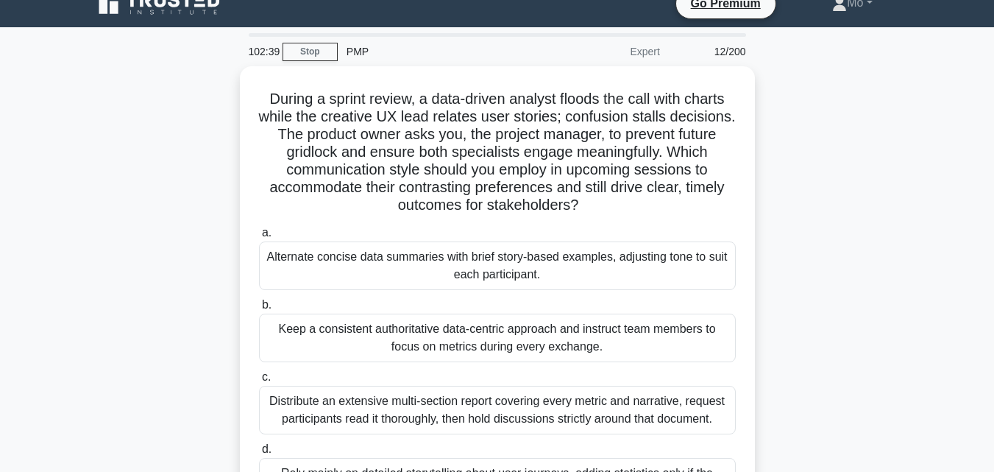
scroll to position [0, 0]
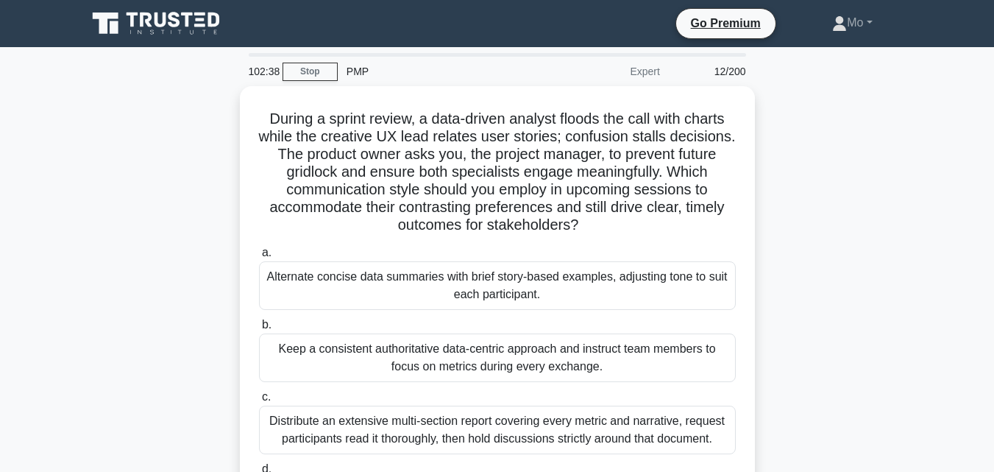
drag, startPoint x: 617, startPoint y: 334, endPoint x: 206, endPoint y: 102, distance: 471.4
click at [206, 102] on div "During a sprint review, a data-driven analyst floods the call with charts while…" at bounding box center [497, 337] width 839 height 502
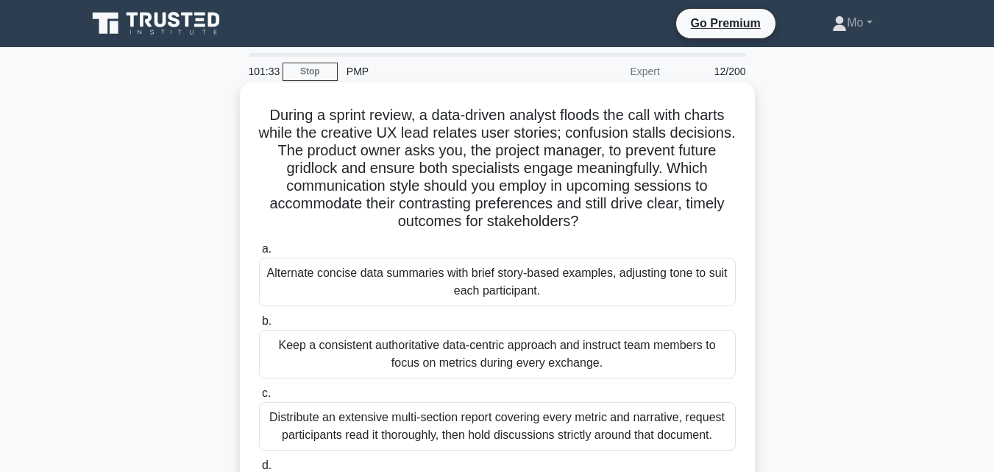
click at [432, 274] on div "Alternate concise data summaries with brief story-based examples, adjusting ton…" at bounding box center [497, 281] width 477 height 49
click at [259, 254] on input "a. Alternate concise data summaries with brief story-based examples, adjusting …" at bounding box center [259, 249] width 0 height 10
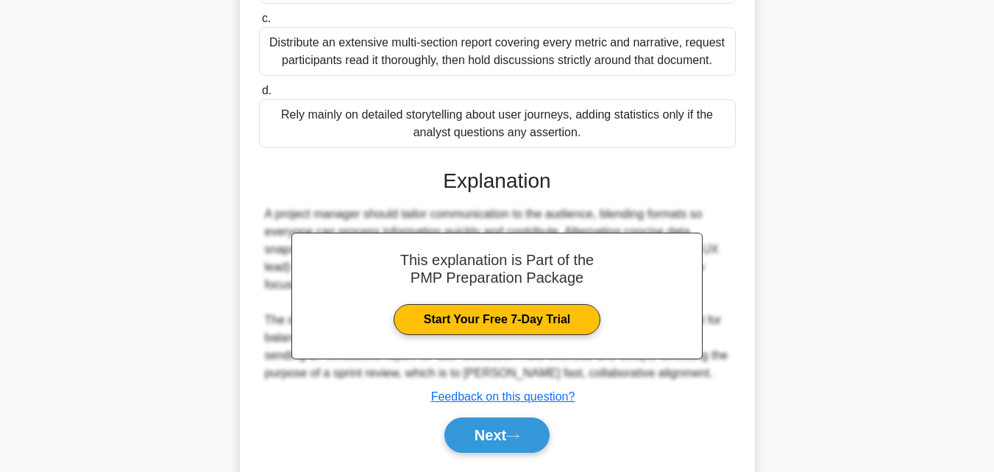
scroll to position [419, 0]
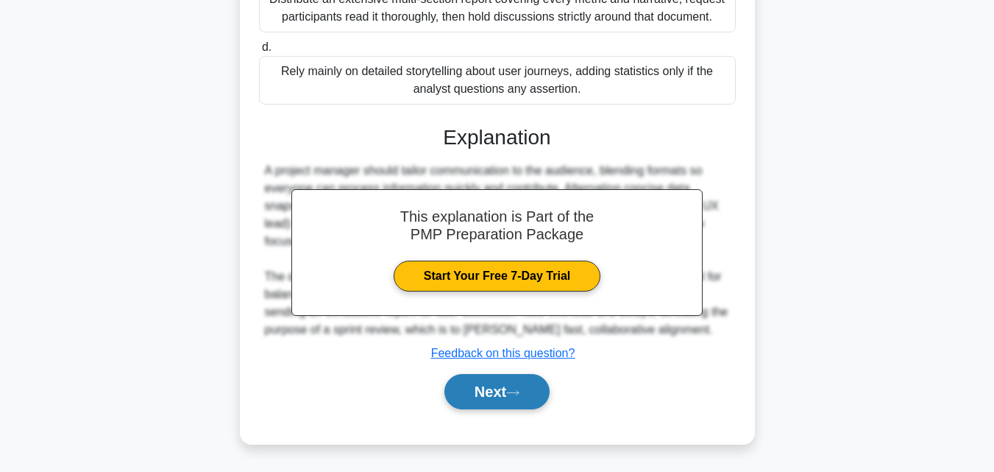
click at [503, 394] on button "Next" at bounding box center [496, 391] width 105 height 35
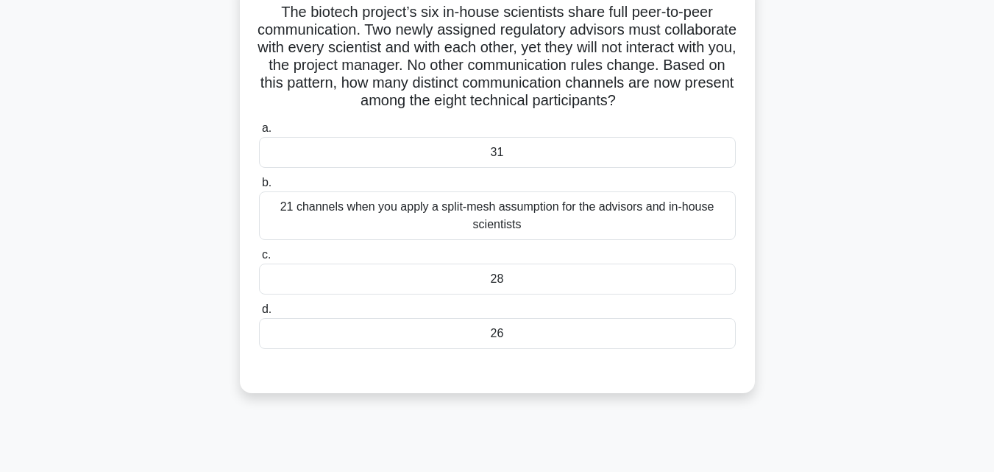
scroll to position [102, 0]
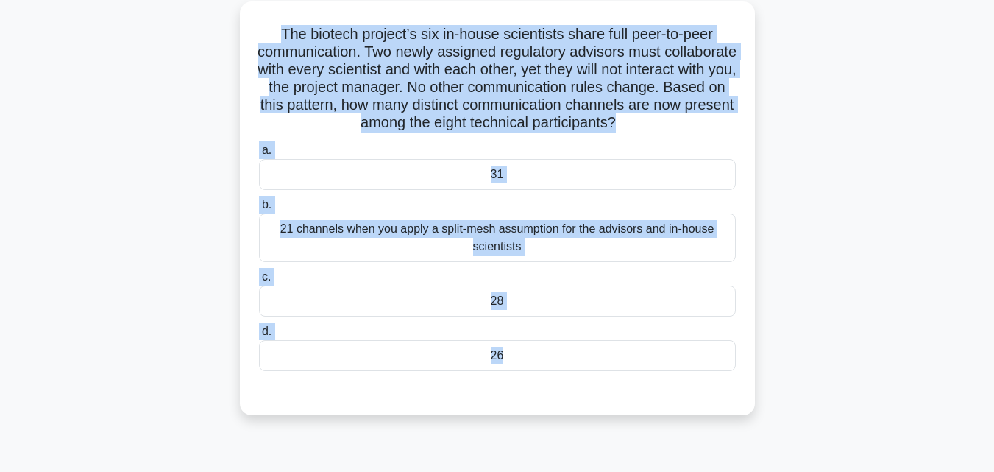
drag, startPoint x: 582, startPoint y: 355, endPoint x: 232, endPoint y: 13, distance: 489.6
click at [232, 13] on div "The biotech project’s six in-house scientists share full peer-to-peer communica…" at bounding box center [497, 216] width 839 height 431
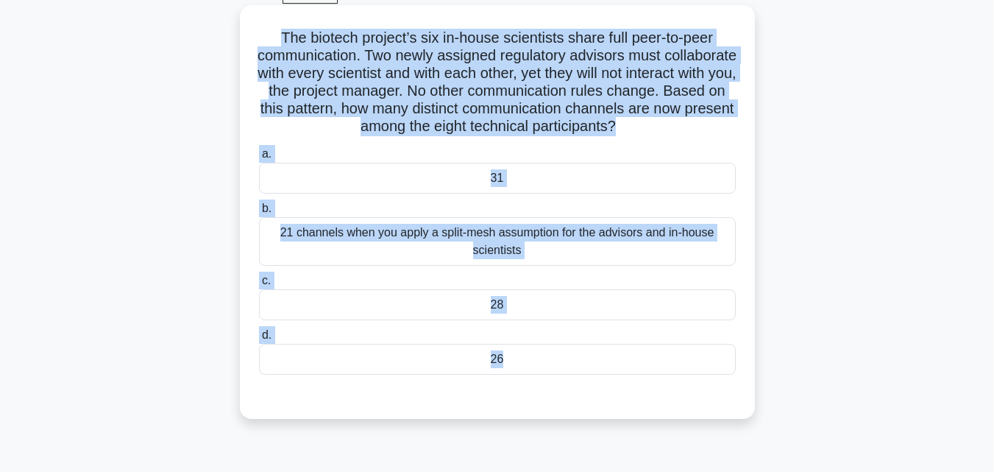
click at [502, 313] on div "28" at bounding box center [497, 304] width 477 height 31
click at [259, 285] on input "c. 28" at bounding box center [259, 281] width 0 height 10
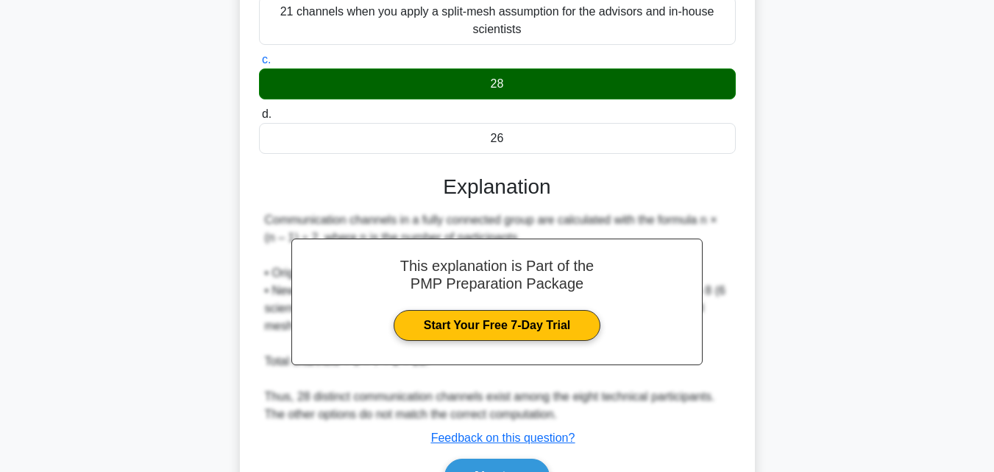
scroll to position [383, 0]
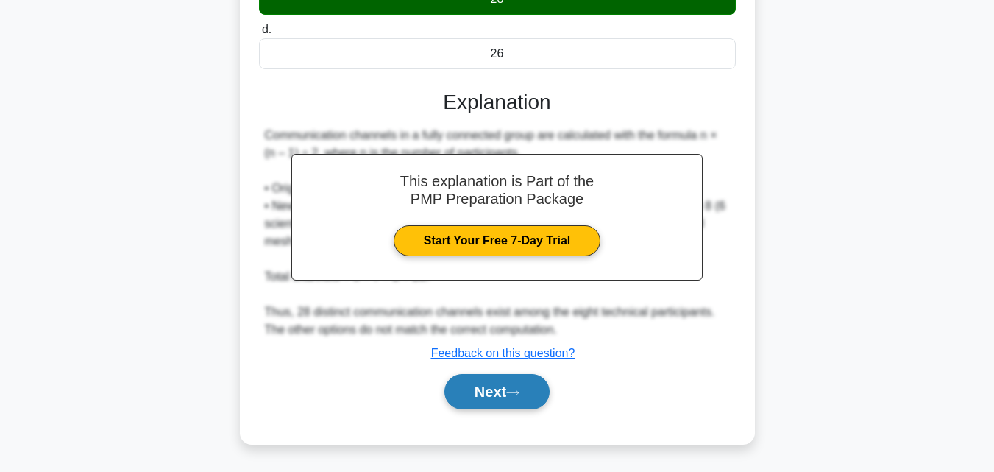
click at [511, 396] on button "Next" at bounding box center [496, 391] width 105 height 35
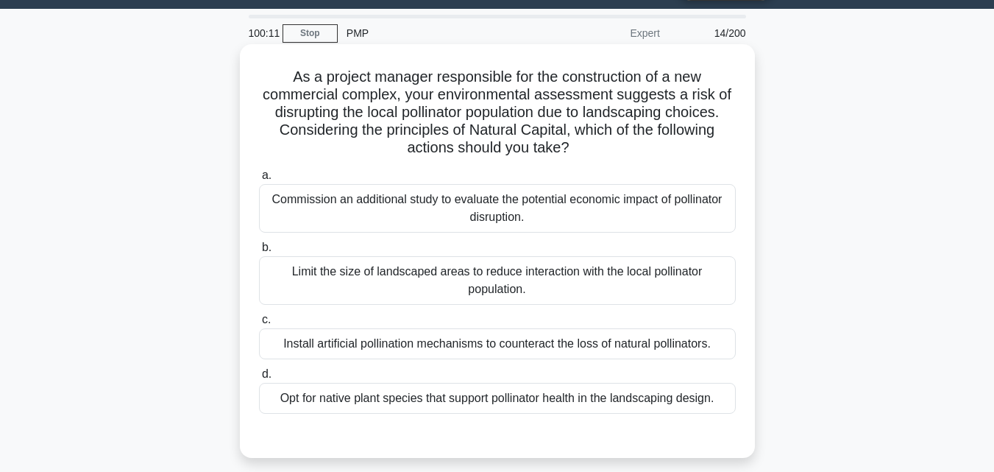
scroll to position [29, 0]
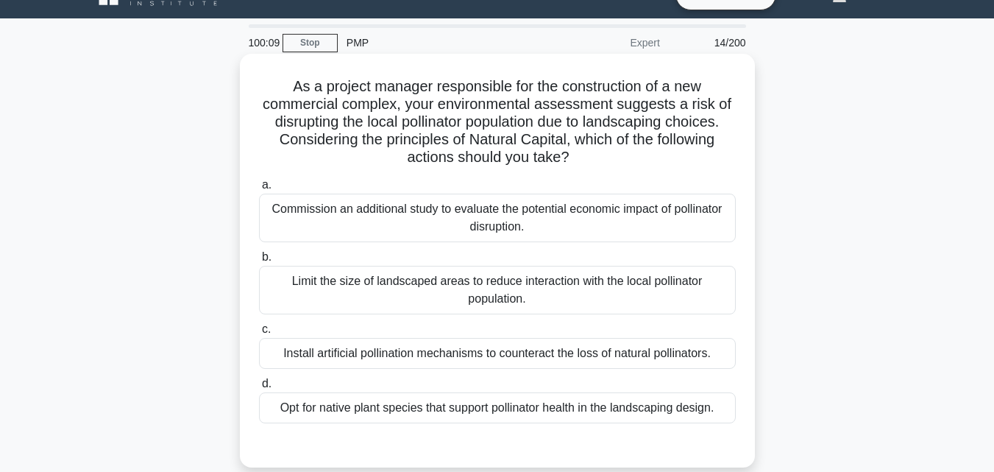
drag, startPoint x: 732, startPoint y: 409, endPoint x: 260, endPoint y: 84, distance: 572.8
click at [260, 84] on div "As a project manager responsible for the construction of a new commercial compl…" at bounding box center [497, 261] width 503 height 402
click at [401, 179] on label "a. Commission an additional study to evaluate the potential economic impact of …" at bounding box center [497, 209] width 477 height 66
click at [259, 180] on input "a. Commission an additional study to evaluate the potential economic impact of …" at bounding box center [259, 185] width 0 height 10
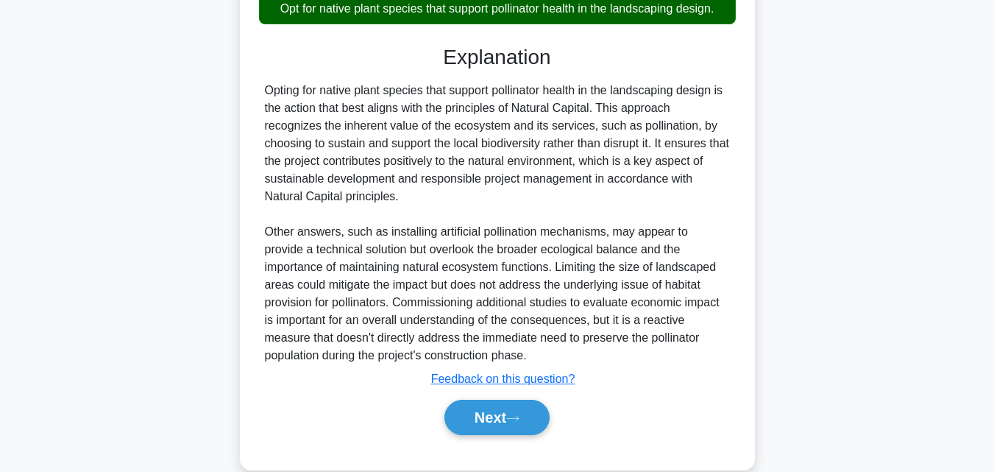
scroll to position [455, 0]
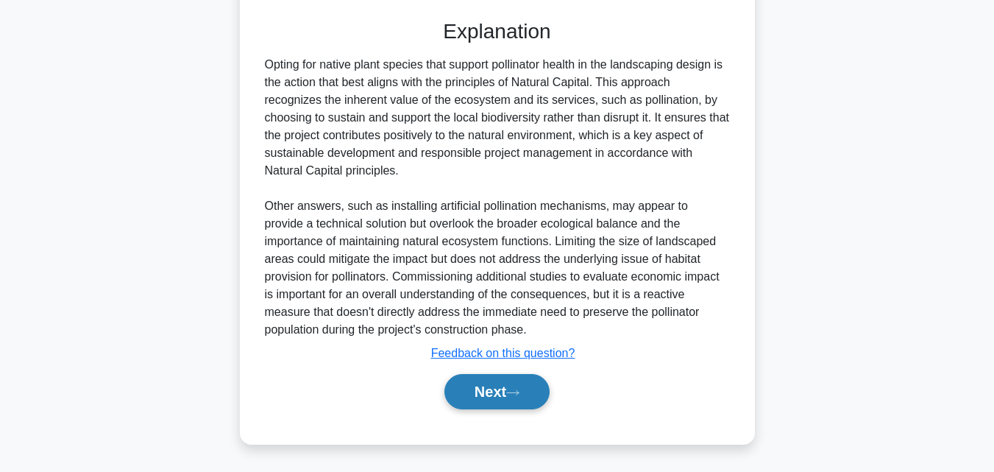
click at [497, 397] on button "Next" at bounding box center [496, 391] width 105 height 35
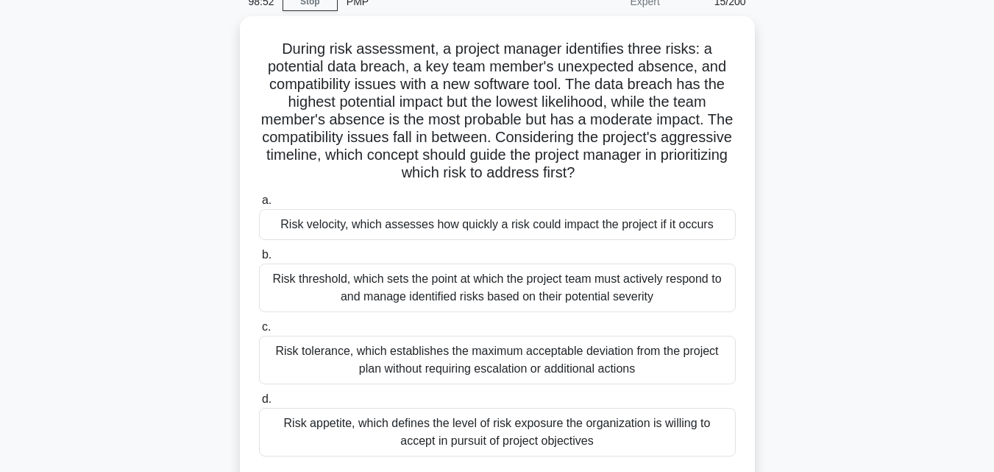
scroll to position [0, 0]
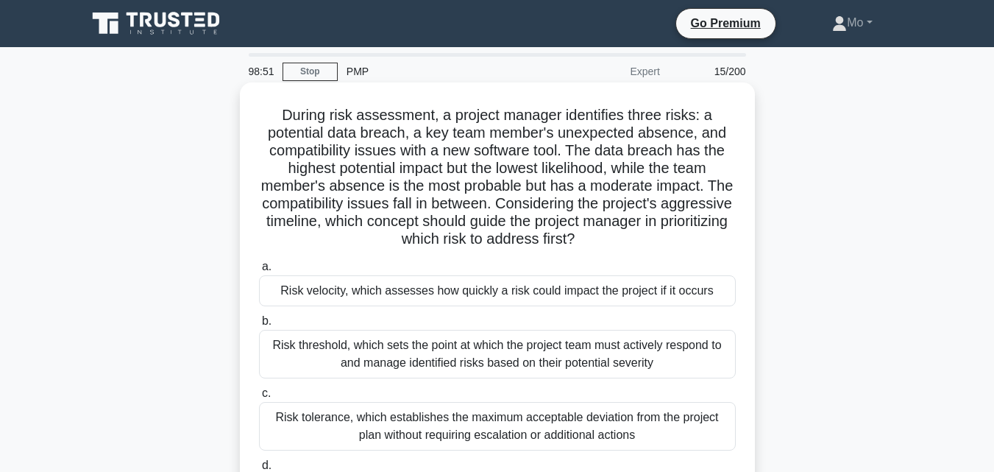
drag, startPoint x: 624, startPoint y: 344, endPoint x: 255, endPoint y: 114, distance: 434.6
click at [255, 114] on div "During risk assessment, a project manager identifies three risks: a potential d…" at bounding box center [497, 324] width 503 height 472
click at [424, 355] on div "Risk threshold, which sets the point at which the project team must actively re…" at bounding box center [497, 354] width 477 height 49
click at [259, 326] on input "b. Risk threshold, which sets the point at which the project team must actively…" at bounding box center [259, 321] width 0 height 10
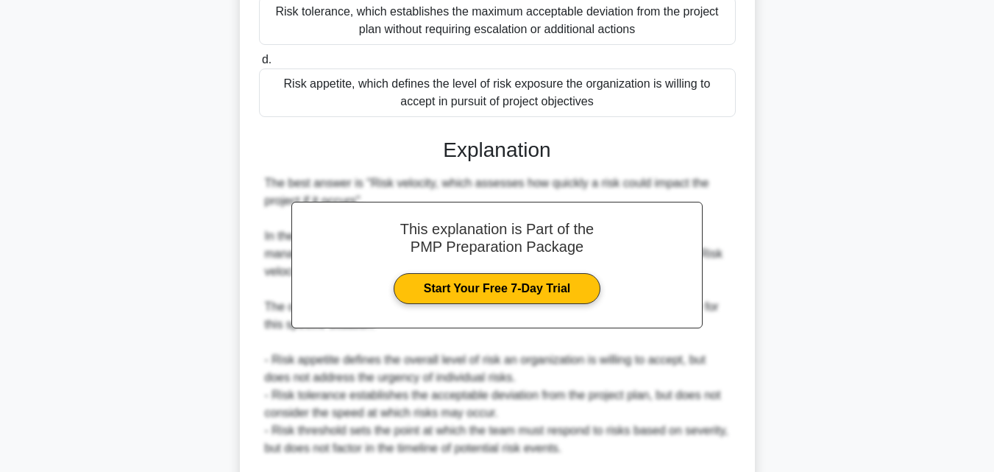
scroll to position [579, 0]
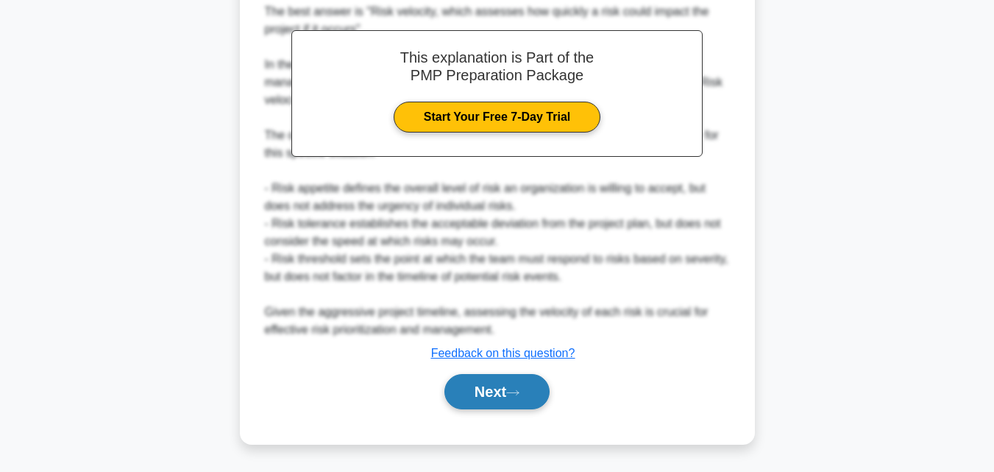
click at [494, 388] on button "Next" at bounding box center [496, 391] width 105 height 35
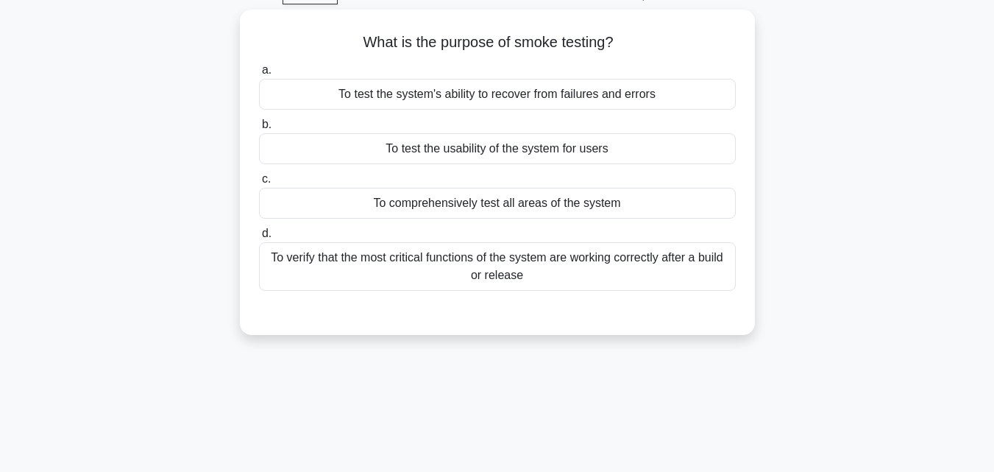
scroll to position [0, 0]
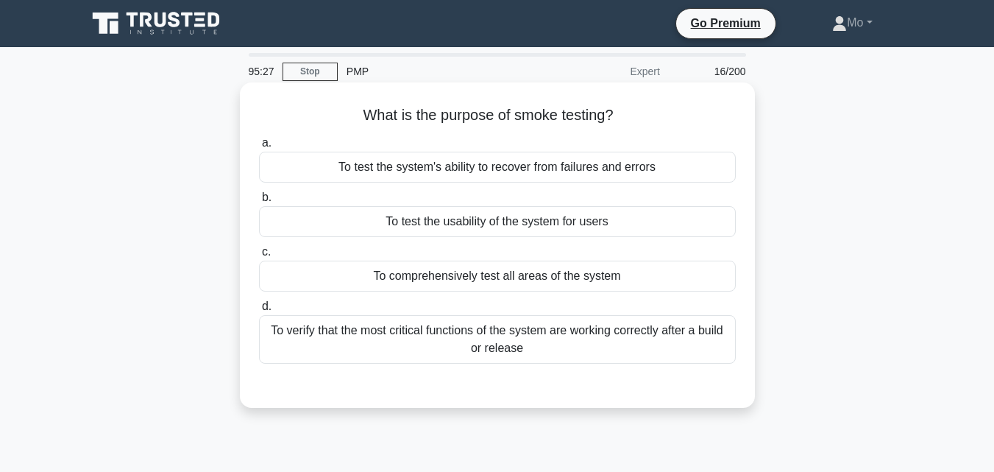
drag, startPoint x: 681, startPoint y: 256, endPoint x: 280, endPoint y: 102, distance: 429.7
click at [280, 102] on div "What is the purpose of smoke testing? .spinner_0XTQ{transform-origin:center;ani…" at bounding box center [497, 244] width 503 height 313
click at [465, 263] on div "To comprehensively test all areas of the system" at bounding box center [497, 275] width 477 height 31
click at [259, 257] on input "c. To comprehensively test all areas of the system" at bounding box center [259, 252] width 0 height 10
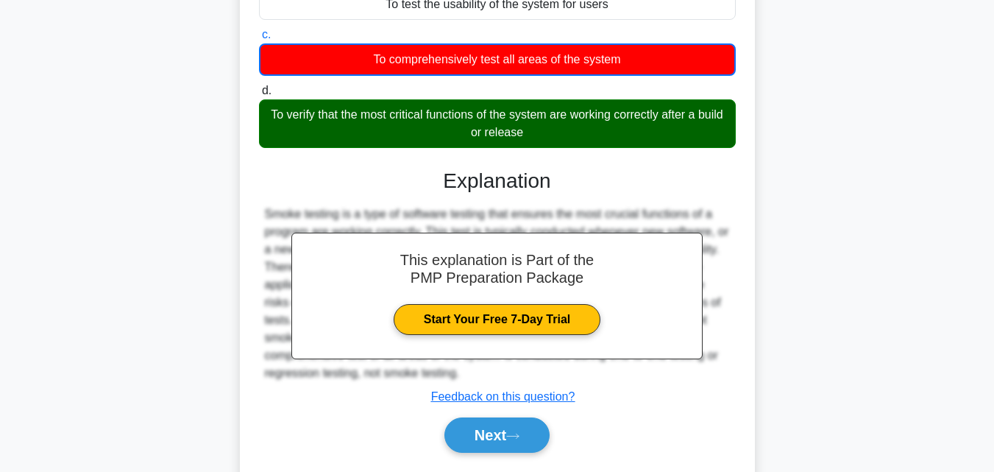
scroll to position [323, 0]
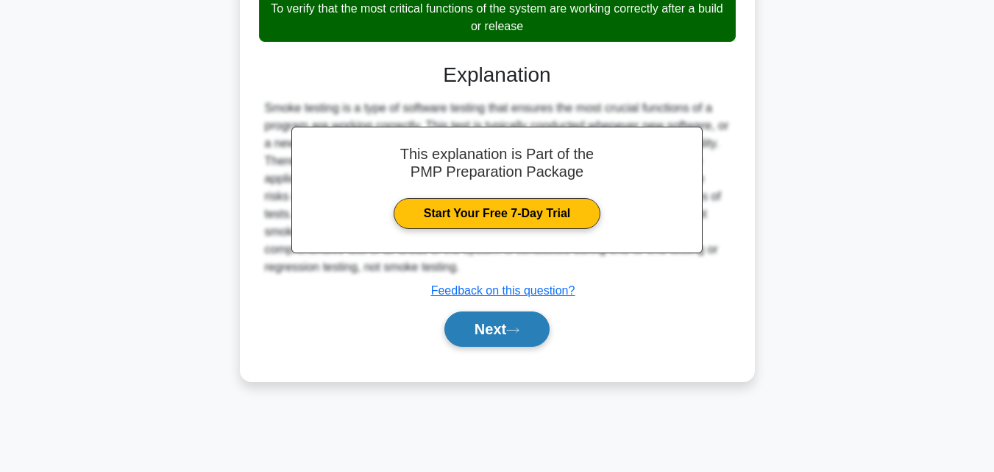
click at [500, 319] on button "Next" at bounding box center [496, 328] width 105 height 35
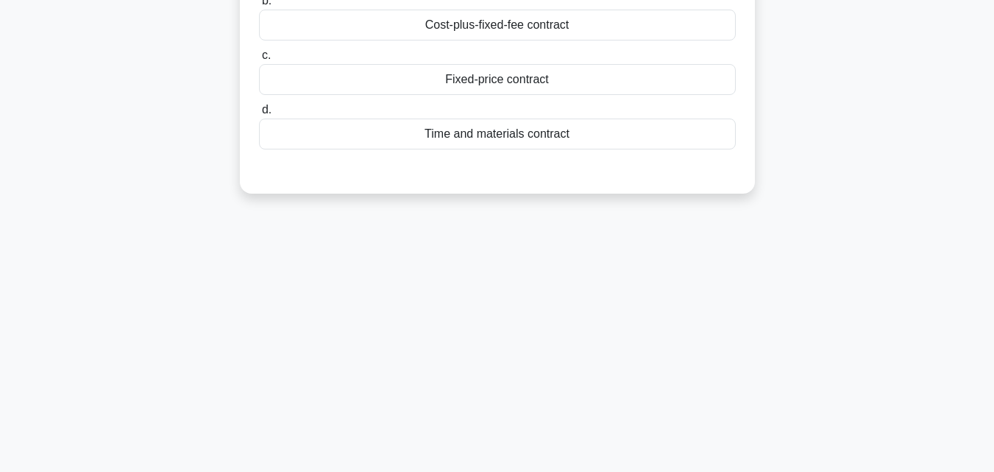
scroll to position [29, 0]
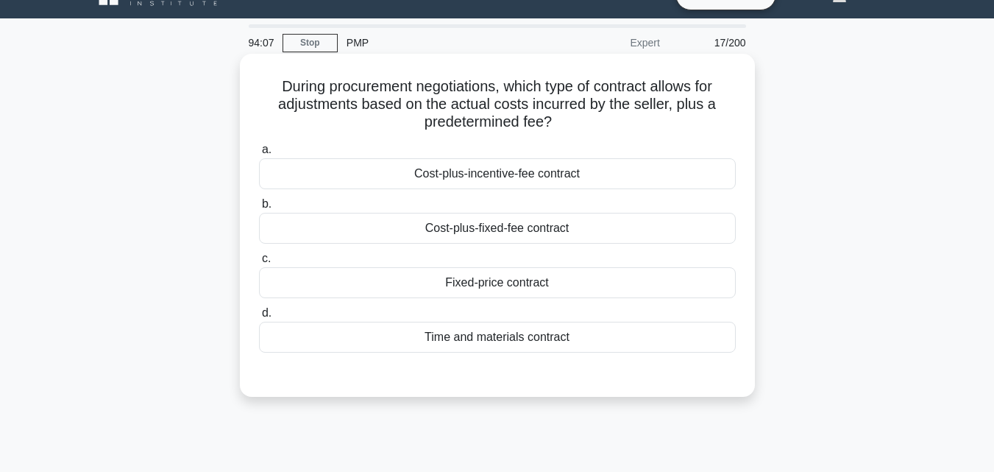
drag, startPoint x: 598, startPoint y: 338, endPoint x: 251, endPoint y: 90, distance: 426.7
click at [251, 90] on div "During procurement negotiations, which type of contract allows for adjustments …" at bounding box center [497, 225] width 503 height 331
click at [566, 226] on div "Cost-plus-fixed-fee contract" at bounding box center [497, 228] width 477 height 31
click at [259, 209] on input "b. Cost-plus-fixed-fee contract" at bounding box center [259, 204] width 0 height 10
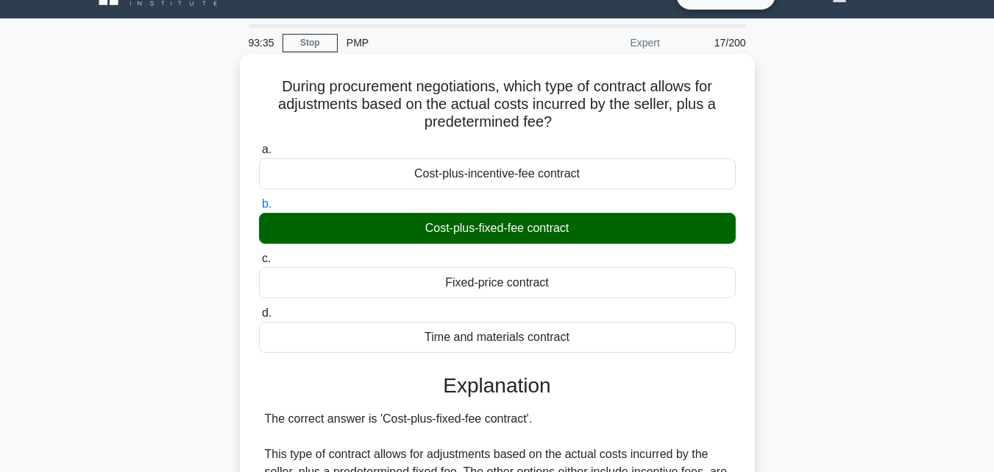
click at [566, 226] on div "Cost-plus-fixed-fee contract" at bounding box center [497, 228] width 477 height 31
click at [259, 209] on input "b. Cost-plus-fixed-fee contract" at bounding box center [259, 204] width 0 height 10
click at [628, 263] on label "c. Fixed-price contract" at bounding box center [497, 273] width 477 height 49
click at [259, 263] on input "c. Fixed-price contract" at bounding box center [259, 259] width 0 height 10
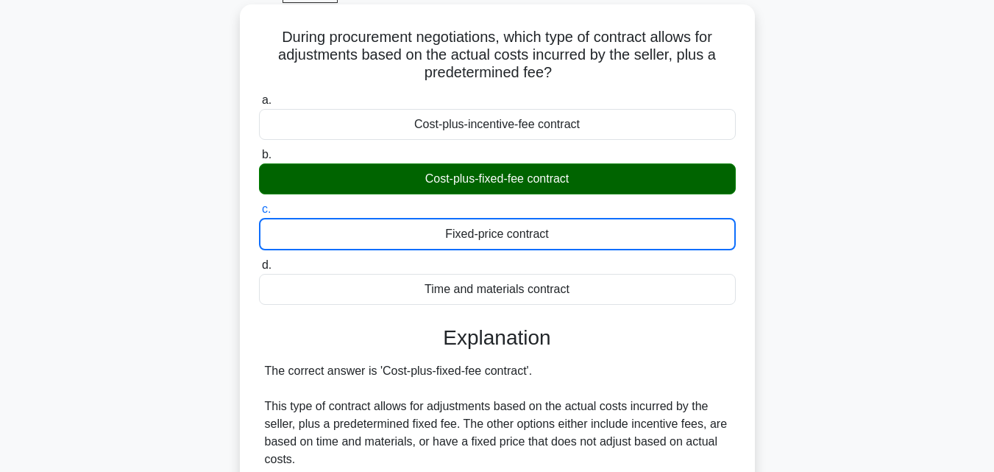
scroll to position [249, 0]
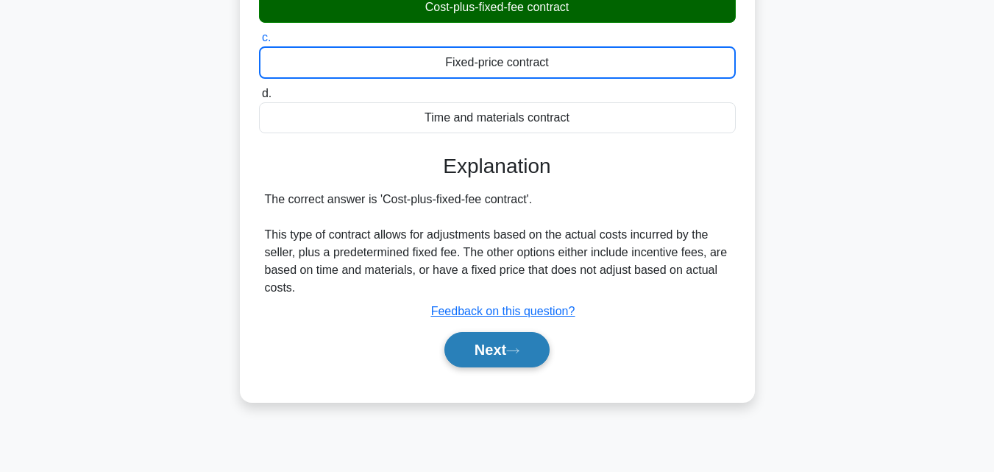
click at [534, 347] on button "Next" at bounding box center [496, 349] width 105 height 35
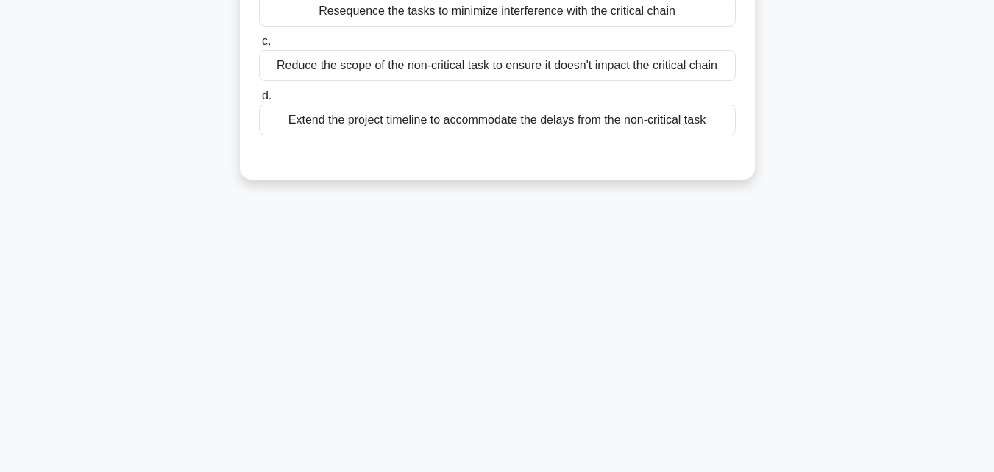
scroll to position [29, 0]
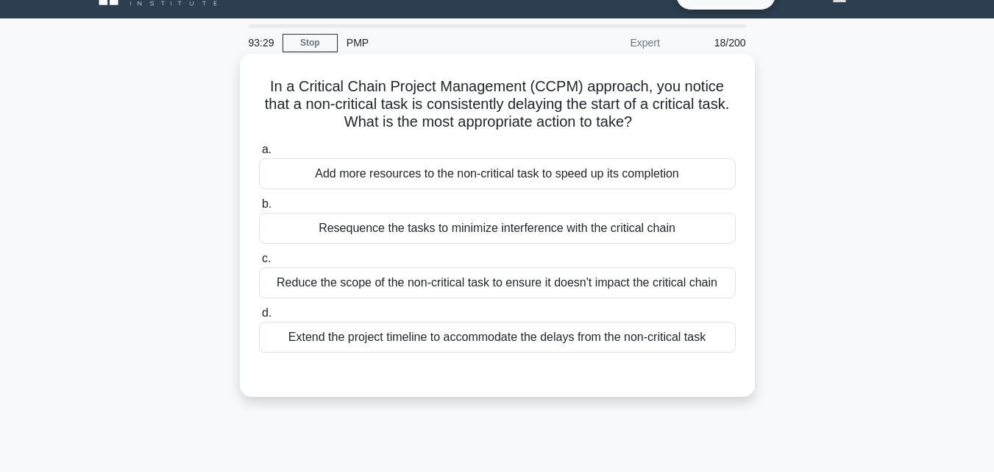
drag, startPoint x: 717, startPoint y: 328, endPoint x: 249, endPoint y: 84, distance: 527.8
click at [249, 84] on div "In a Critical Chain Project Management (CCPM) approach, you notice that a non-c…" at bounding box center [497, 225] width 503 height 331
click at [357, 216] on div "Resequence the tasks to minimize interference with the critical chain" at bounding box center [497, 228] width 477 height 31
click at [259, 209] on input "b. Resequence the tasks to minimize interference with the critical chain" at bounding box center [259, 204] width 0 height 10
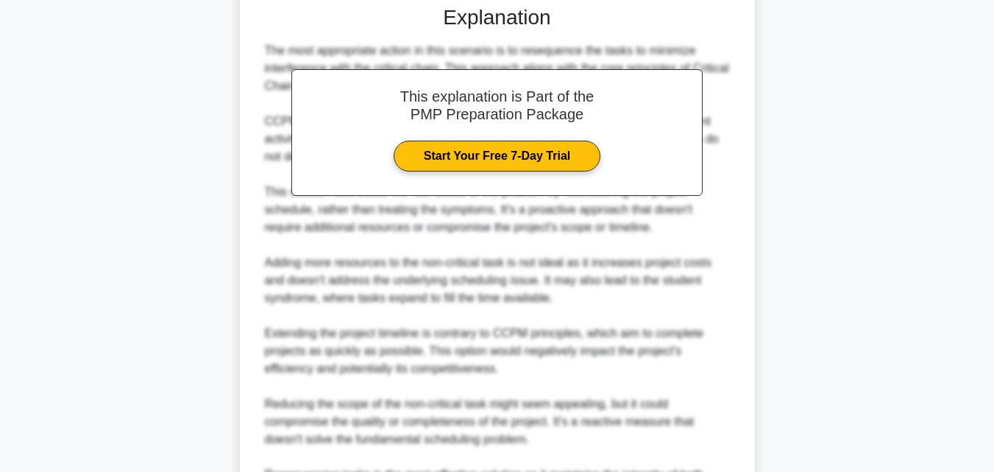
scroll to position [560, 0]
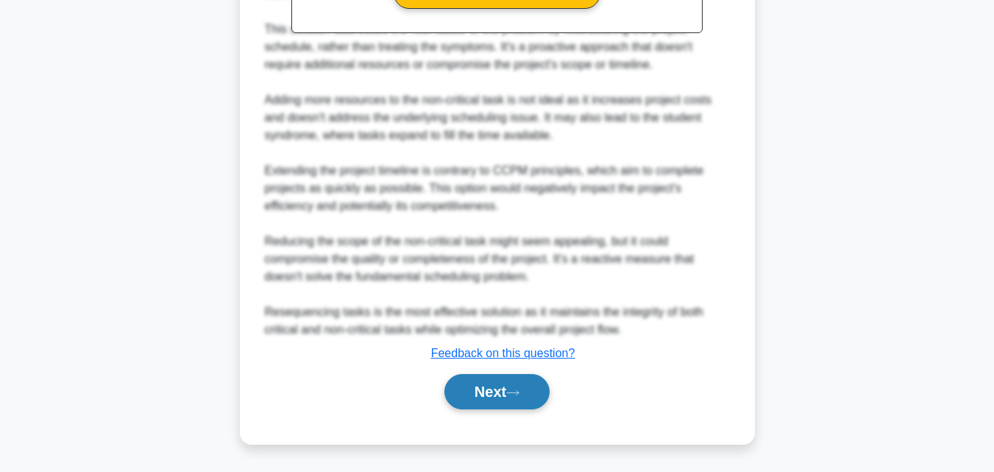
click at [455, 390] on button "Next" at bounding box center [496, 391] width 105 height 35
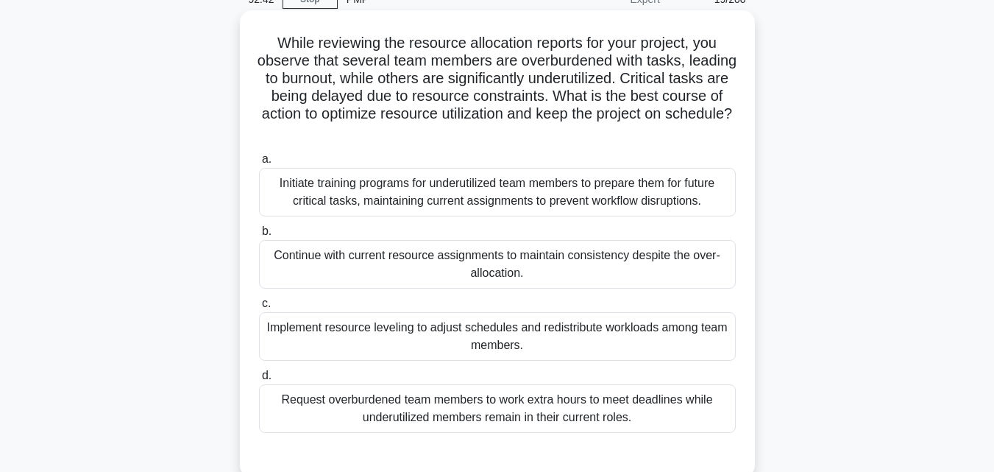
scroll to position [60, 0]
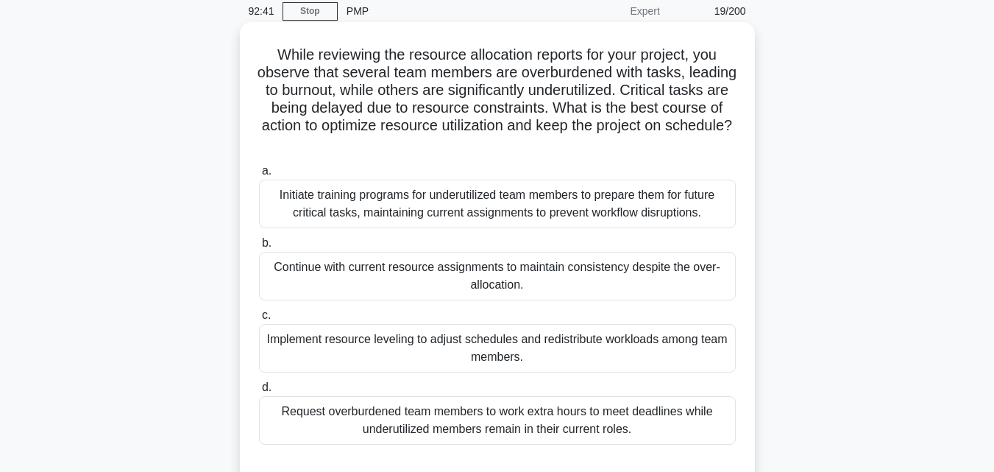
drag, startPoint x: 666, startPoint y: 386, endPoint x: 253, endPoint y: 57, distance: 527.7
click at [253, 57] on div "While reviewing the resource allocation reports for your project, you observe t…" at bounding box center [497, 255] width 503 height 455
click at [443, 214] on div "Initiate training programs for underutilized team members to prepare them for f…" at bounding box center [497, 204] width 477 height 49
click at [259, 176] on input "a. Initiate training programs for underutilized team members to prepare them fo…" at bounding box center [259, 171] width 0 height 10
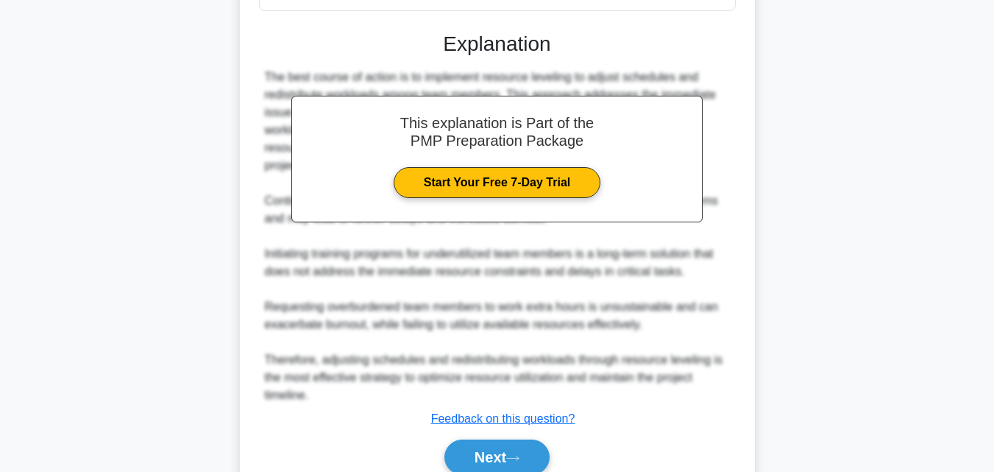
scroll to position [561, 0]
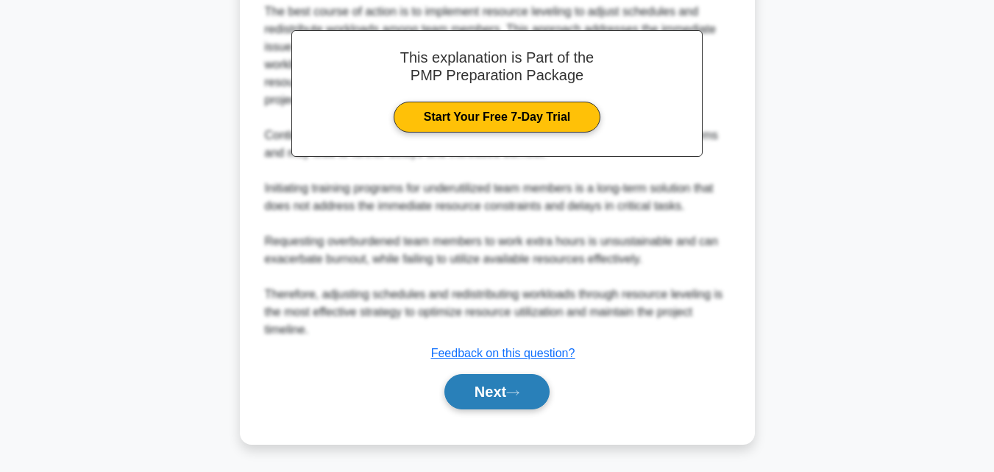
click at [508, 390] on button "Next" at bounding box center [496, 391] width 105 height 35
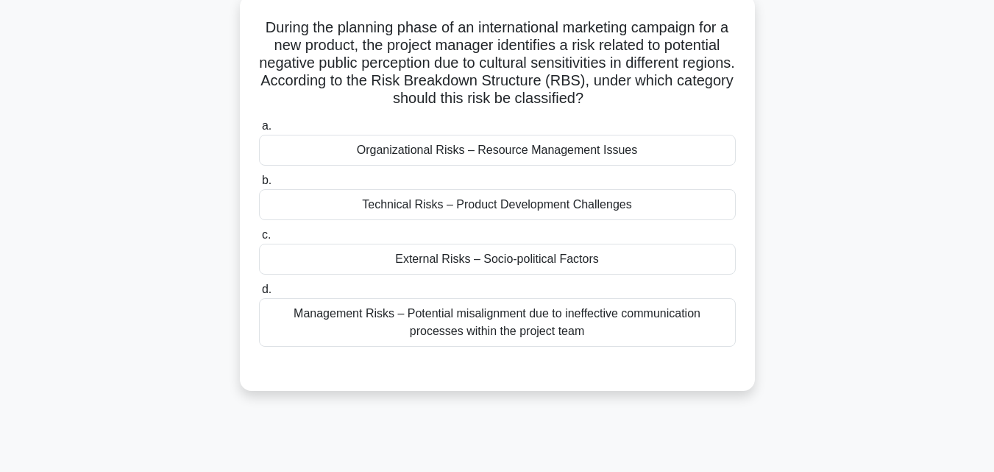
scroll to position [29, 0]
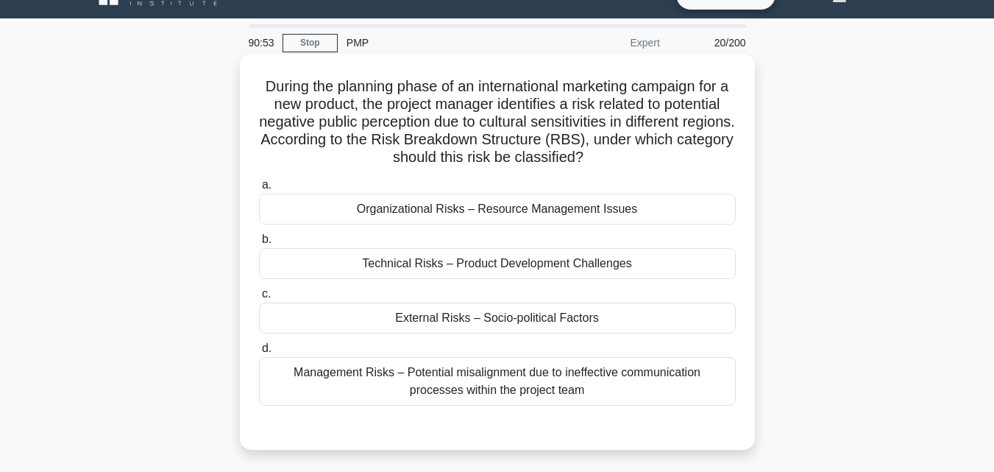
drag, startPoint x: 601, startPoint y: 383, endPoint x: 258, endPoint y: 93, distance: 448.5
click at [258, 93] on div "During the planning phase of an international marketing campaign for a new prod…" at bounding box center [497, 252] width 503 height 384
click at [444, 319] on div "External Risks – Socio-political Factors" at bounding box center [497, 317] width 477 height 31
click at [259, 299] on input "c. External Risks – Socio-political Factors" at bounding box center [259, 294] width 0 height 10
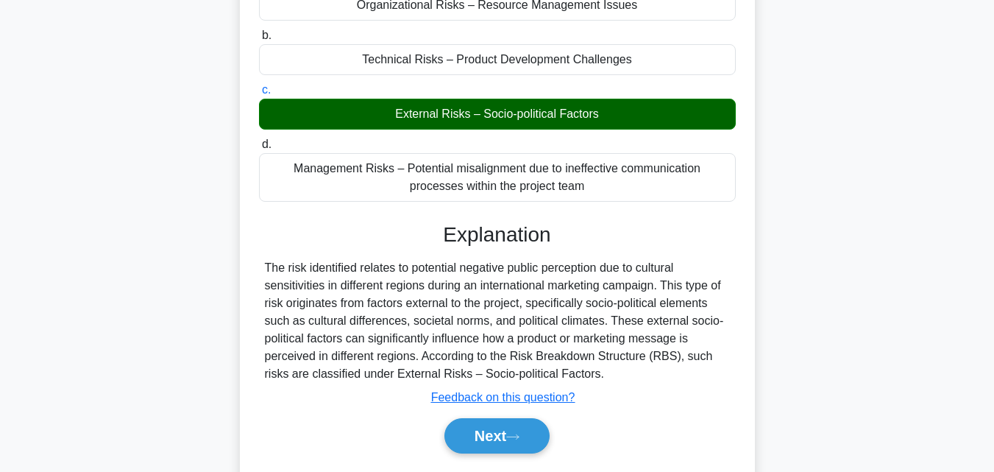
scroll to position [323, 0]
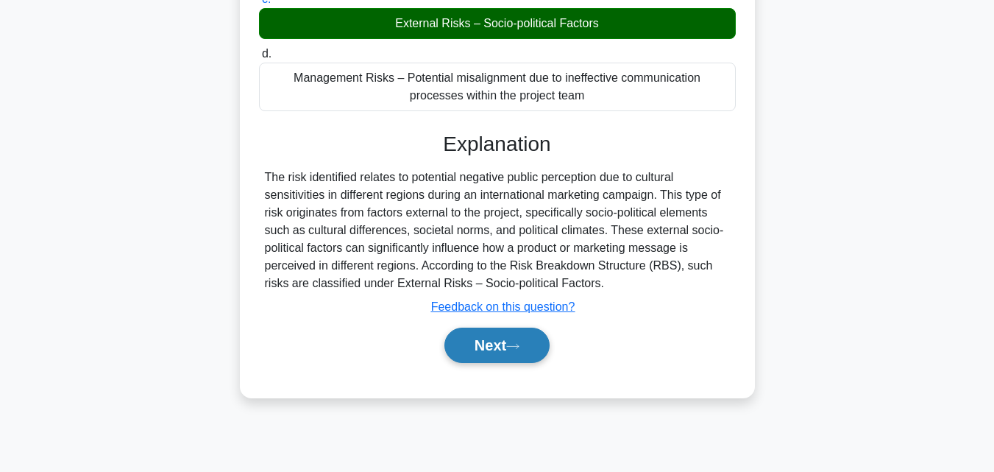
click at [497, 347] on button "Next" at bounding box center [496, 344] width 105 height 35
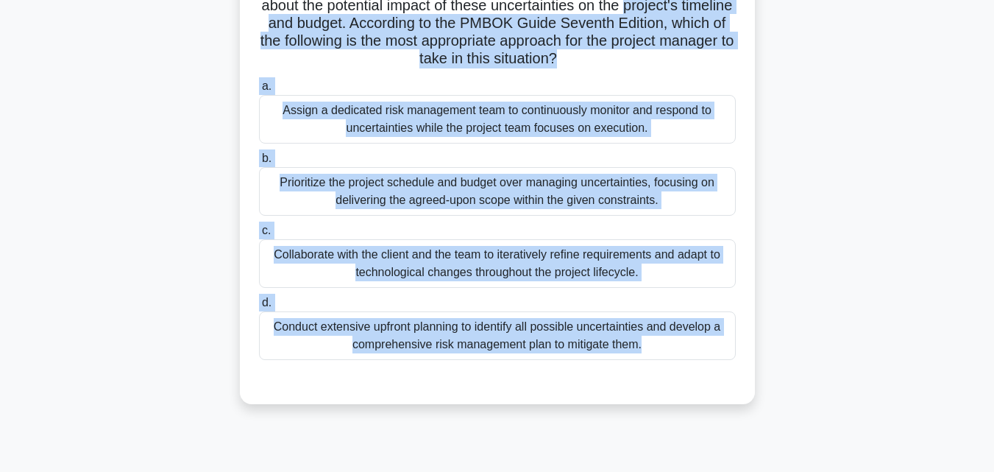
scroll to position [0, 0]
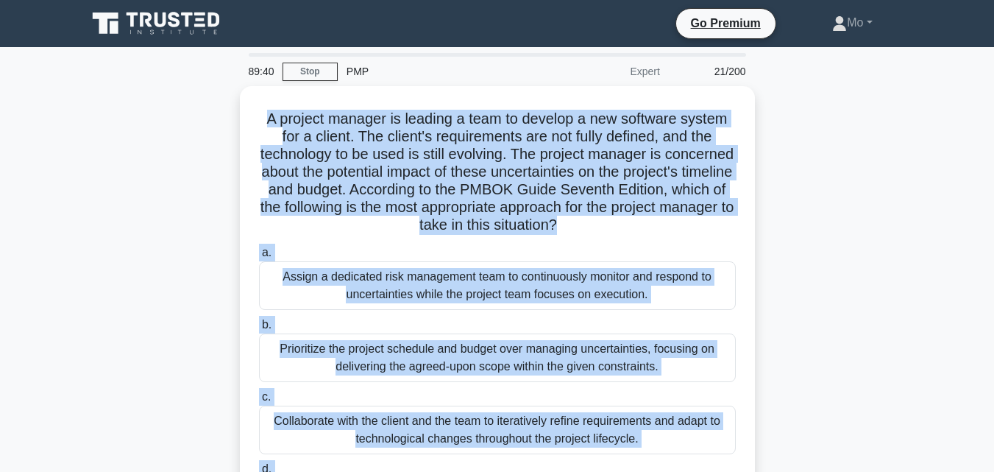
drag, startPoint x: 690, startPoint y: 351, endPoint x: 193, endPoint y: 99, distance: 557.4
click at [193, 99] on div "A project manager is leading a team to develop a new software system for a clie…" at bounding box center [497, 337] width 839 height 502
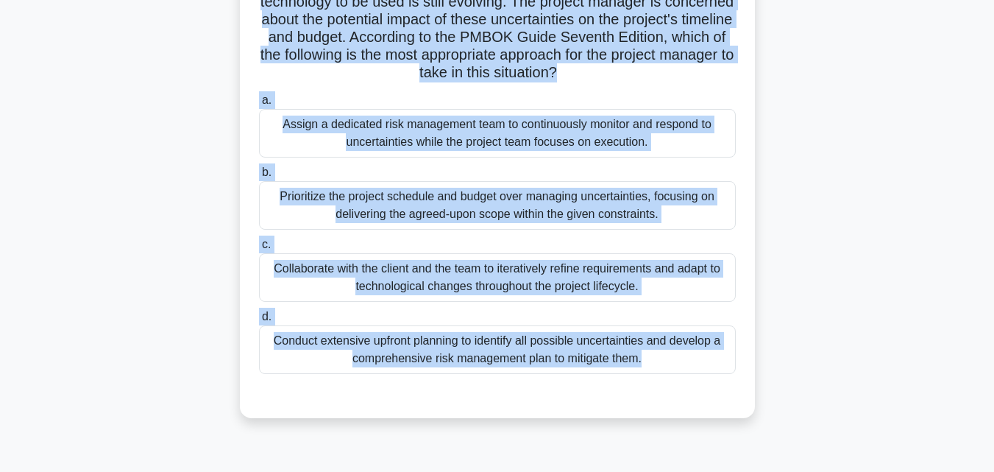
scroll to position [294, 0]
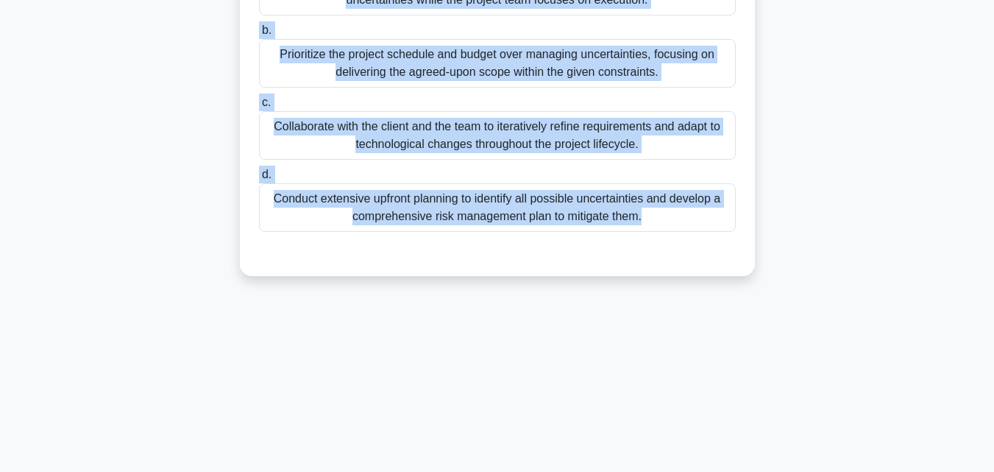
click at [399, 322] on div "88:54 Stop PMP Expert 21/200 A project manager is leading a team to develop a n…" at bounding box center [497, 127] width 839 height 736
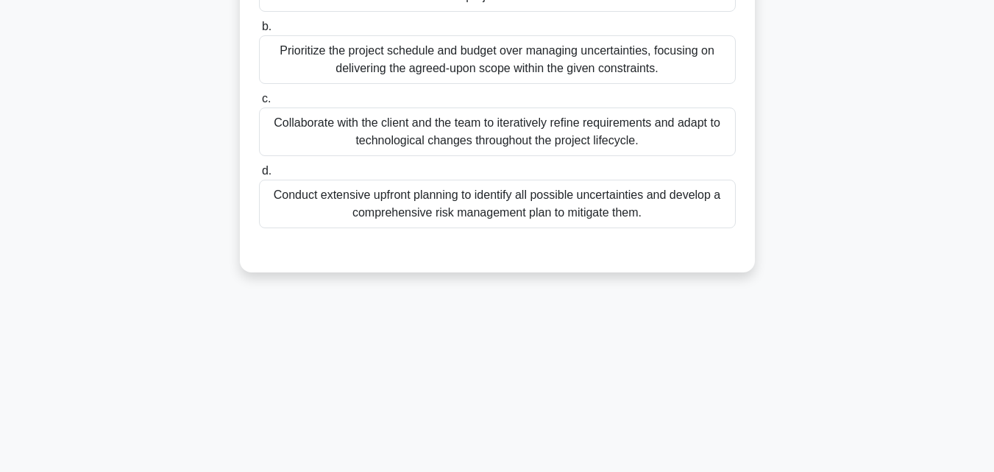
click at [419, 138] on div "Collaborate with the client and the team to iteratively refine requirements and…" at bounding box center [497, 131] width 477 height 49
click at [259, 104] on input "c. Collaborate with the client and the team to iteratively refine requirements …" at bounding box center [259, 99] width 0 height 10
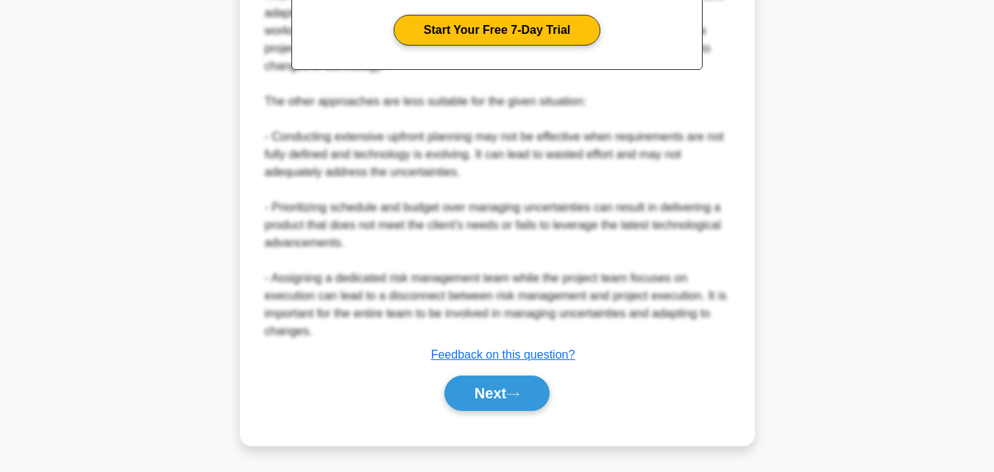
scroll to position [666, 0]
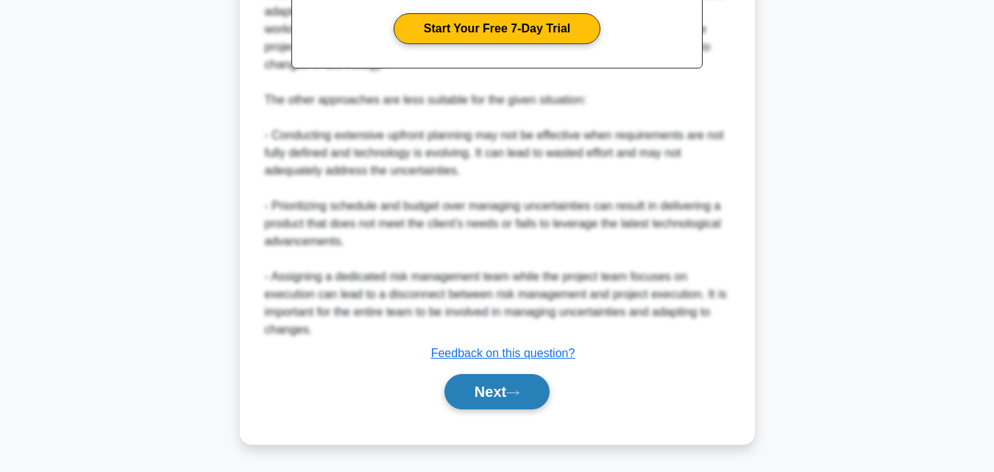
click at [461, 401] on button "Next" at bounding box center [496, 391] width 105 height 35
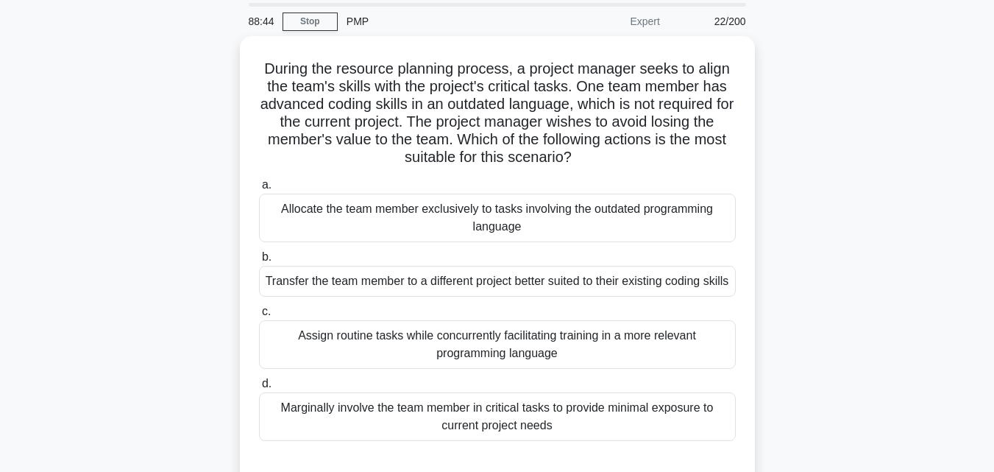
scroll to position [0, 0]
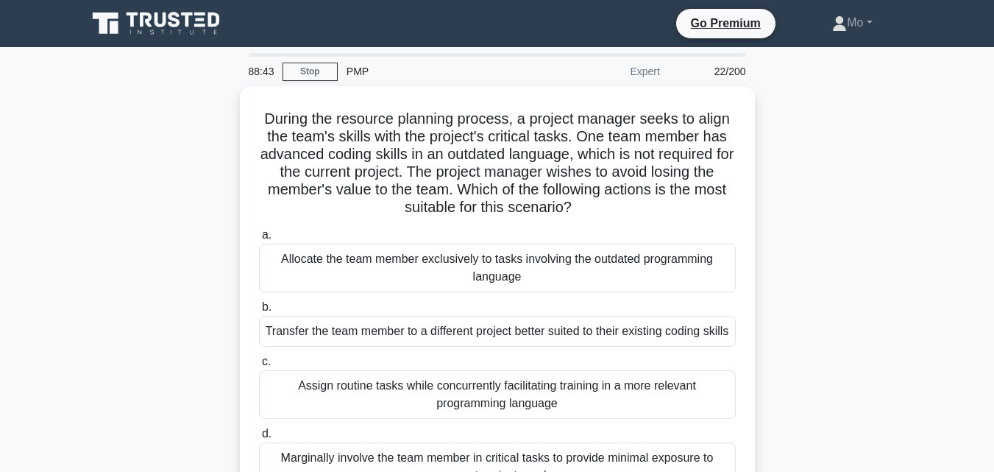
drag, startPoint x: 622, startPoint y: 403, endPoint x: 158, endPoint y: 118, distance: 544.3
click at [158, 118] on div "During the resource planning process, a project manager seeks to align the team…" at bounding box center [497, 319] width 839 height 466
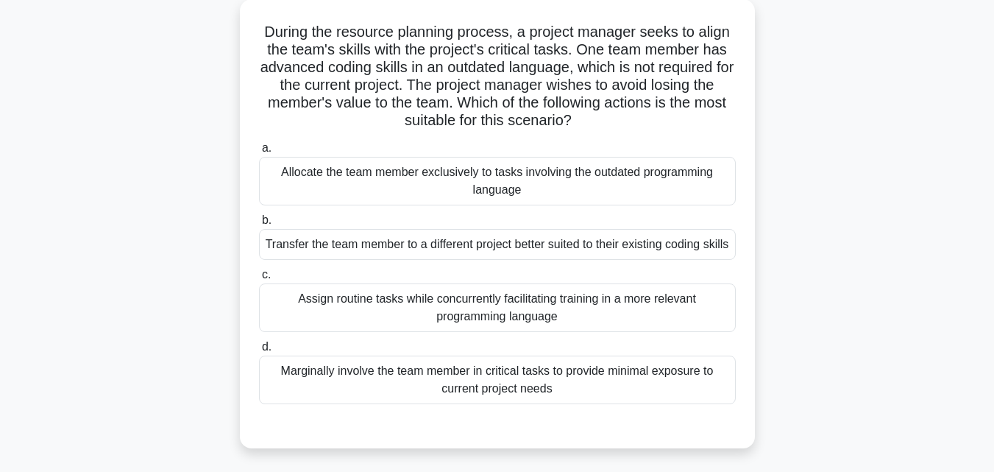
scroll to position [147, 0]
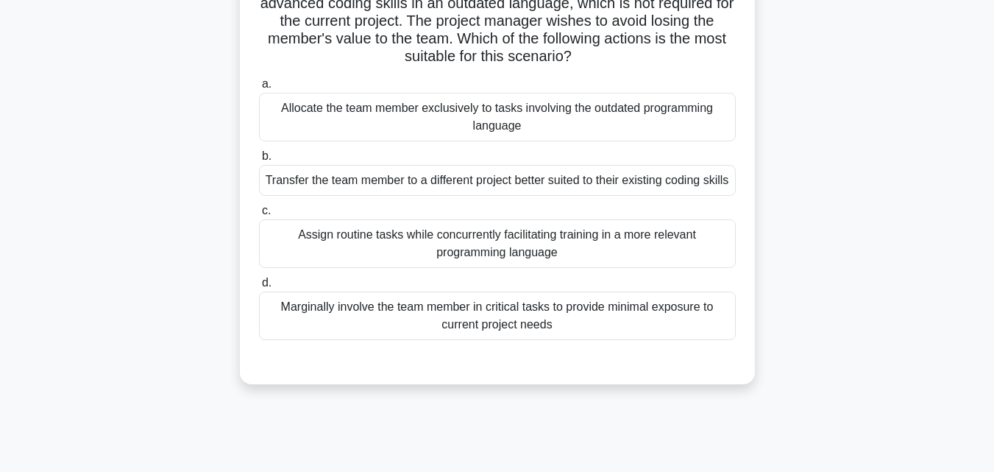
click at [451, 196] on div "Transfer the team member to a different project better suited to their existing…" at bounding box center [497, 180] width 477 height 31
click at [259, 161] on input "b. Transfer the team member to a different project better suited to their exist…" at bounding box center [259, 157] width 0 height 10
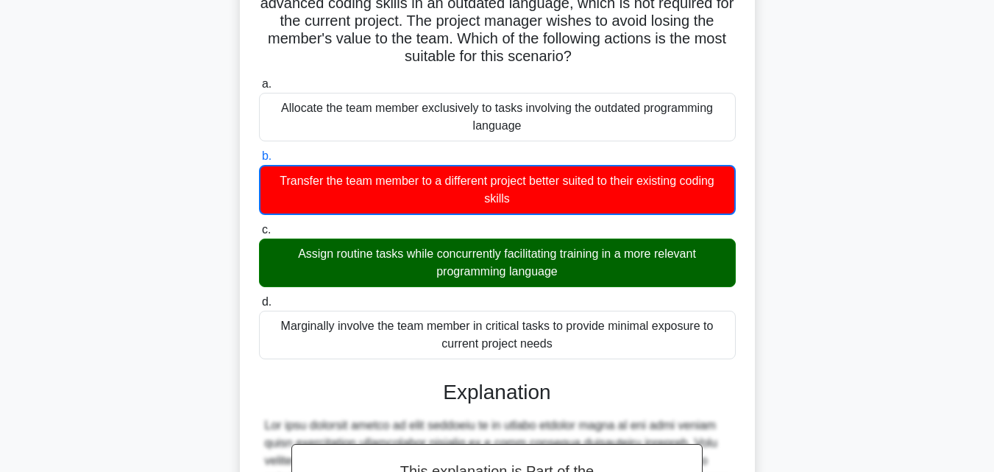
click at [501, 279] on div "Assign routine tasks while concurrently facilitating training in a more relevan…" at bounding box center [497, 262] width 477 height 49
click at [259, 235] on input "c. Assign routine tasks while concurrently facilitating training in a more rele…" at bounding box center [259, 230] width 0 height 10
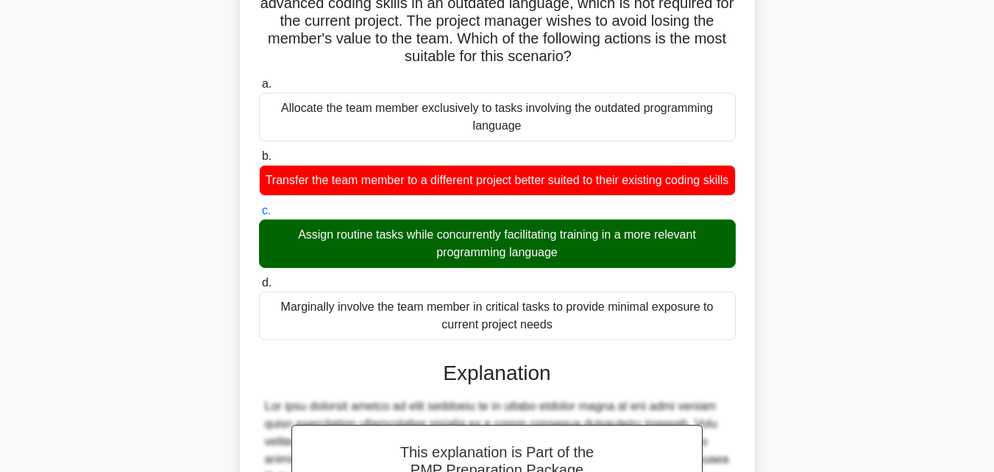
click at [501, 268] on div "Assign routine tasks while concurrently facilitating training in a more relevan…" at bounding box center [497, 243] width 477 height 49
click at [259, 216] on input "c. Assign routine tasks while concurrently facilitating training in a more rele…" at bounding box center [259, 211] width 0 height 10
click at [501, 268] on div "Assign routine tasks while concurrently facilitating training in a more relevan…" at bounding box center [497, 243] width 477 height 49
click at [259, 216] on input "c. Assign routine tasks while concurrently facilitating training in a more rele…" at bounding box center [259, 211] width 0 height 10
click at [625, 268] on div "Assign routine tasks while concurrently facilitating training in a more relevan…" at bounding box center [497, 243] width 477 height 49
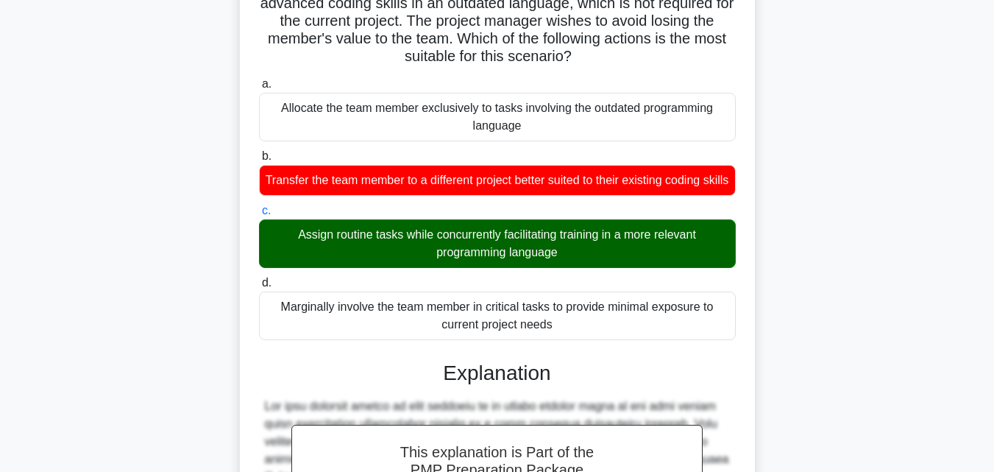
click at [259, 216] on input "c. Assign routine tasks while concurrently facilitating training in a more rele…" at bounding box center [259, 211] width 0 height 10
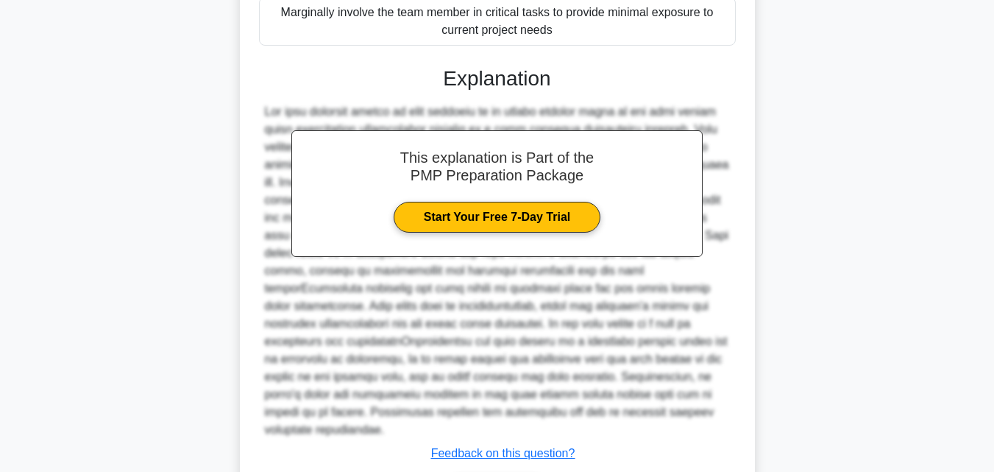
scroll to position [542, 0]
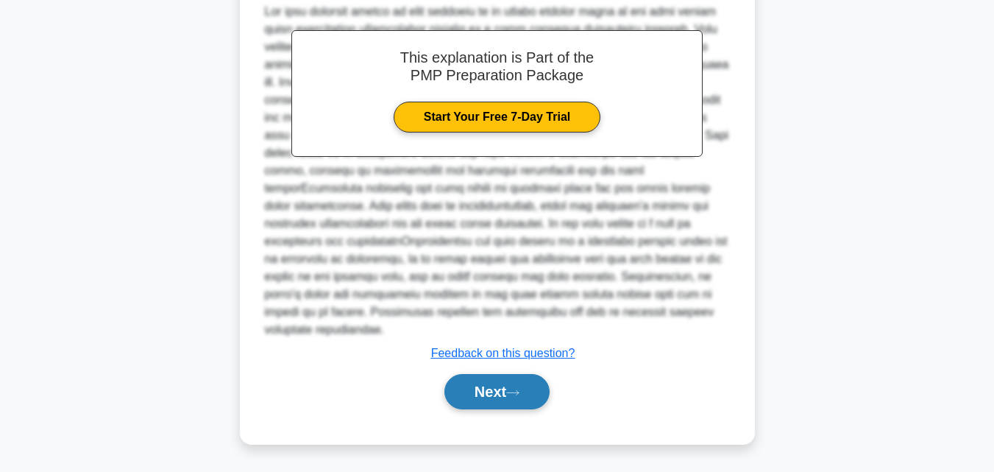
click at [503, 392] on button "Next" at bounding box center [496, 391] width 105 height 35
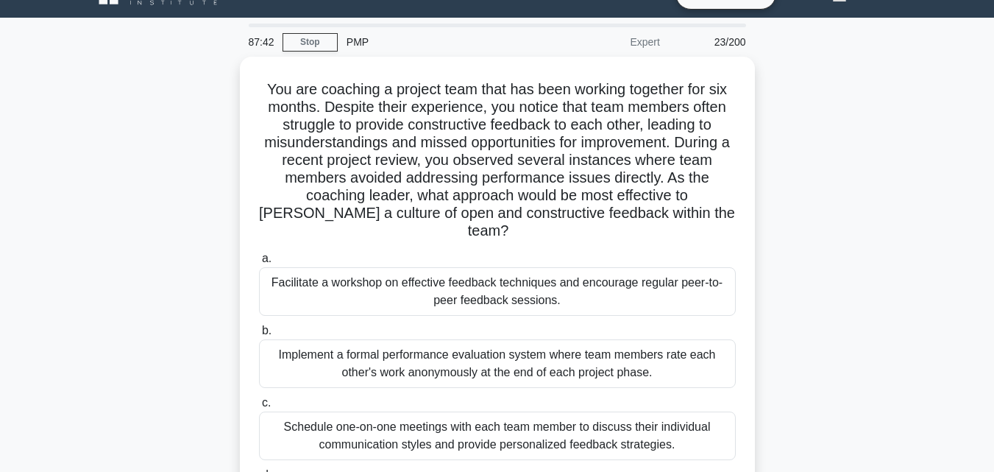
scroll to position [10, 0]
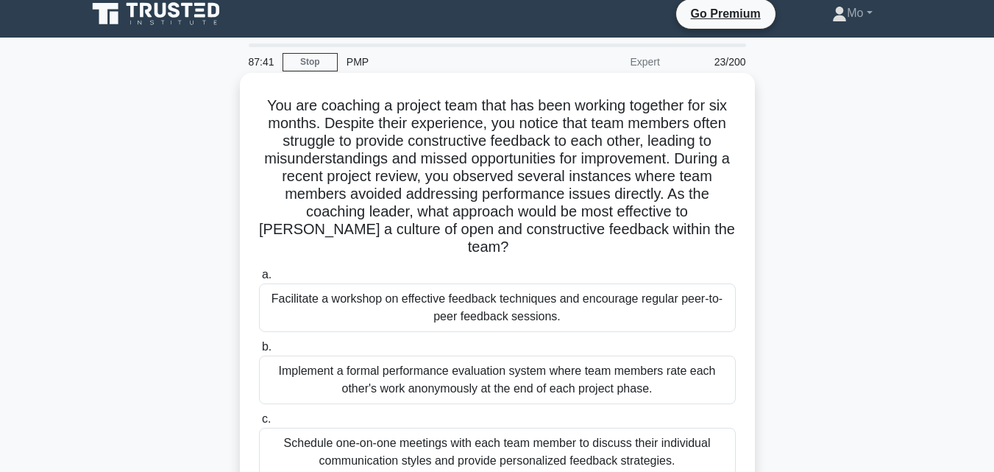
drag, startPoint x: 729, startPoint y: 352, endPoint x: 261, endPoint y: 82, distance: 540.6
click at [261, 82] on div "You are coaching a project team that has been working together for six months. …" at bounding box center [497, 333] width 503 height 508
click at [386, 295] on div "Facilitate a workshop on effective feedback techniques and encourage regular pe…" at bounding box center [497, 307] width 477 height 49
click at [259, 280] on input "a. Facilitate a workshop on effective feedback techniques and encourage regular…" at bounding box center [259, 275] width 0 height 10
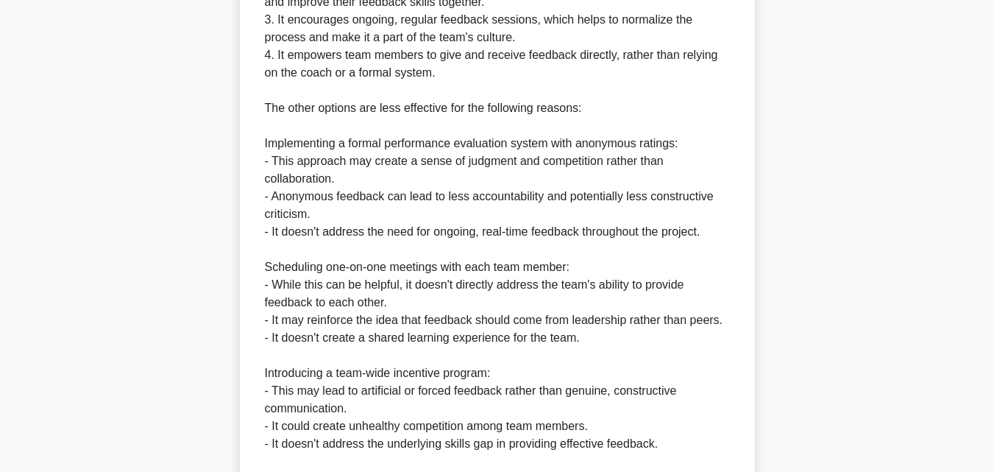
scroll to position [913, 0]
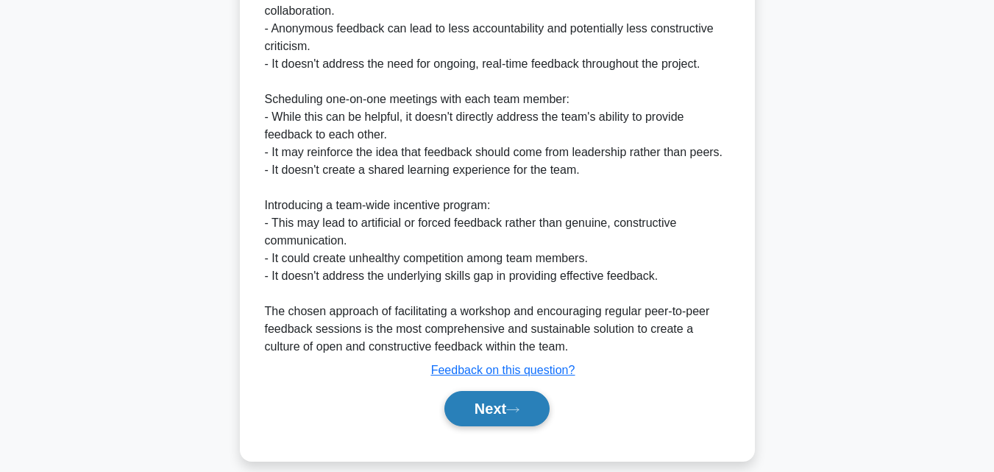
click at [513, 405] on icon at bounding box center [512, 409] width 13 height 8
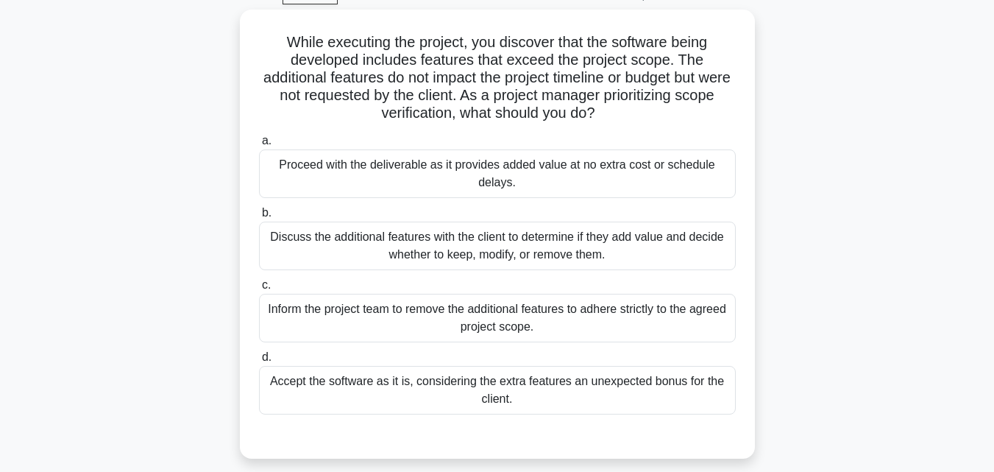
scroll to position [29, 0]
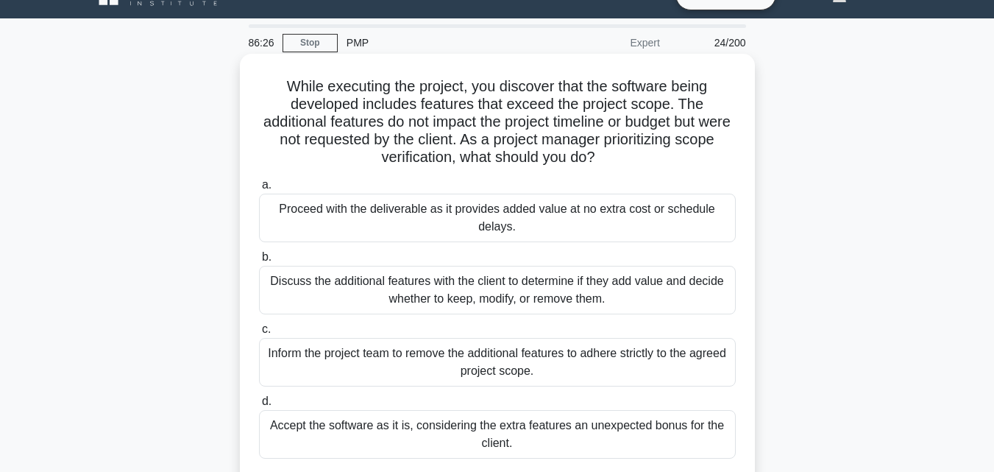
drag, startPoint x: 544, startPoint y: 300, endPoint x: 267, endPoint y: 77, distance: 355.8
click at [267, 77] on div "While executing the project, you discover that the software being developed inc…" at bounding box center [497, 278] width 503 height 437
click at [419, 282] on div "Discuss the additional features with the client to determine if they add value …" at bounding box center [497, 290] width 477 height 49
click at [259, 262] on input "b. Discuss the additional features with the client to determine if they add val…" at bounding box center [259, 257] width 0 height 10
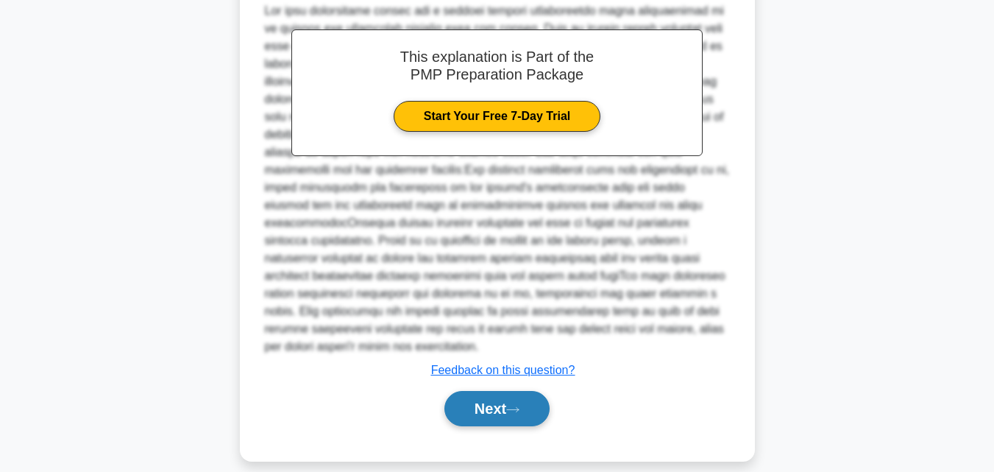
click at [514, 391] on button "Next" at bounding box center [496, 408] width 105 height 35
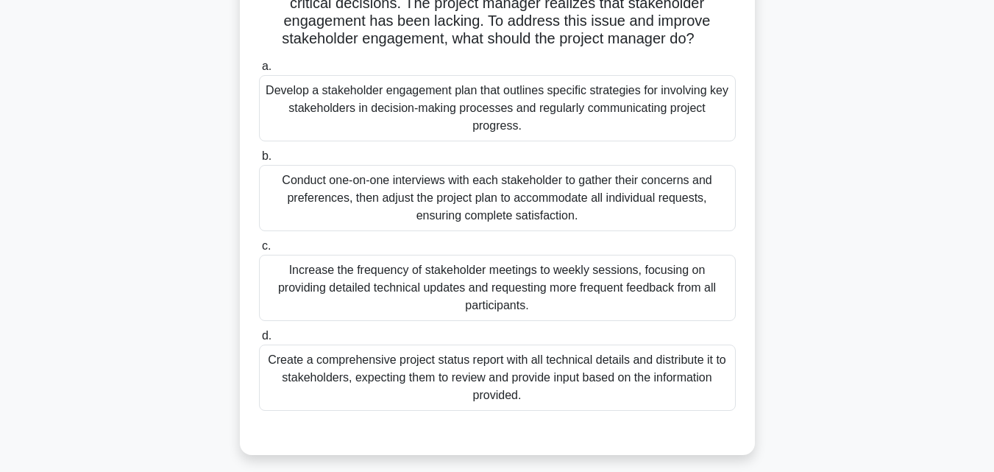
scroll to position [0, 0]
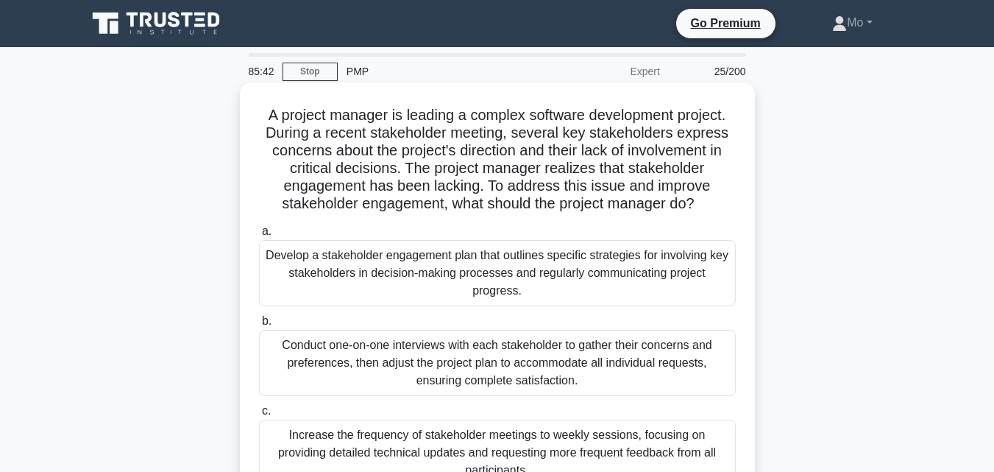
drag, startPoint x: 672, startPoint y: 246, endPoint x: 265, endPoint y: 116, distance: 427.2
click at [265, 116] on div "A project manager is leading a complex software development project. During a r…" at bounding box center [497, 350] width 503 height 525
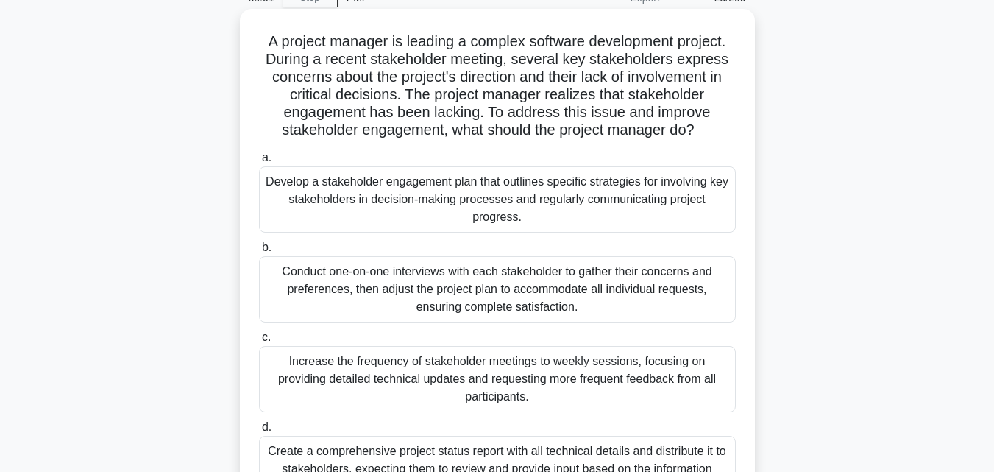
click at [487, 290] on div "Conduct one-on-one interviews with each stakeholder to gather their concerns an…" at bounding box center [497, 289] width 477 height 66
click at [259, 252] on input "b. Conduct one-on-one interviews with each stakeholder to gather their concerns…" at bounding box center [259, 248] width 0 height 10
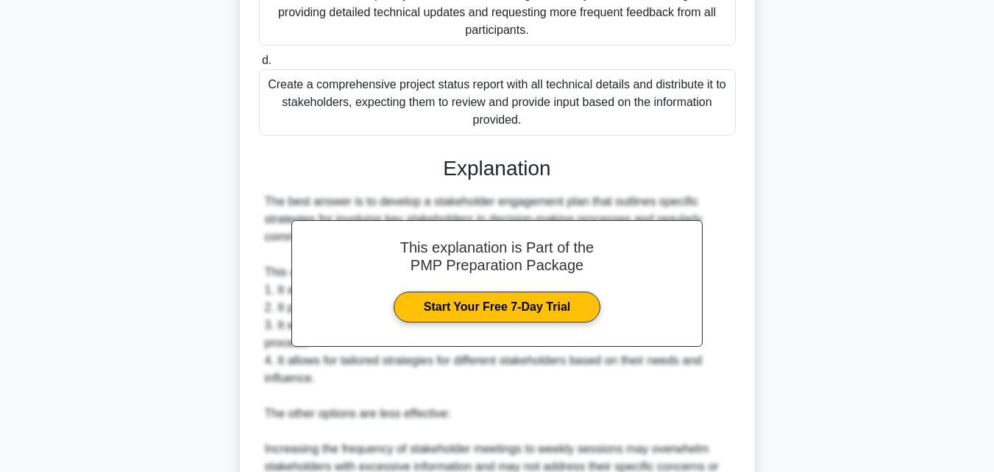
scroll to position [736, 0]
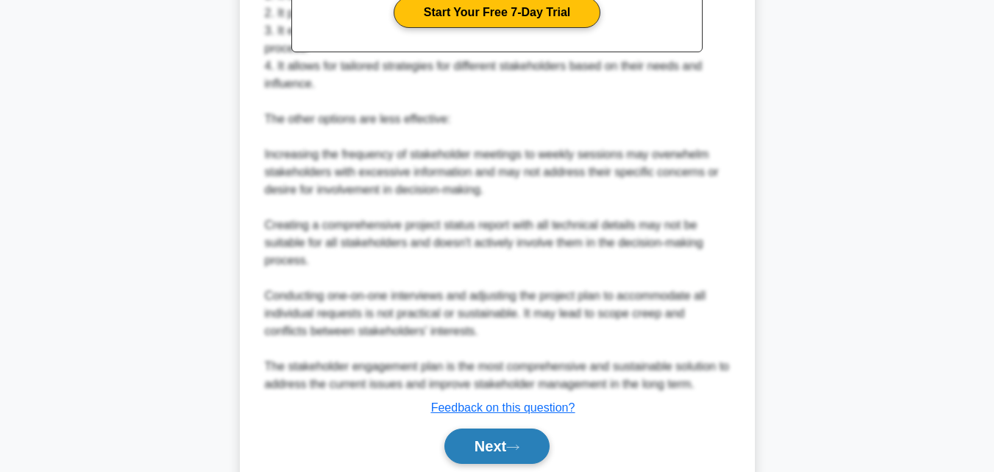
click at [496, 433] on button "Next" at bounding box center [496, 445] width 105 height 35
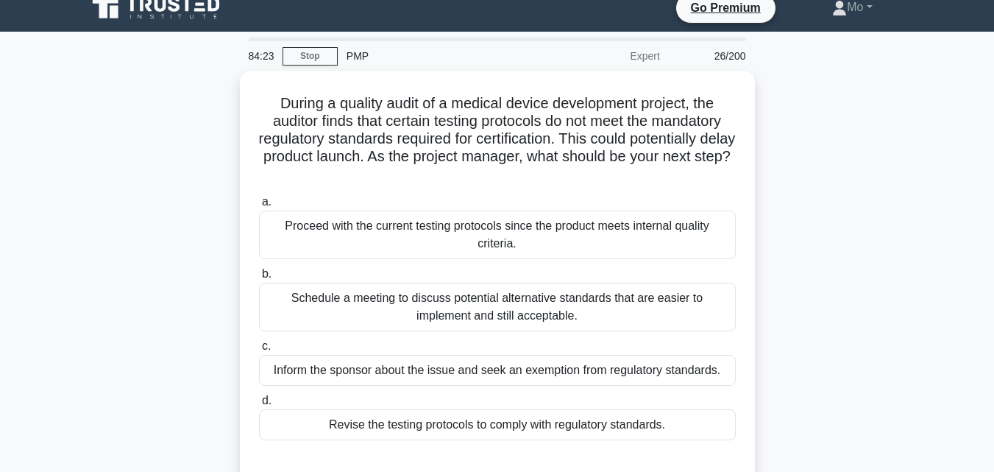
scroll to position [0, 0]
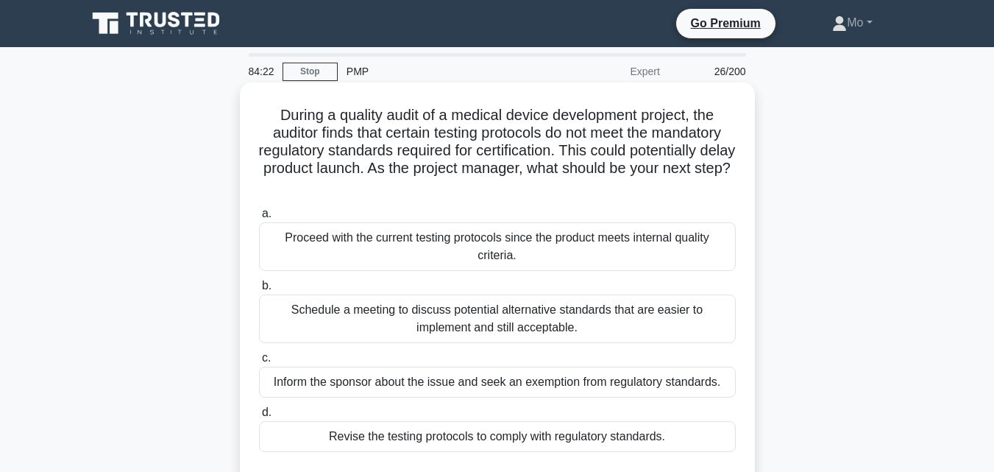
drag, startPoint x: 683, startPoint y: 291, endPoint x: 255, endPoint y: 98, distance: 469.6
click at [255, 98] on div "During a quality audit of a medical device development project, the auditor fin…" at bounding box center [497, 289] width 503 height 402
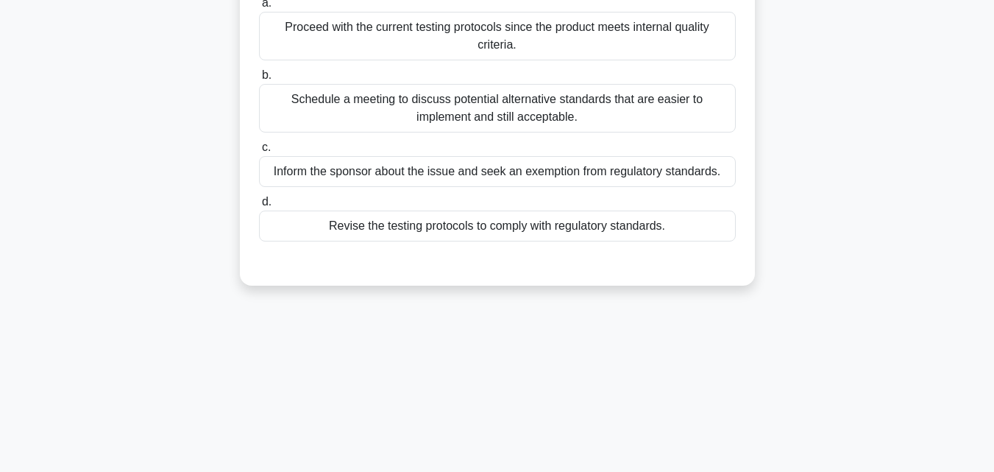
scroll to position [221, 0]
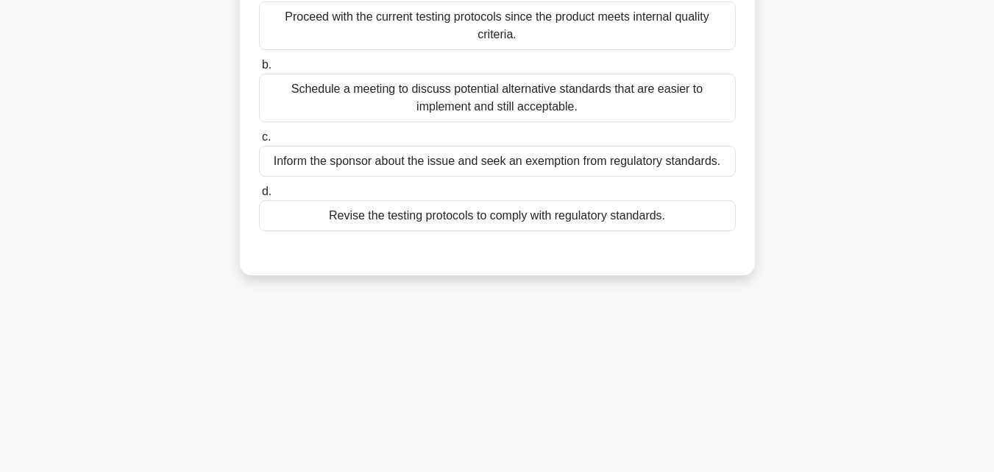
click at [497, 213] on div "Revise the testing protocols to comply with regulatory standards." at bounding box center [497, 215] width 477 height 31
click at [259, 196] on input "d. Revise the testing protocols to comply with regulatory standards." at bounding box center [259, 192] width 0 height 10
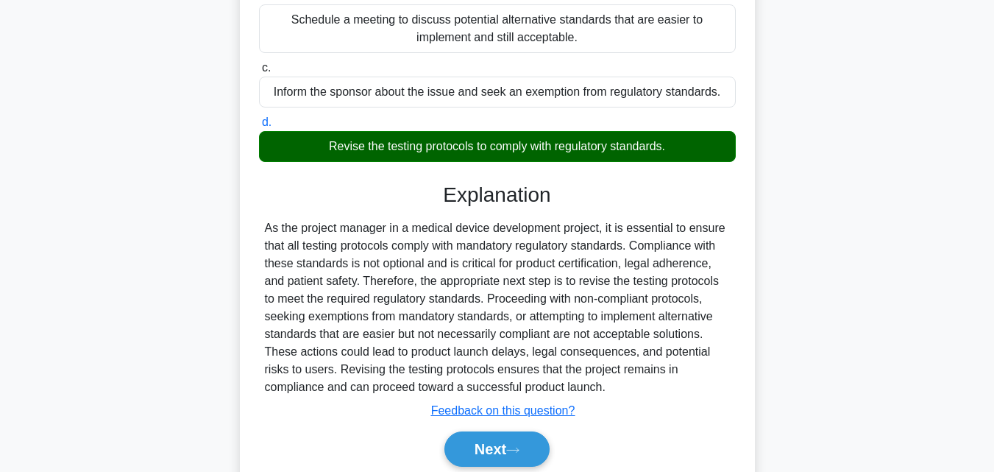
scroll to position [348, 0]
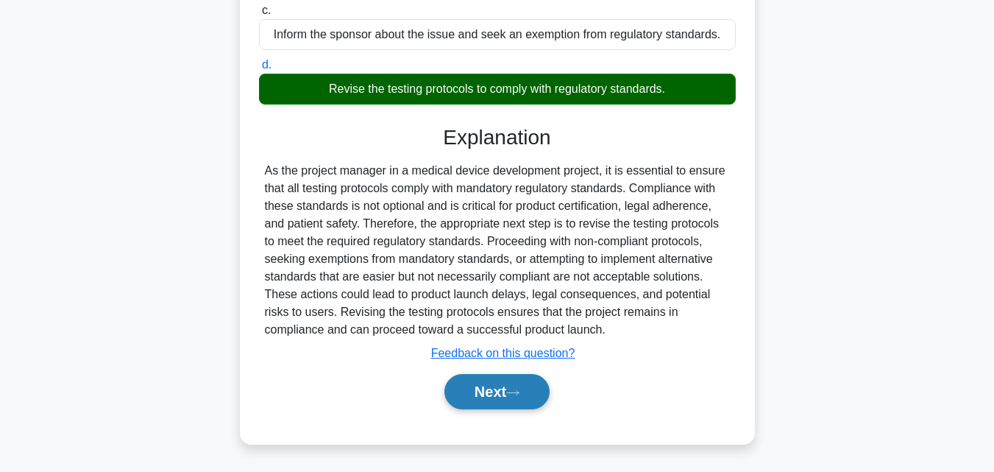
click at [494, 389] on button "Next" at bounding box center [496, 391] width 105 height 35
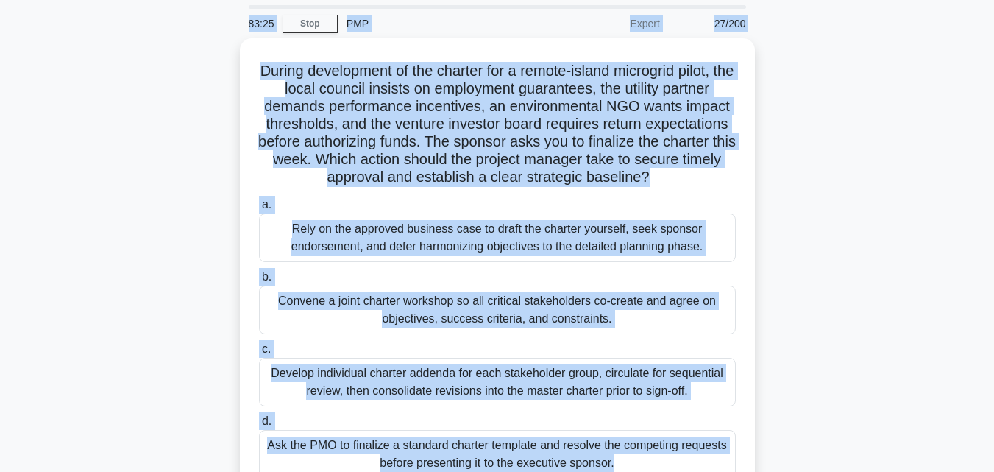
scroll to position [0, 0]
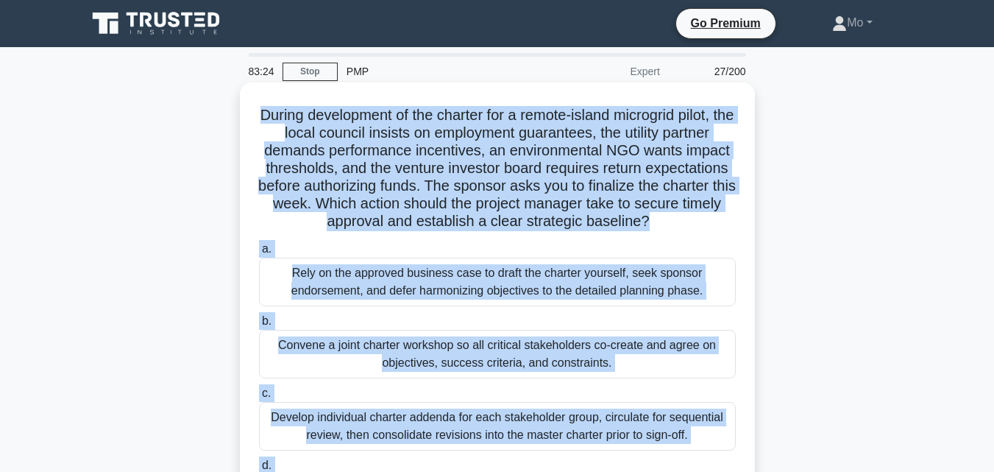
drag, startPoint x: 642, startPoint y: 356, endPoint x: 249, endPoint y: 107, distance: 465.6
click at [249, 107] on div "During development of the charter for a remote-island microgrid pilot, the loca…" at bounding box center [497, 324] width 503 height 472
click at [374, 349] on div "Convene a joint charter workshop so all critical stakeholders co-create and agr…" at bounding box center [497, 354] width 477 height 49
click at [259, 326] on input "b. Convene a joint charter workshop so all critical stakeholders co-create and …" at bounding box center [259, 321] width 0 height 10
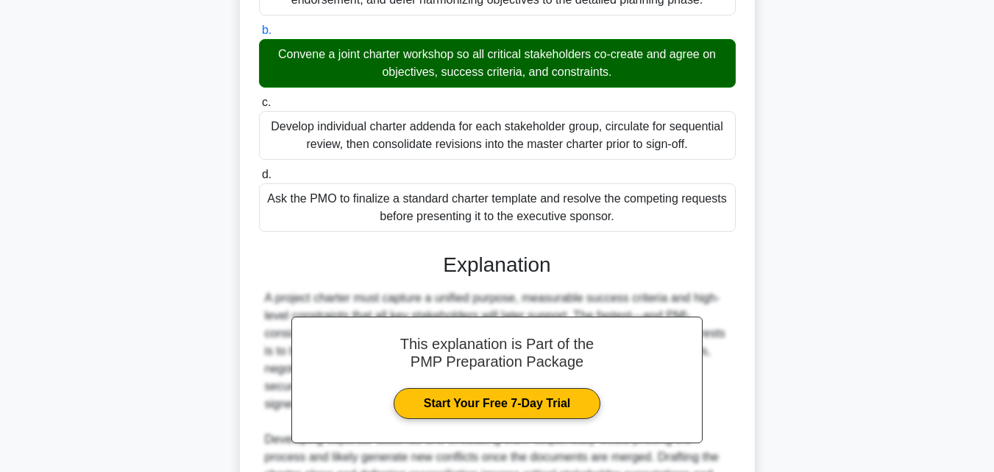
scroll to position [507, 0]
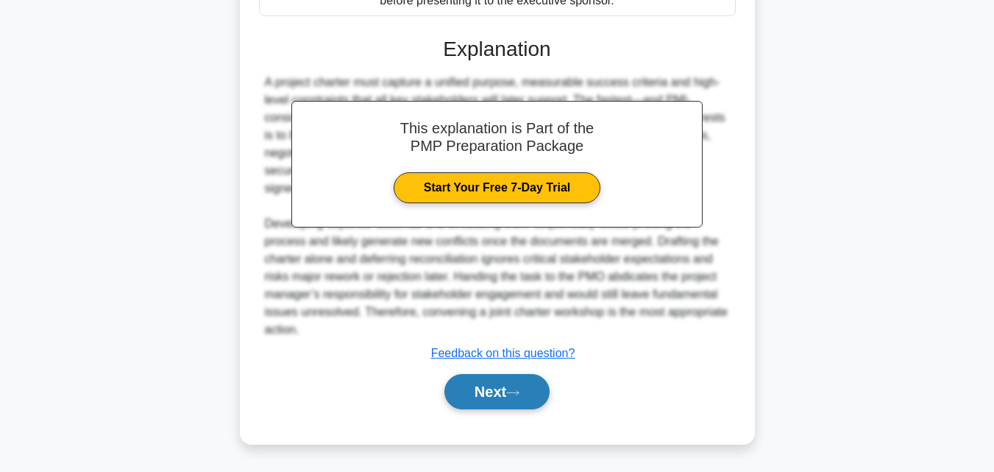
click at [519, 408] on button "Next" at bounding box center [496, 391] width 105 height 35
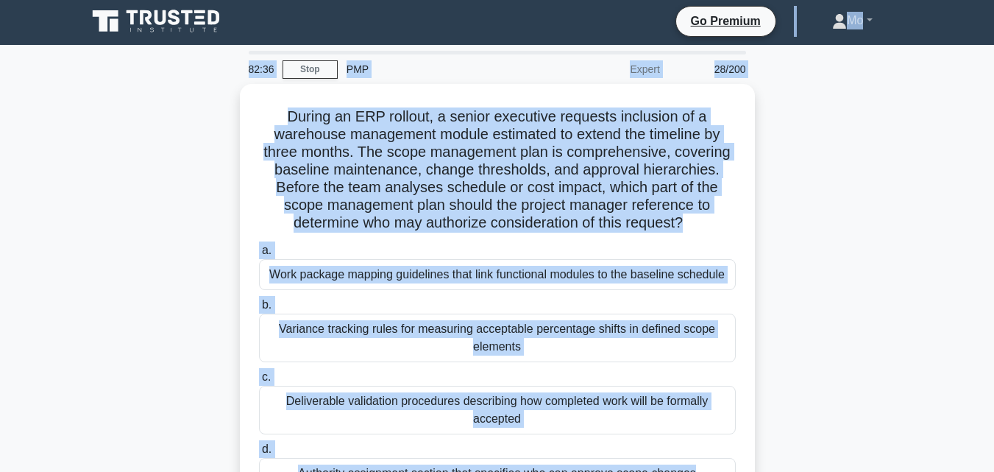
scroll to position [0, 0]
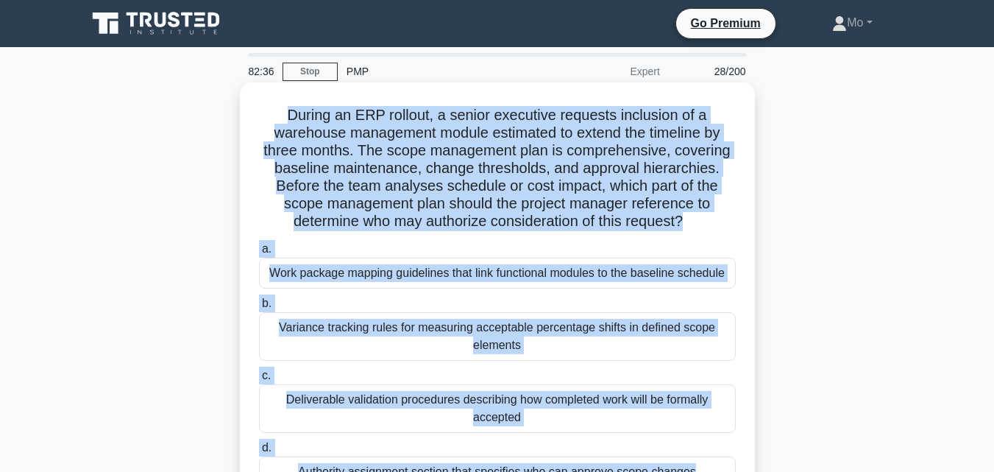
drag, startPoint x: 723, startPoint y: 316, endPoint x: 259, endPoint y: 91, distance: 515.9
click at [259, 91] on div "During an ERP rollout, a senior executive requests inclusion of a warehouse man…" at bounding box center [497, 306] width 503 height 437
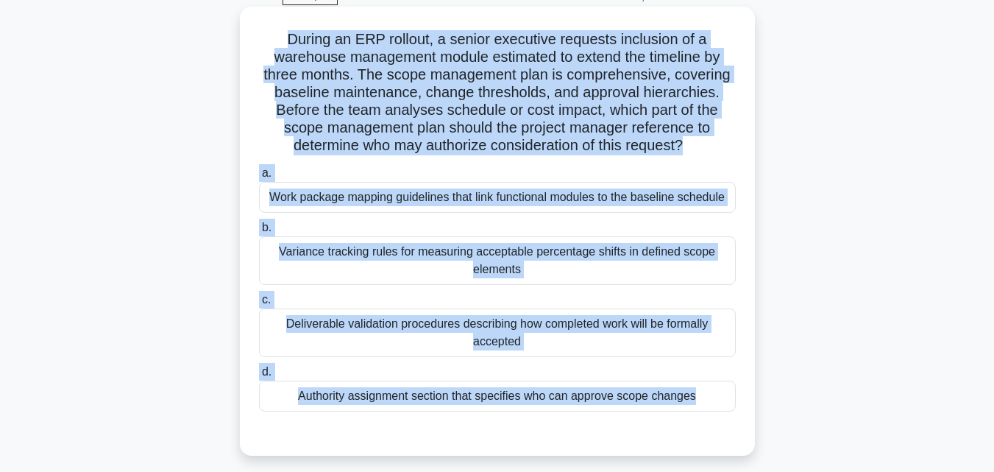
scroll to position [147, 0]
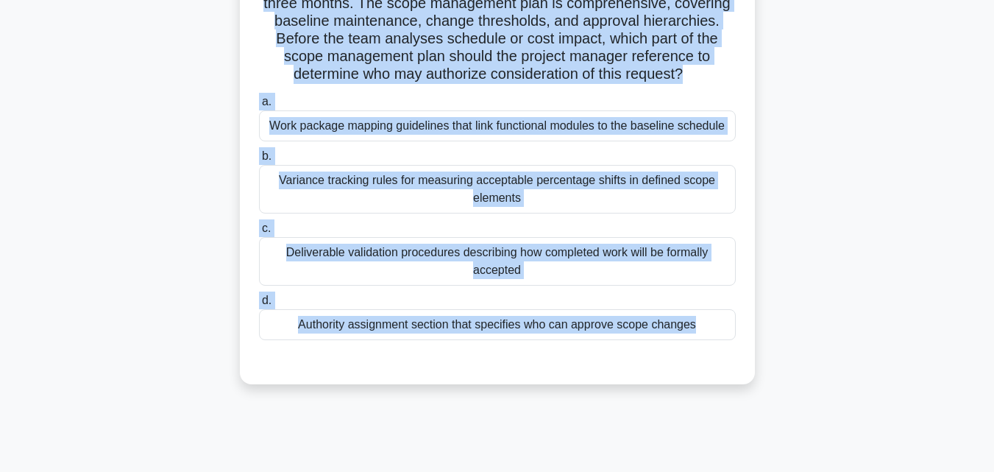
click at [365, 318] on div "Authority assignment section that specifies who can approve scope changes" at bounding box center [497, 324] width 477 height 31
click at [259, 305] on input "d. Authority assignment section that specifies who can approve scope changes" at bounding box center [259, 301] width 0 height 10
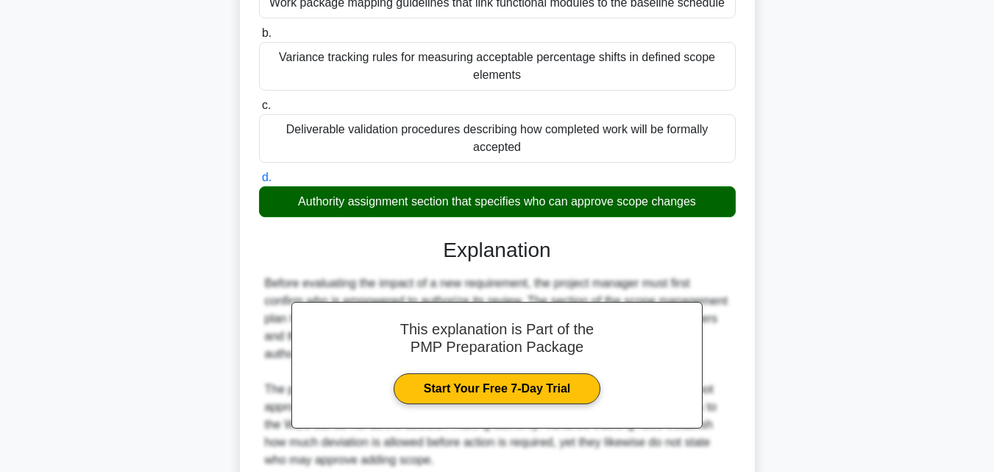
scroll to position [401, 0]
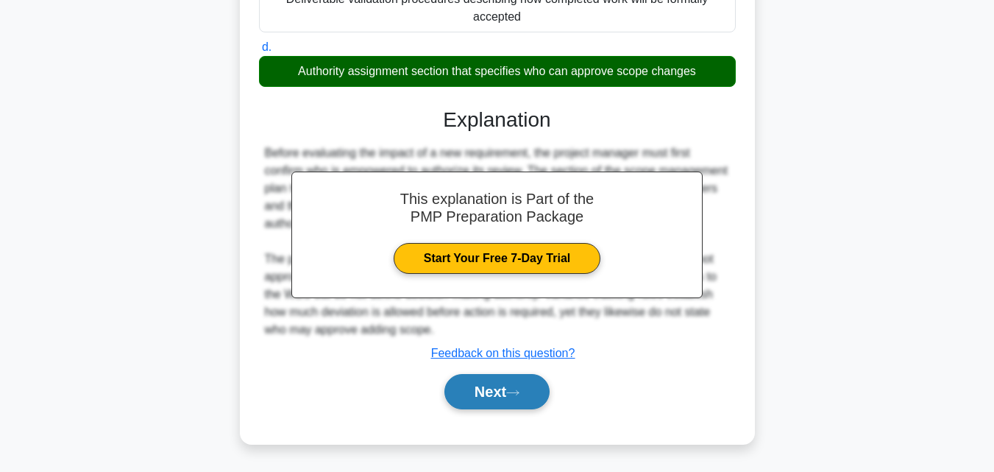
click at [532, 388] on button "Next" at bounding box center [496, 391] width 105 height 35
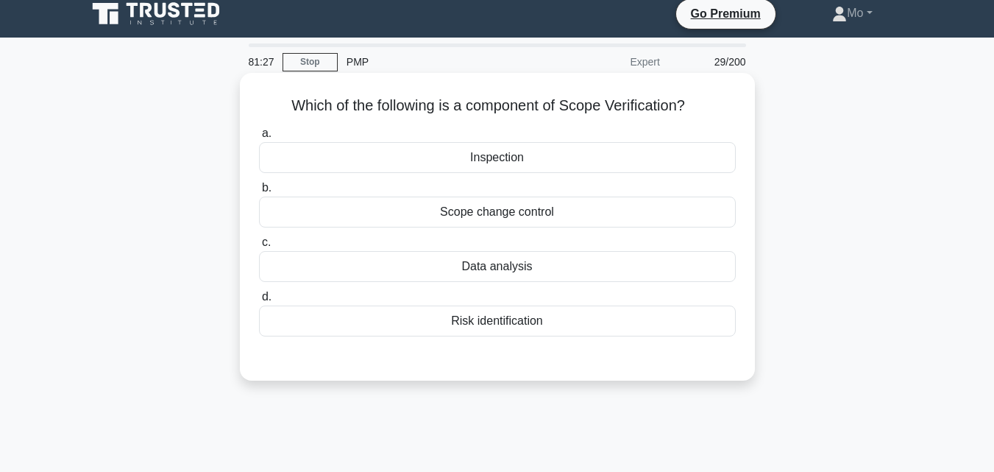
scroll to position [0, 0]
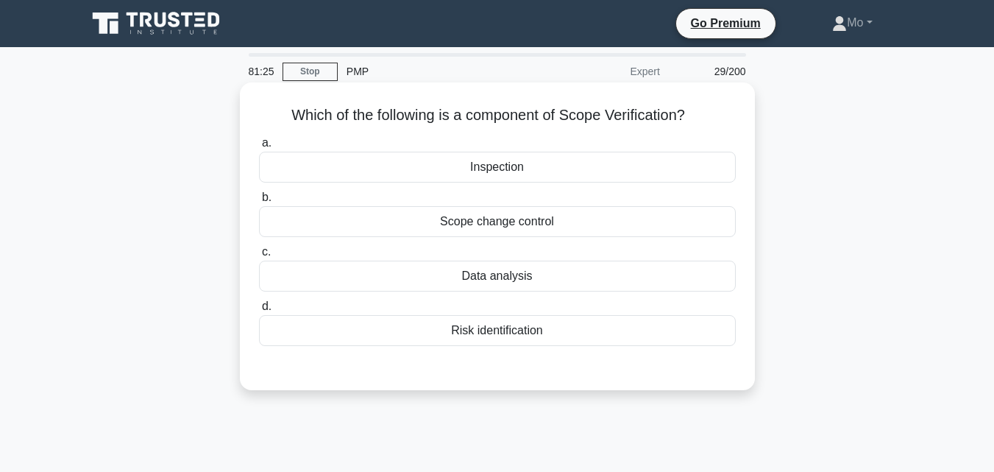
drag, startPoint x: 592, startPoint y: 329, endPoint x: 244, endPoint y: 118, distance: 406.7
click at [244, 118] on div "Which of the following is a component of Scope Verification? .spinner_0XTQ{tran…" at bounding box center [497, 236] width 515 height 308
click at [469, 167] on div "Inspection" at bounding box center [497, 167] width 477 height 31
click at [259, 148] on input "a. Inspection" at bounding box center [259, 143] width 0 height 10
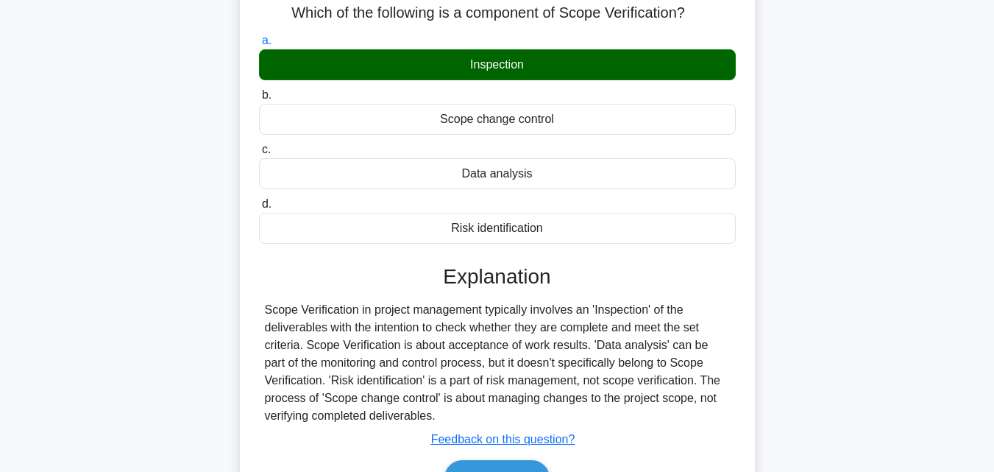
scroll to position [323, 0]
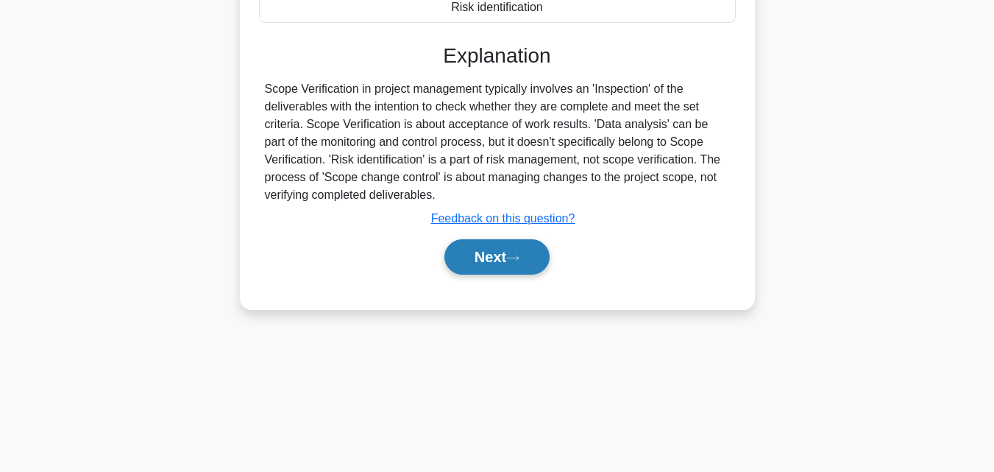
click at [502, 257] on button "Next" at bounding box center [496, 256] width 105 height 35
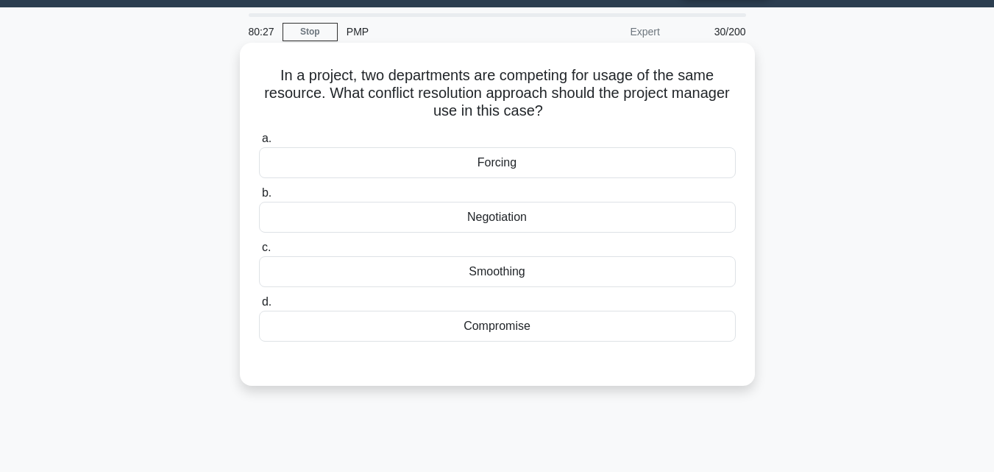
scroll to position [29, 0]
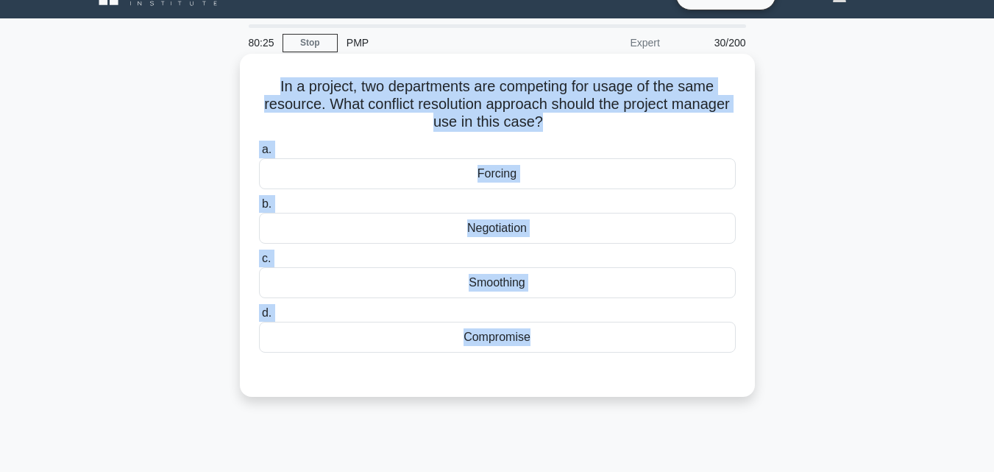
drag, startPoint x: 571, startPoint y: 357, endPoint x: 269, endPoint y: 71, distance: 415.8
click at [269, 71] on div "In a project, two departments are competing for usage of the same resource. Wha…" at bounding box center [497, 225] width 503 height 331
click at [469, 344] on div "Compromise" at bounding box center [497, 336] width 477 height 31
click at [259, 318] on input "d. Compromise" at bounding box center [259, 313] width 0 height 10
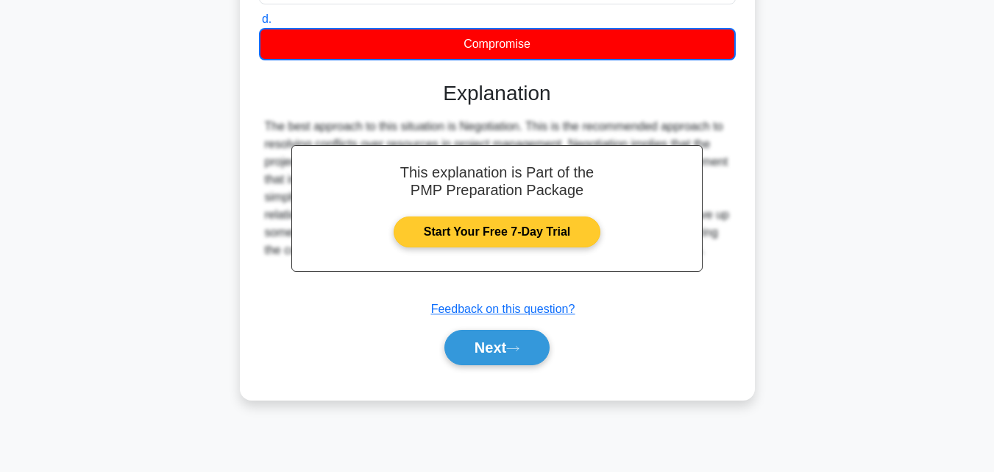
scroll to position [323, 0]
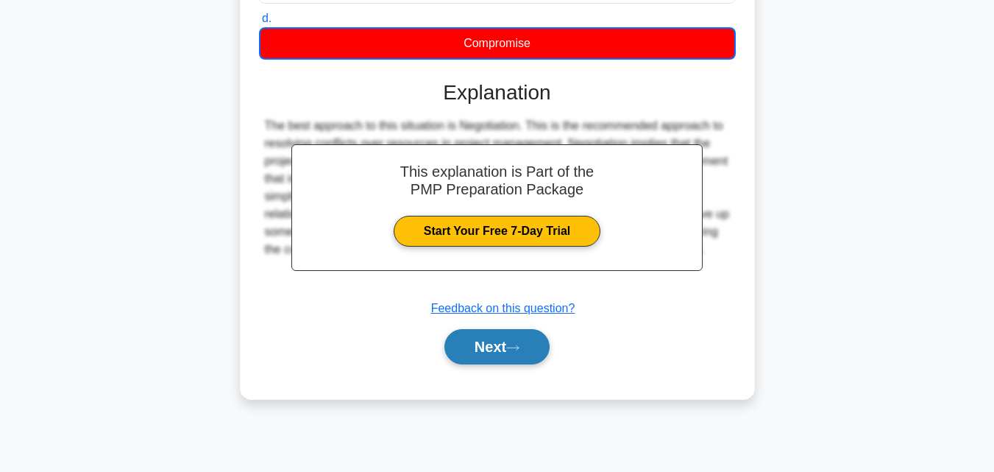
click at [516, 345] on icon at bounding box center [512, 348] width 13 height 8
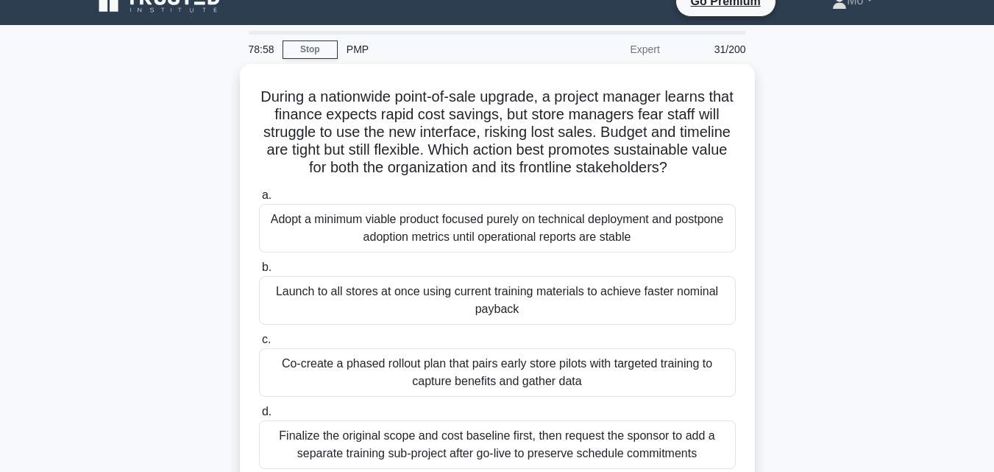
scroll to position [0, 0]
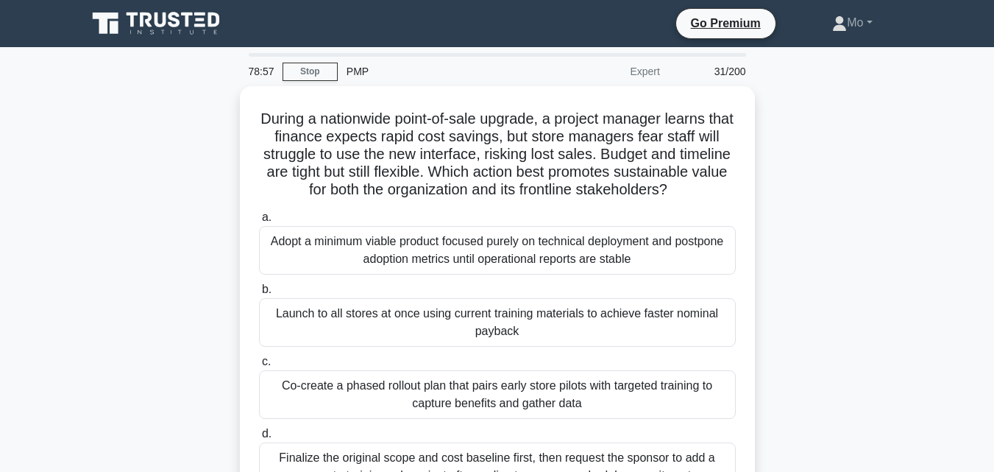
drag, startPoint x: 705, startPoint y: 312, endPoint x: 232, endPoint y: 107, distance: 514.7
click at [232, 107] on div "During a nationwide point-of-sale upgrade, a project manager learns that financ…" at bounding box center [497, 319] width 839 height 466
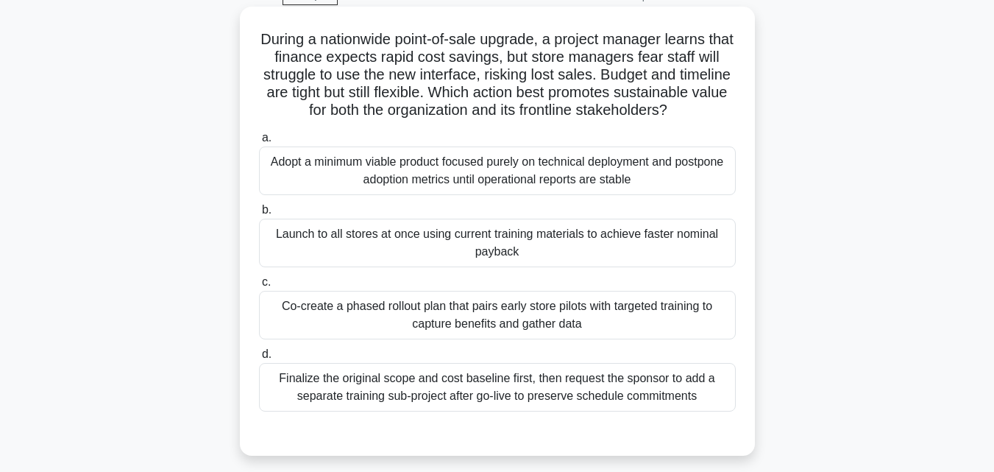
scroll to position [147, 0]
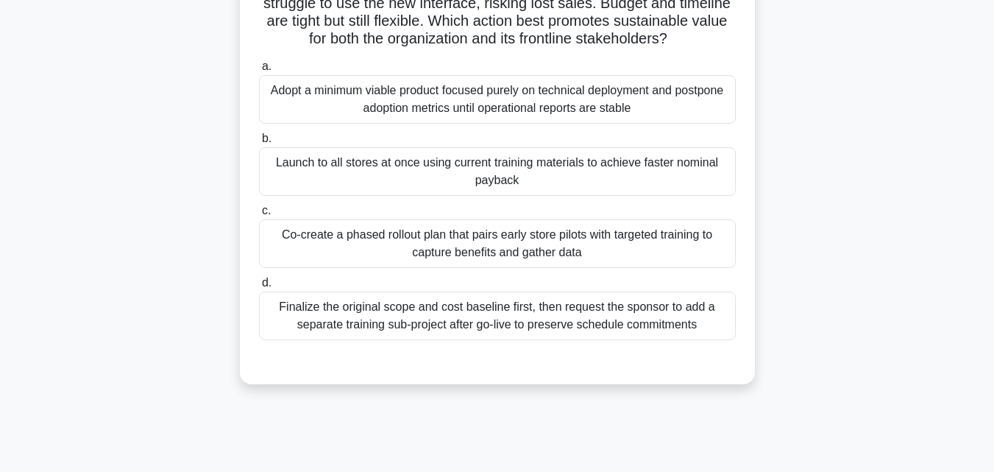
click at [455, 260] on div "Co-create a phased rollout plan that pairs early store pilots with targeted tra…" at bounding box center [497, 243] width 477 height 49
click at [259, 216] on input "c. Co-create a phased rollout plan that pairs early store pilots with targeted …" at bounding box center [259, 211] width 0 height 10
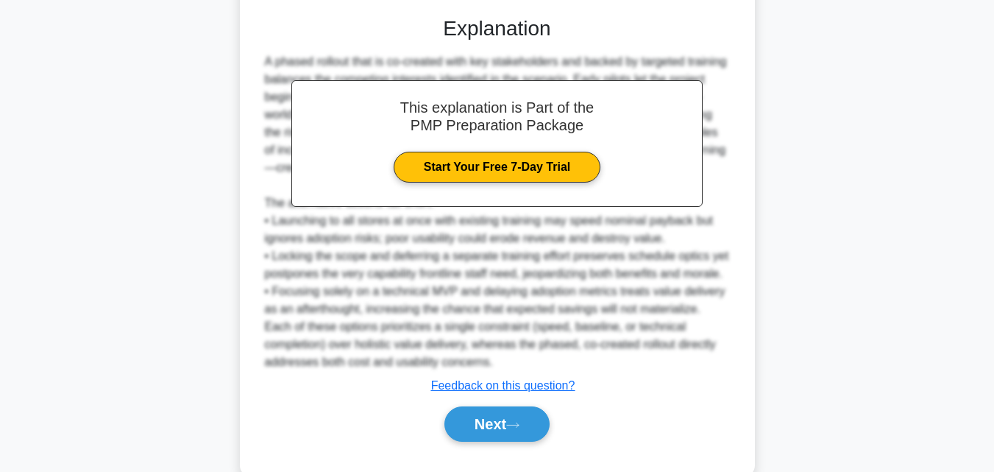
scroll to position [542, 0]
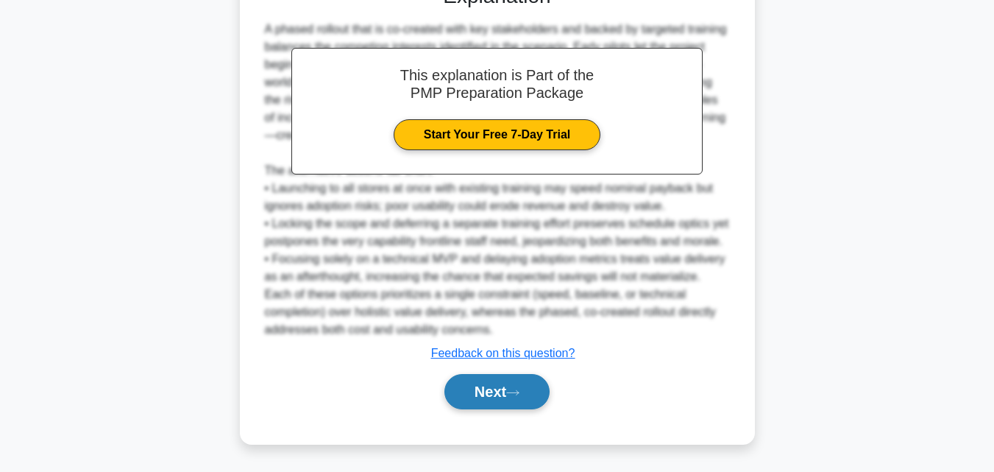
click at [513, 391] on icon at bounding box center [512, 392] width 13 height 8
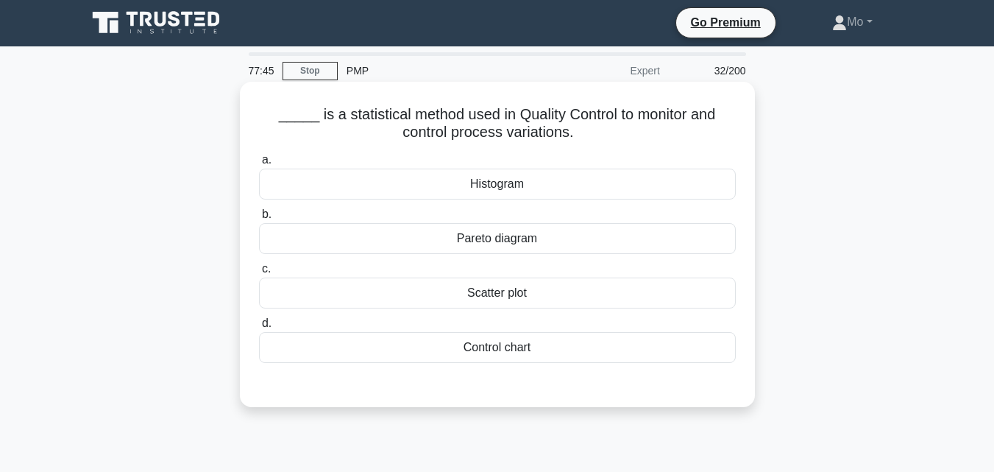
scroll to position [0, 0]
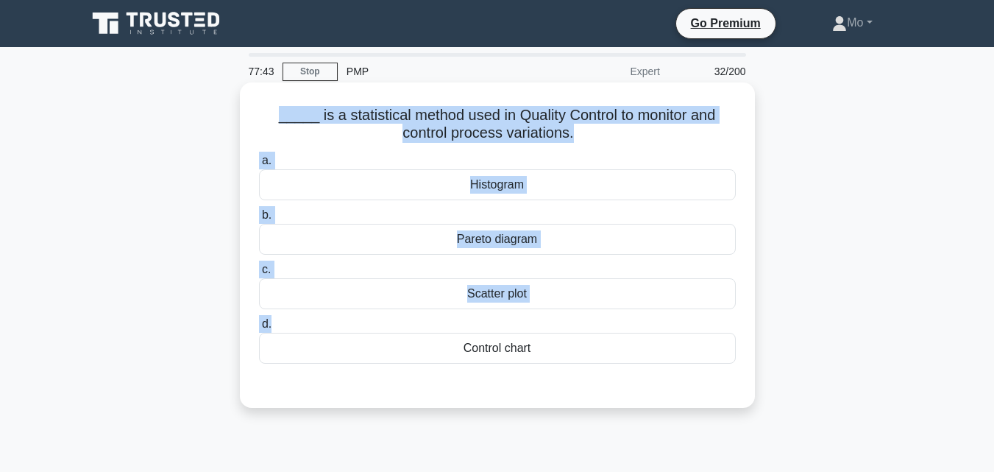
drag, startPoint x: 612, startPoint y: 328, endPoint x: 248, endPoint y: 105, distance: 427.0
click at [248, 105] on div "_____ is a statistical method used in Quality Control to monitor and control pr…" at bounding box center [497, 244] width 503 height 313
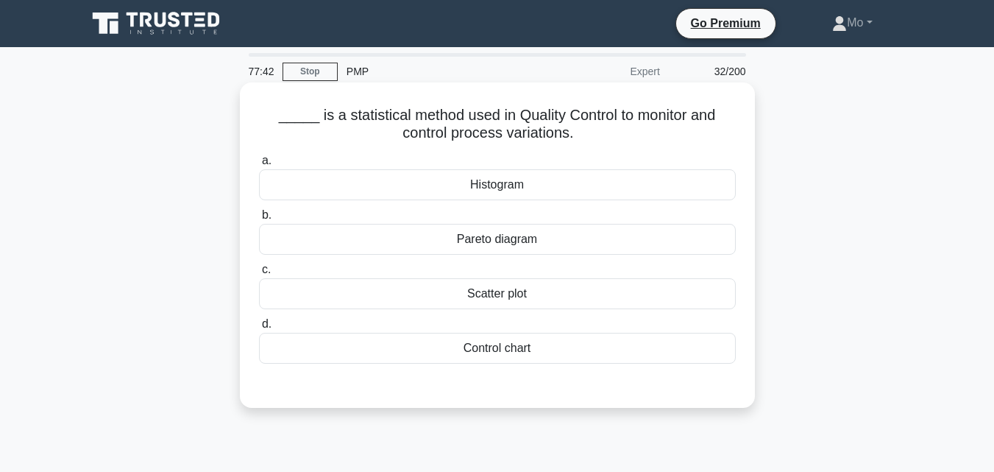
click at [552, 397] on div "_____ is a statistical method used in Quality Control to monitor and control pr…" at bounding box center [497, 244] width 503 height 313
drag, startPoint x: 552, startPoint y: 345, endPoint x: 286, endPoint y: 115, distance: 351.5
click at [286, 115] on div "_____ is a statistical method used in Quality Control to monitor and control pr…" at bounding box center [497, 244] width 503 height 313
click at [517, 358] on div "Control chart" at bounding box center [497, 348] width 477 height 31
click at [259, 329] on input "d. Control chart" at bounding box center [259, 324] width 0 height 10
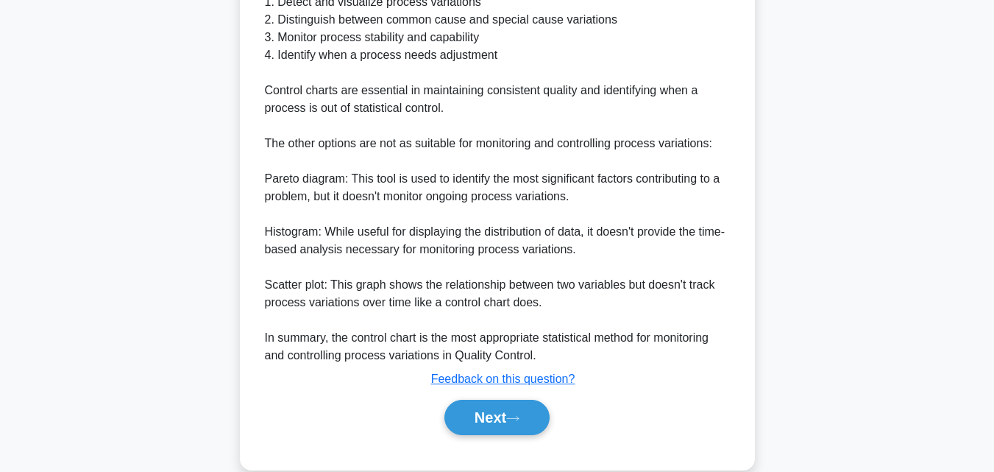
scroll to position [542, 0]
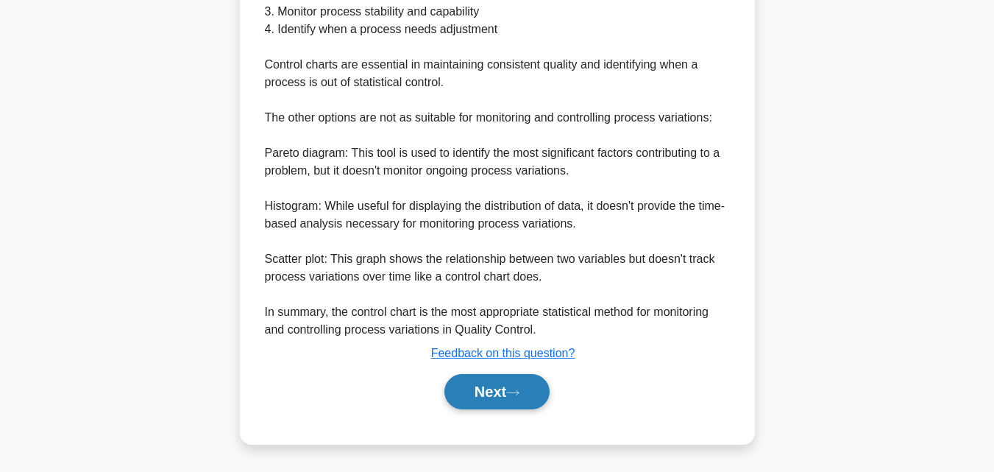
click at [522, 379] on button "Next" at bounding box center [496, 391] width 105 height 35
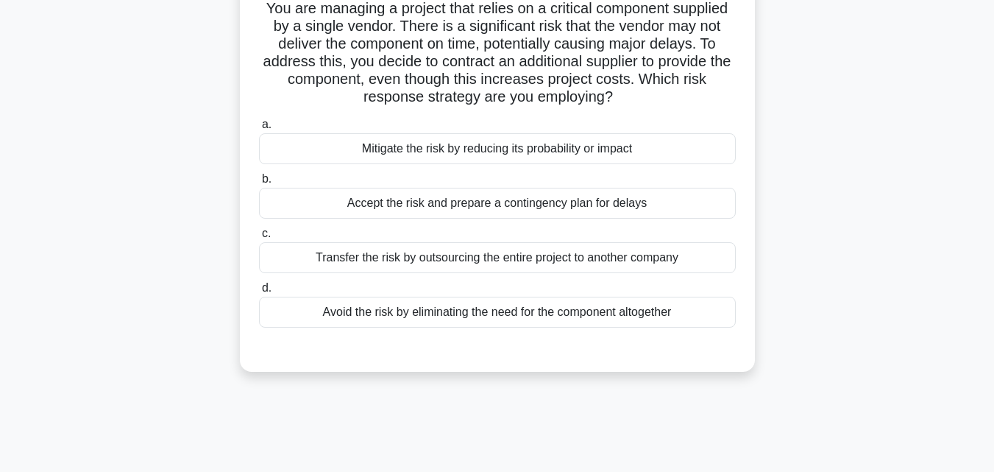
scroll to position [102, 0]
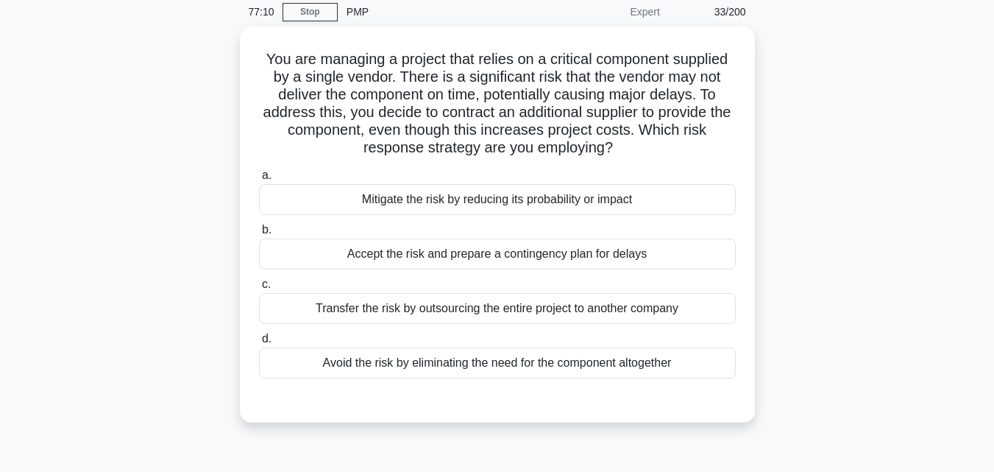
drag, startPoint x: 731, startPoint y: 324, endPoint x: 191, endPoint y: 11, distance: 624.4
click at [191, 11] on div "77:10 Stop PMP Expert 33/200 You are managing a project that relies on a critic…" at bounding box center [497, 361] width 839 height 736
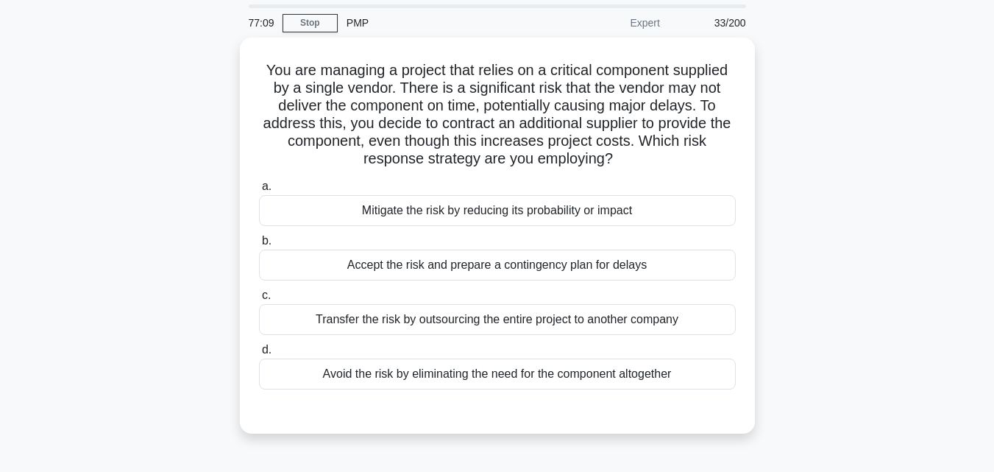
click at [193, 64] on div "You are managing a project that relies on a critical component supplied by a si…" at bounding box center [497, 244] width 839 height 413
drag, startPoint x: 672, startPoint y: 365, endPoint x: 152, endPoint y: 75, distance: 595.5
click at [152, 75] on div "You are managing a project that relies on a critical component supplied by a si…" at bounding box center [497, 244] width 839 height 413
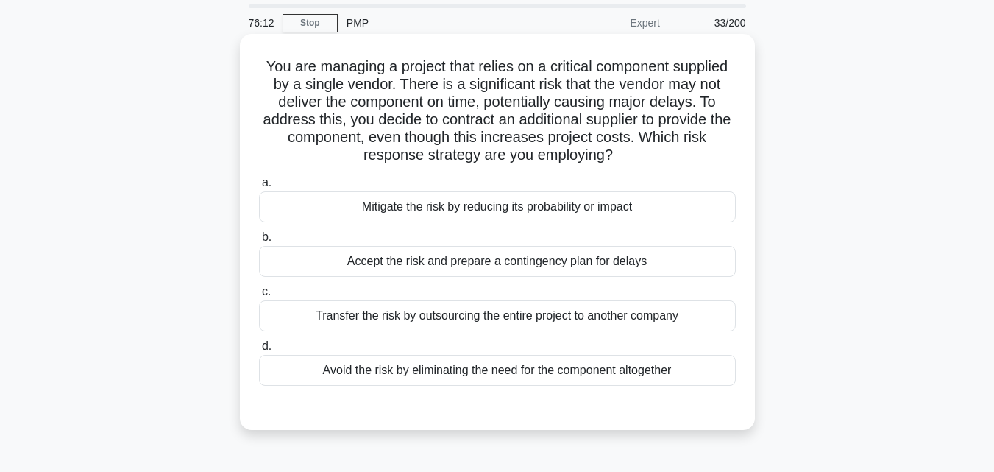
click at [535, 198] on div "Mitigate the risk by reducing its probability or impact" at bounding box center [497, 206] width 477 height 31
click at [259, 188] on input "a. Mitigate the risk by reducing its probability or impact" at bounding box center [259, 183] width 0 height 10
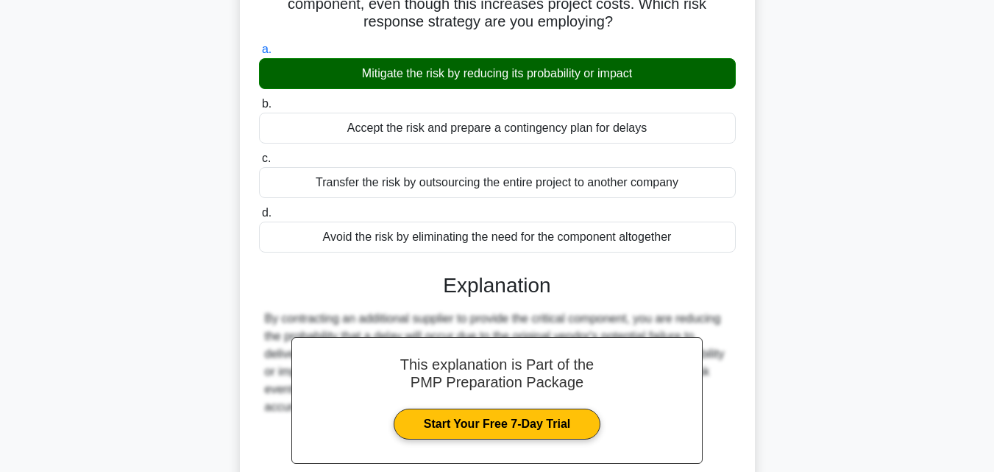
scroll to position [330, 0]
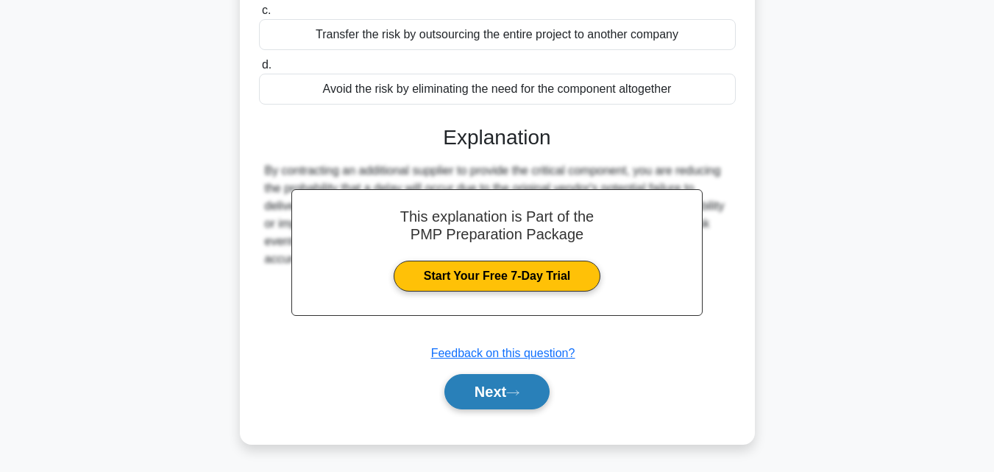
click at [530, 397] on button "Next" at bounding box center [496, 391] width 105 height 35
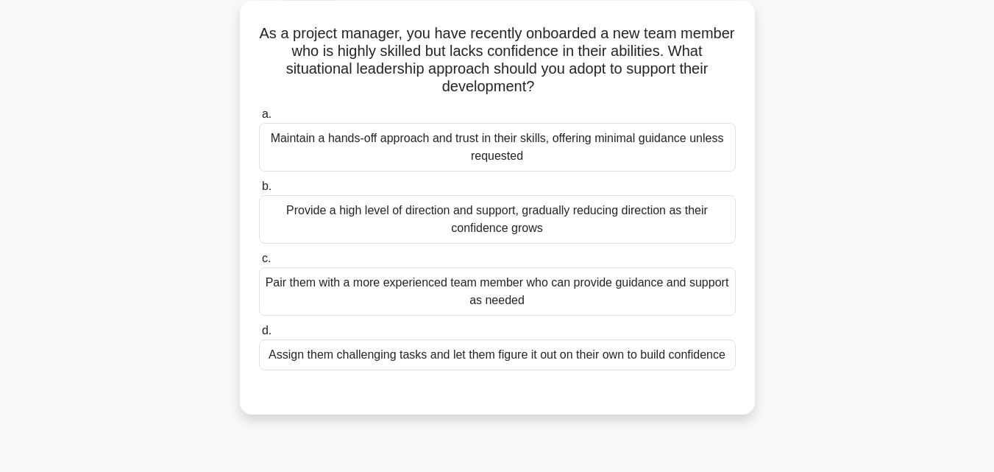
scroll to position [39, 0]
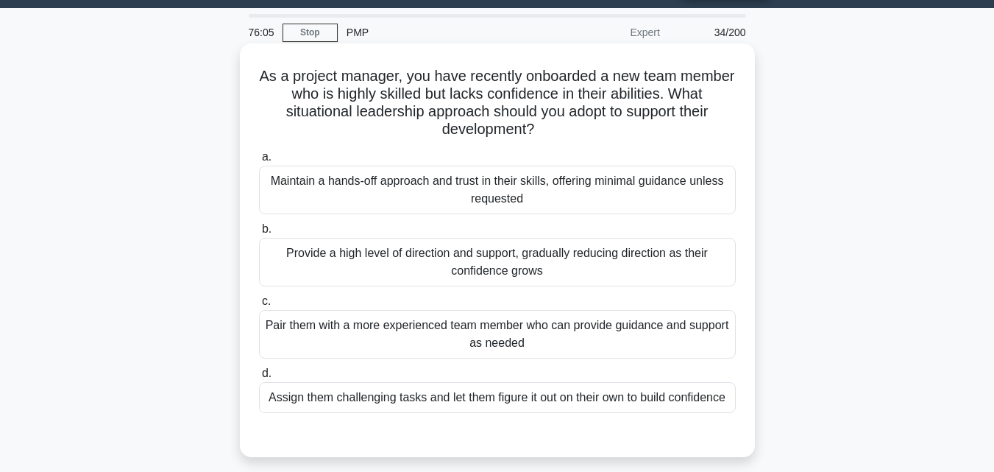
drag, startPoint x: 753, startPoint y: 327, endPoint x: 264, endPoint y: 79, distance: 547.8
click at [264, 79] on div "As a project manager, you have recently onboarded a new team member who is high…" at bounding box center [497, 249] width 515 height 413
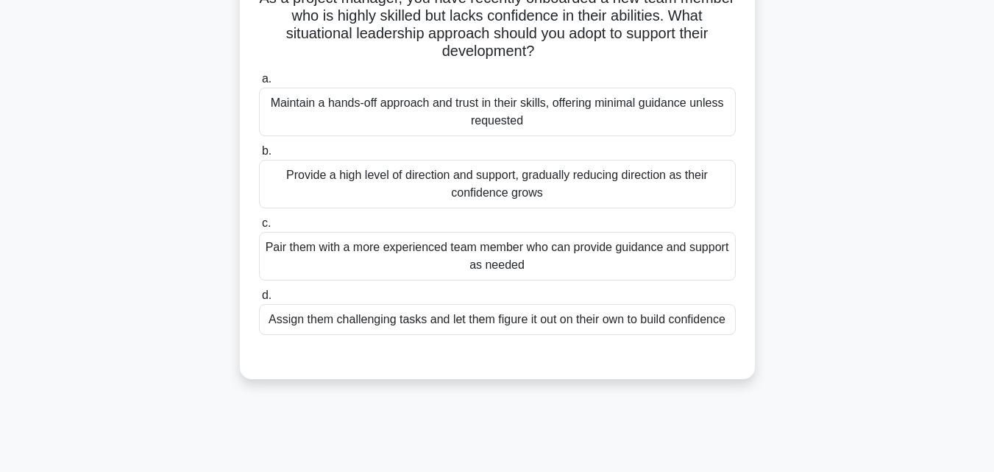
scroll to position [186, 0]
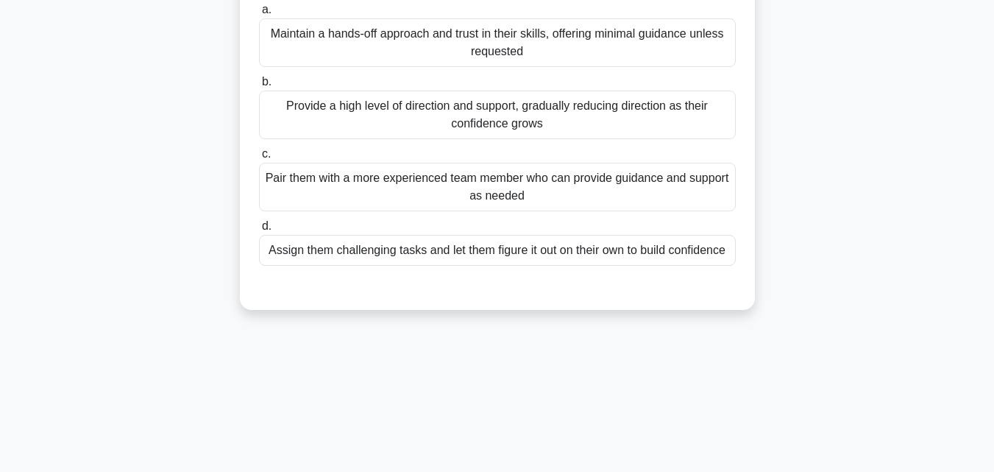
click at [577, 184] on div "Pair them with a more experienced team member who can provide guidance and supp…" at bounding box center [497, 187] width 477 height 49
click at [259, 159] on input "c. Pair them with a more experienced team member who can provide guidance and s…" at bounding box center [259, 154] width 0 height 10
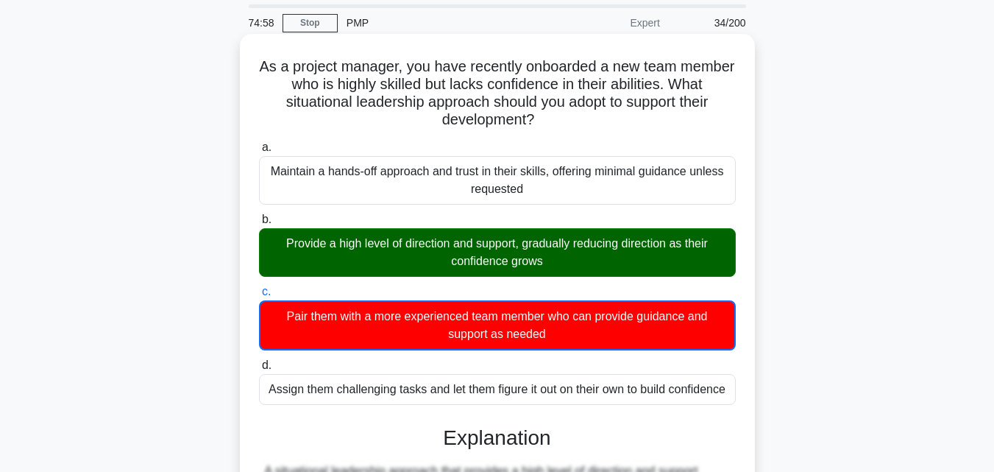
scroll to position [39, 0]
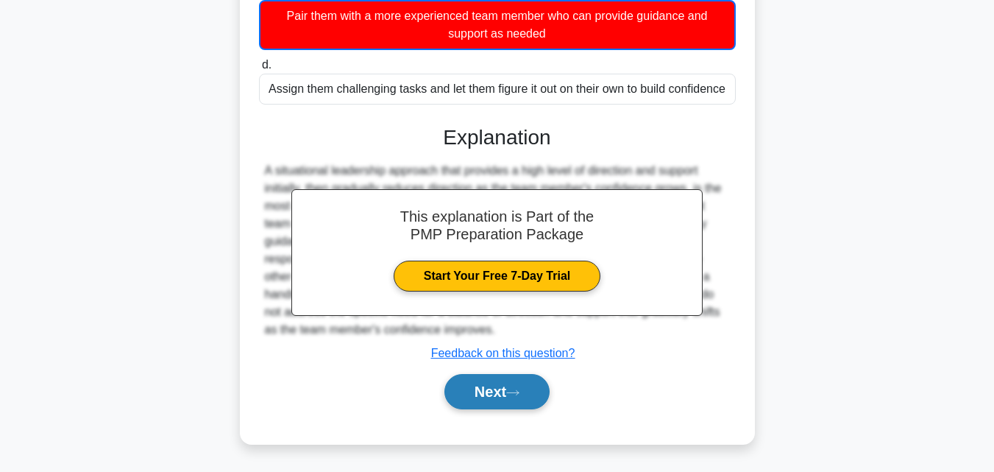
click at [496, 390] on button "Next" at bounding box center [496, 391] width 105 height 35
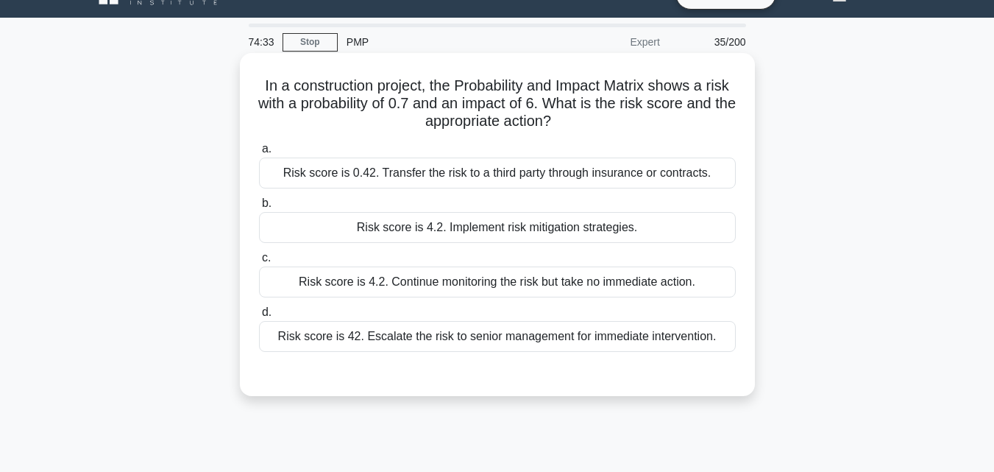
scroll to position [29, 0]
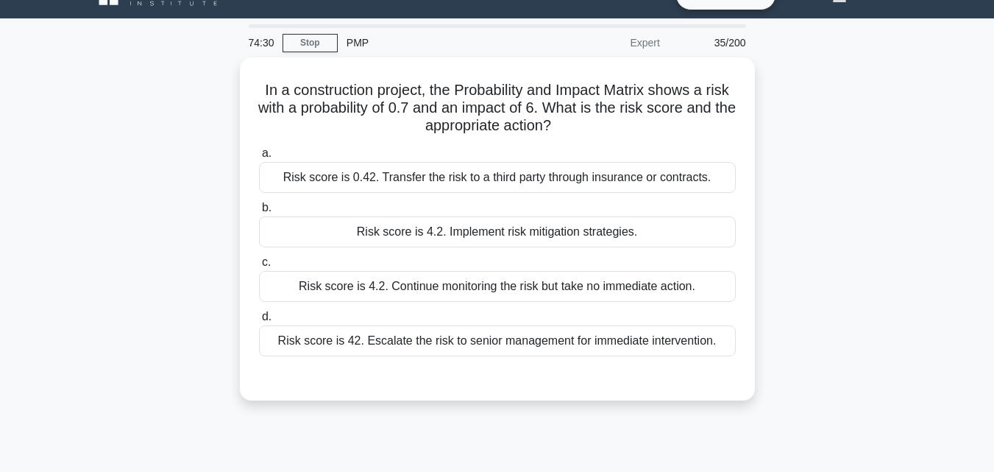
drag, startPoint x: 727, startPoint y: 344, endPoint x: 206, endPoint y: 84, distance: 582.0
click at [206, 84] on div "In a construction project, the Probability and Impact Matrix shows a risk with …" at bounding box center [497, 237] width 839 height 360
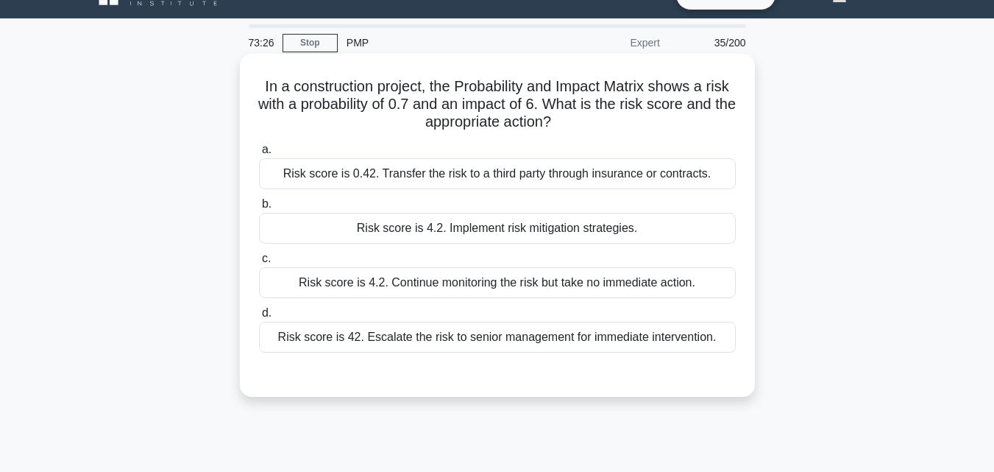
click at [451, 291] on div "Risk score is 4.2. Continue monitoring the risk but take no immediate action." at bounding box center [497, 282] width 477 height 31
click at [259, 263] on input "c. Risk score is 4.2. Continue monitoring the risk but take no immediate action." at bounding box center [259, 259] width 0 height 10
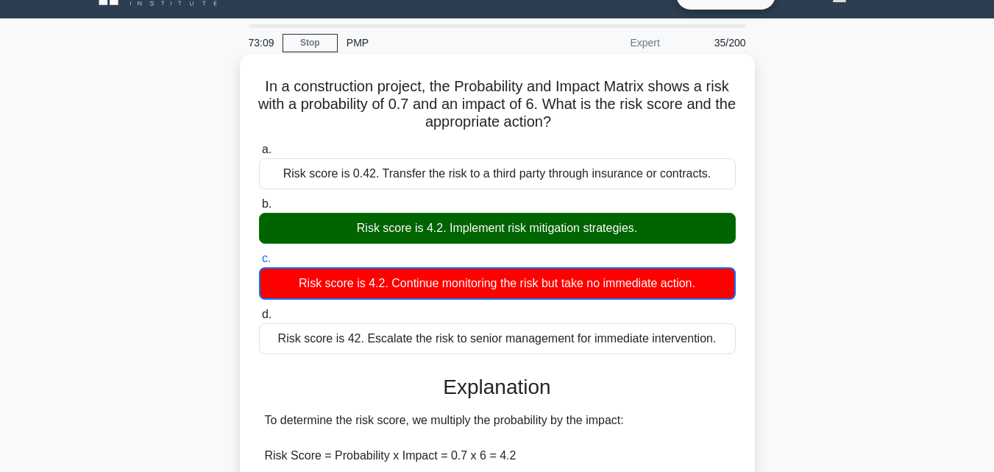
scroll to position [323, 0]
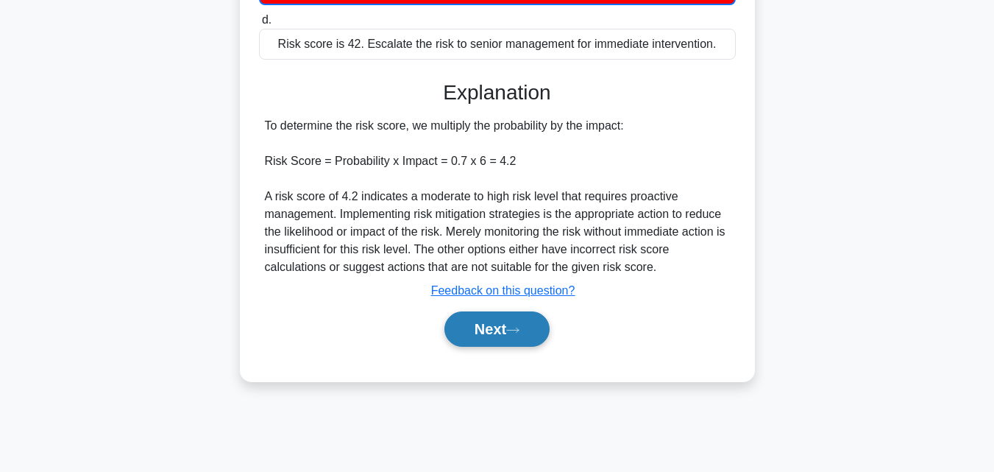
click at [529, 335] on button "Next" at bounding box center [496, 328] width 105 height 35
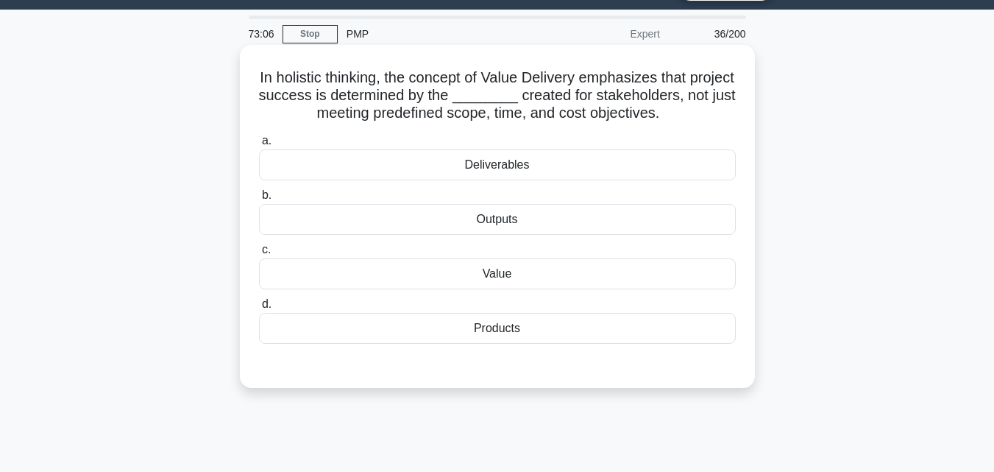
scroll to position [29, 0]
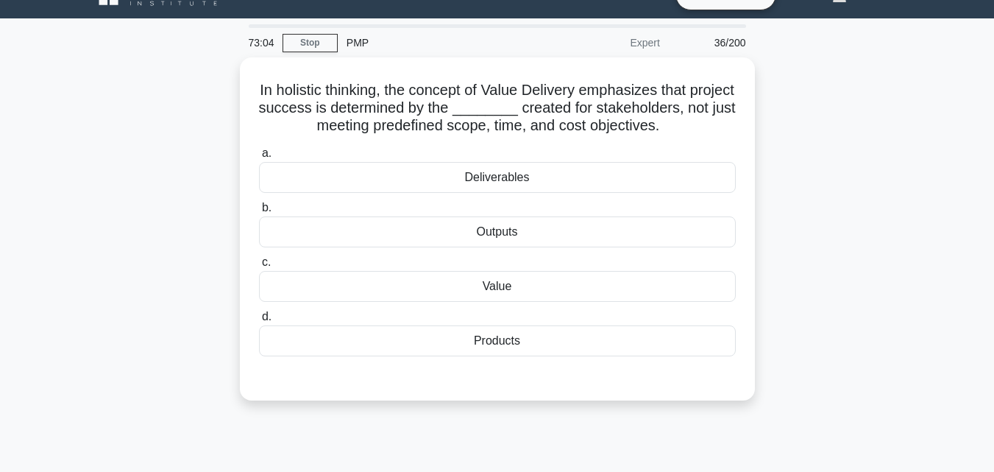
drag, startPoint x: 575, startPoint y: 349, endPoint x: 207, endPoint y: 94, distance: 447.8
click at [207, 94] on div "In holistic thinking, the concept of Value Delivery emphasizes that project suc…" at bounding box center [497, 237] width 839 height 360
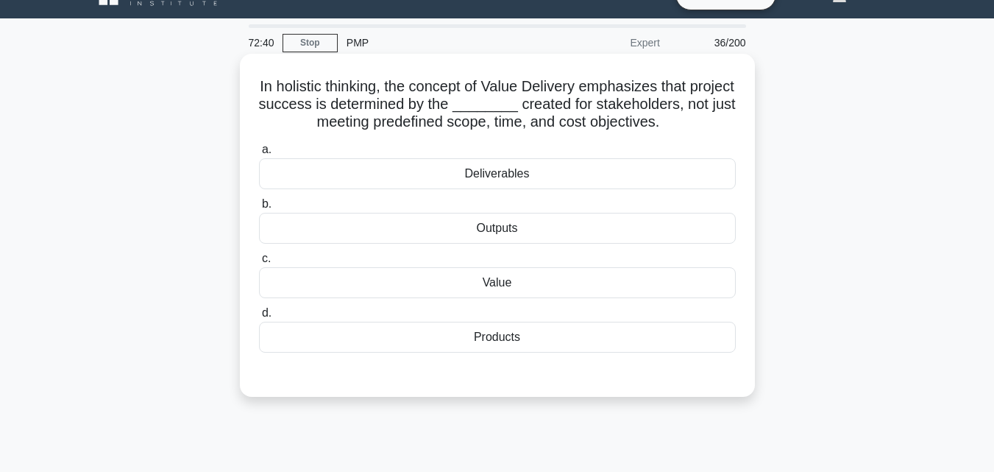
click at [536, 280] on div "Value" at bounding box center [497, 282] width 477 height 31
click at [259, 263] on input "c. Value" at bounding box center [259, 259] width 0 height 10
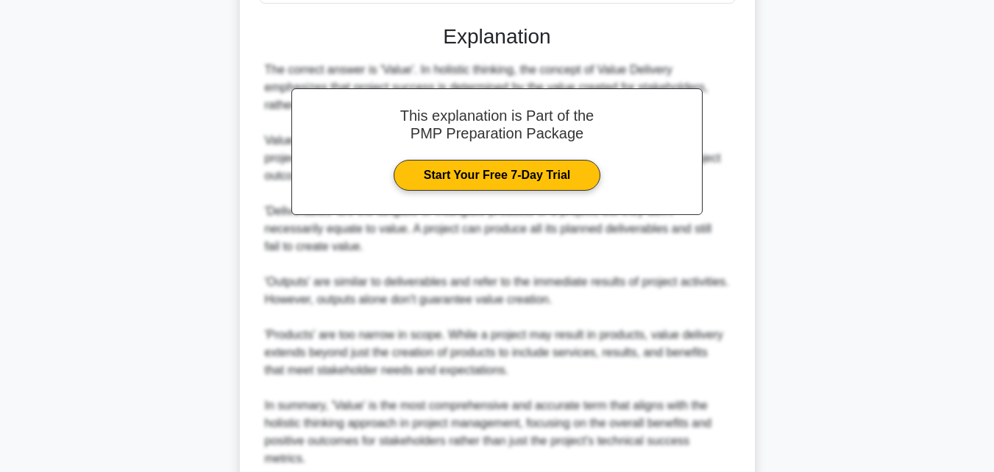
scroll to position [470, 0]
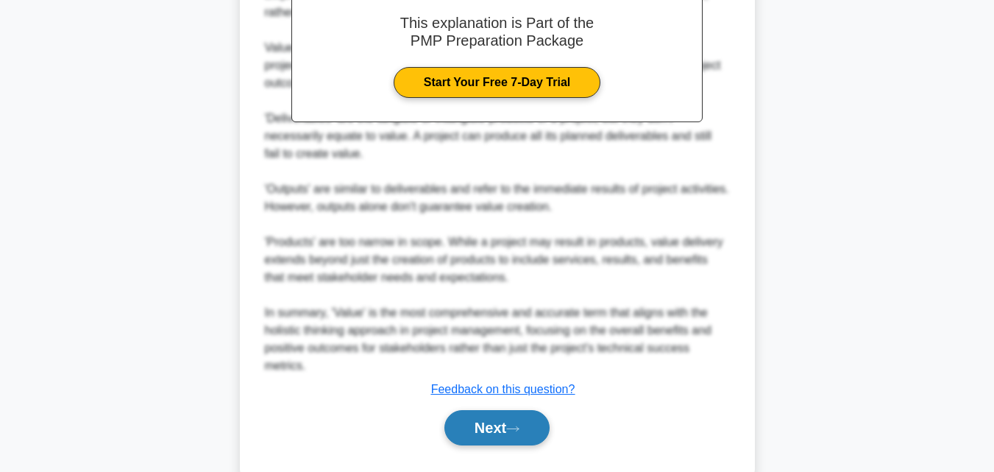
click at [514, 428] on icon at bounding box center [512, 428] width 13 height 8
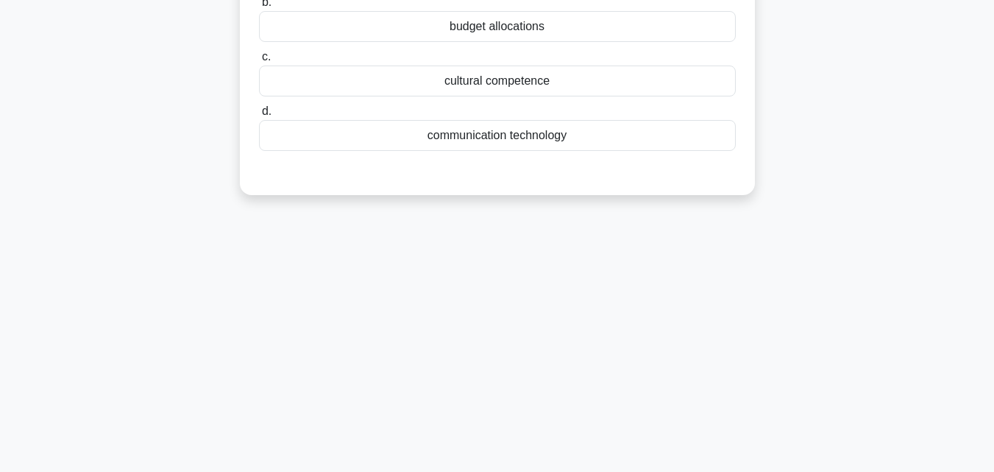
scroll to position [102, 0]
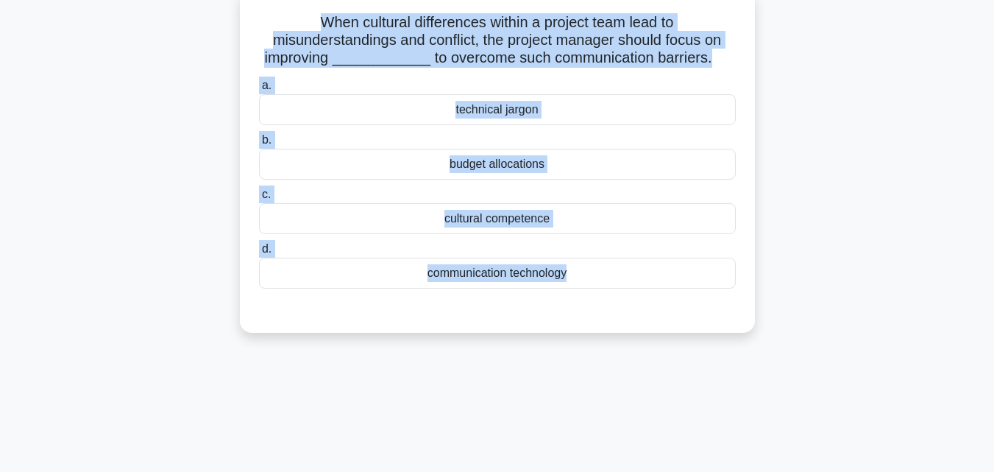
drag, startPoint x: 629, startPoint y: 286, endPoint x: 246, endPoint y: 14, distance: 469.5
click at [246, 14] on div "When cultural differences within a project team lead to misunderstandings and c…" at bounding box center [497, 161] width 503 height 331
click at [452, 281] on div "communication technology" at bounding box center [497, 273] width 477 height 31
click at [259, 255] on input "d. communication technology" at bounding box center [259, 250] width 0 height 10
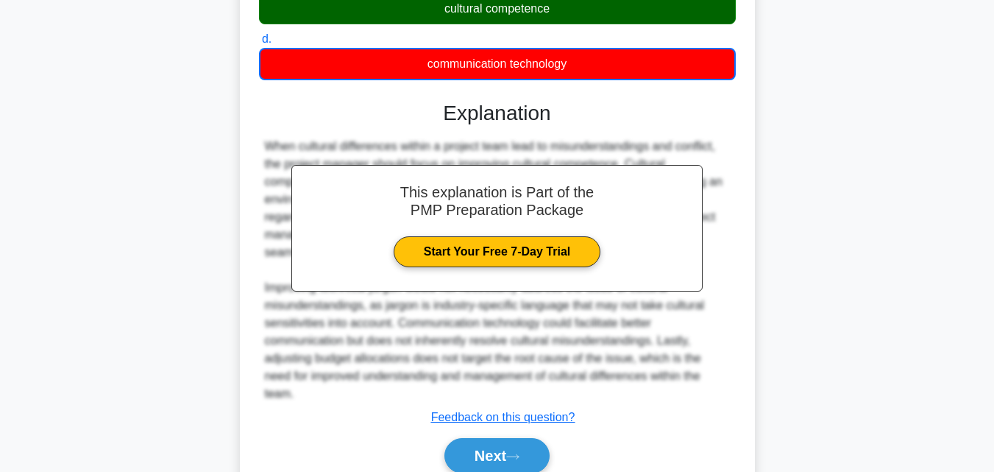
scroll to position [367, 0]
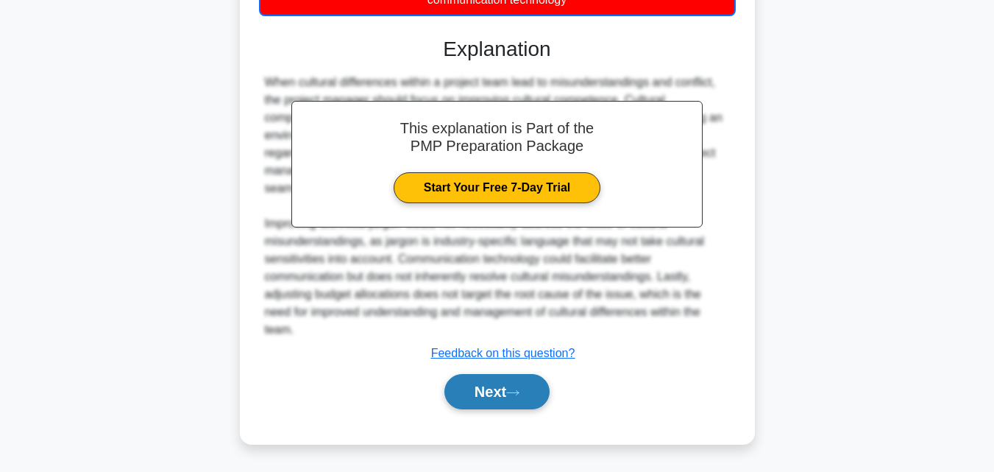
click at [498, 386] on button "Next" at bounding box center [496, 391] width 105 height 35
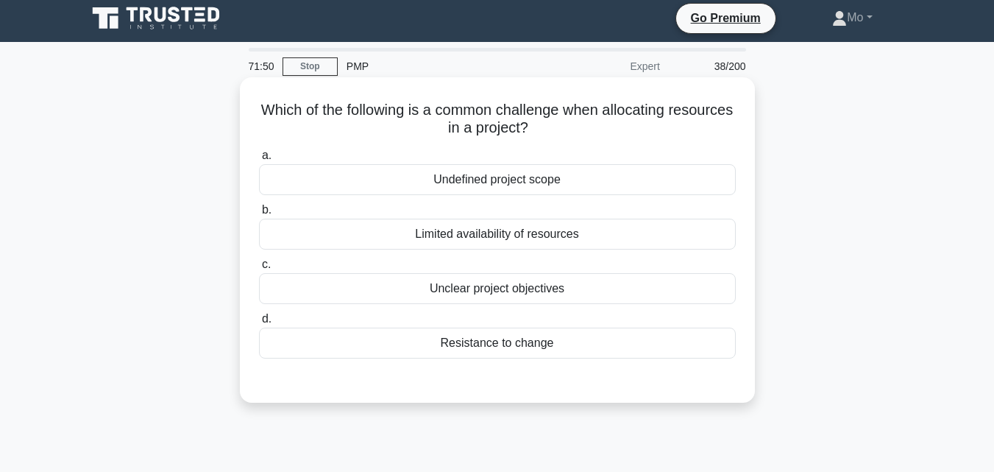
scroll to position [0, 0]
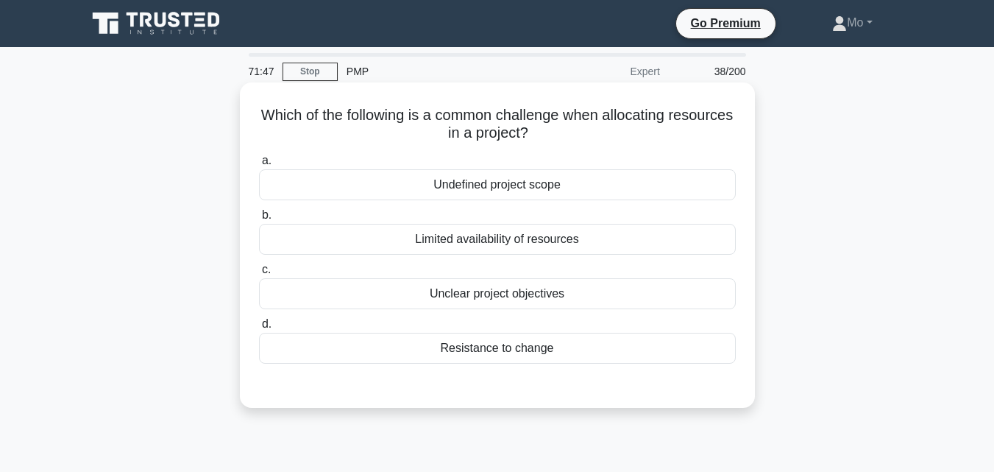
drag, startPoint x: 574, startPoint y: 356, endPoint x: 285, endPoint y: 110, distance: 379.9
click at [285, 110] on div "Which of the following is a common challenge when allocating resources in a pro…" at bounding box center [497, 244] width 503 height 313
click at [486, 246] on div "Limited availability of resources" at bounding box center [497, 239] width 477 height 31
click at [259, 220] on input "b. Limited availability of resources" at bounding box center [259, 215] width 0 height 10
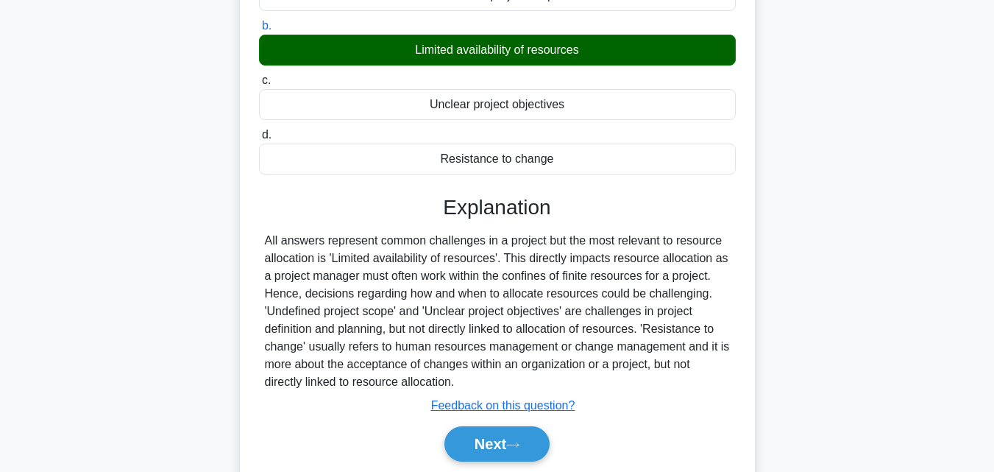
scroll to position [294, 0]
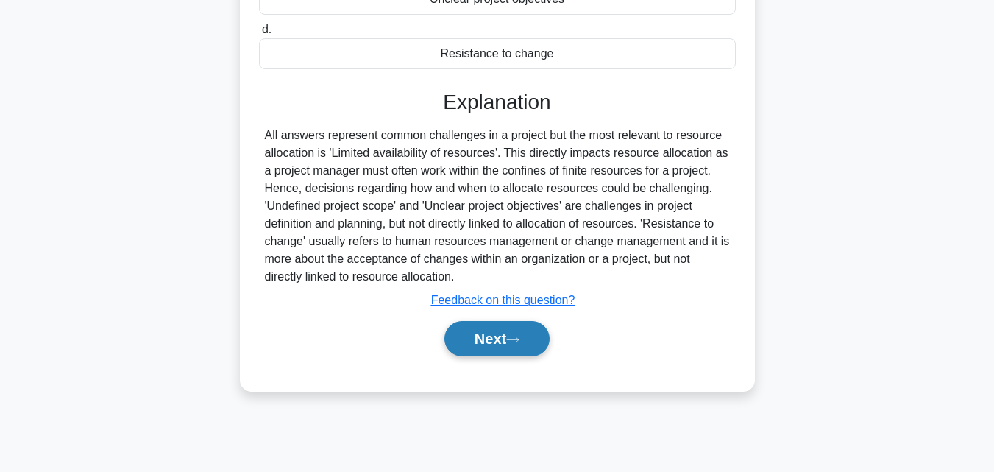
click at [506, 341] on button "Next" at bounding box center [496, 338] width 105 height 35
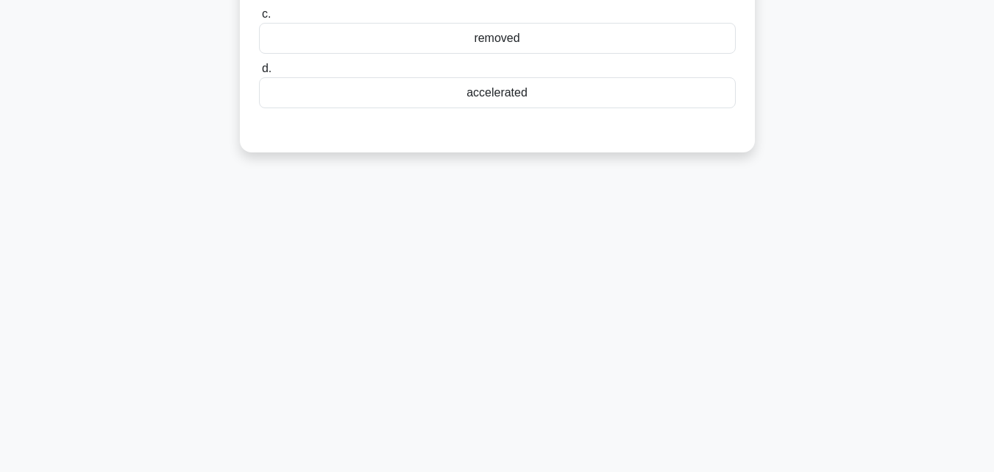
scroll to position [74, 0]
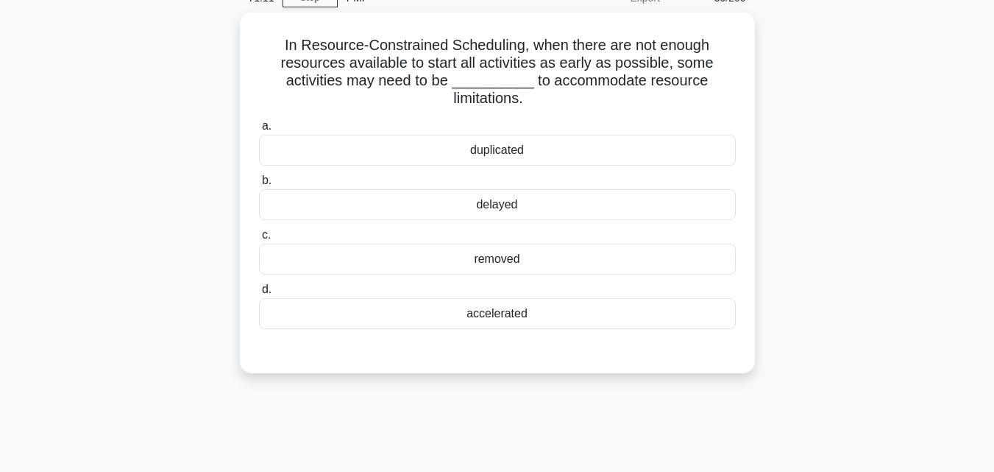
drag, startPoint x: 600, startPoint y: 328, endPoint x: 219, endPoint y: 49, distance: 472.6
click at [219, 49] on div "In Resource-Constrained Scheduling, when there are not enough resources availab…" at bounding box center [497, 202] width 839 height 378
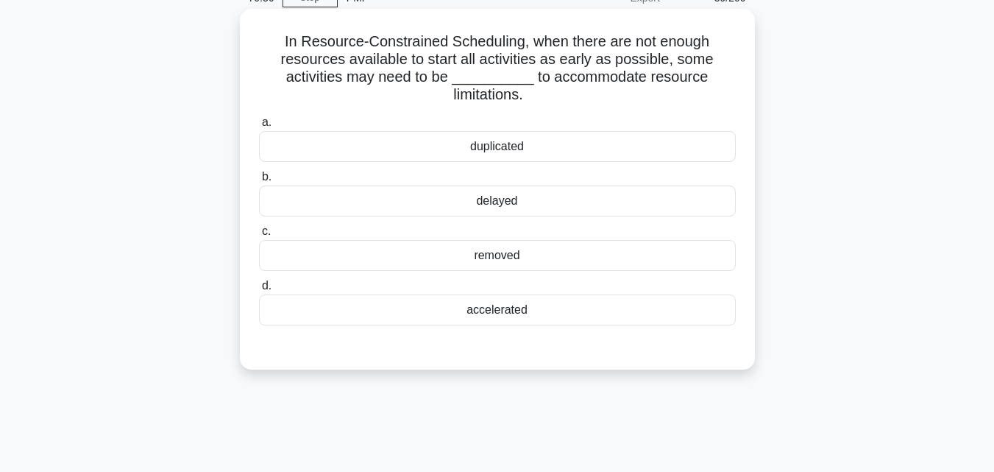
click at [454, 194] on div "delayed" at bounding box center [497, 200] width 477 height 31
click at [259, 182] on input "b. delayed" at bounding box center [259, 177] width 0 height 10
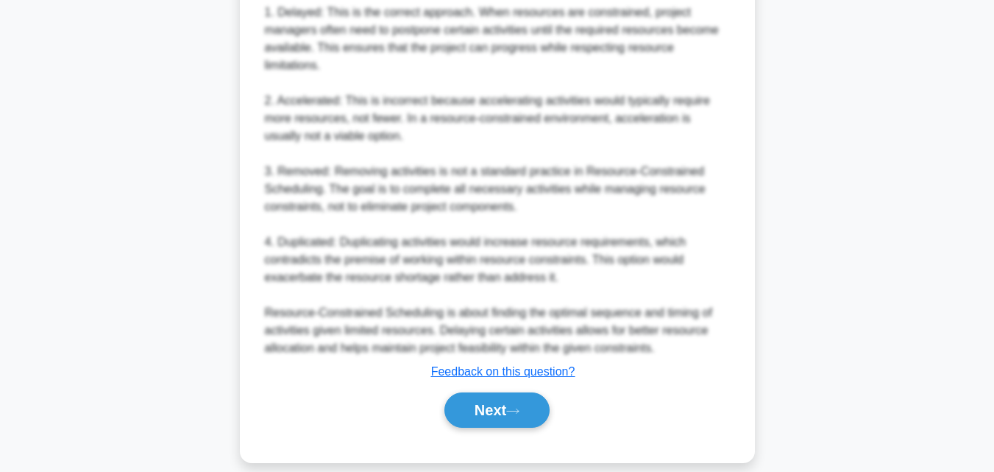
scroll to position [613, 0]
click at [513, 405] on icon at bounding box center [512, 409] width 13 height 8
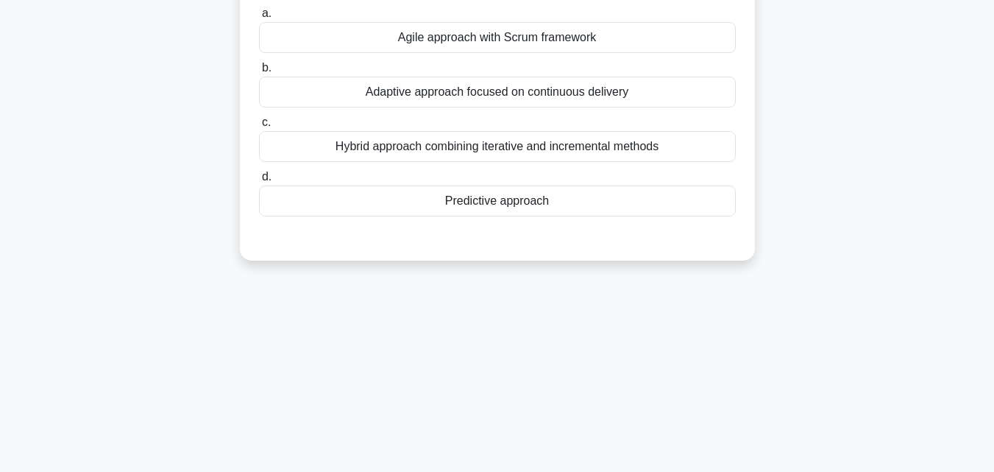
scroll to position [29, 0]
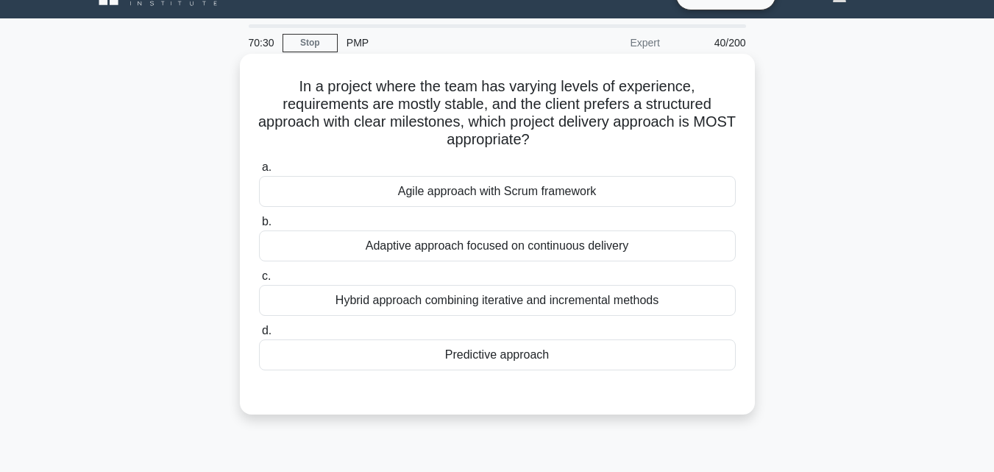
drag, startPoint x: 599, startPoint y: 364, endPoint x: 291, endPoint y: 89, distance: 412.6
click at [291, 89] on div "In a project where the team has varying levels of experience, requirements are …" at bounding box center [497, 234] width 503 height 349
click at [575, 348] on div "Predictive approach" at bounding box center [497, 354] width 477 height 31
click at [259, 335] on input "d. Predictive approach" at bounding box center [259, 331] width 0 height 10
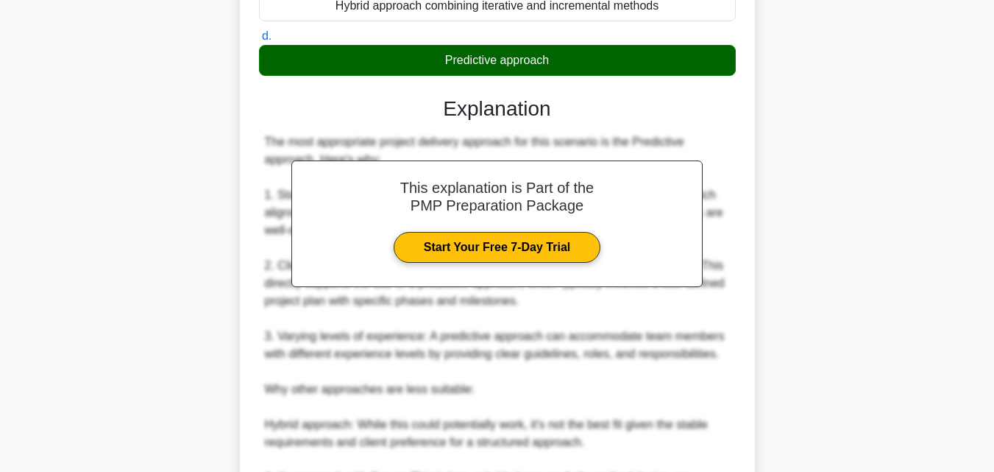
scroll to position [578, 0]
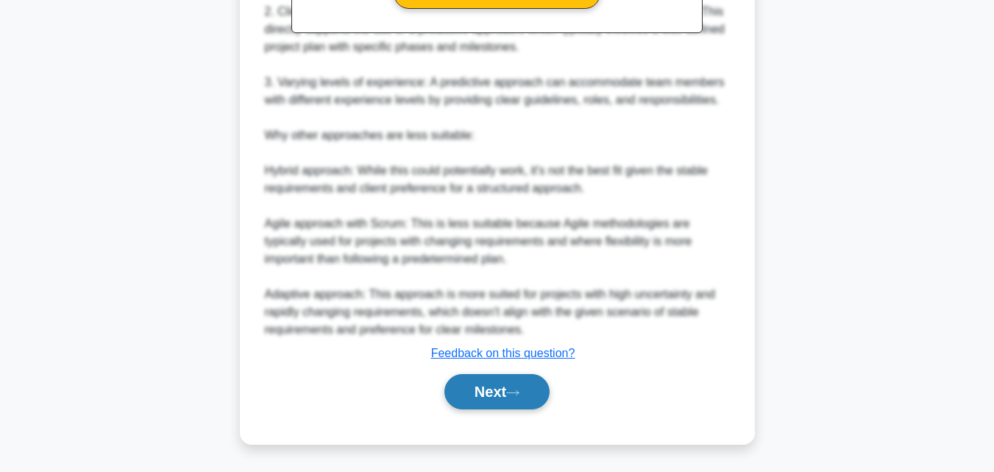
click at [497, 389] on button "Next" at bounding box center [496, 391] width 105 height 35
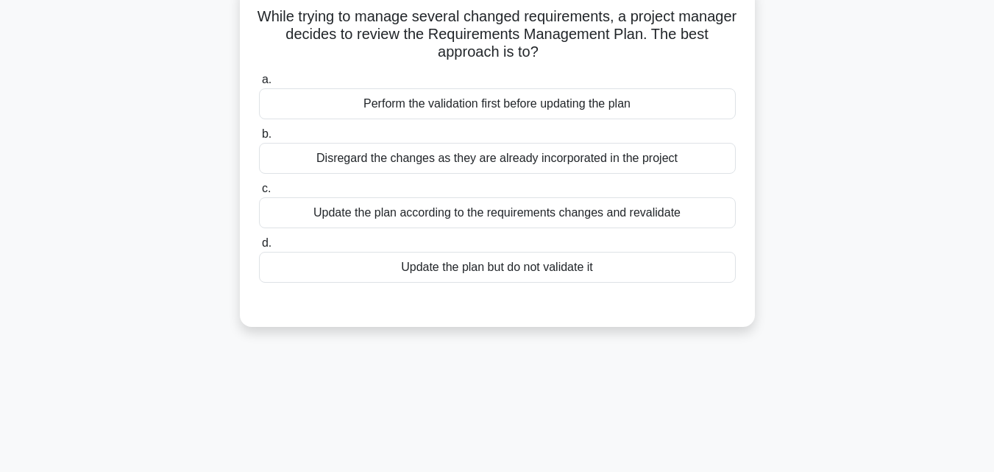
scroll to position [29, 0]
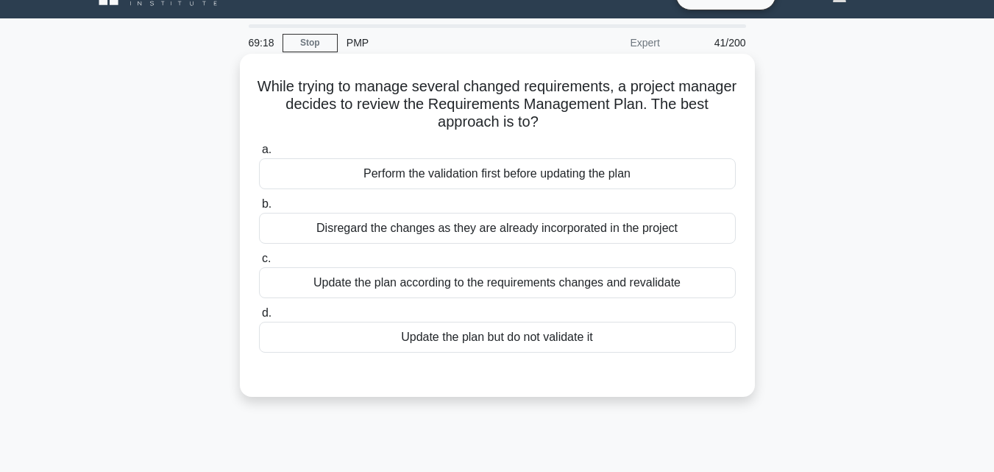
drag, startPoint x: 658, startPoint y: 337, endPoint x: 264, endPoint y: 76, distance: 473.0
click at [264, 76] on div "While trying to manage several changed requirements, a project manager decides …" at bounding box center [497, 225] width 503 height 331
click at [391, 296] on div "Update the plan according to the requirements changes and revalidate" at bounding box center [497, 282] width 477 height 31
click at [259, 263] on input "c. Update the plan according to the requirements changes and revalidate" at bounding box center [259, 259] width 0 height 10
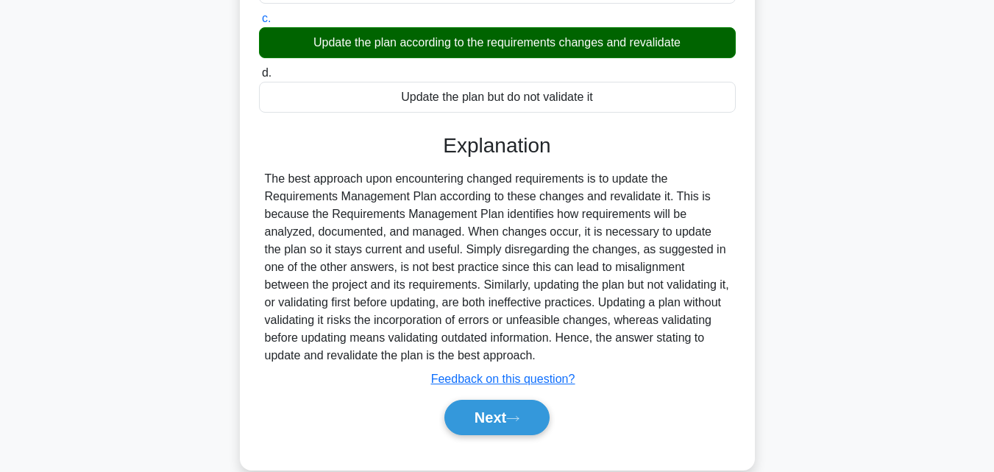
scroll to position [323, 0]
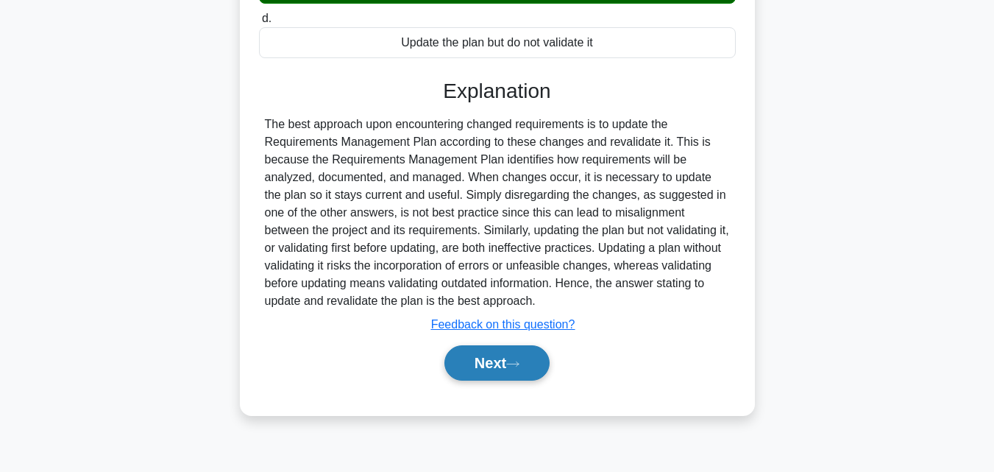
click at [481, 365] on button "Next" at bounding box center [496, 362] width 105 height 35
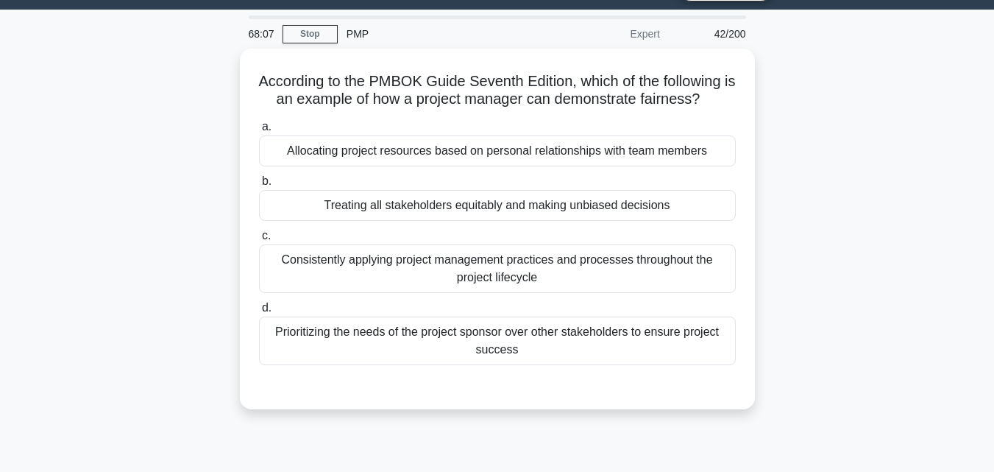
scroll to position [0, 0]
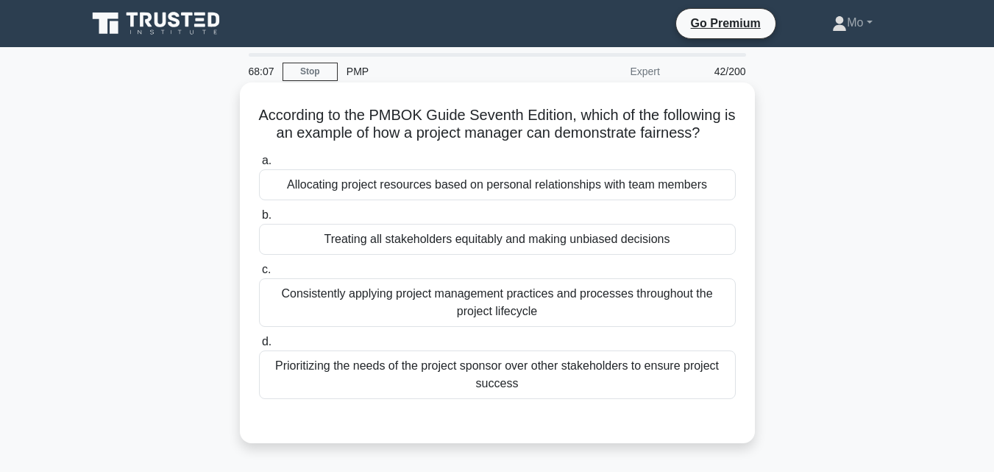
drag, startPoint x: 576, startPoint y: 278, endPoint x: 241, endPoint y: 121, distance: 369.9
click at [241, 121] on div "According to the PMBOK Guide Seventh Edition, which of the following is an exam…" at bounding box center [497, 262] width 515 height 360
click at [390, 230] on div "Treating all stakeholders equitably and making unbiased decisions" at bounding box center [497, 239] width 477 height 31
click at [259, 220] on input "b. Treating all stakeholders equitably and making unbiased decisions" at bounding box center [259, 215] width 0 height 10
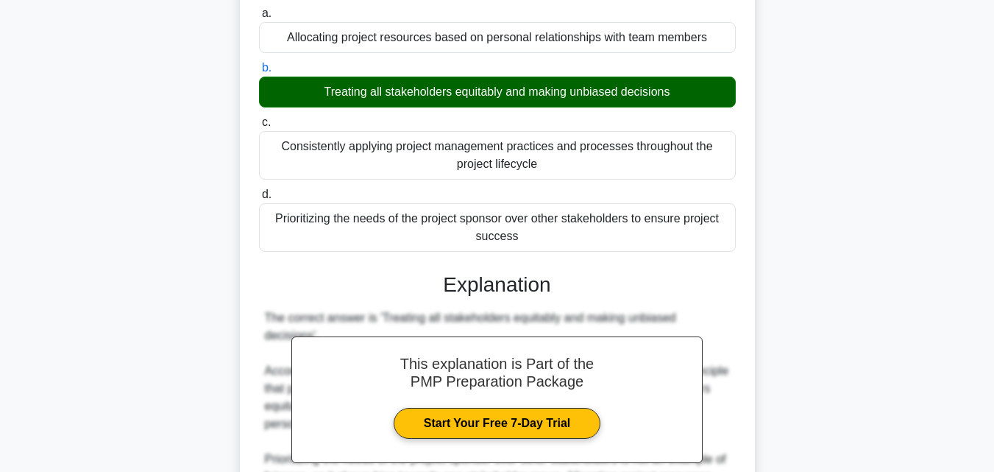
scroll to position [368, 0]
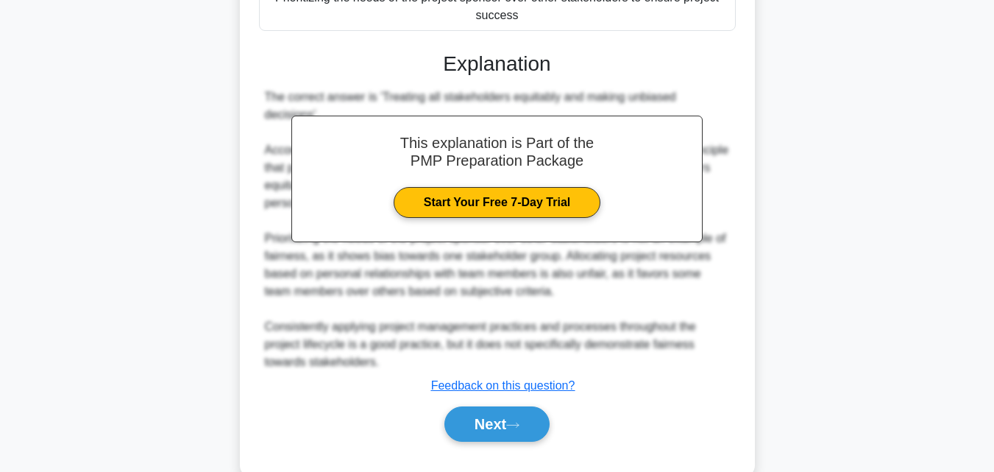
click at [560, 408] on div "Next" at bounding box center [497, 423] width 483 height 35
click at [519, 422] on icon at bounding box center [513, 424] width 12 height 4
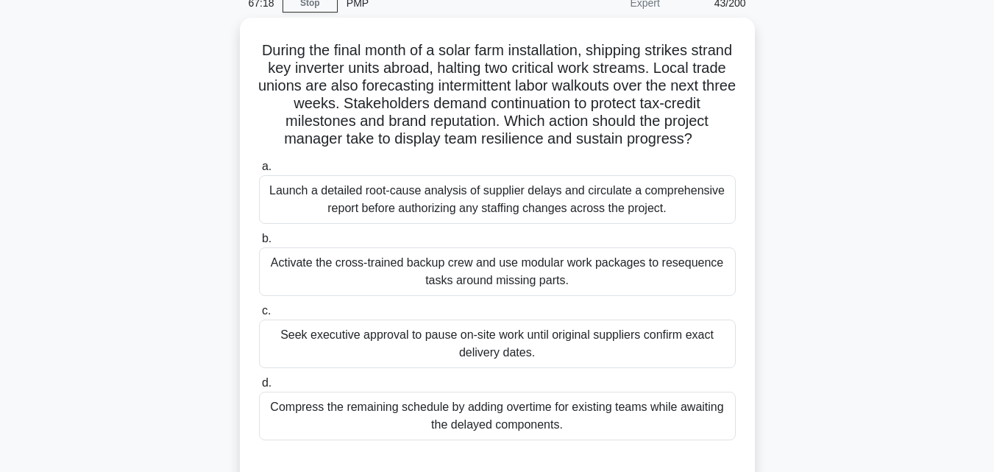
scroll to position [59, 0]
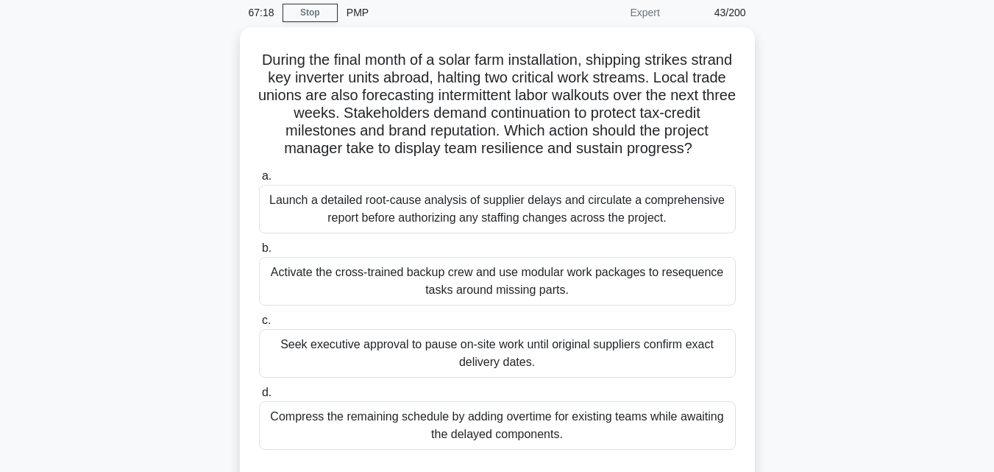
drag, startPoint x: 652, startPoint y: 370, endPoint x: 205, endPoint y: 54, distance: 547.4
click at [205, 54] on div "During the final month of a solar farm installation, shipping strikes strand ke…" at bounding box center [497, 269] width 839 height 484
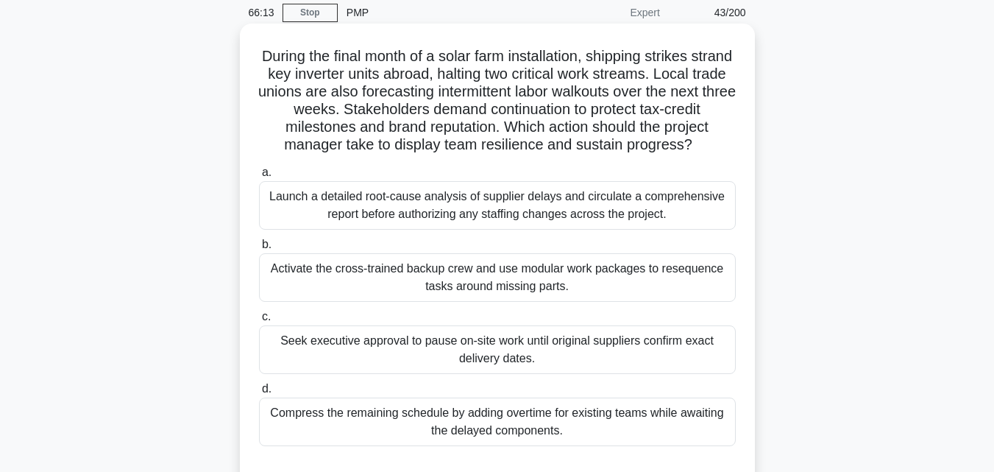
click at [443, 218] on div "Launch a detailed root-cause analysis of supplier delays and circulate a compre…" at bounding box center [497, 205] width 477 height 49
click at [259, 177] on input "a. Launch a detailed root-cause analysis of supplier delays and circulate a com…" at bounding box center [259, 173] width 0 height 10
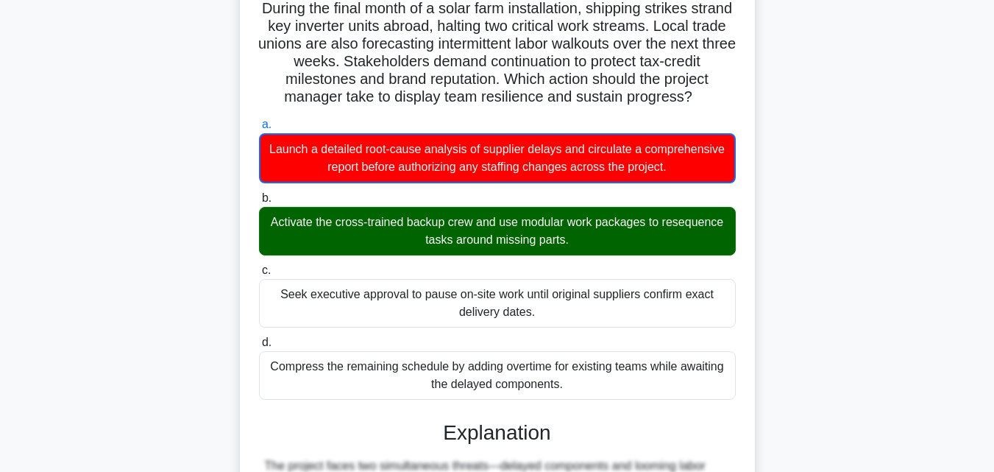
scroll to position [132, 0]
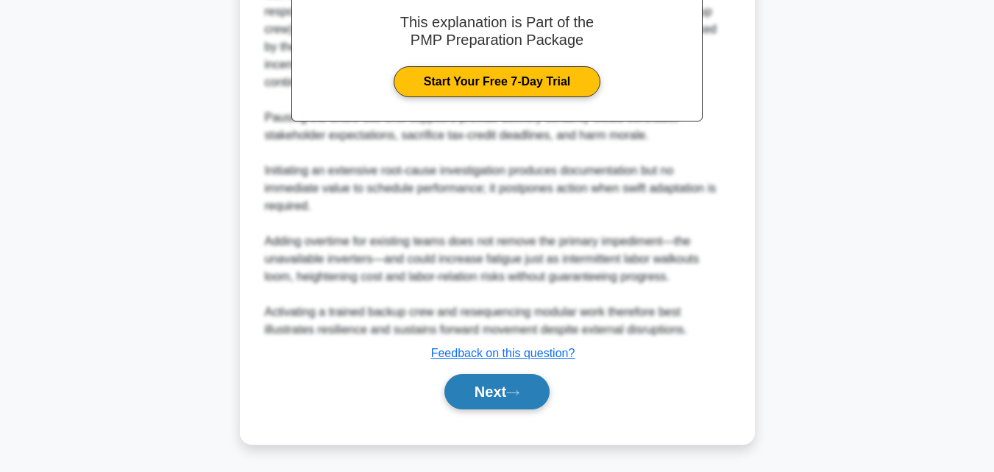
click at [490, 389] on button "Next" at bounding box center [496, 391] width 105 height 35
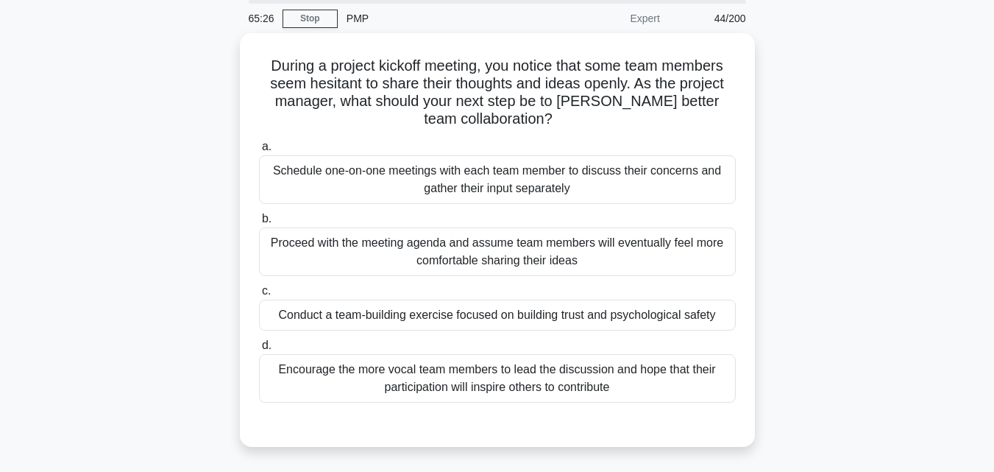
scroll to position [0, 0]
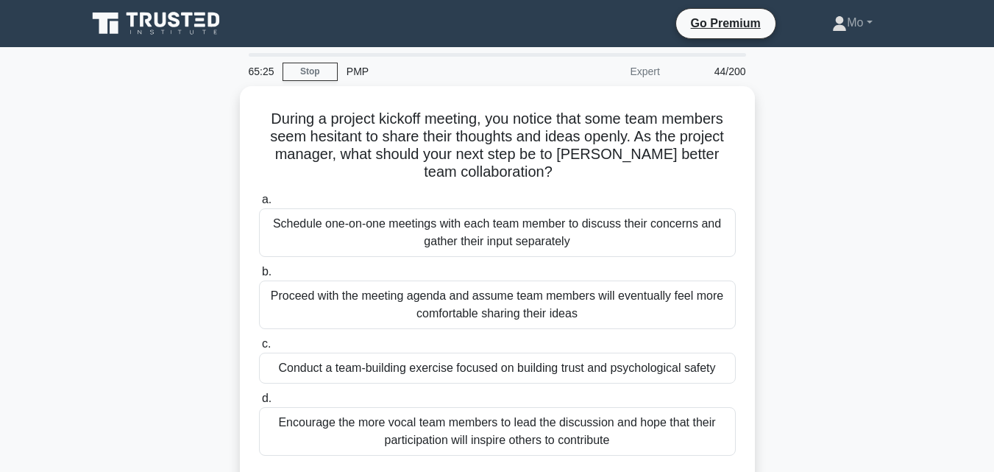
drag, startPoint x: 650, startPoint y: 271, endPoint x: 219, endPoint y: 116, distance: 457.3
click at [219, 116] on div "During a project kickoff meeting, you notice that some team members seem hesita…" at bounding box center [497, 301] width 839 height 431
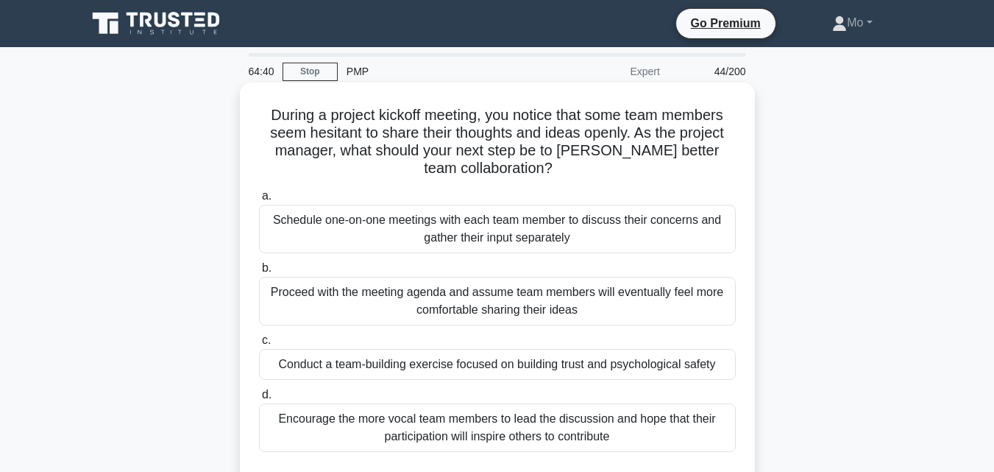
click at [381, 361] on div "Conduct a team-building exercise focused on building trust and psychological sa…" at bounding box center [497, 364] width 477 height 31
click at [259, 345] on input "c. Conduct a team-building exercise focused on building trust and psychological…" at bounding box center [259, 340] width 0 height 10
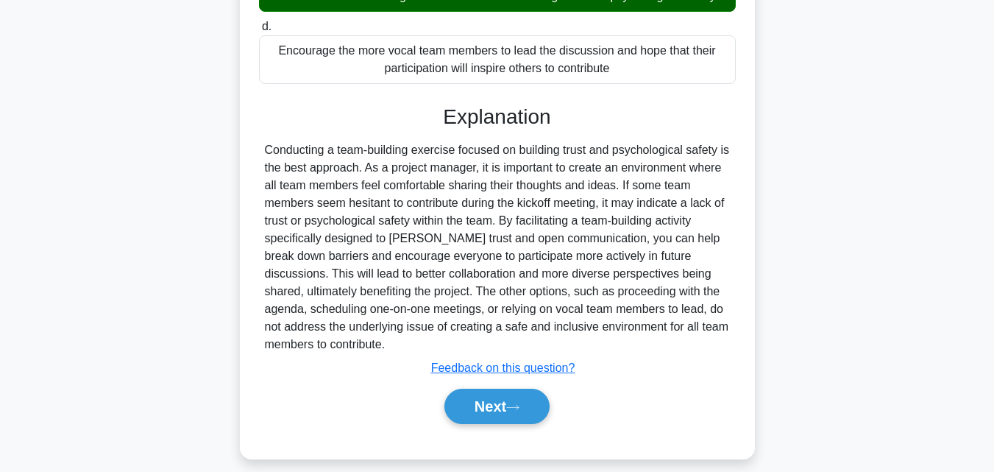
scroll to position [383, 0]
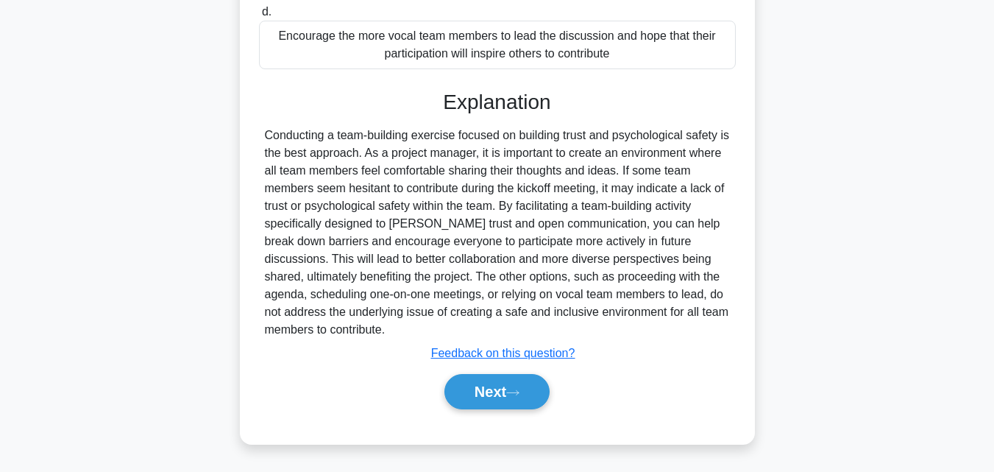
click at [462, 410] on div "Next" at bounding box center [497, 391] width 477 height 47
click at [478, 394] on button "Next" at bounding box center [496, 391] width 105 height 35
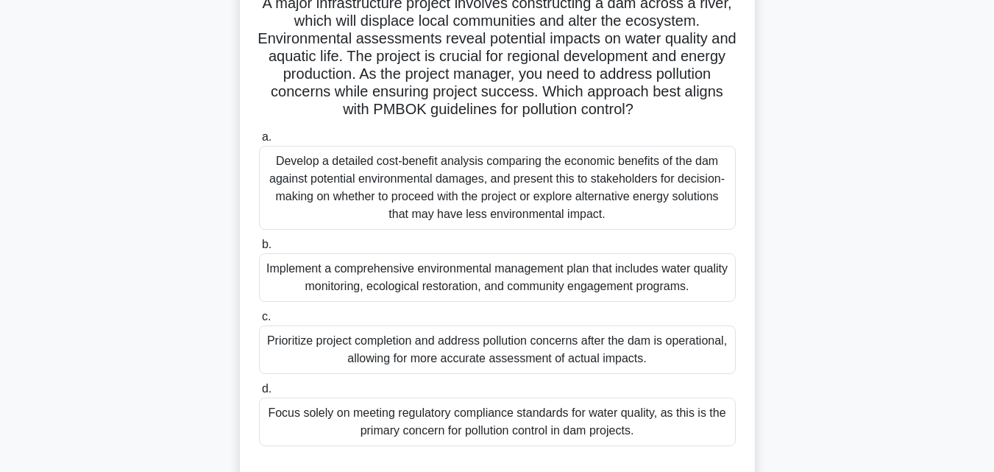
scroll to position [58, 0]
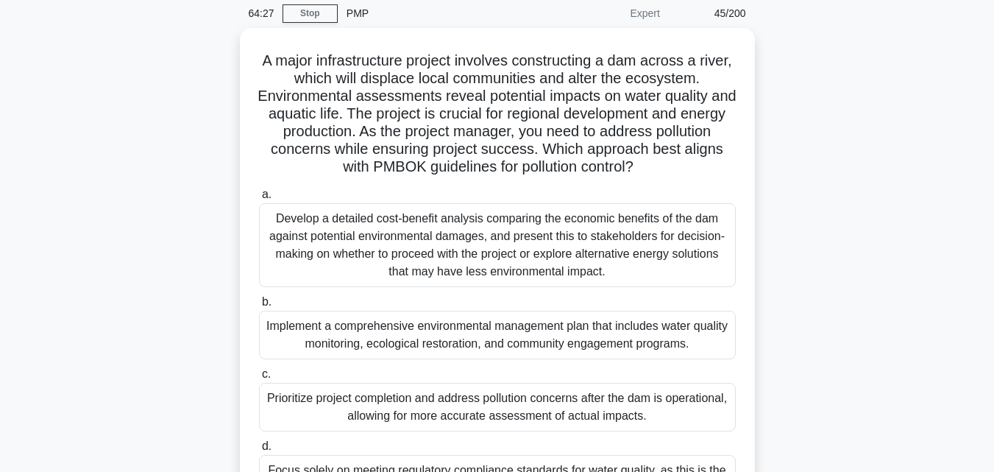
drag, startPoint x: 651, startPoint y: 294, endPoint x: 227, endPoint y: 62, distance: 483.0
click at [227, 62] on div "A major infrastructure project involves constructing a dam across a river, whic…" at bounding box center [497, 296] width 839 height 537
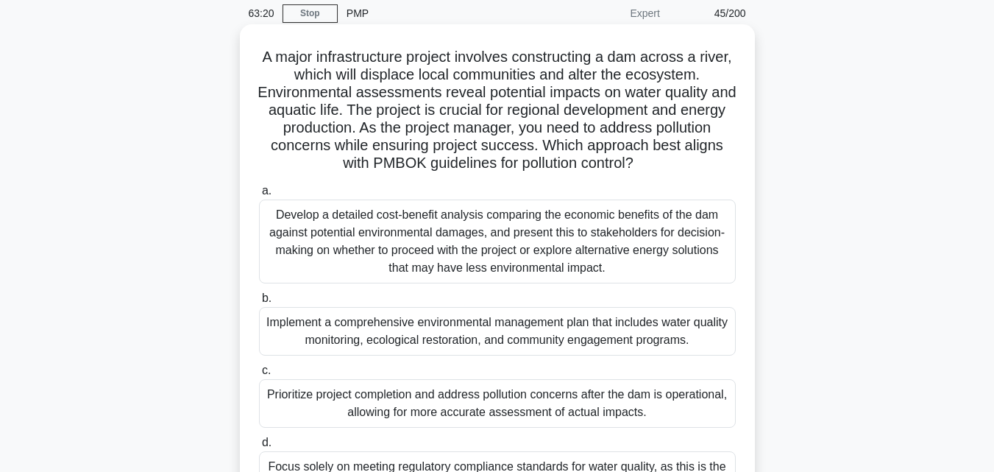
click at [350, 315] on div "Implement a comprehensive environmental management plan that includes water qua…" at bounding box center [497, 331] width 477 height 49
click at [259, 303] on input "b. Implement a comprehensive environmental management plan that includes water …" at bounding box center [259, 299] width 0 height 10
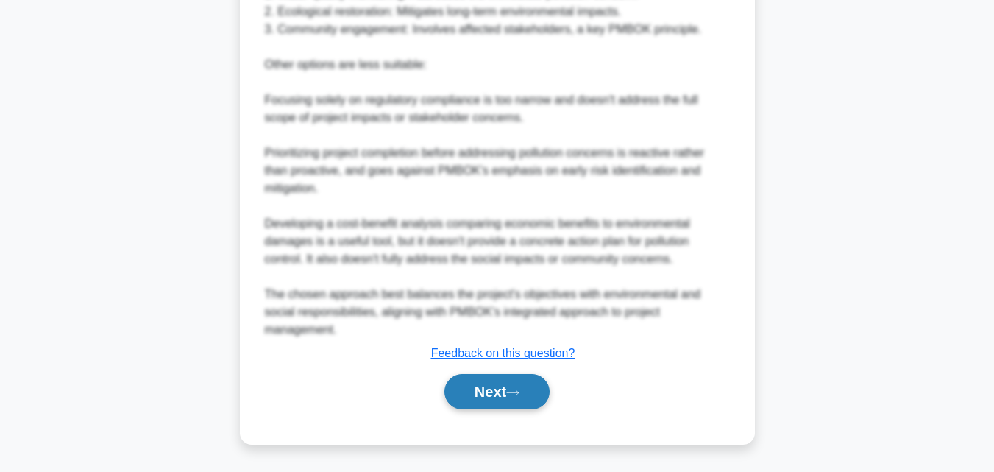
click at [513, 392] on icon at bounding box center [512, 392] width 13 height 8
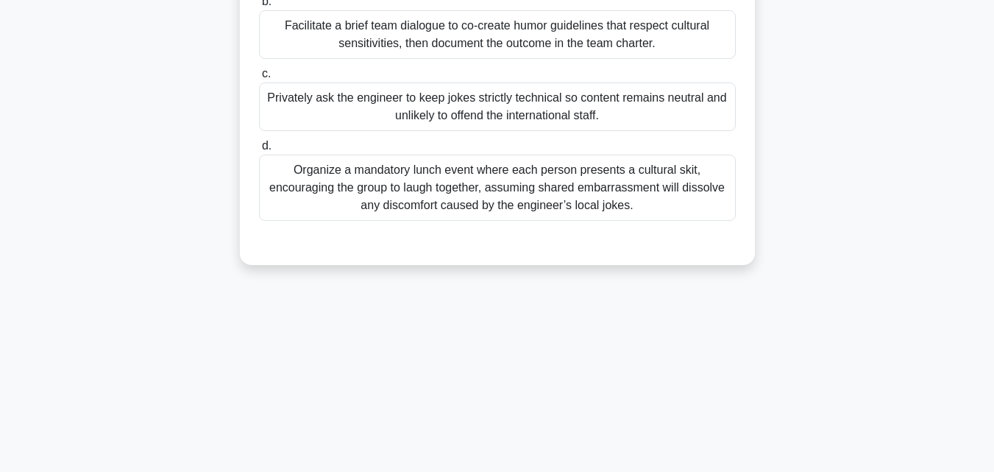
scroll to position [0, 0]
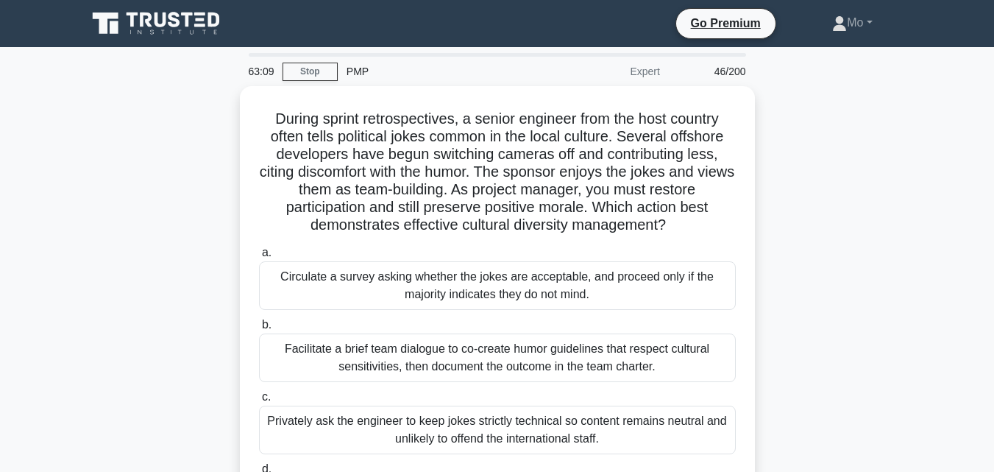
drag, startPoint x: 647, startPoint y: 217, endPoint x: 230, endPoint y: 110, distance: 430.6
click at [230, 110] on div "During sprint retrospectives, a senior engineer from the host country often tel…" at bounding box center [497, 345] width 839 height 519
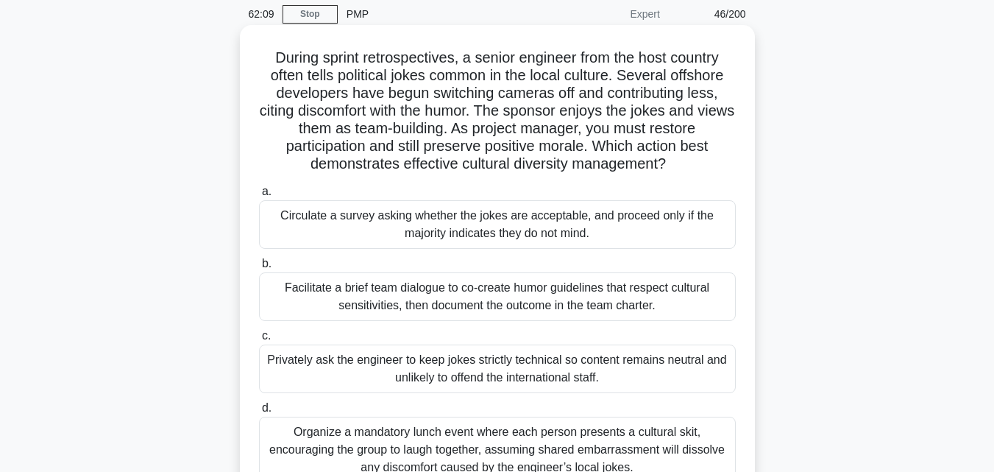
scroll to position [147, 0]
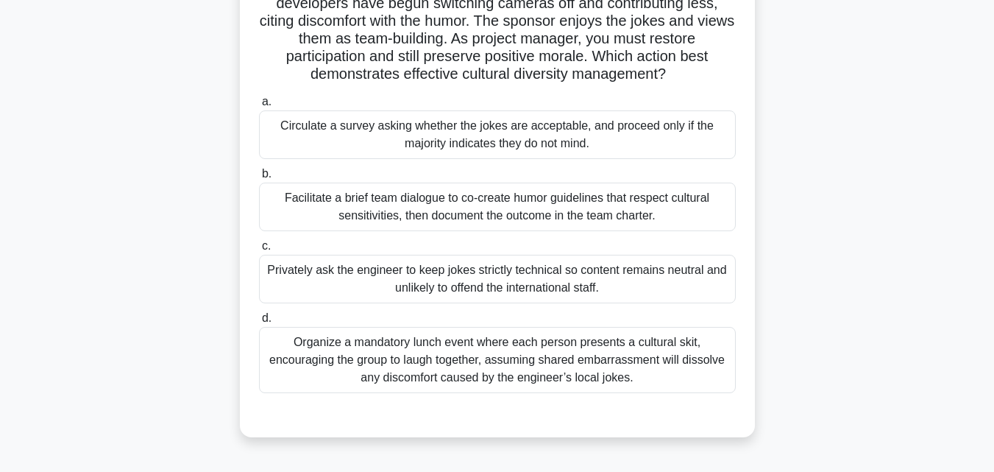
click at [379, 211] on div "Facilitate a brief team dialogue to co-create humor guidelines that respect cul…" at bounding box center [497, 206] width 477 height 49
click at [259, 179] on input "b. Facilitate a brief team dialogue to co-create humor guidelines that respect …" at bounding box center [259, 174] width 0 height 10
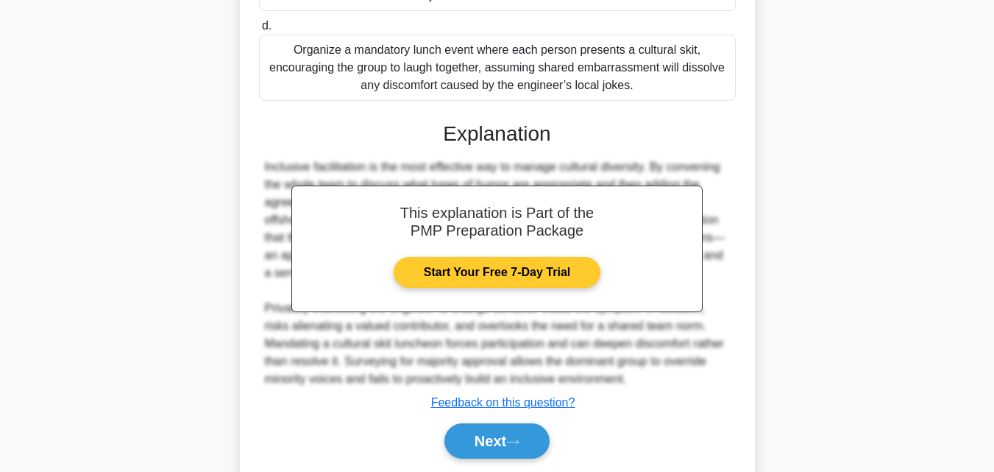
scroll to position [489, 0]
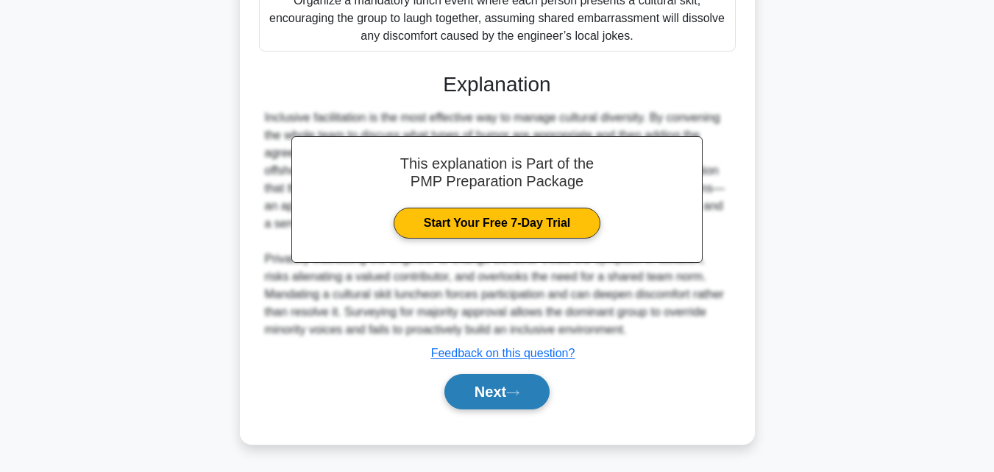
click at [477, 394] on button "Next" at bounding box center [496, 391] width 105 height 35
click at [501, 397] on button "Next" at bounding box center [496, 391] width 105 height 35
click at [539, 387] on button "Next" at bounding box center [496, 391] width 105 height 35
click at [504, 393] on button "Next" at bounding box center [496, 391] width 105 height 35
click at [518, 378] on button "Next" at bounding box center [496, 391] width 105 height 35
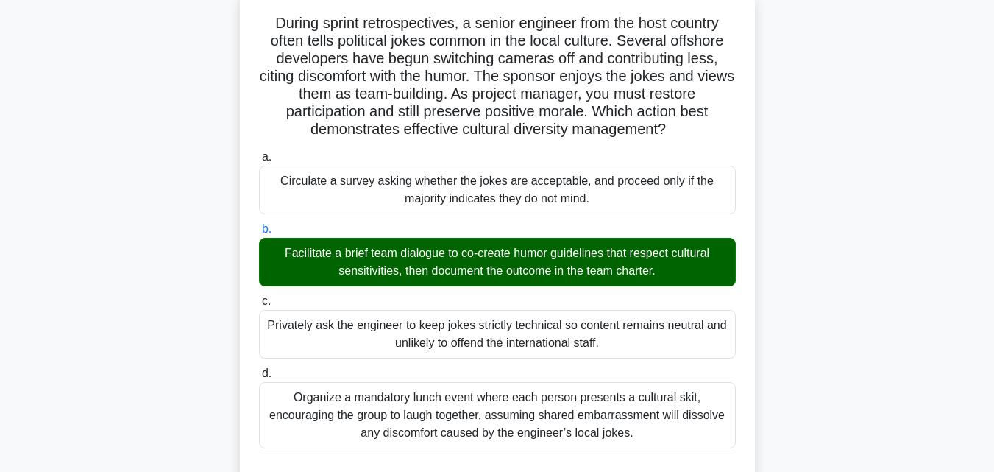
scroll to position [0, 0]
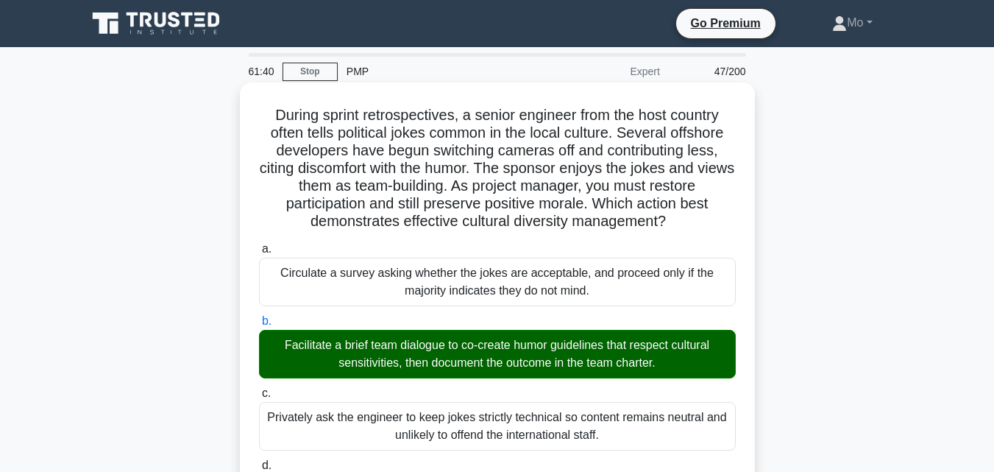
drag, startPoint x: 405, startPoint y: 126, endPoint x: 320, endPoint y: 300, distance: 194.1
click at [381, 118] on h5 "During sprint retrospectives, a senior engineer from the host country often tel…" at bounding box center [497, 168] width 480 height 125
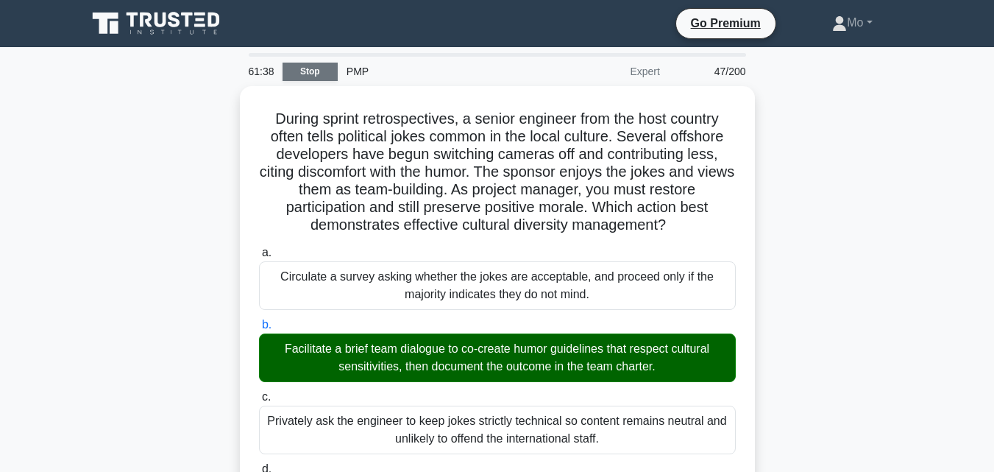
click at [308, 68] on link "Stop" at bounding box center [310, 72] width 55 height 18
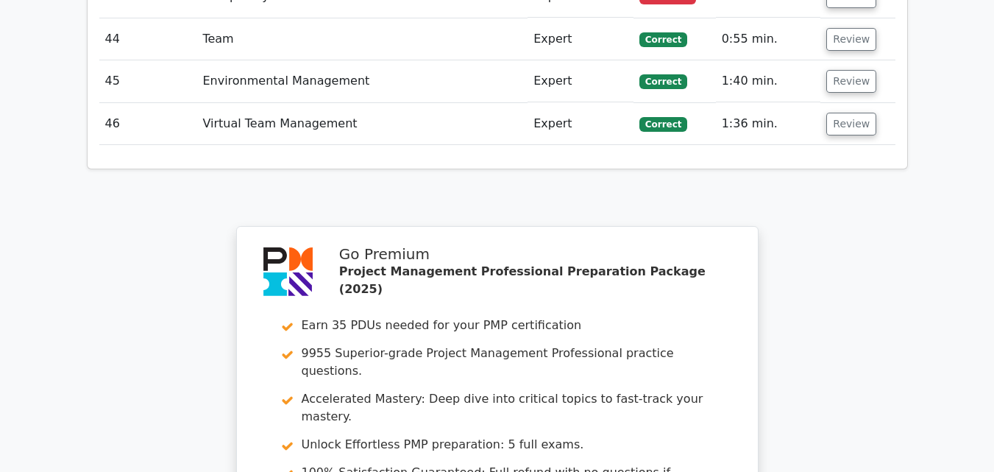
scroll to position [5150, 0]
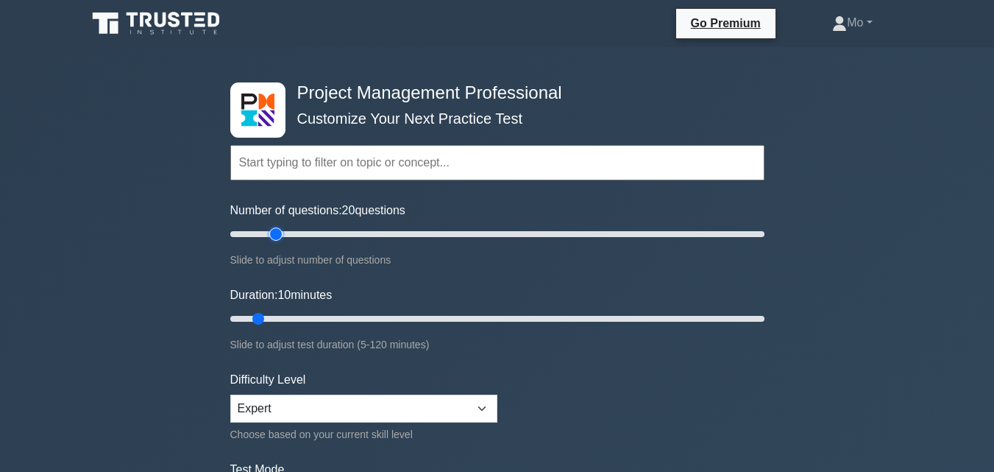
drag, startPoint x: 250, startPoint y: 230, endPoint x: 280, endPoint y: 225, distance: 30.6
type input "20"
click at [280, 225] on input "Number of questions: 20 questions" at bounding box center [497, 234] width 534 height 18
drag, startPoint x: 257, startPoint y: 306, endPoint x: 273, endPoint y: 304, distance: 15.6
click at [273, 304] on div "Duration: 10 minutes Slide to adjust test duration (5-120 minutes)" at bounding box center [497, 319] width 534 height 67
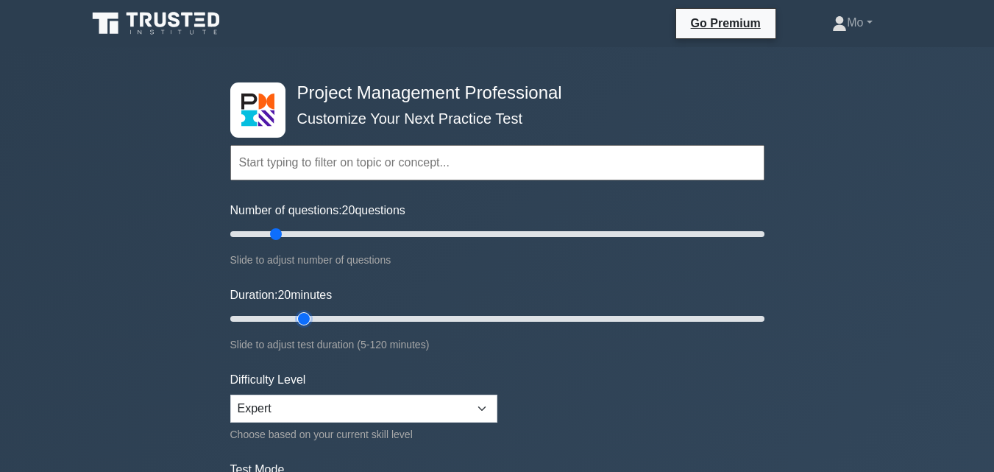
drag, startPoint x: 259, startPoint y: 315, endPoint x: 313, endPoint y: 310, distance: 54.0
click at [313, 310] on input "Duration: 20 minutes" at bounding box center [497, 319] width 534 height 18
drag, startPoint x: 305, startPoint y: 319, endPoint x: 394, endPoint y: 310, distance: 89.5
type input "40"
click at [394, 310] on input "Duration: 40 minutes" at bounding box center [497, 319] width 534 height 18
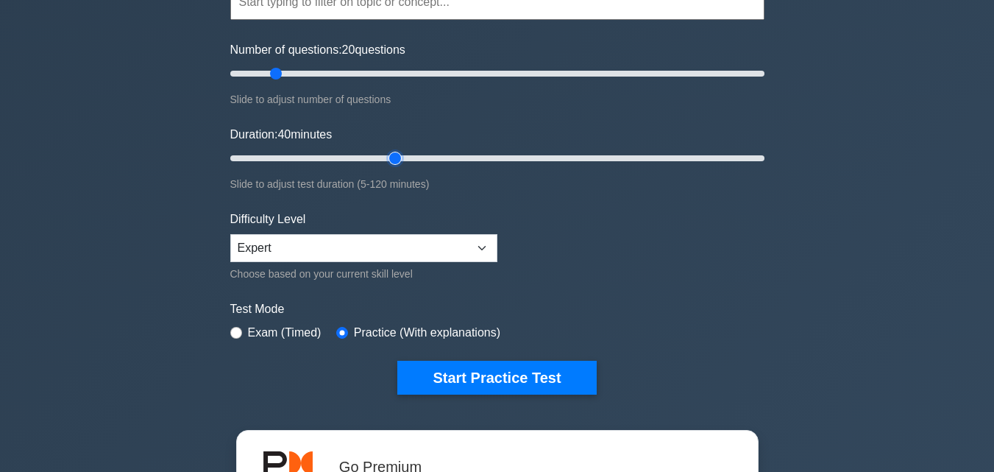
scroll to position [221, 0]
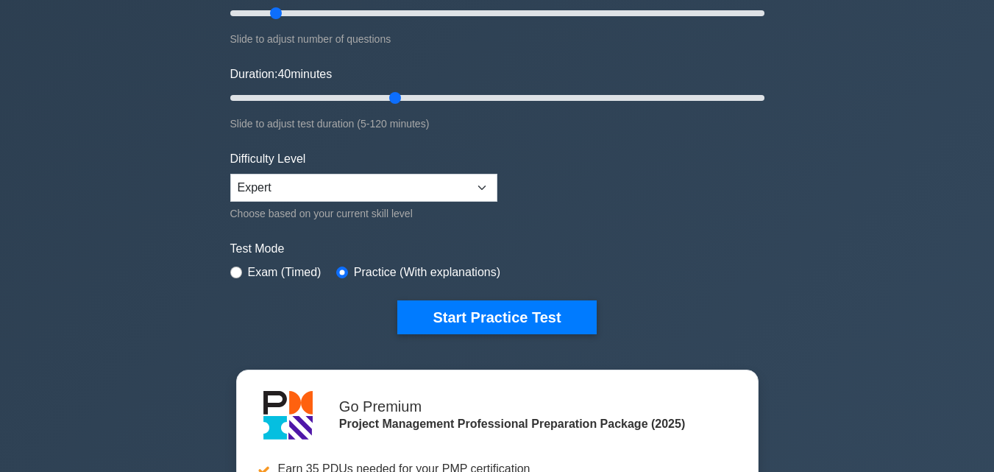
click at [480, 168] on div "Difficulty Level Beginner Intermediate Expert Choose based on your current skil…" at bounding box center [363, 186] width 267 height 72
click at [487, 182] on select "Beginner Intermediate Expert" at bounding box center [363, 188] width 267 height 28
click at [230, 174] on select "Beginner Intermediate Expert" at bounding box center [363, 188] width 267 height 28
click at [237, 270] on input "radio" at bounding box center [236, 272] width 12 height 12
radio input "true"
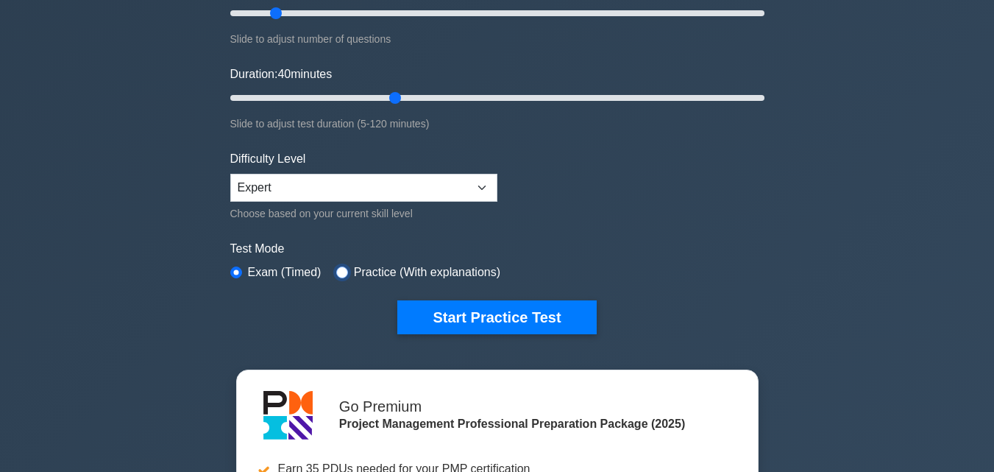
click at [338, 266] on input "radio" at bounding box center [342, 272] width 12 height 12
radio input "true"
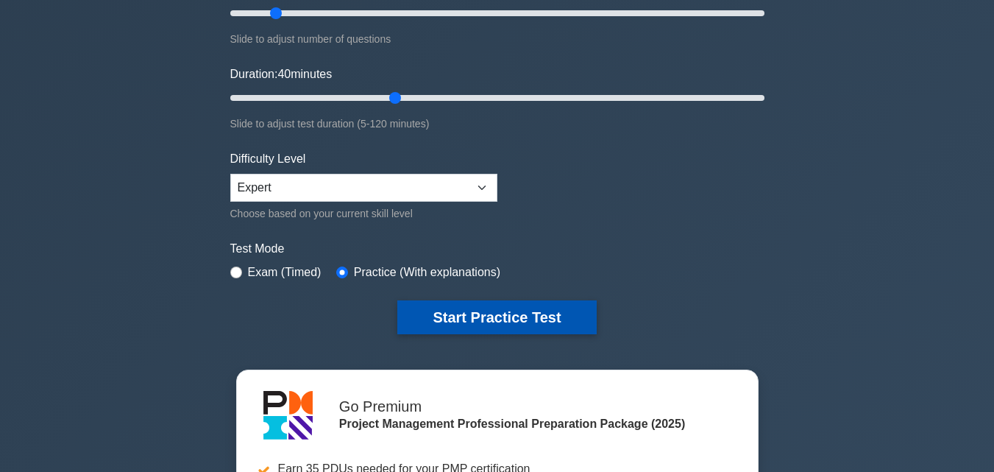
click at [447, 319] on button "Start Practice Test" at bounding box center [496, 317] width 199 height 34
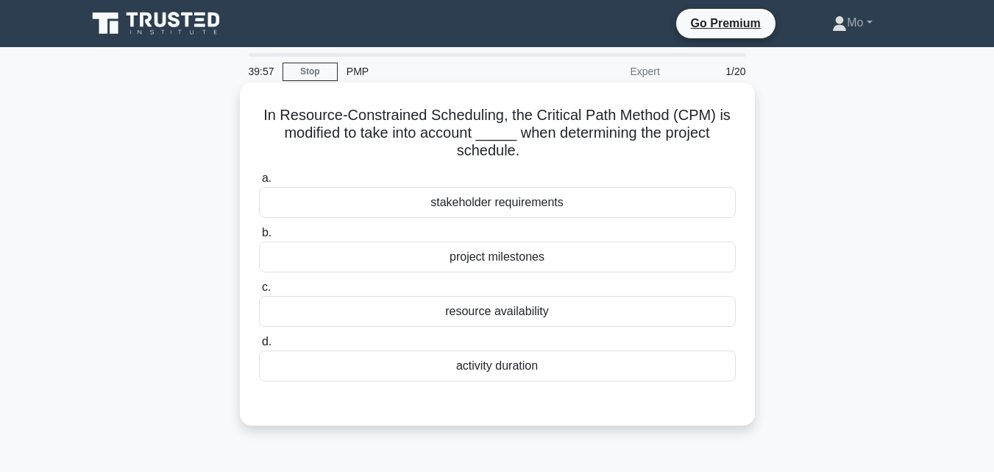
drag, startPoint x: 590, startPoint y: 367, endPoint x: 244, endPoint y: 111, distance: 430.2
click at [244, 111] on div "In Resource-Constrained Scheduling, the Critical Path Method (CPM) is modified …" at bounding box center [497, 253] width 515 height 343
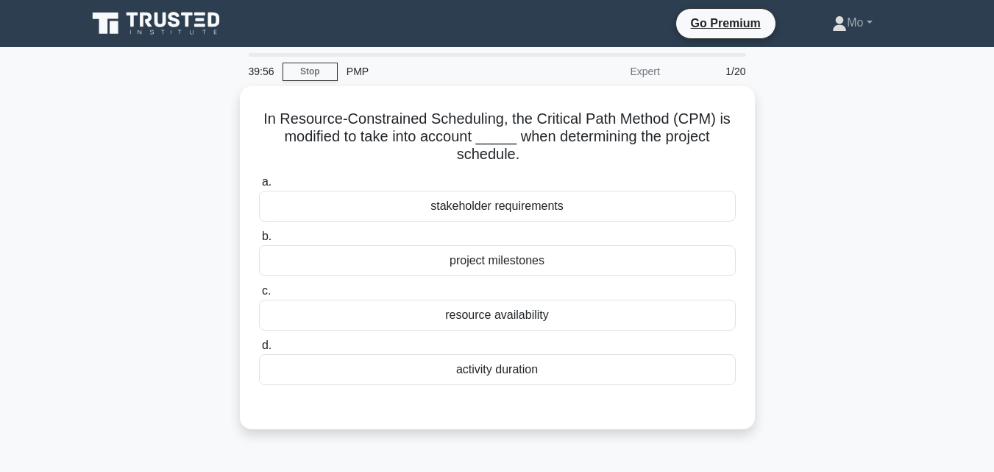
copy div "In Resource-Constrained Scheduling, the Critical Path Method (CPM) is modified …"
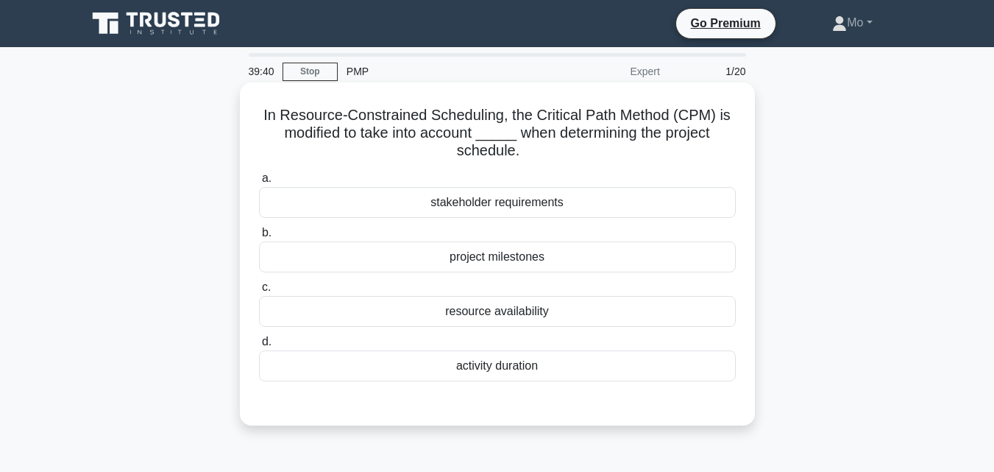
click at [519, 313] on div "resource availability" at bounding box center [497, 311] width 477 height 31
click at [259, 292] on input "c. resource availability" at bounding box center [259, 288] width 0 height 10
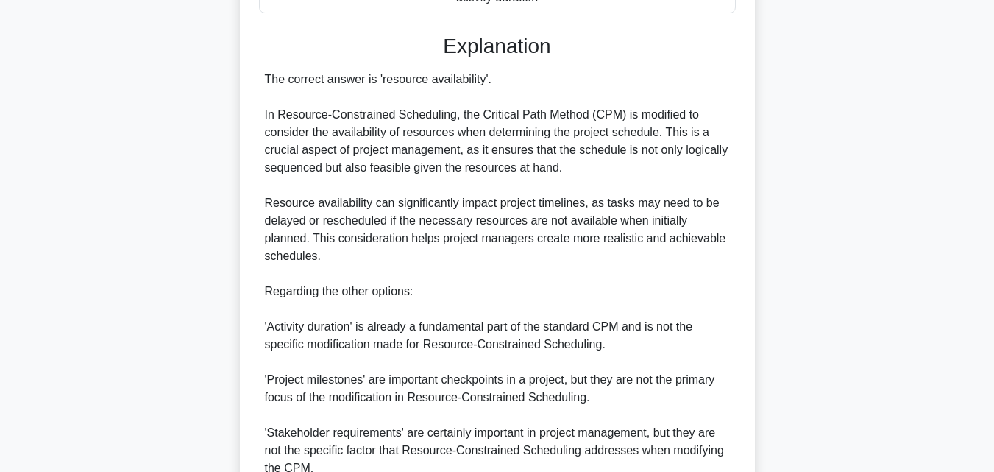
scroll to position [489, 0]
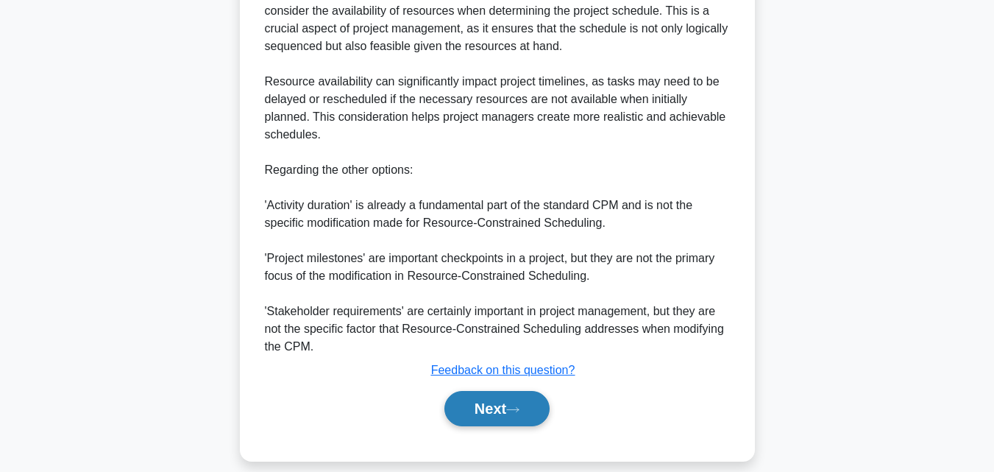
click at [516, 401] on button "Next" at bounding box center [496, 408] width 105 height 35
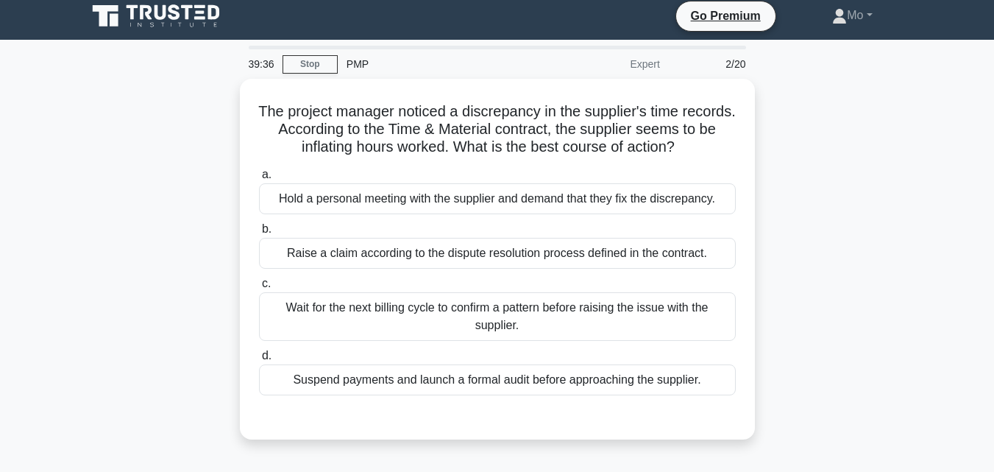
scroll to position [0, 0]
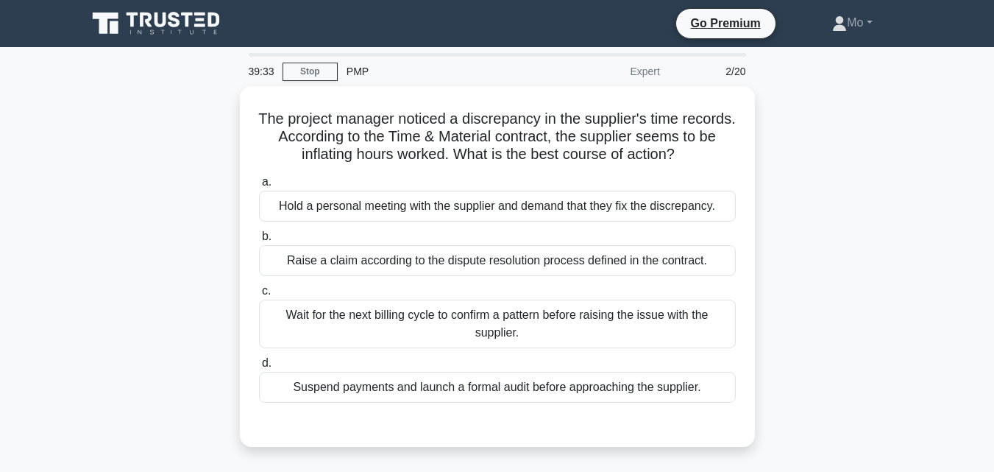
drag, startPoint x: 708, startPoint y: 380, endPoint x: 224, endPoint y: 117, distance: 551.1
click at [224, 117] on div "The project manager noticed a discrepancy in the supplier's time records. Accor…" at bounding box center [497, 275] width 839 height 378
copy div "The project manager noticed a discrepancy in the supplier's time records. Accor…"
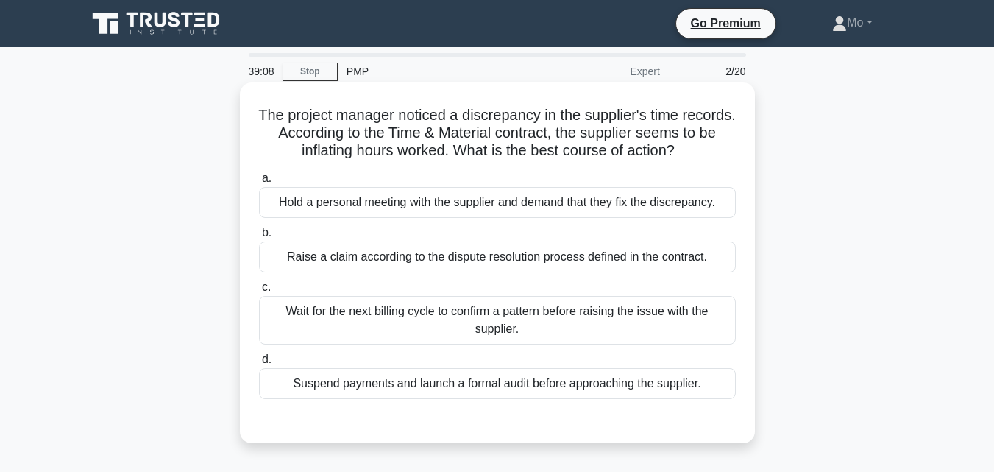
click at [423, 199] on div "Hold a personal meeting with the supplier and demand that they fix the discrepa…" at bounding box center [497, 202] width 477 height 31
click at [259, 183] on input "a. Hold a personal meeting with the supplier and demand that they fix the discr…" at bounding box center [259, 179] width 0 height 10
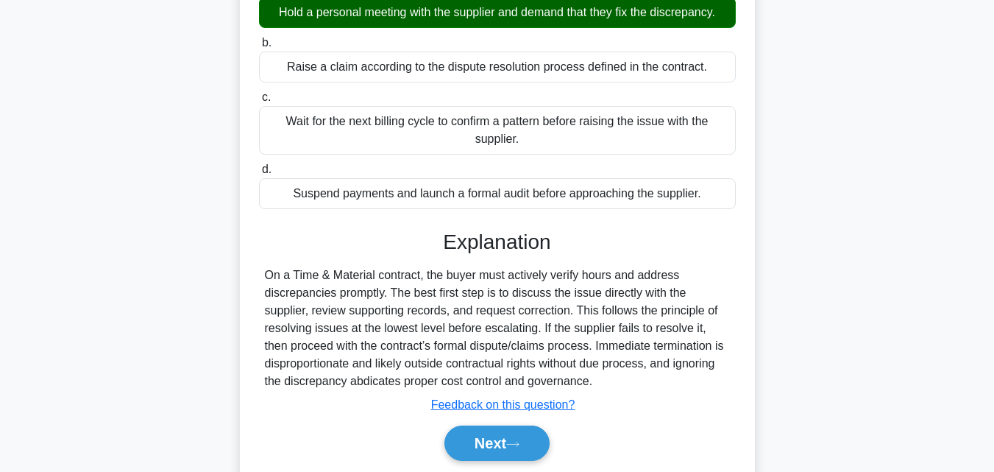
scroll to position [323, 0]
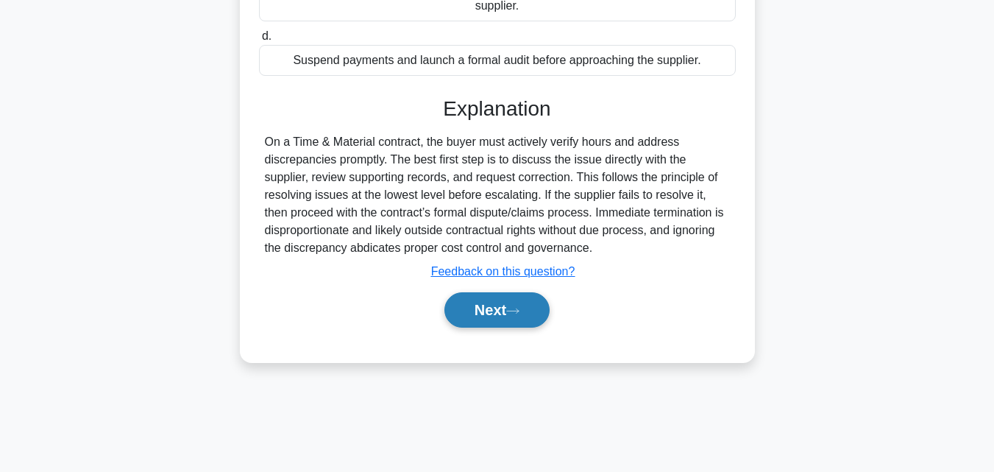
click at [519, 315] on icon at bounding box center [512, 311] width 13 height 8
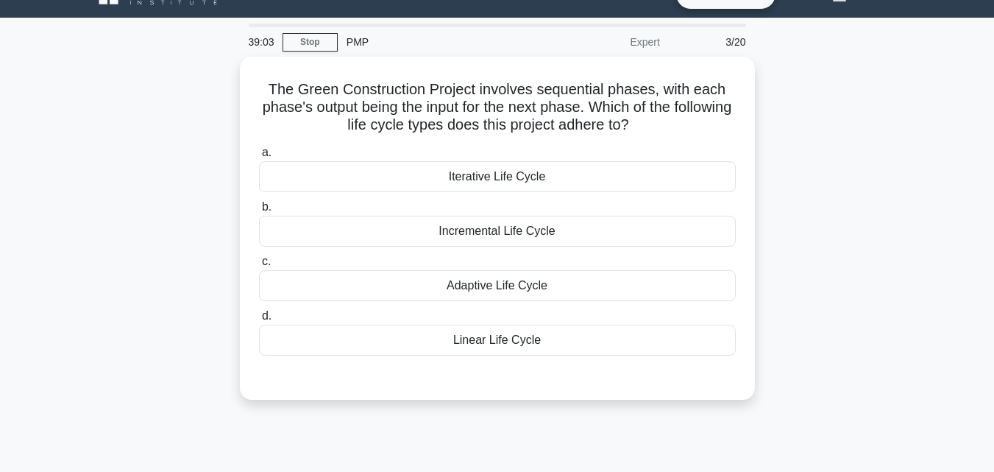
scroll to position [0, 0]
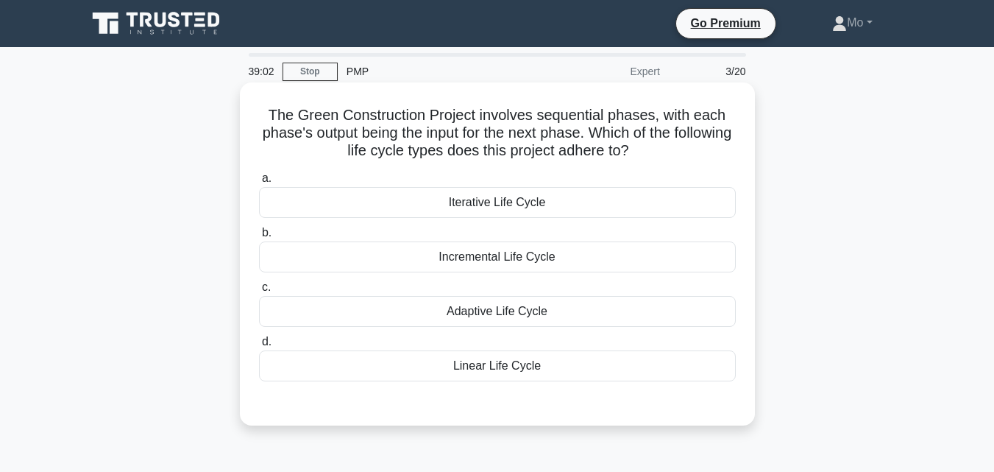
drag, startPoint x: 601, startPoint y: 205, endPoint x: 263, endPoint y: 99, distance: 354.6
click at [263, 99] on div "The Green Construction Project involves sequential phases, with each phase's ou…" at bounding box center [497, 253] width 503 height 331
copy div "The Green Construction Project involves sequential phases, with each phase's ou…"
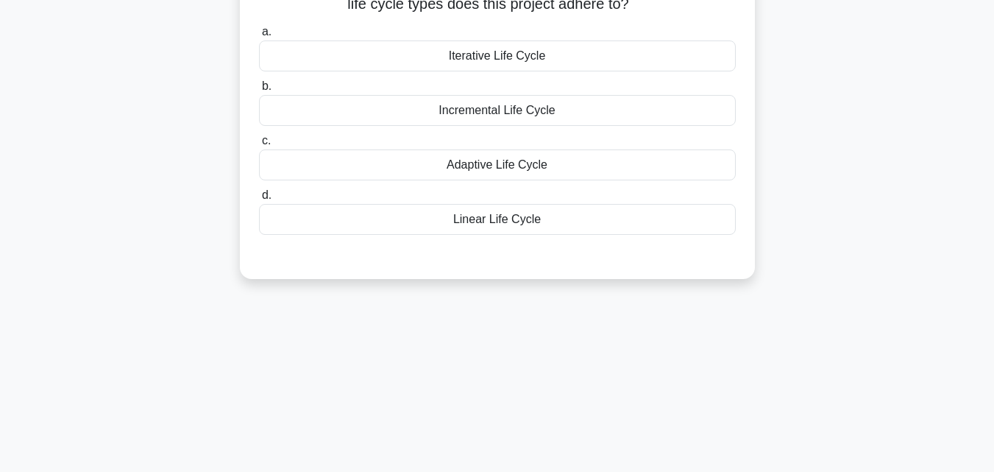
scroll to position [147, 0]
click at [526, 212] on div "Linear Life Cycle" at bounding box center [497, 218] width 477 height 31
click at [259, 199] on input "d. Linear Life Cycle" at bounding box center [259, 195] width 0 height 10
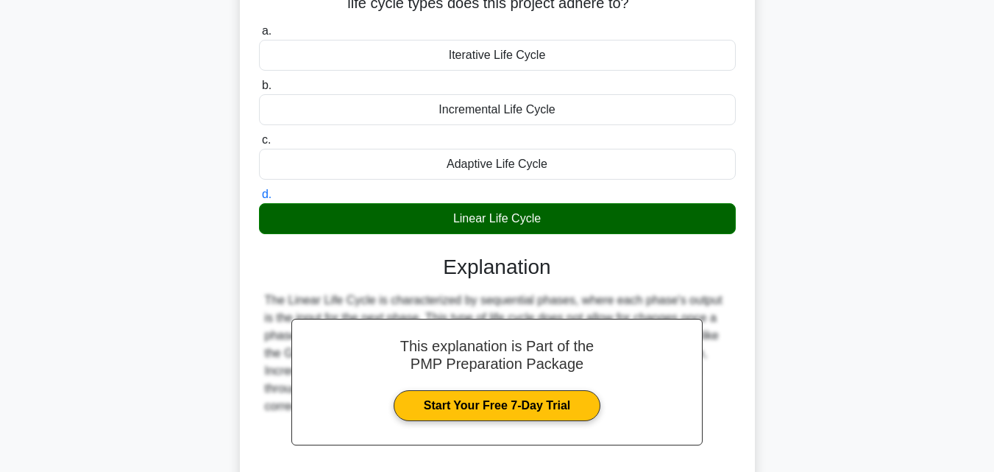
scroll to position [323, 0]
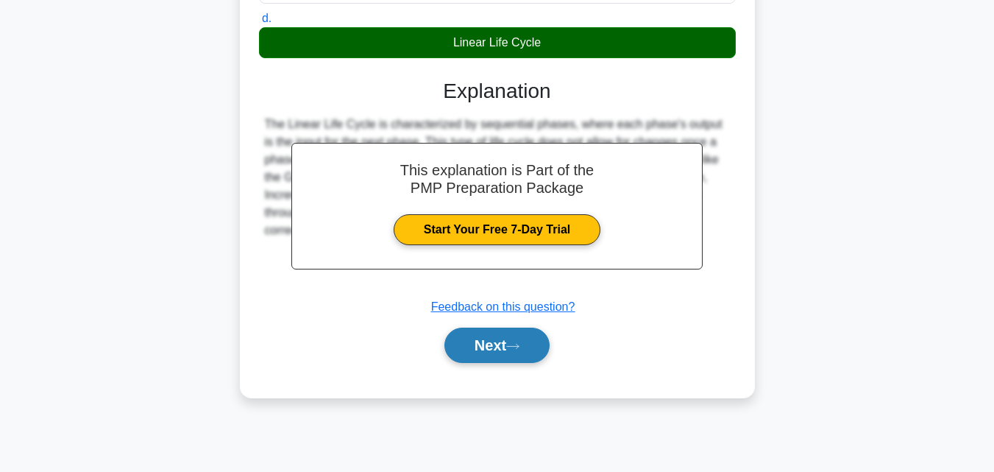
click at [497, 333] on button "Next" at bounding box center [496, 344] width 105 height 35
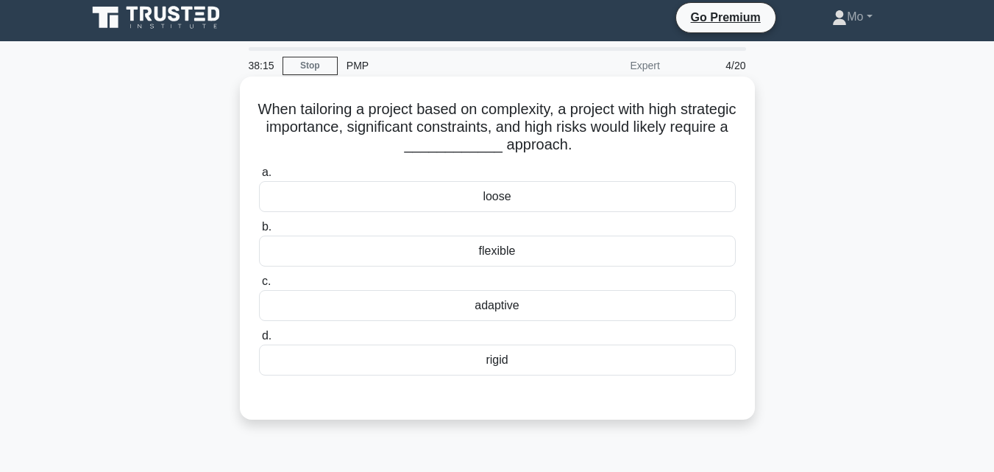
scroll to position [0, 0]
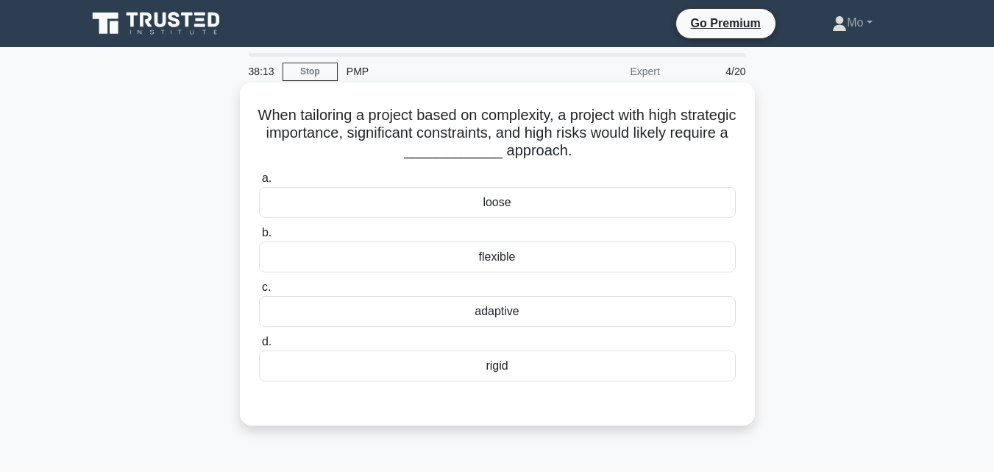
drag, startPoint x: 543, startPoint y: 358, endPoint x: 263, endPoint y: 106, distance: 376.7
click at [263, 106] on div "When tailoring a project based on complexity, a project with high strategic imp…" at bounding box center [497, 253] width 503 height 331
copy div "When tailoring a project based on complexity, a project with high strategic imp…"
click at [499, 303] on div "adaptive" at bounding box center [497, 311] width 477 height 31
click at [259, 292] on input "c. adaptive" at bounding box center [259, 288] width 0 height 10
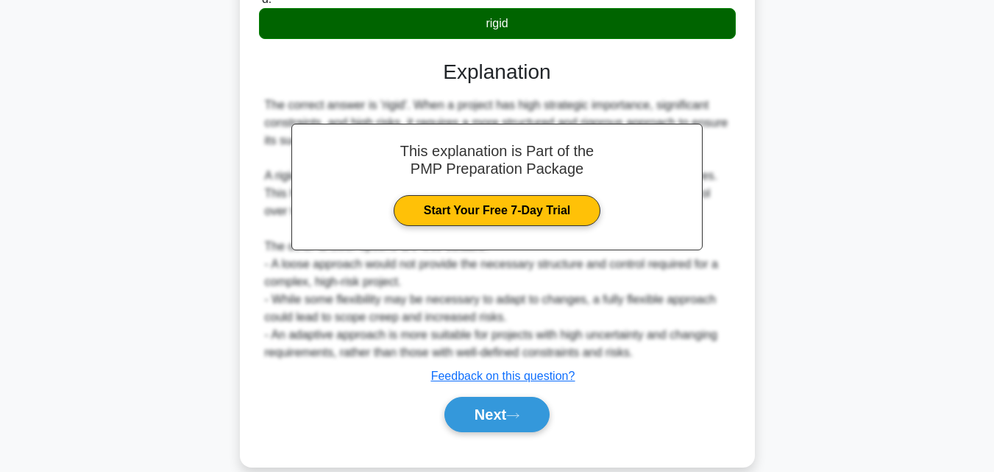
scroll to position [367, 0]
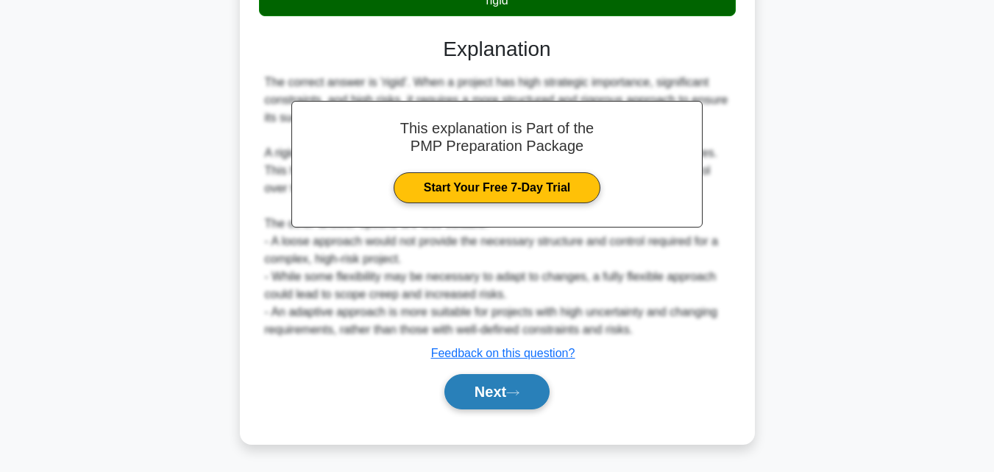
click at [505, 399] on button "Next" at bounding box center [496, 391] width 105 height 35
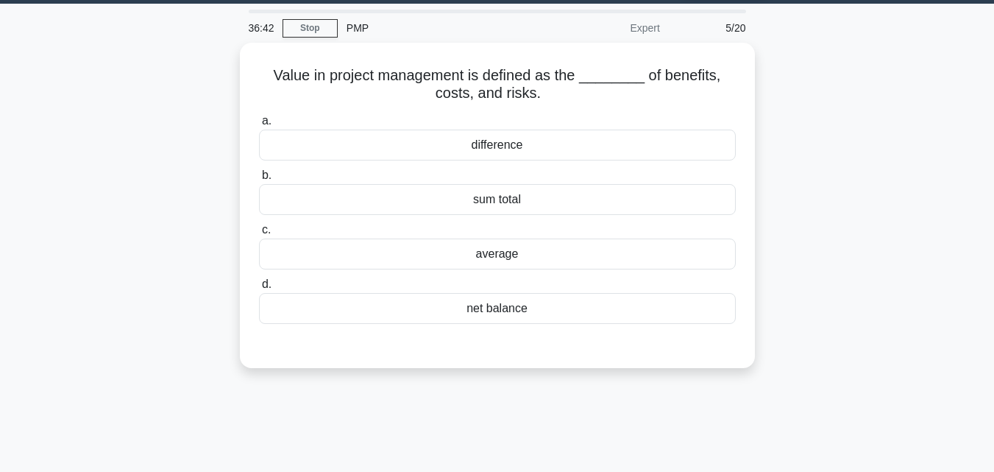
scroll to position [29, 0]
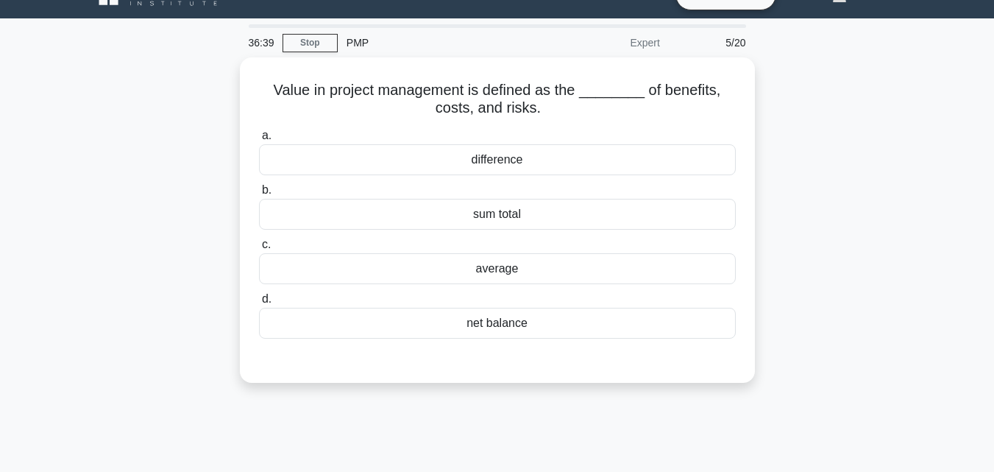
drag, startPoint x: 555, startPoint y: 310, endPoint x: 191, endPoint y: 86, distance: 427.7
click at [191, 86] on div "Value in project management is defined as the ________ of benefits, costs, and …" at bounding box center [497, 228] width 839 height 343
copy div "Value in project management is defined as the ________ of benefits, costs, and …"
